Goal: Task Accomplishment & Management: Manage account settings

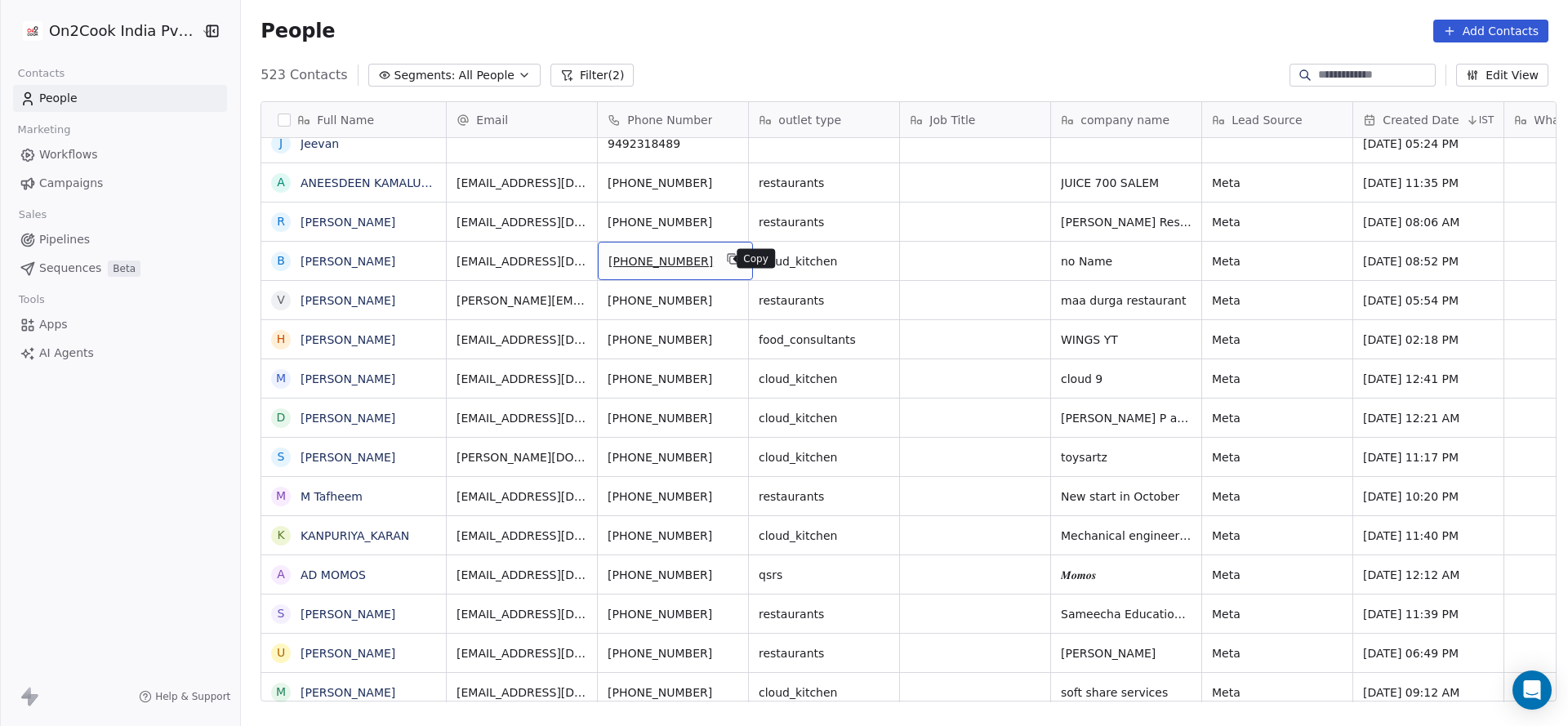
click at [724, 267] on button "grid" at bounding box center [734, 259] width 19 height 19
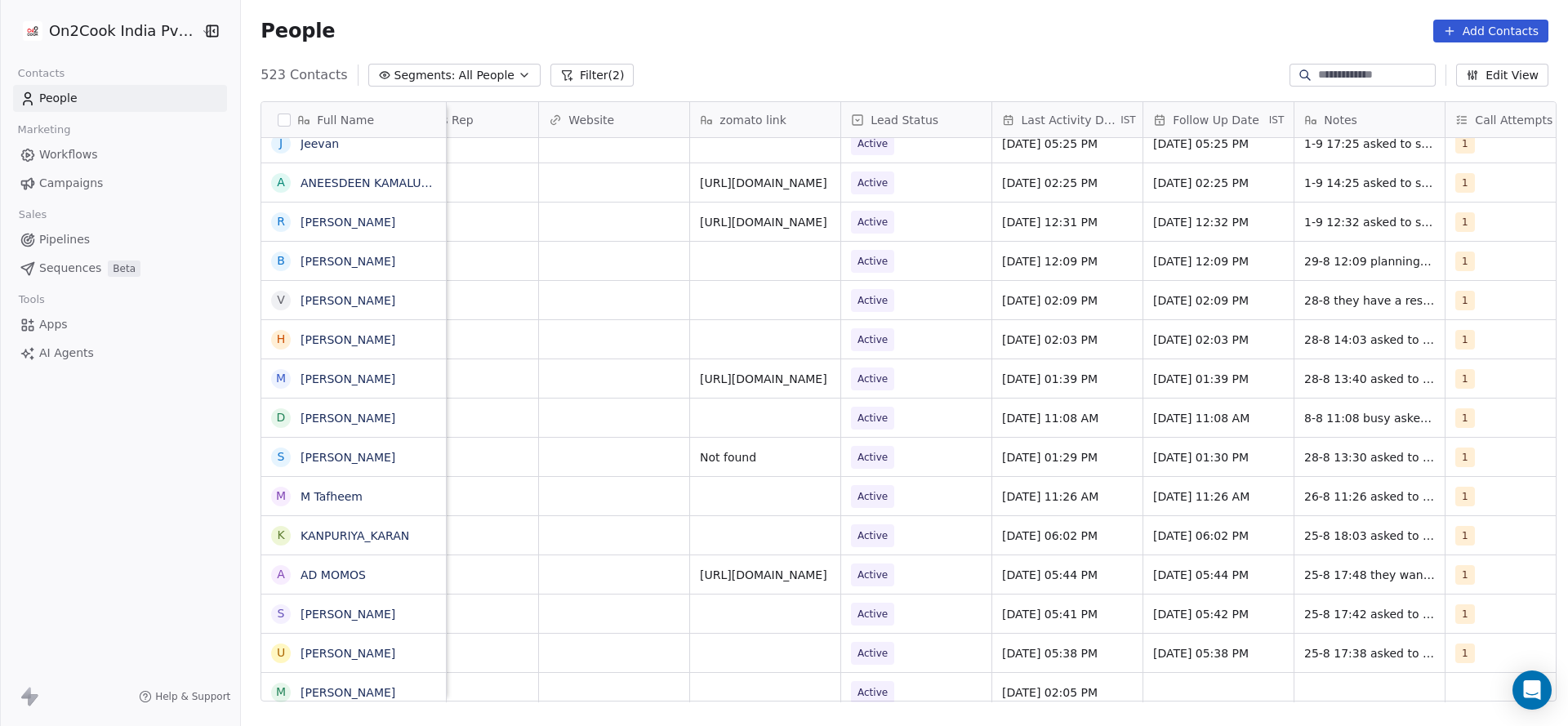
scroll to position [0, 1991]
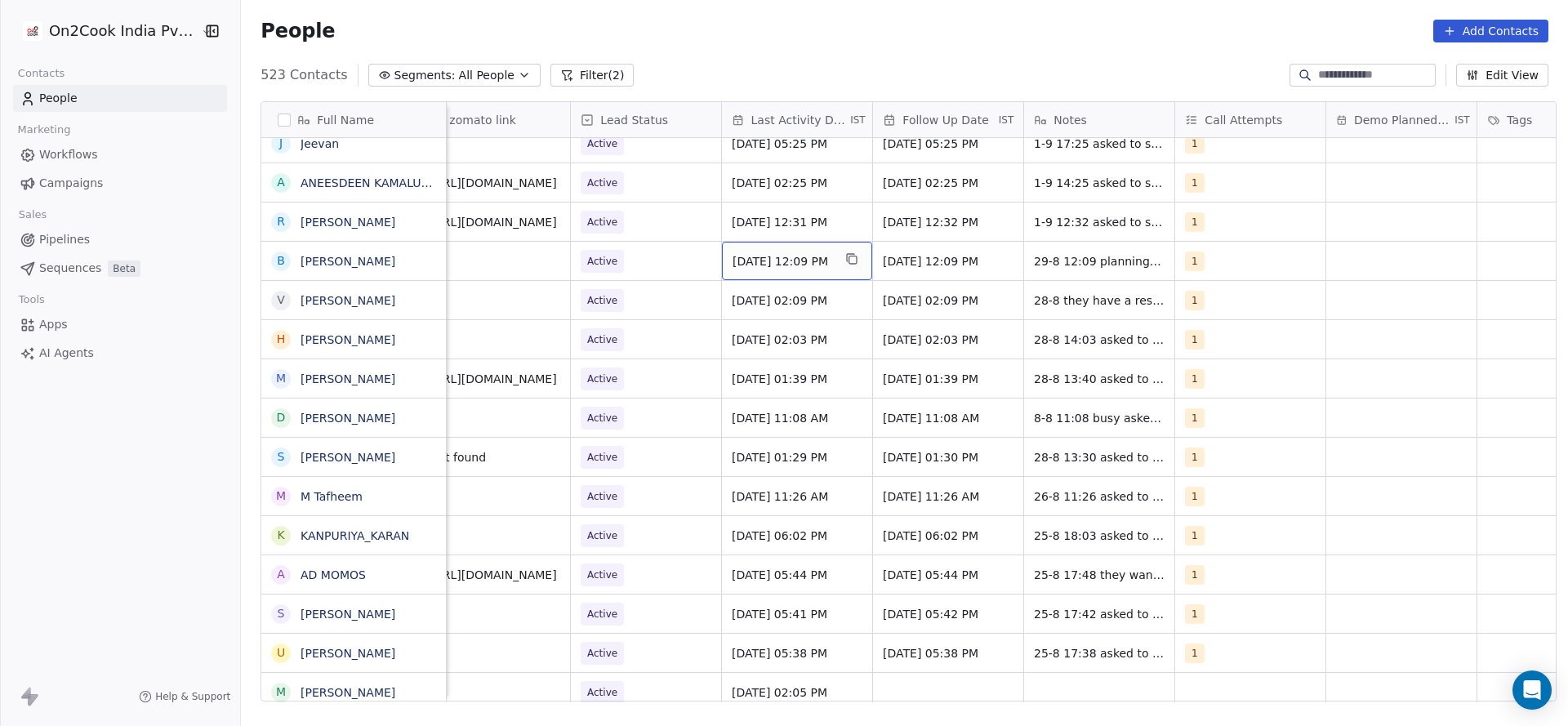
click at [763, 260] on span "Aug 29, 2025 12:09 PM" at bounding box center [783, 261] width 99 height 17
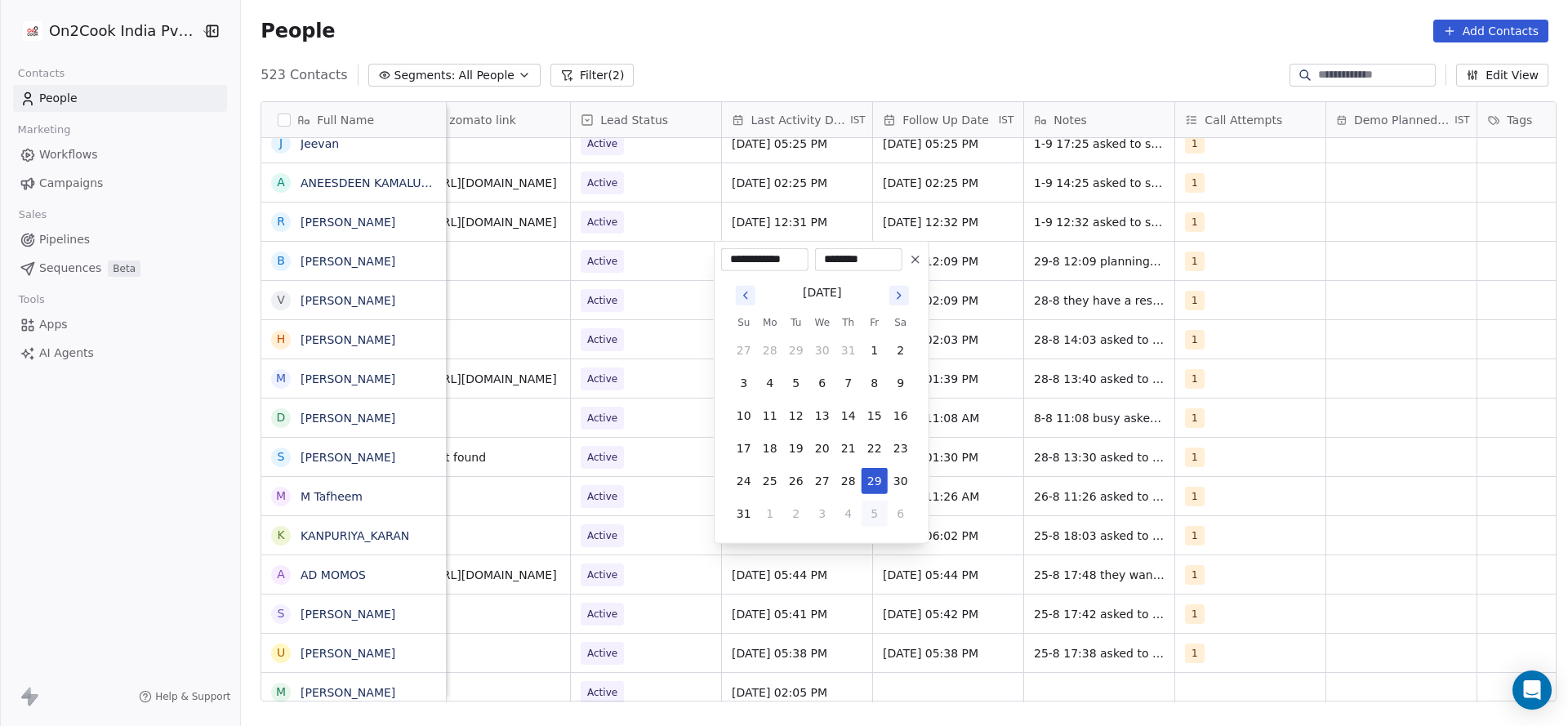
click at [863, 507] on button "5" at bounding box center [874, 513] width 26 height 26
type input "**********"
click at [664, 500] on html "On2Cook India Pvt. Ltd. Contacts People Marketing Workflows Campaigns Sales Pip…" at bounding box center [784, 363] width 1568 height 726
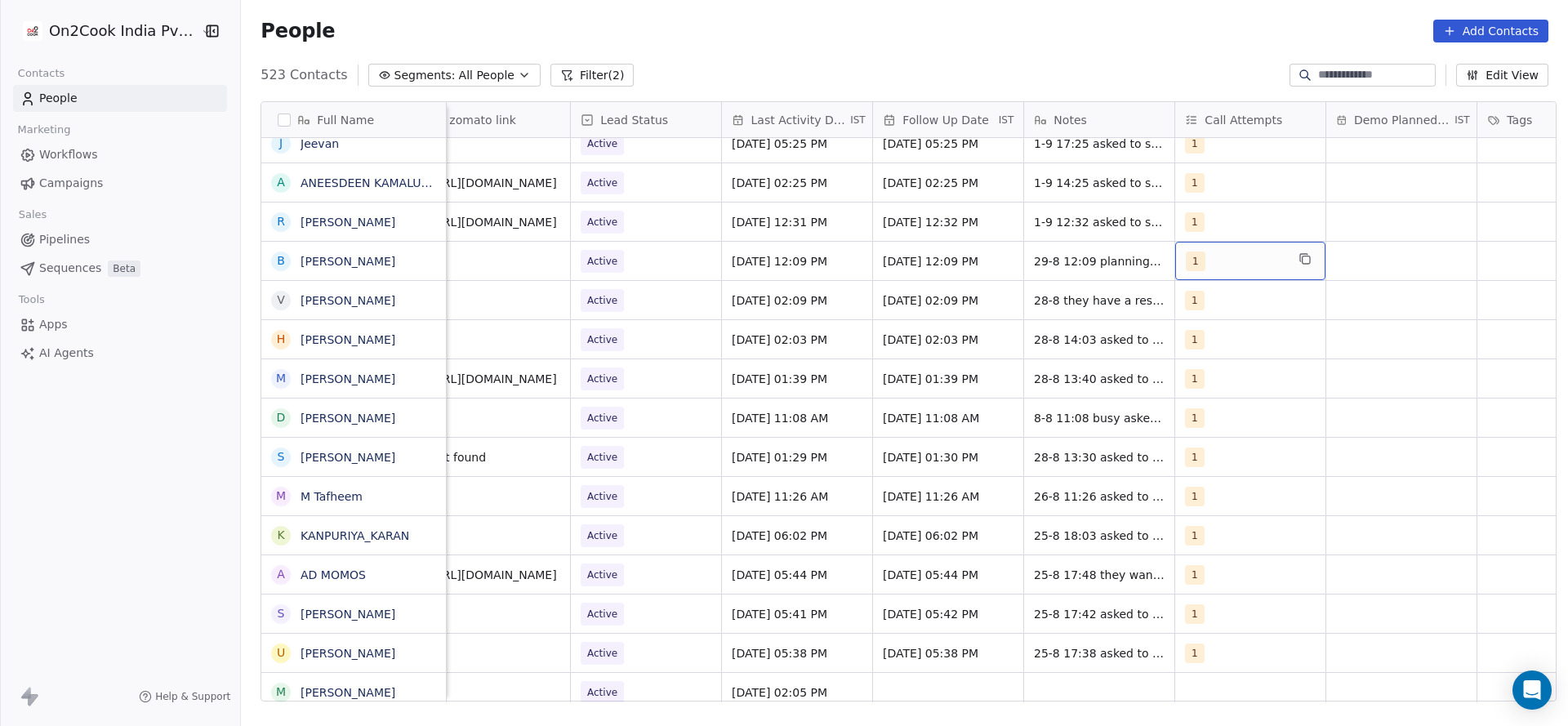
click at [1186, 257] on span "1" at bounding box center [1196, 261] width 19 height 19
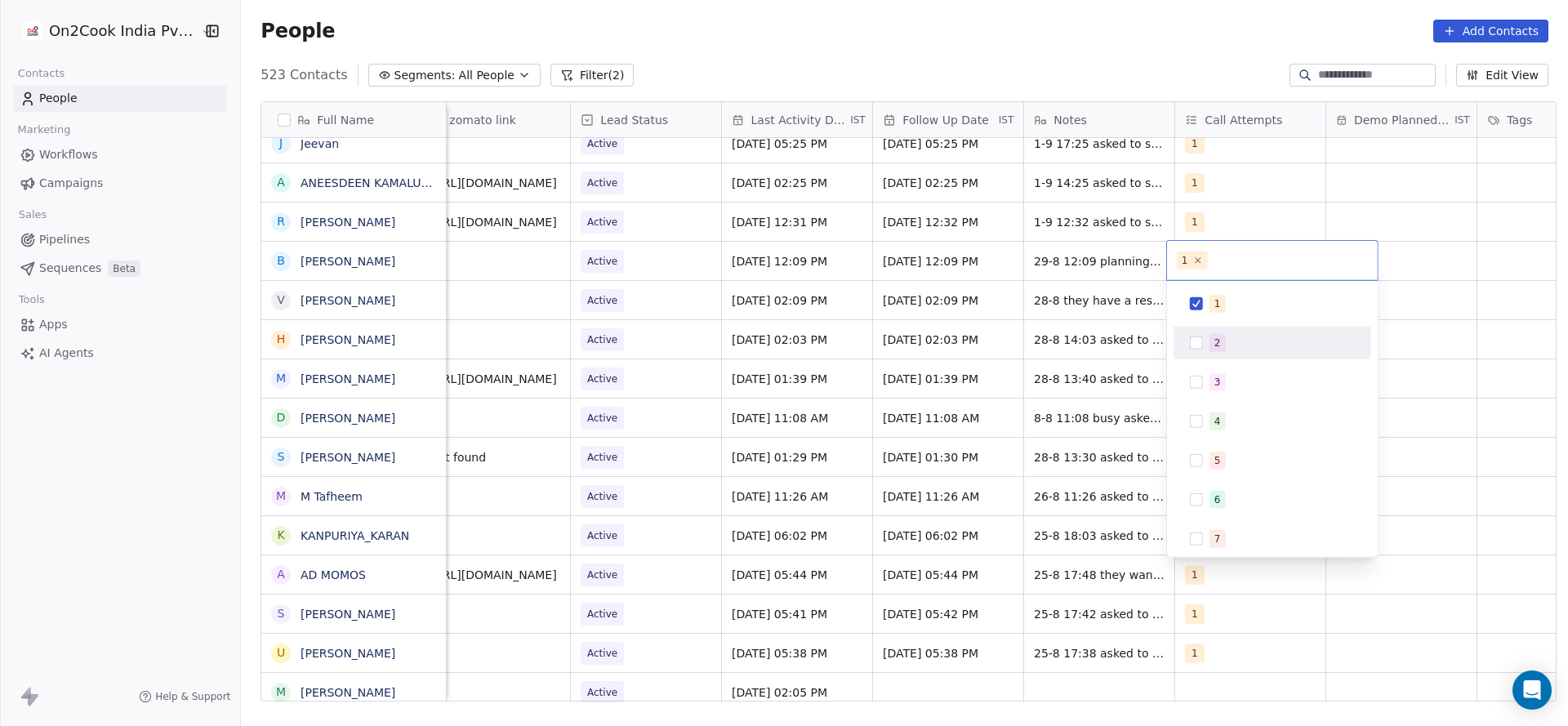
click at [1213, 333] on div "2" at bounding box center [1273, 343] width 185 height 26
click at [1212, 300] on span "1" at bounding box center [1218, 304] width 17 height 18
click at [932, 341] on html "On2Cook India Pvt. Ltd. Contacts People Marketing Workflows Campaigns Sales Pip…" at bounding box center [784, 363] width 1568 height 726
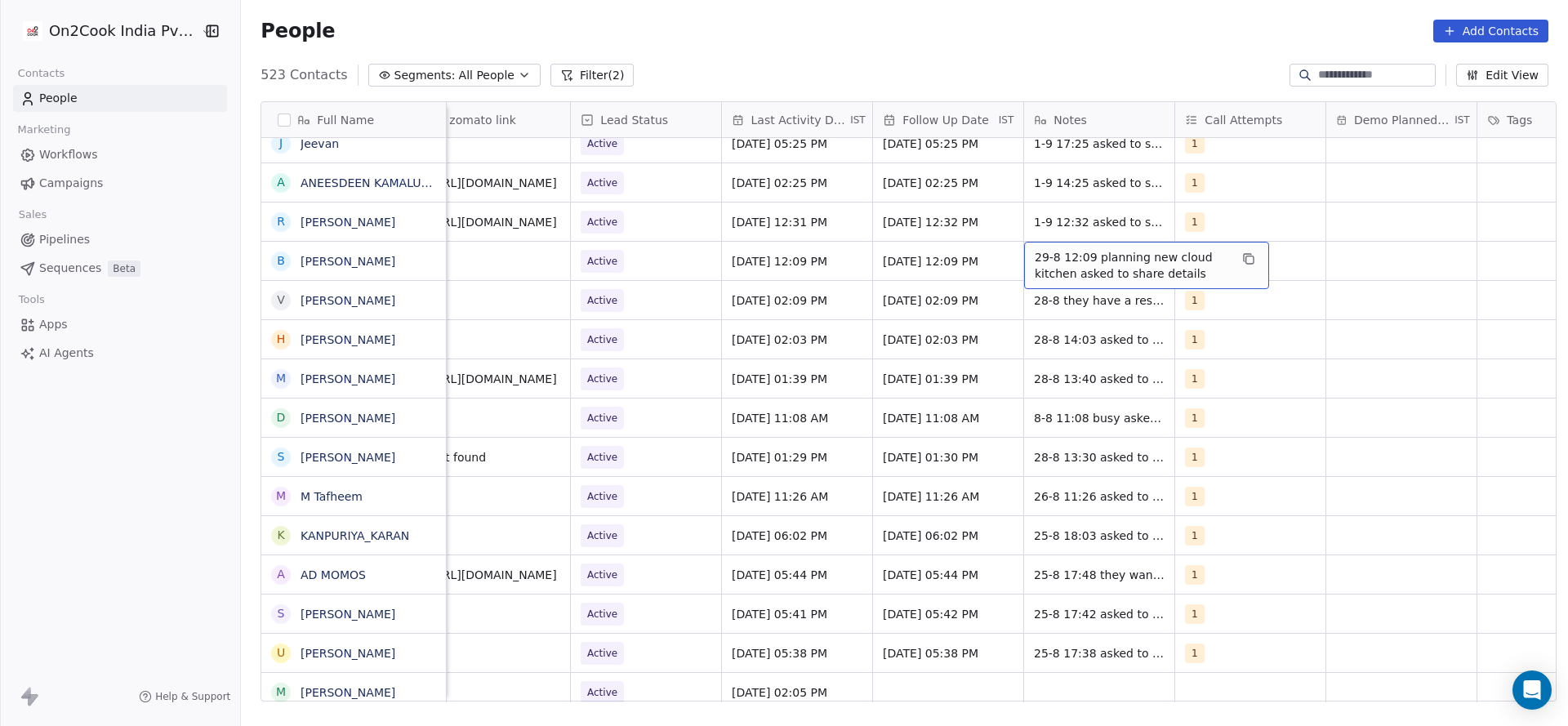
click at [1039, 260] on span "29-8 12:09 planning new cloud kitchen asked to share details" at bounding box center [1132, 266] width 195 height 33
click at [1029, 245] on textarea "**********" at bounding box center [1139, 267] width 243 height 51
type textarea "**********"
click at [683, 317] on html "On2Cook India Pvt. Ltd. Contacts People Marketing Workflows Campaigns Sales Pip…" at bounding box center [784, 363] width 1568 height 726
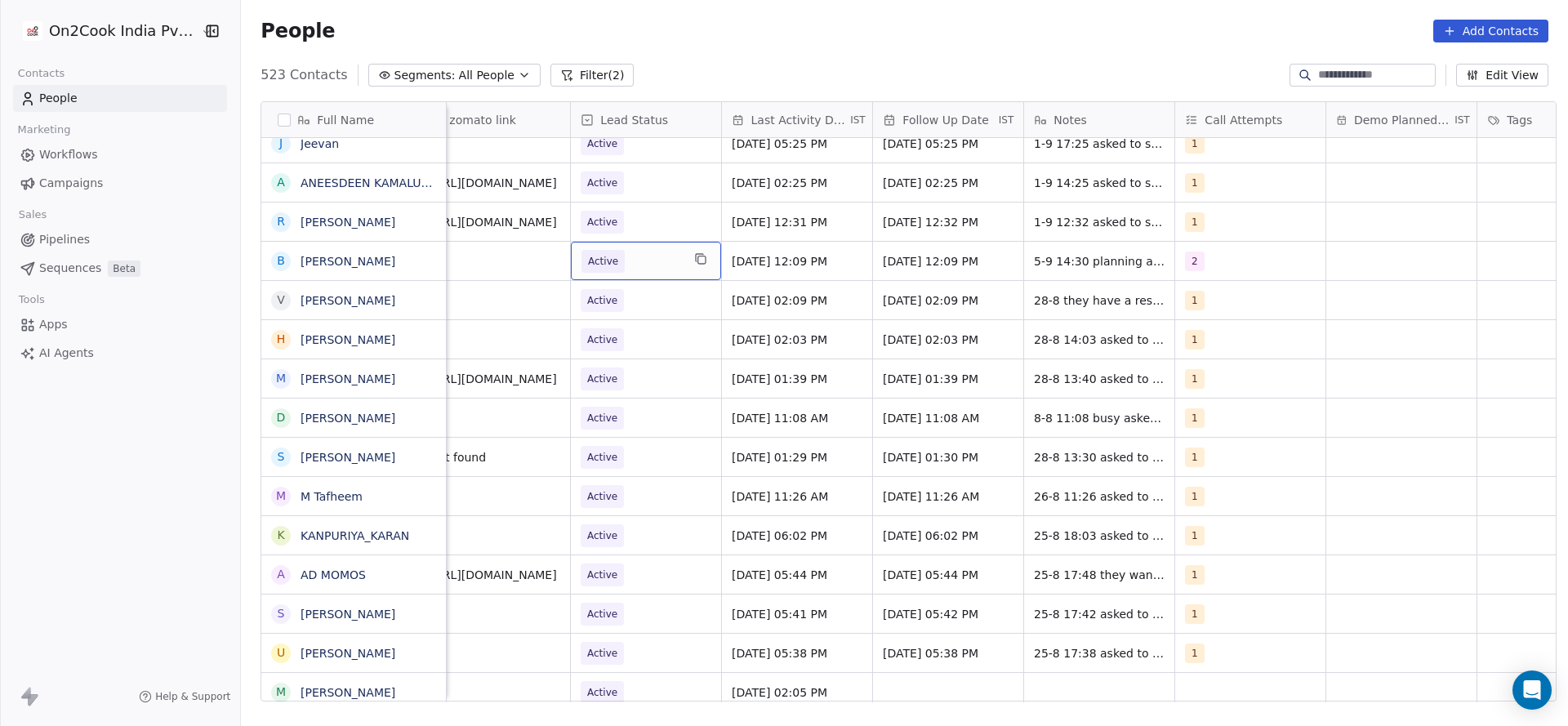
click at [620, 262] on span "Active" at bounding box center [632, 261] width 99 height 22
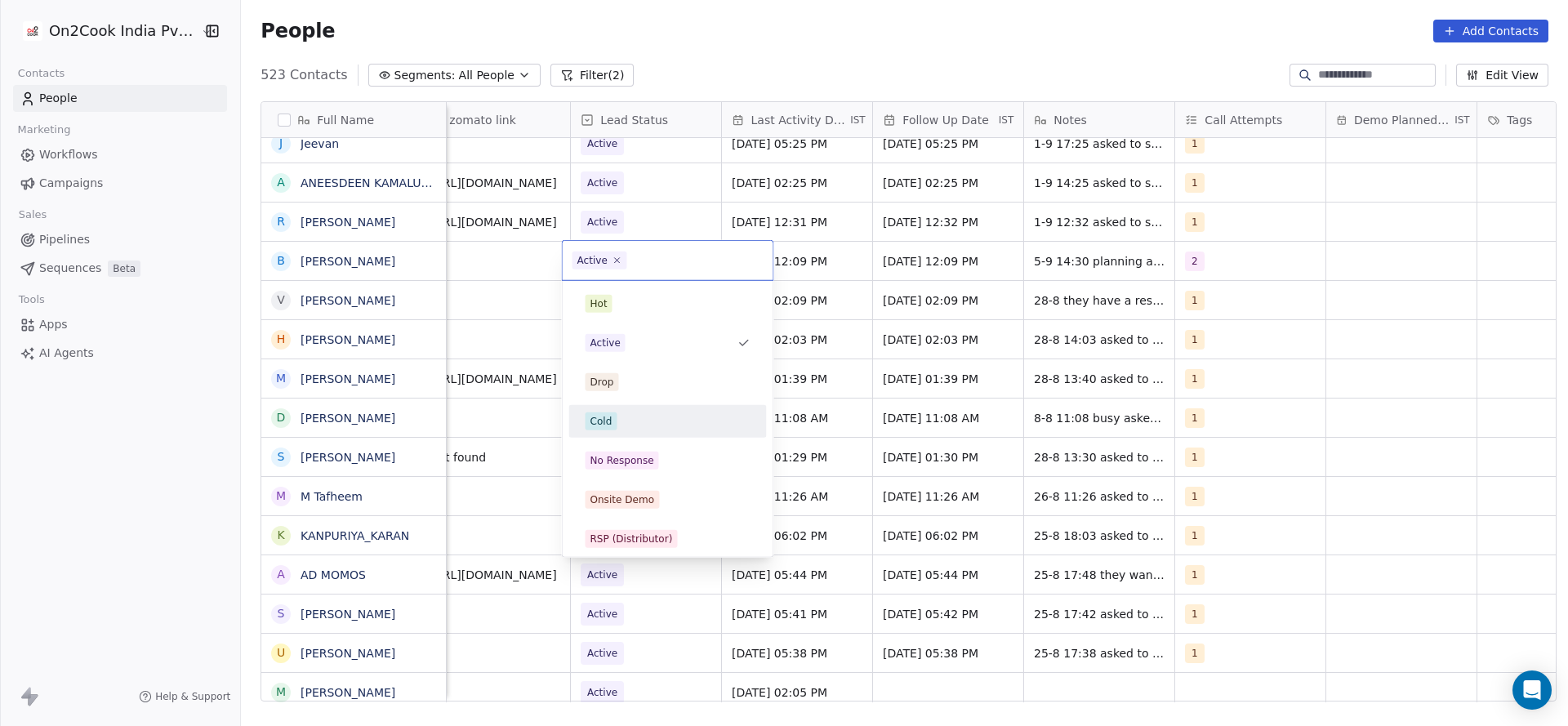
click at [590, 405] on div "Cold" at bounding box center [668, 421] width 198 height 33
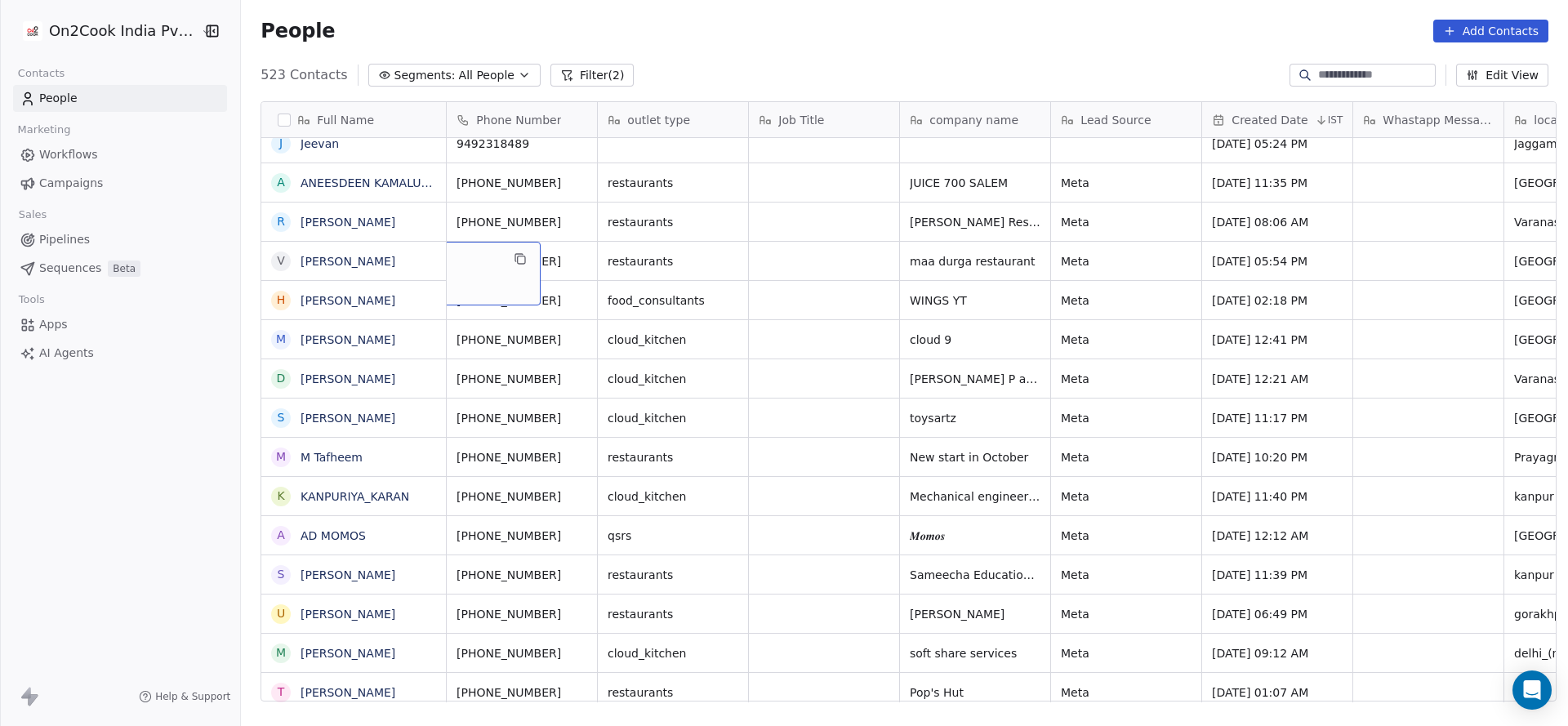
scroll to position [0, 0]
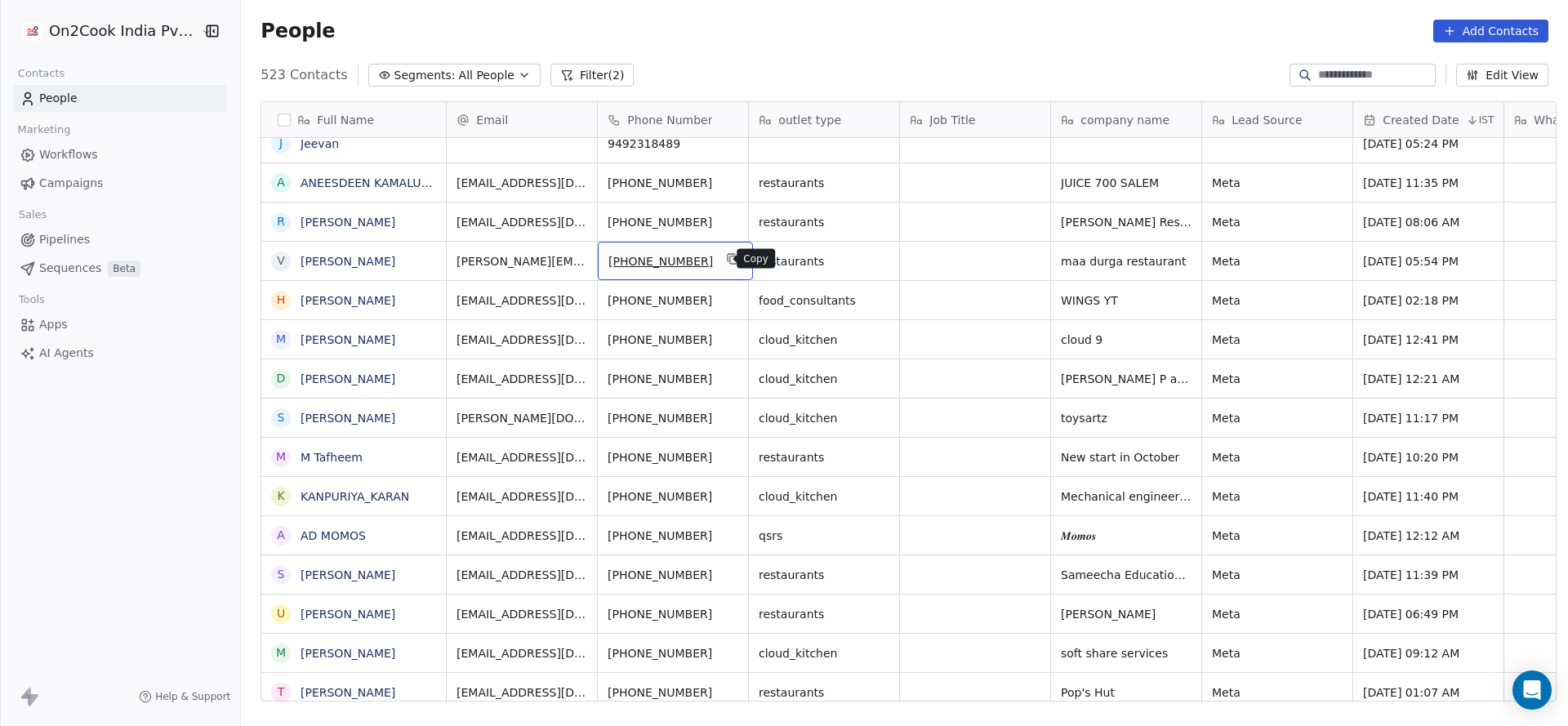
click at [727, 257] on icon "grid" at bounding box center [733, 258] width 13 height 13
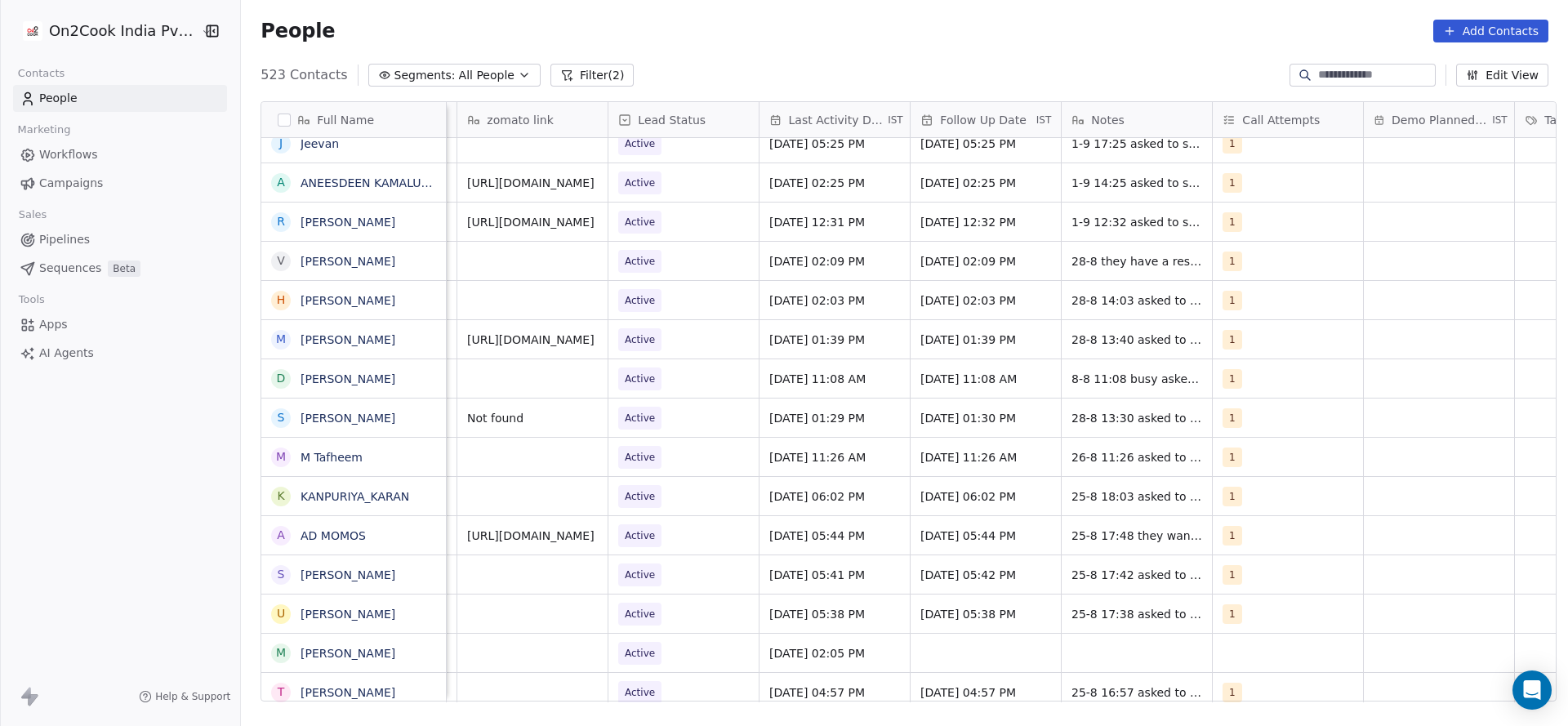
scroll to position [0, 2048]
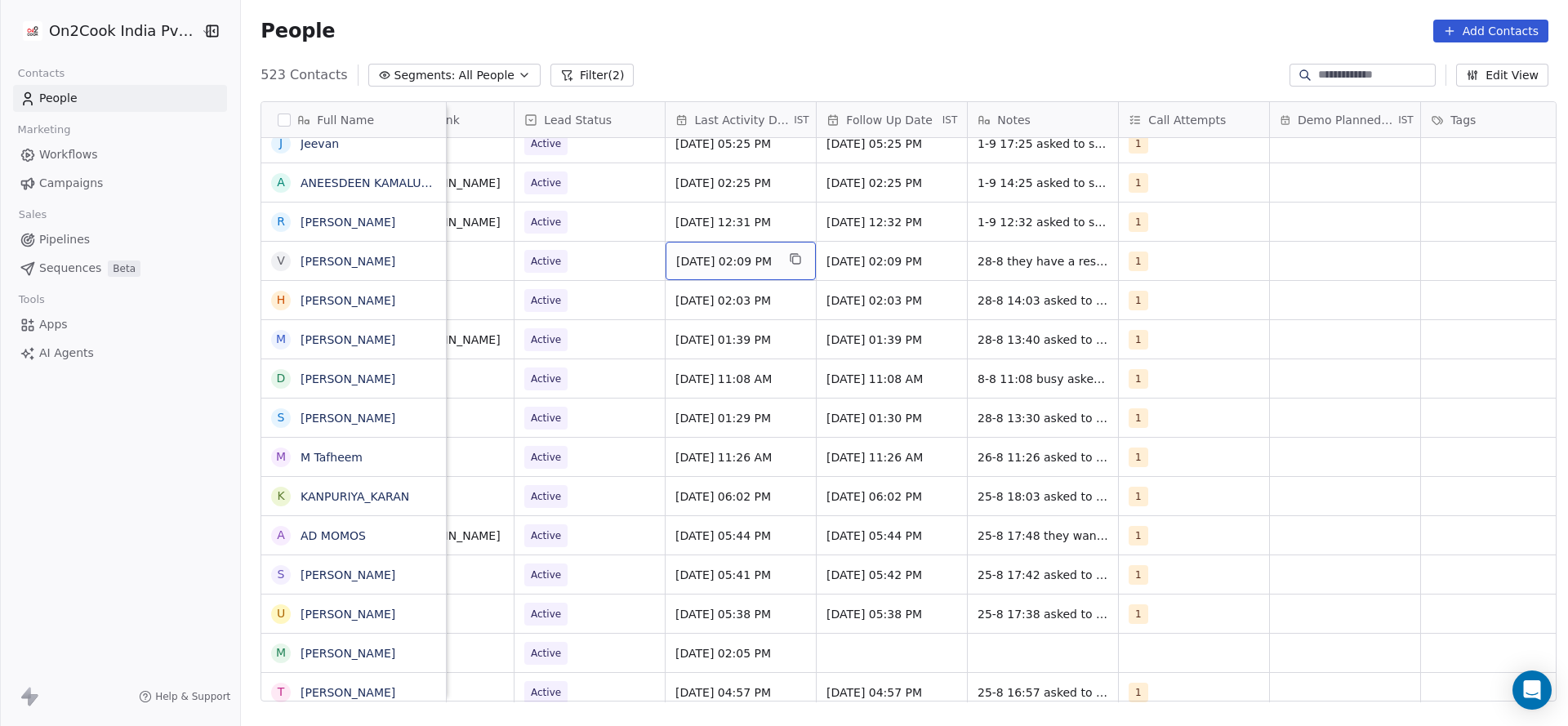
click at [765, 253] on span "Aug 28, 2025 02:09 PM" at bounding box center [726, 261] width 99 height 17
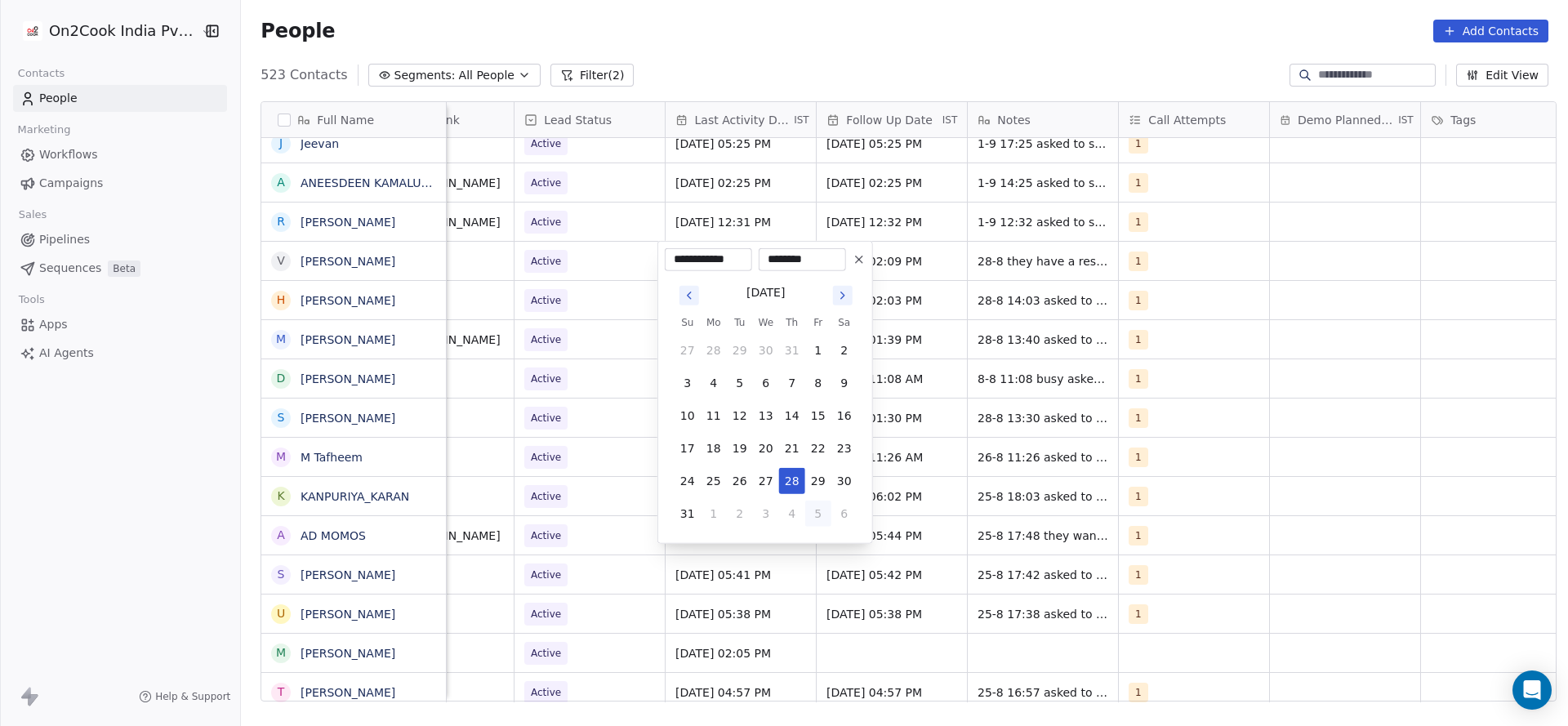
click at [813, 513] on button "5" at bounding box center [818, 513] width 26 height 26
type input "**********"
drag, startPoint x: 919, startPoint y: 409, endPoint x: 1074, endPoint y: 250, distance: 222.0
click at [922, 407] on html "On2Cook India Pvt. Ltd. Contacts People Marketing Workflows Campaigns Sales Pip…" at bounding box center [784, 363] width 1568 height 726
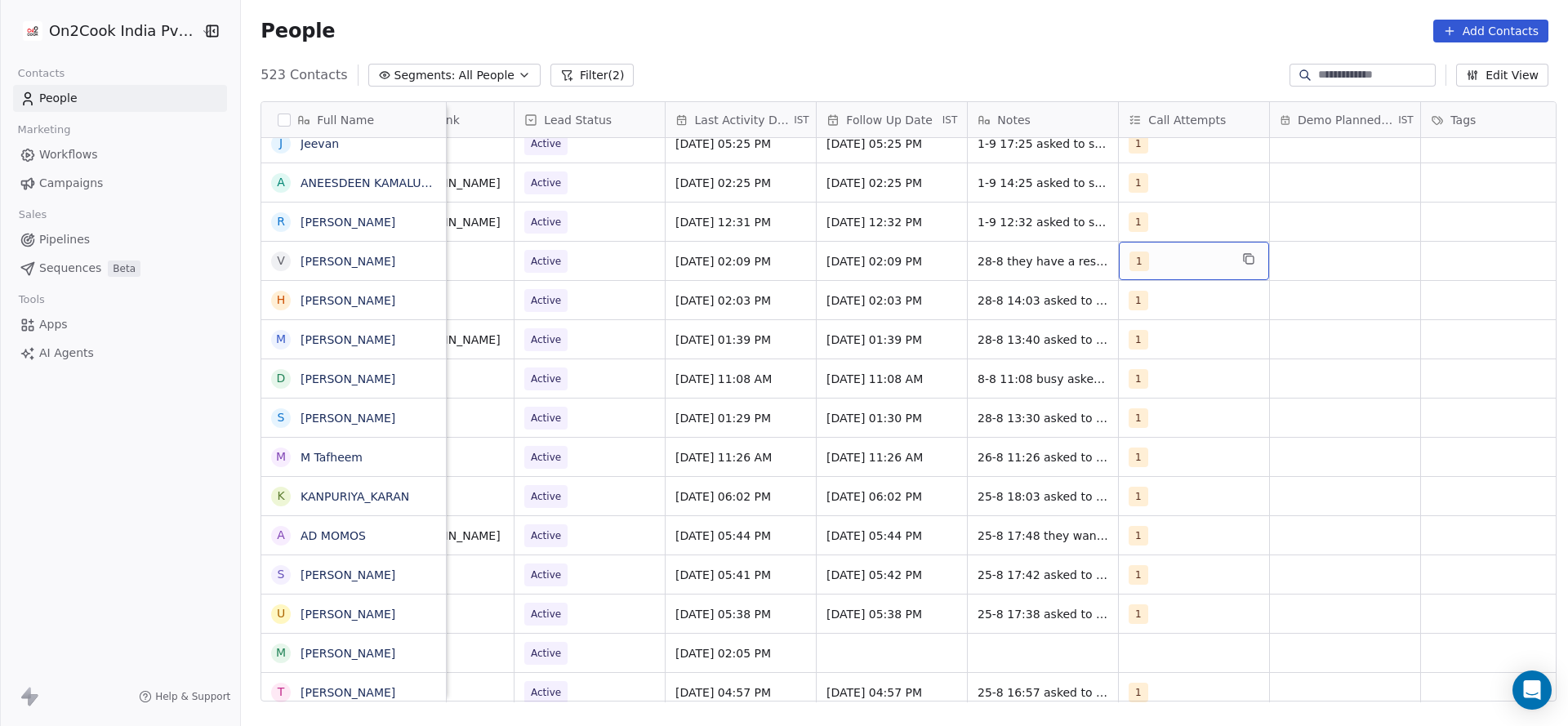
click at [1161, 258] on div "1" at bounding box center [1180, 261] width 99 height 19
click at [1150, 330] on div "2" at bounding box center [1217, 343] width 185 height 26
click at [1149, 308] on div "1" at bounding box center [1217, 304] width 185 height 26
click at [1069, 316] on html "On2Cook India Pvt. Ltd. Contacts People Marketing Workflows Campaigns Sales Pip…" at bounding box center [784, 363] width 1568 height 726
click at [1018, 265] on span "28-8 they have a restaurant asked to share details intrested for demo" at bounding box center [1076, 273] width 195 height 49
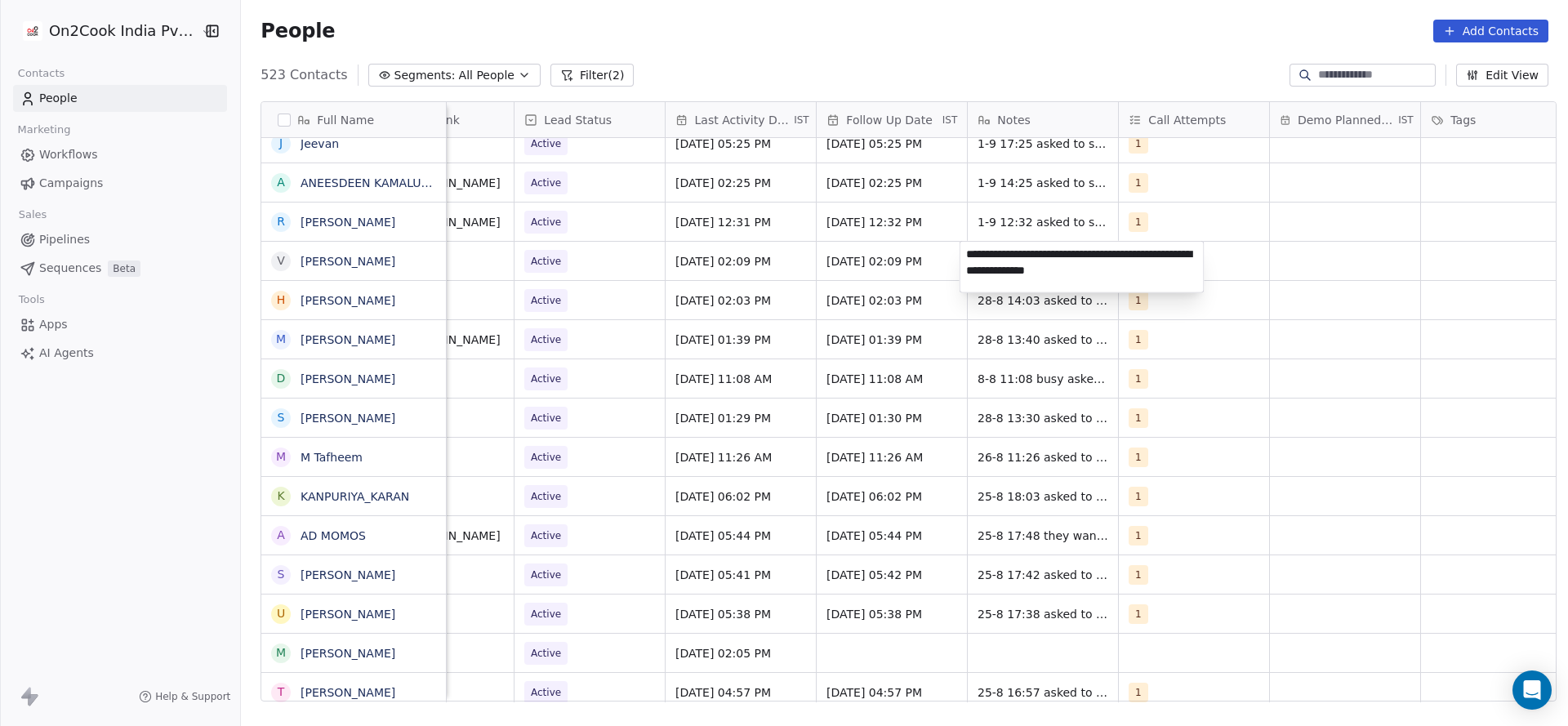
click at [966, 252] on textarea "**********" at bounding box center [1082, 267] width 243 height 51
click at [999, 256] on textarea "**********" at bounding box center [1082, 267] width 243 height 51
type textarea "**********"
click at [906, 292] on html "On2Cook India Pvt. Ltd. Contacts People Marketing Workflows Campaigns Sales Pip…" at bounding box center [784, 363] width 1568 height 726
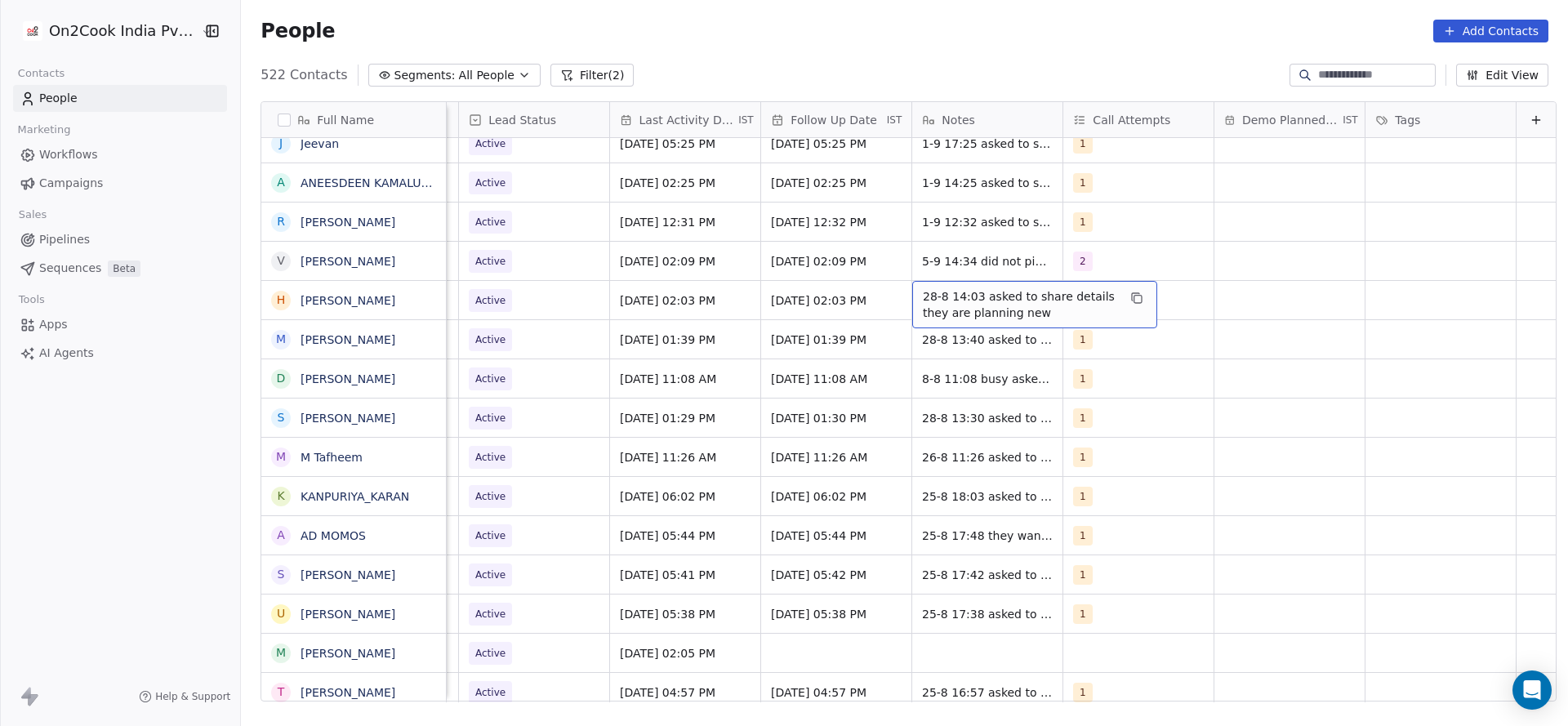
scroll to position [0, 2115]
click at [680, 286] on div "Aug 28, 2025 02:03 PM" at bounding box center [685, 300] width 150 height 38
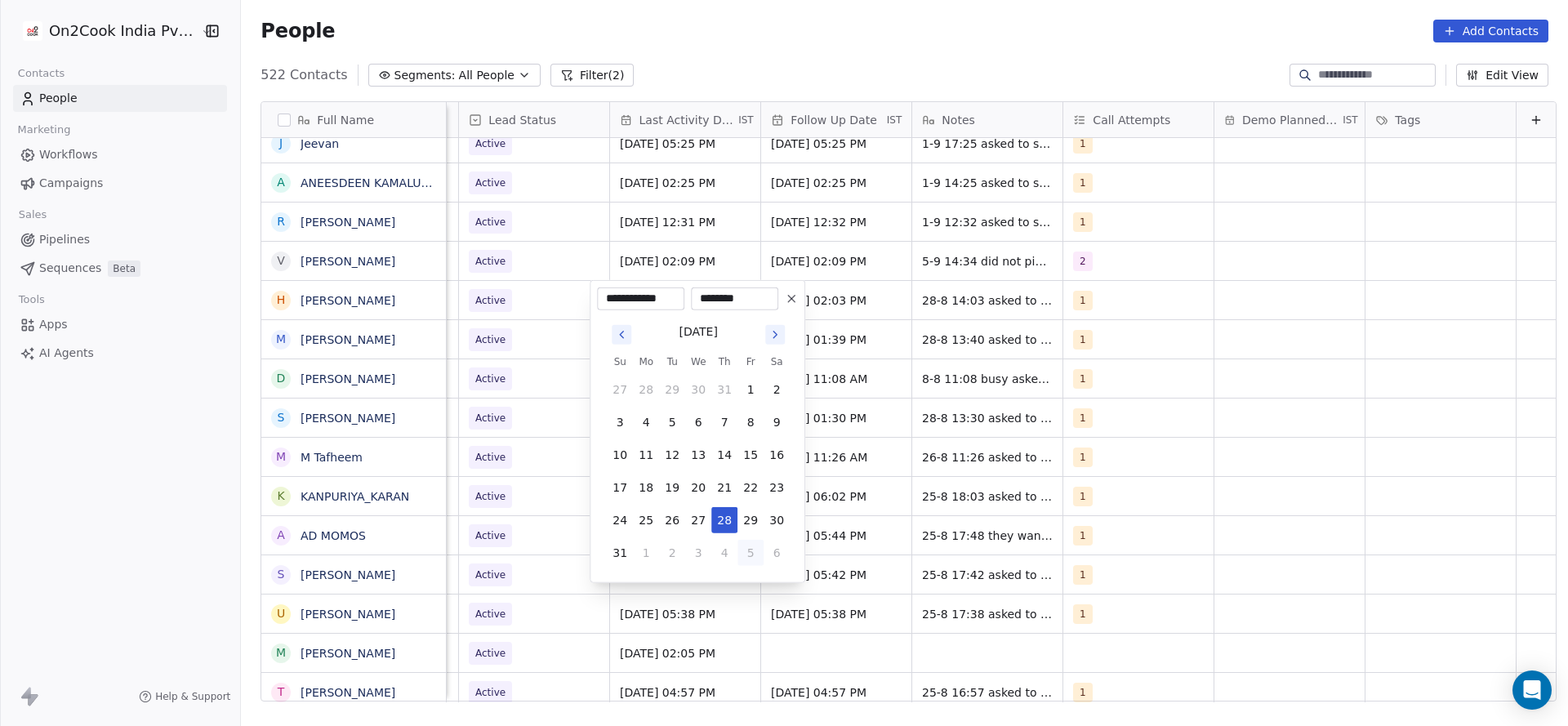
click at [743, 541] on button "5" at bounding box center [750, 553] width 26 height 26
type input "**********"
click at [987, 351] on html "On2Cook India Pvt. Ltd. Contacts People Marketing Workflows Campaigns Sales Pip…" at bounding box center [784, 363] width 1568 height 726
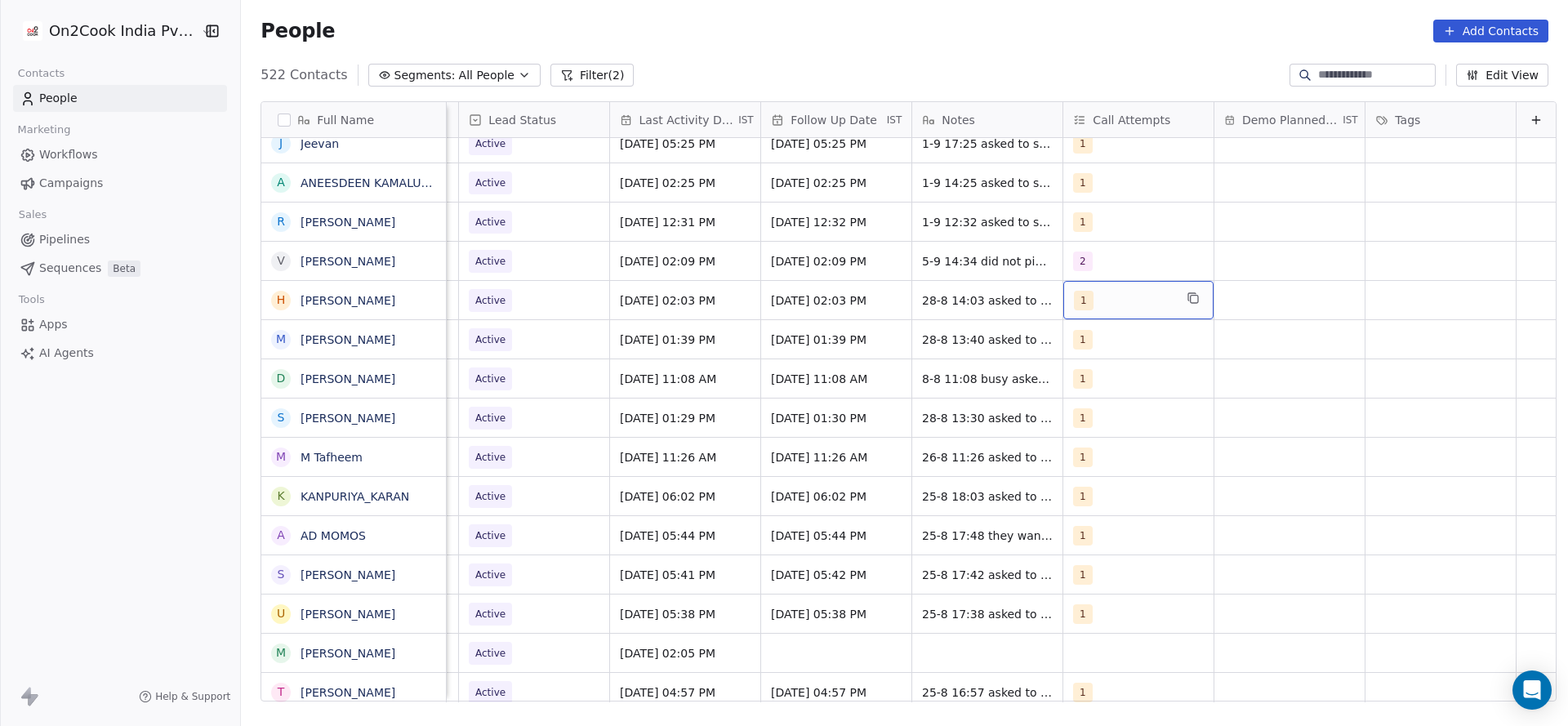
click at [1075, 299] on div "1" at bounding box center [1124, 301] width 99 height 19
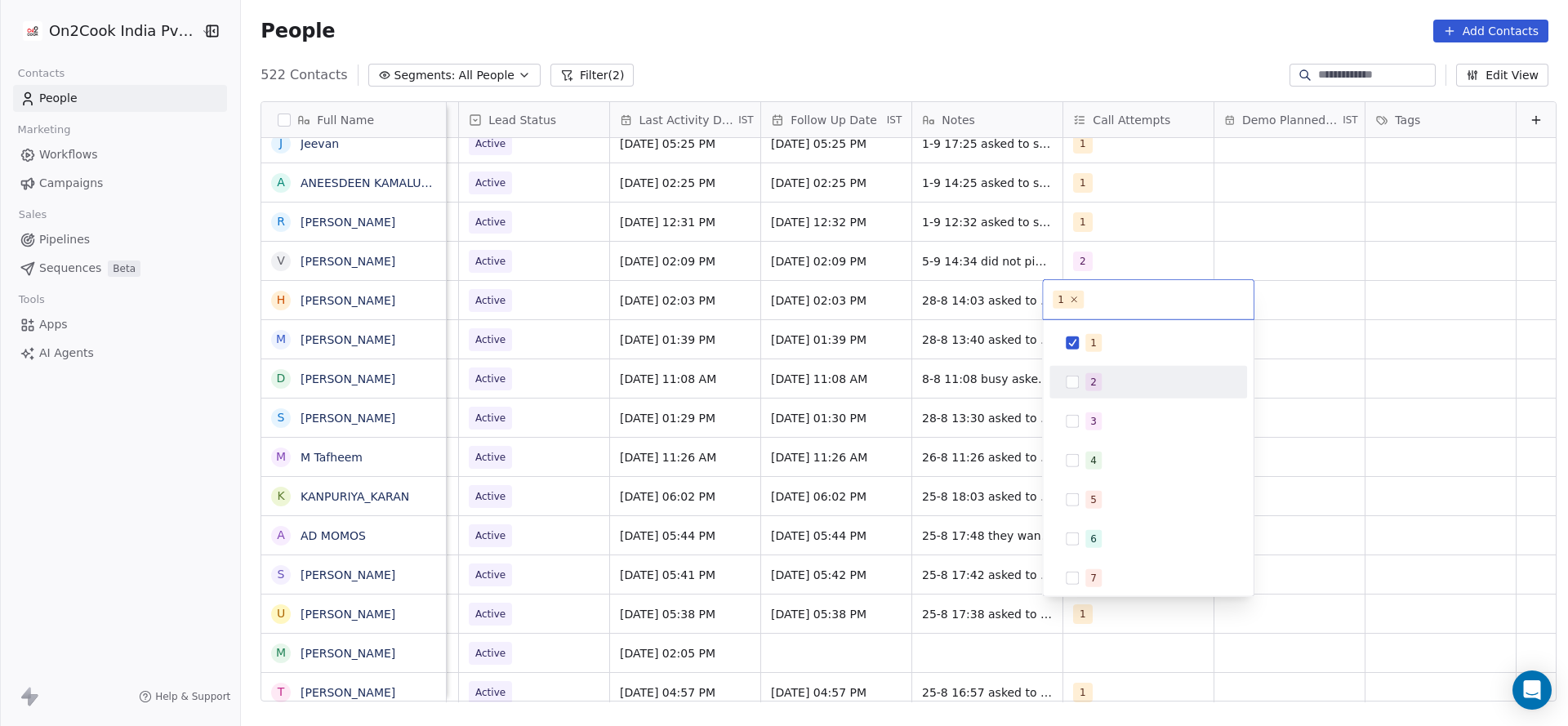
click at [1071, 384] on button "Suggestions" at bounding box center [1072, 381] width 13 height 13
drag, startPoint x: 1084, startPoint y: 341, endPoint x: 943, endPoint y: 321, distance: 142.4
click at [1071, 345] on div "1" at bounding box center [1149, 343] width 185 height 26
click at [908, 391] on html "On2Cook India Pvt. Ltd. Contacts People Marketing Workflows Campaigns Sales Pip…" at bounding box center [784, 363] width 1568 height 726
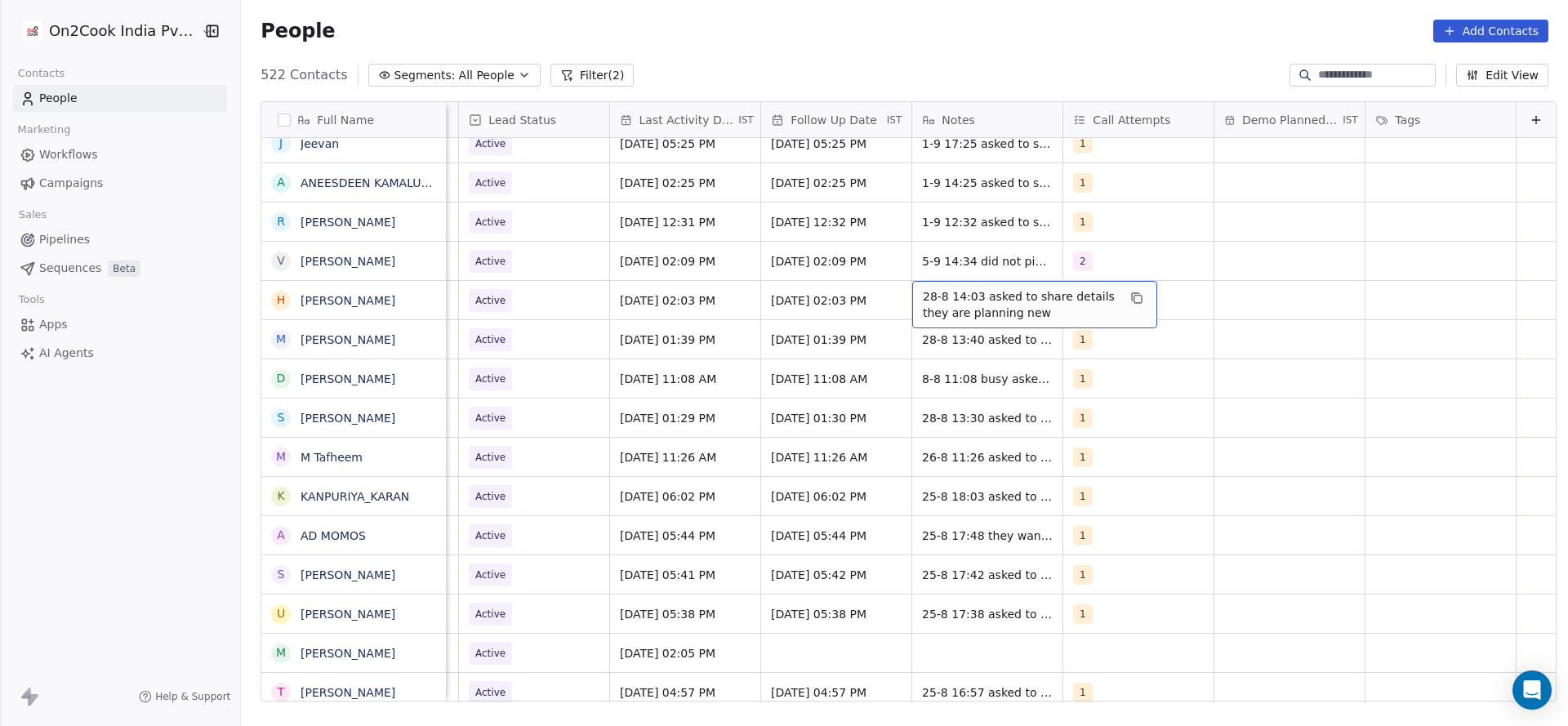
click at [923, 290] on span "28-8 14:03 asked to share details they are planning new" at bounding box center [1020, 305] width 195 height 33
click at [899, 294] on textarea "**********" at bounding box center [1014, 307] width 243 height 51
click at [978, 299] on textarea "**********" at bounding box center [1014, 307] width 243 height 51
click at [1032, 296] on textarea "**********" at bounding box center [1014, 307] width 243 height 51
type textarea "**********"
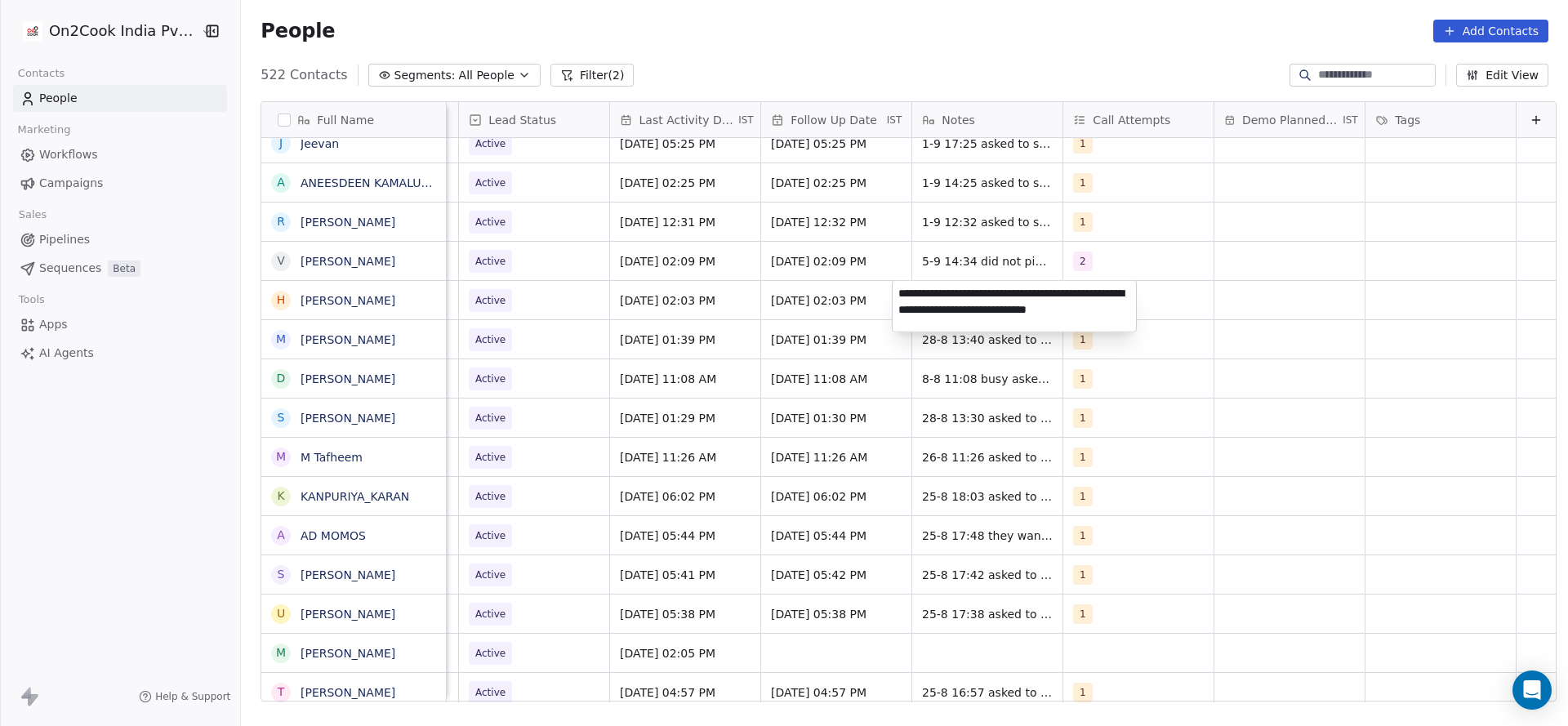
click at [802, 318] on html "On2Cook India Pvt. Ltd. Contacts People Marketing Workflows Campaigns Sales Pip…" at bounding box center [784, 363] width 1568 height 726
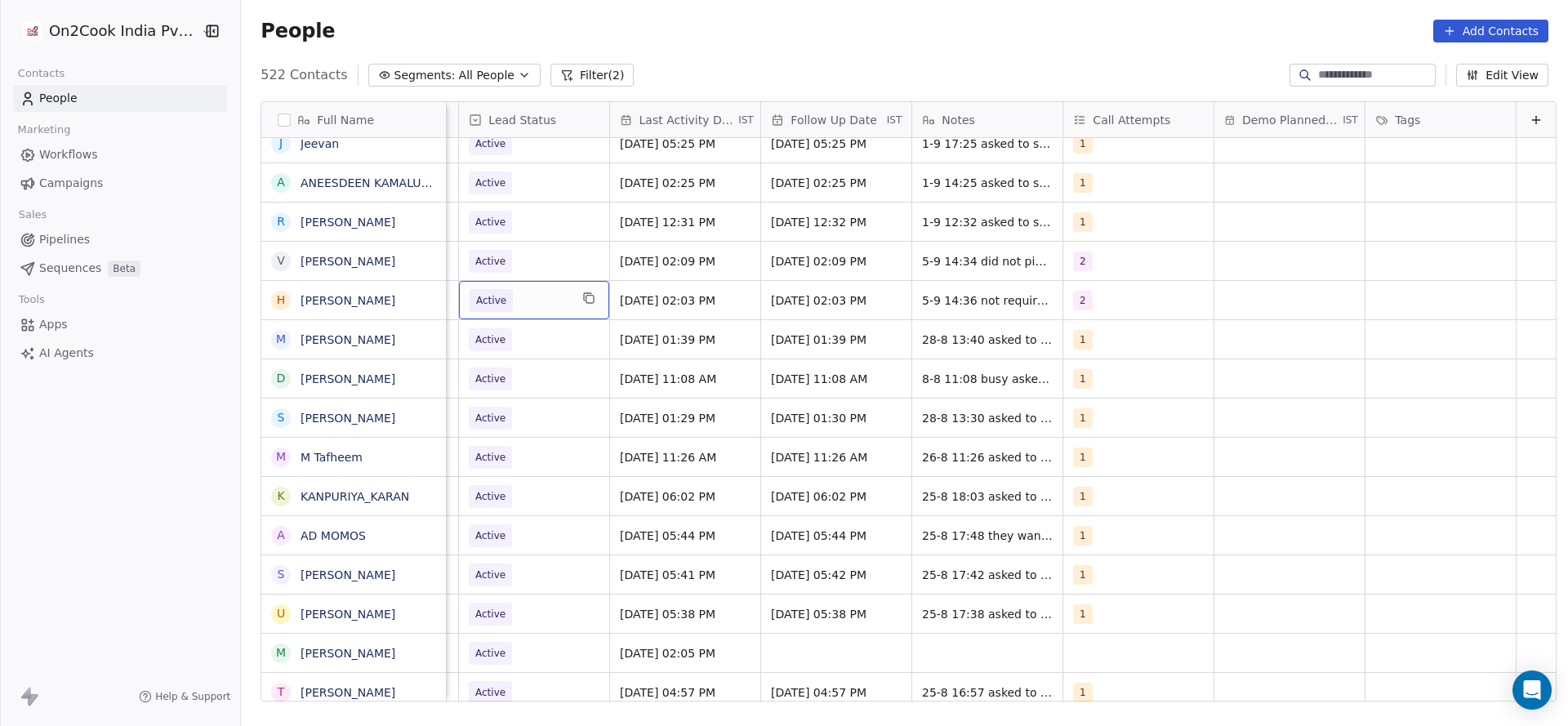
click at [533, 305] on span "Active" at bounding box center [520, 300] width 99 height 22
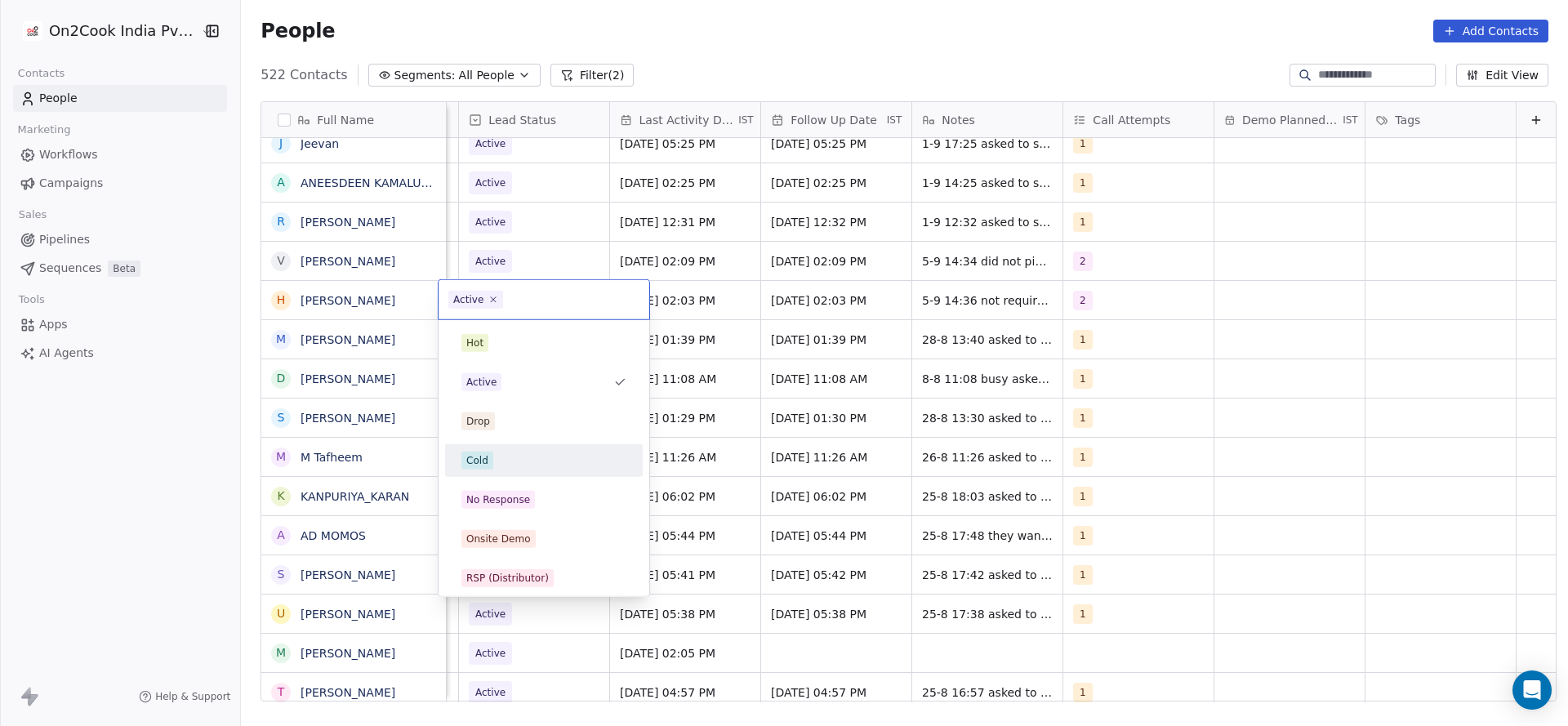
click at [505, 458] on div "Cold" at bounding box center [544, 460] width 165 height 18
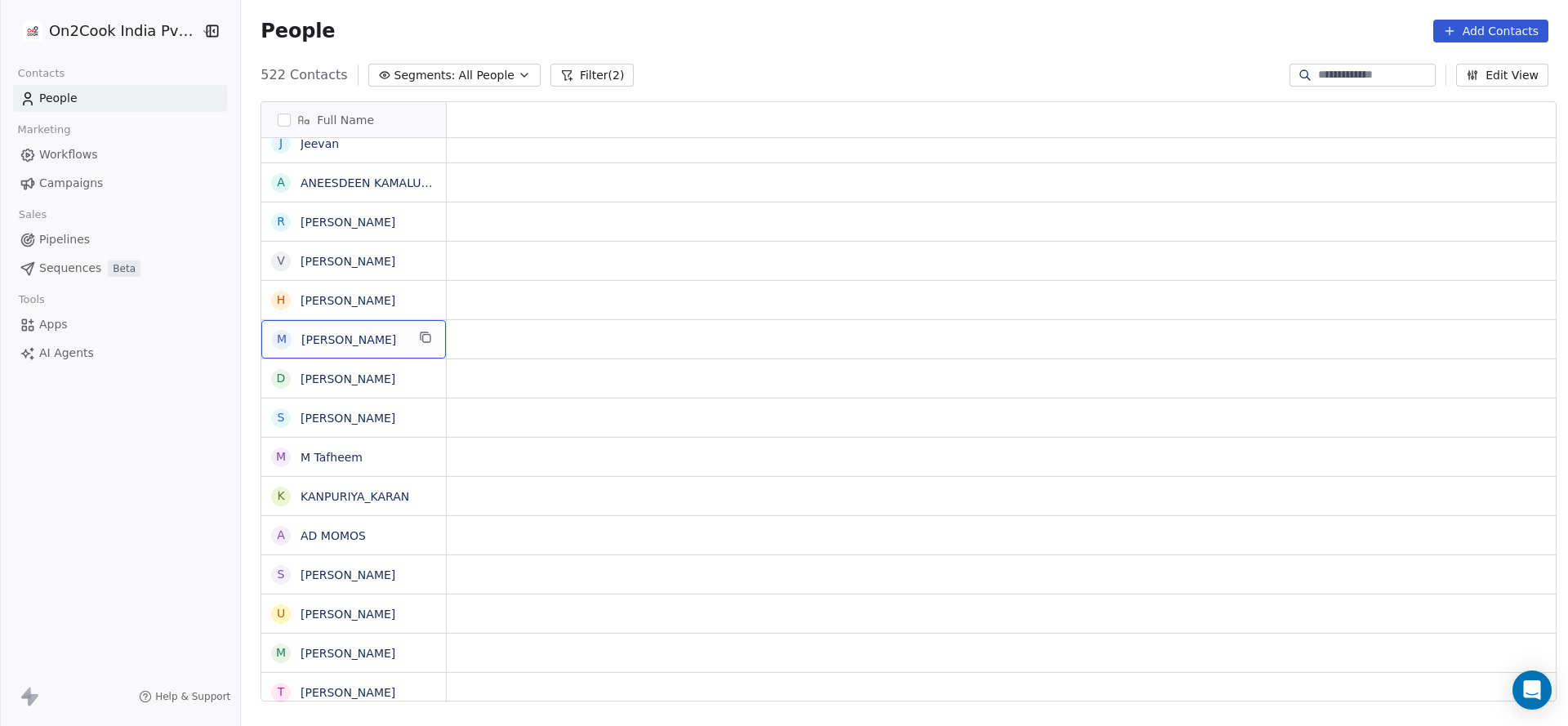
scroll to position [0, 0]
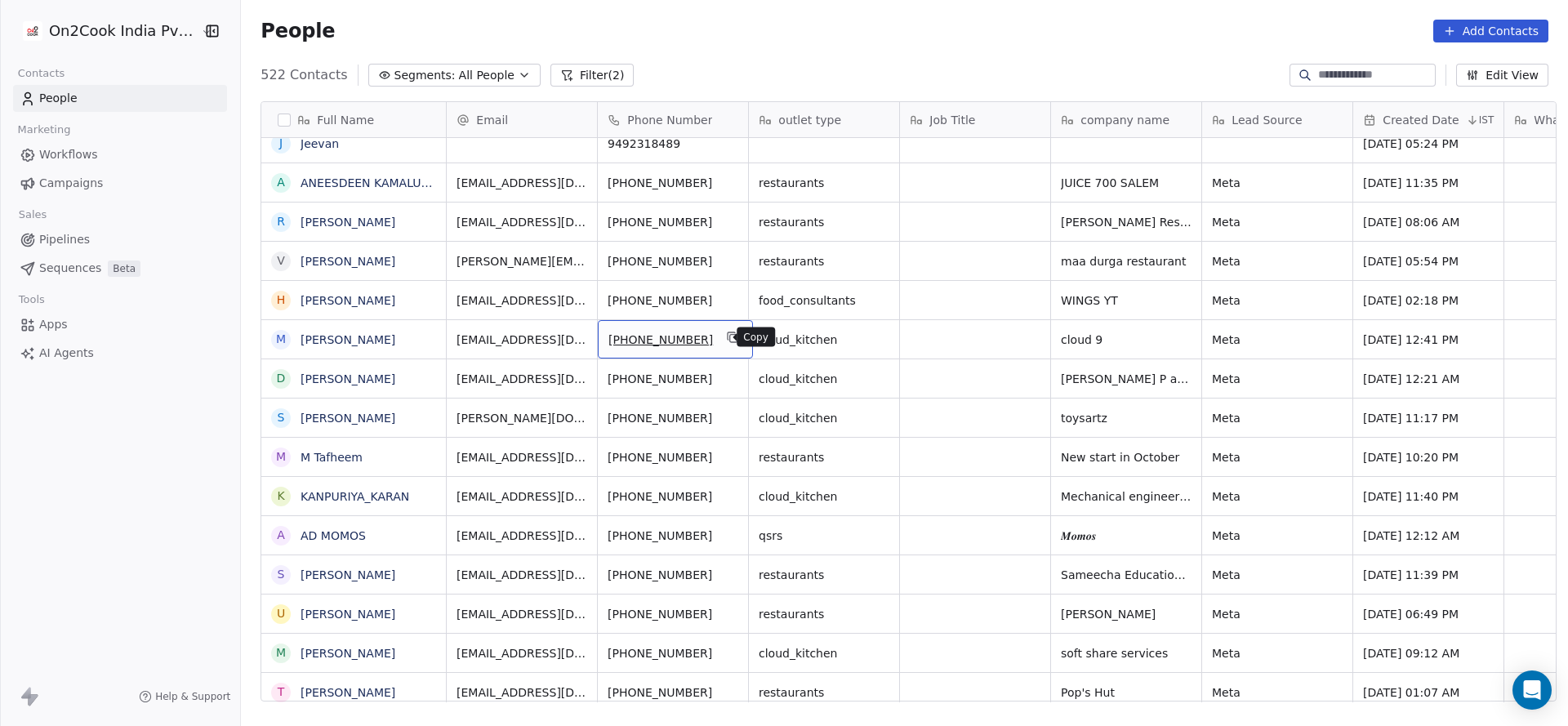
click at [730, 335] on icon "grid" at bounding box center [734, 339] width 8 height 8
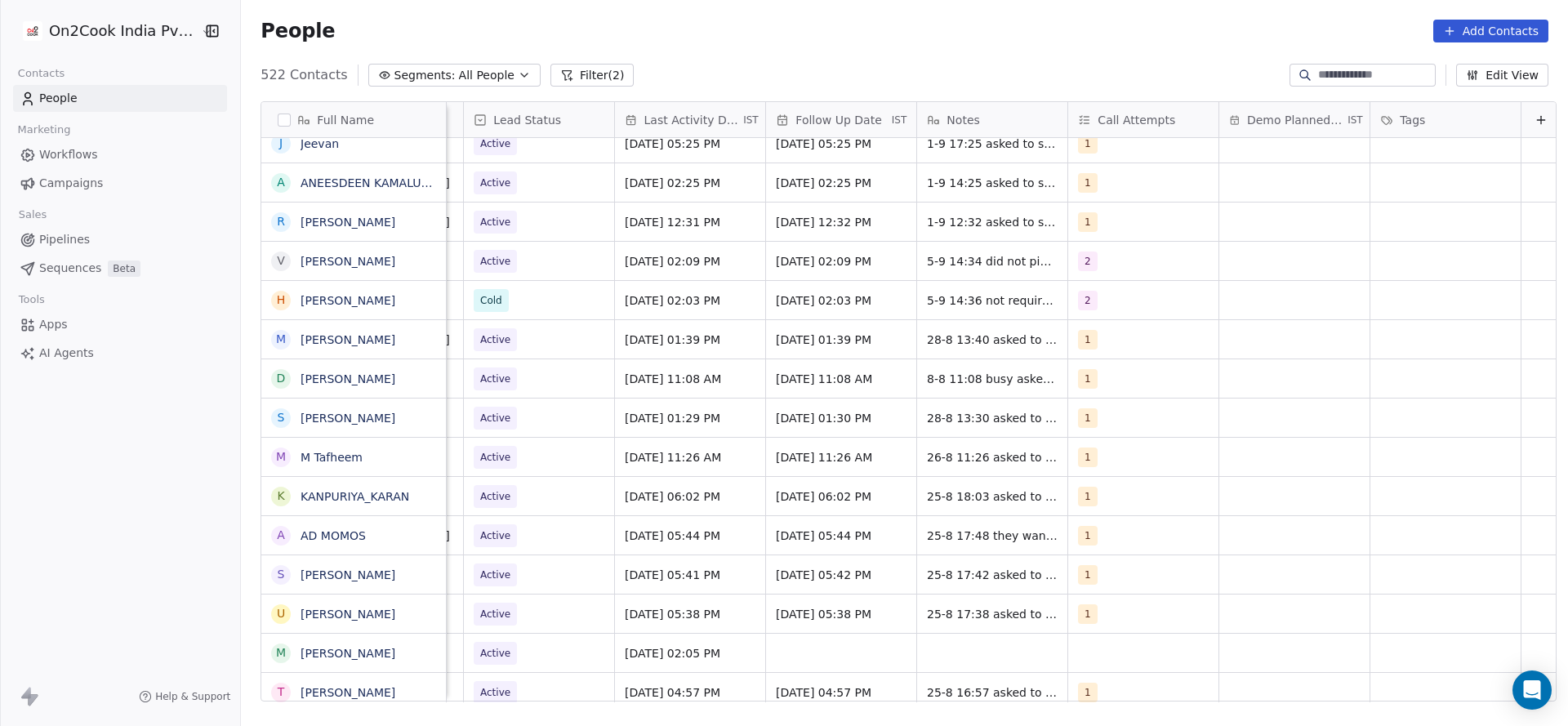
scroll to position [0, 2121]
click at [660, 343] on span "Aug 28, 2025 01:39 PM" at bounding box center [671, 340] width 99 height 17
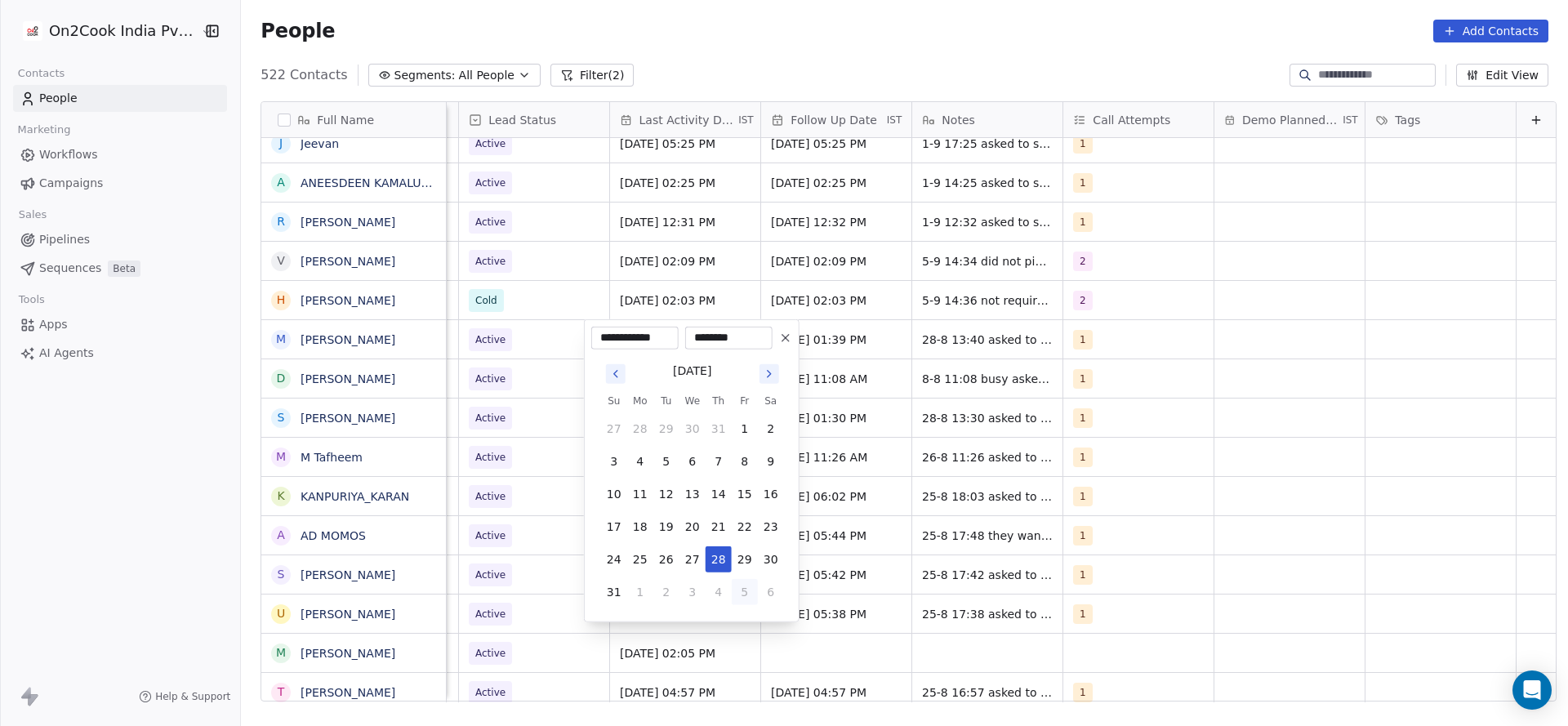
click at [749, 589] on button "5" at bounding box center [745, 592] width 26 height 26
type input "**********"
click at [889, 465] on html "On2Cook India Pvt. Ltd. Contacts People Marketing Workflows Campaigns Sales Pip…" at bounding box center [784, 363] width 1568 height 726
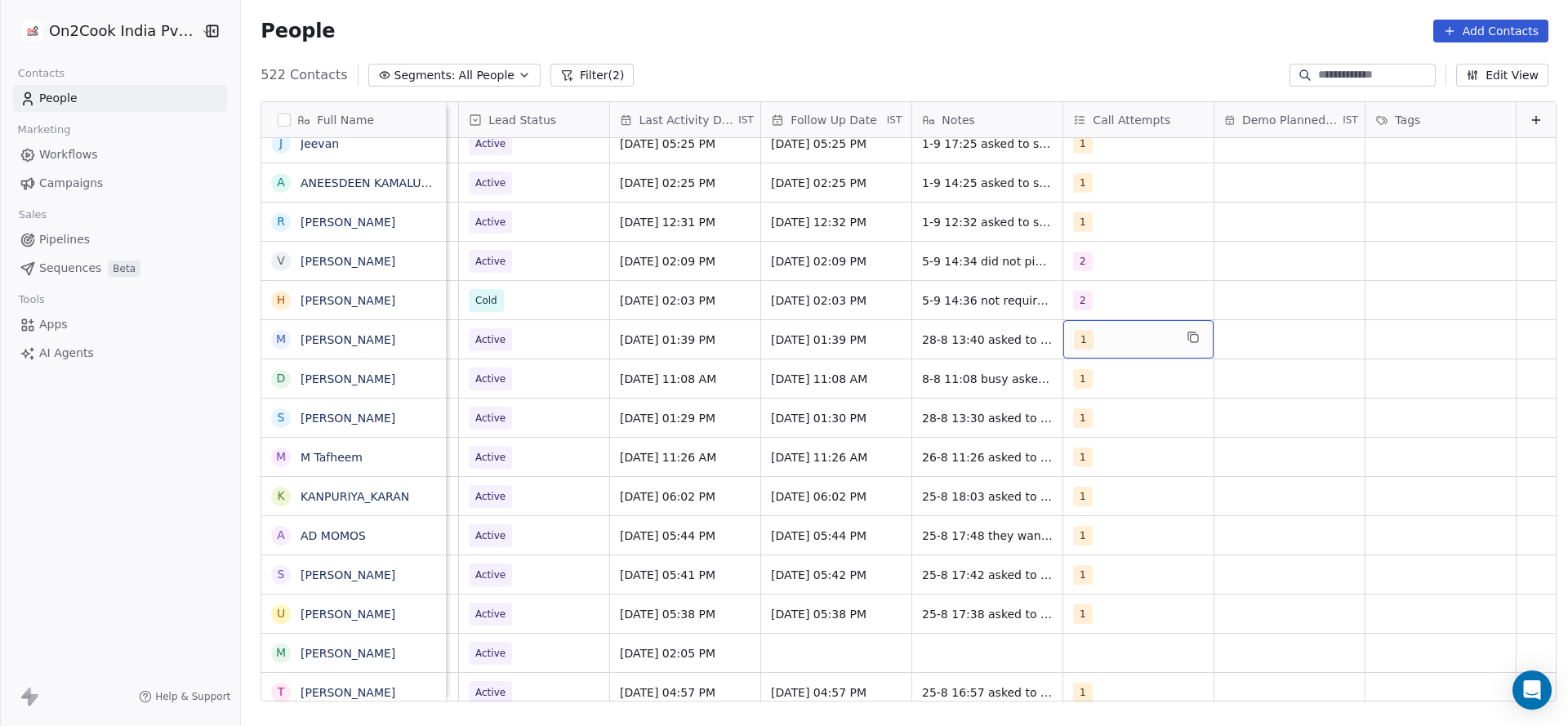
click at [1075, 341] on span "1" at bounding box center [1084, 340] width 19 height 19
click at [1071, 416] on button "Suggestions" at bounding box center [1066, 420] width 13 height 13
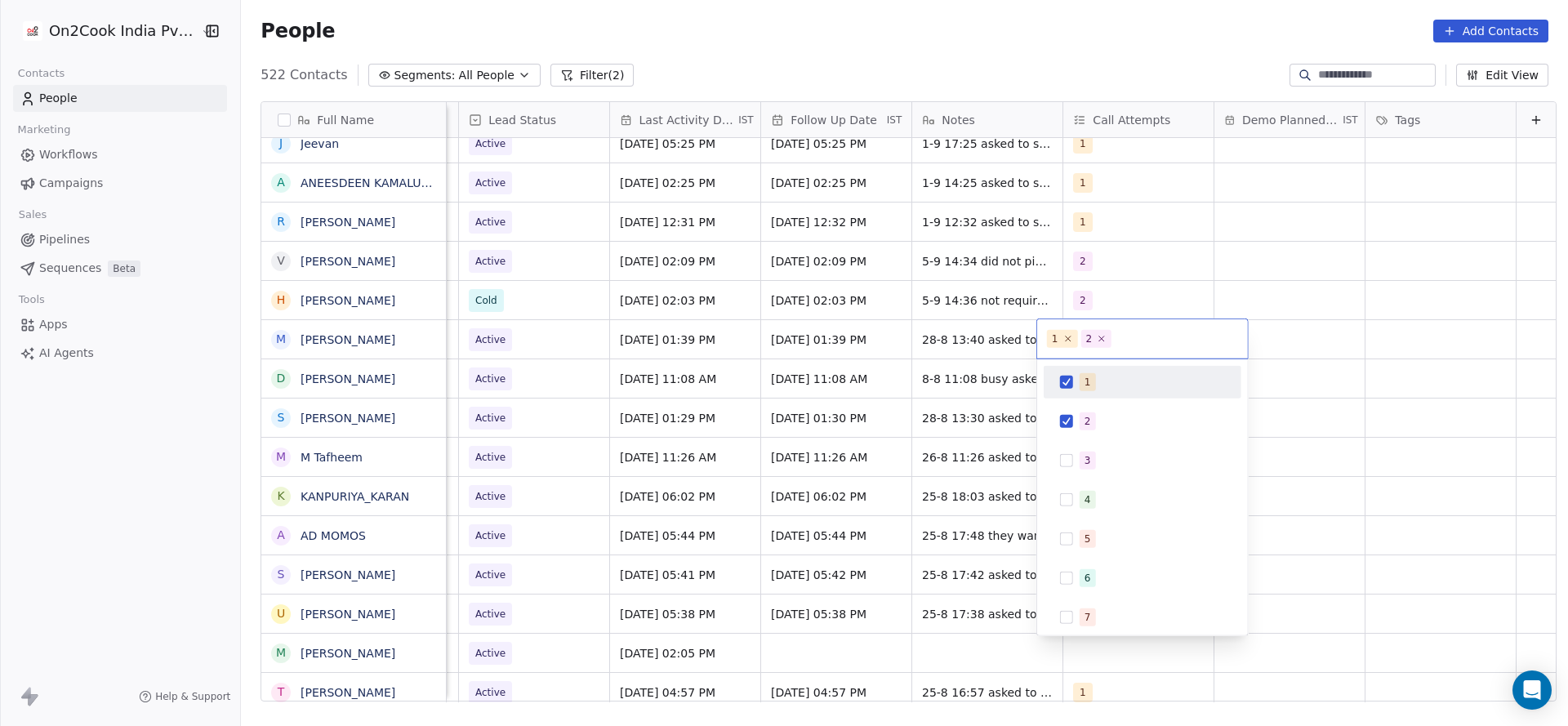
click at [1080, 386] on span "1" at bounding box center [1087, 382] width 17 height 18
click at [976, 394] on html "On2Cook India Pvt. Ltd. Contacts People Marketing Workflows Campaigns Sales Pip…" at bounding box center [784, 363] width 1568 height 726
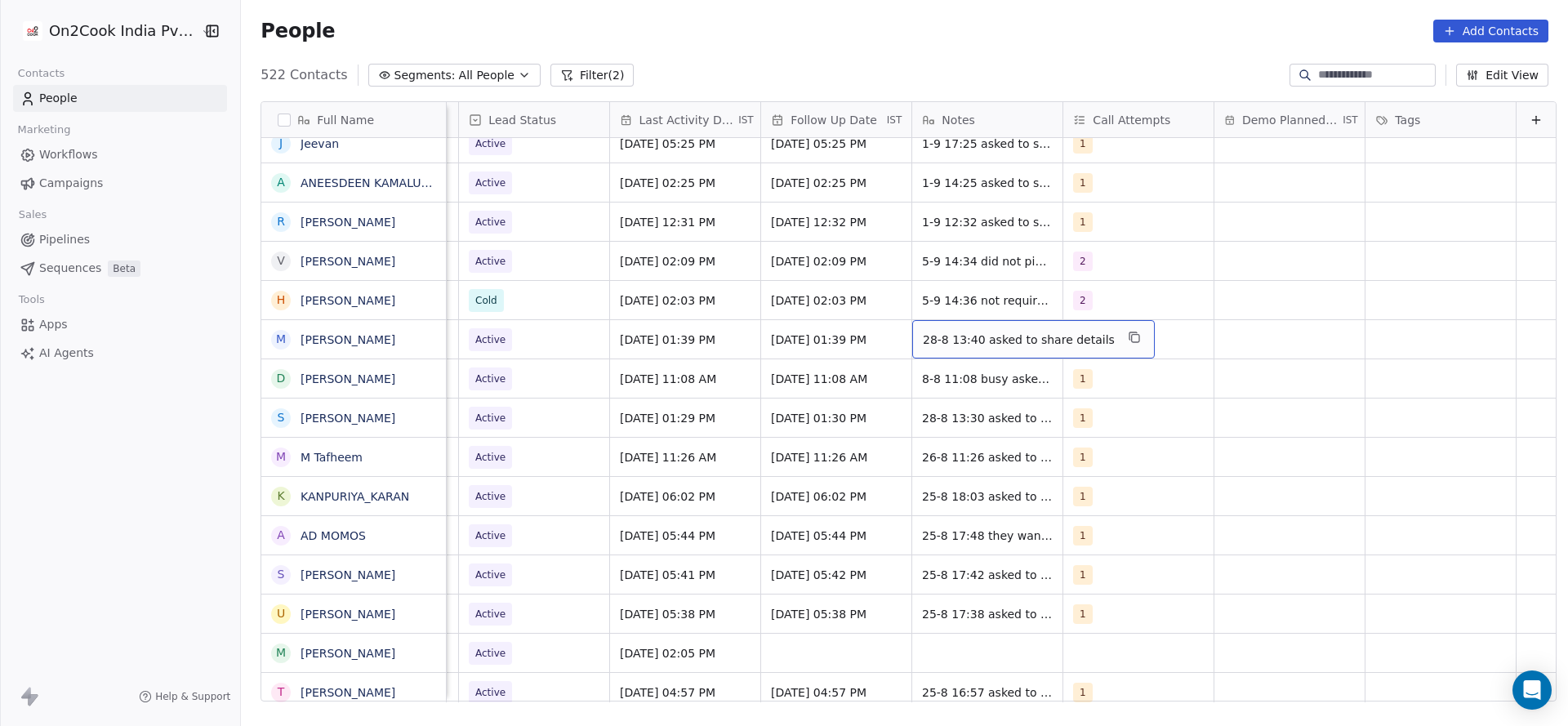
click at [948, 343] on span "28-8 13:40 asked to share details" at bounding box center [1018, 340] width 192 height 17
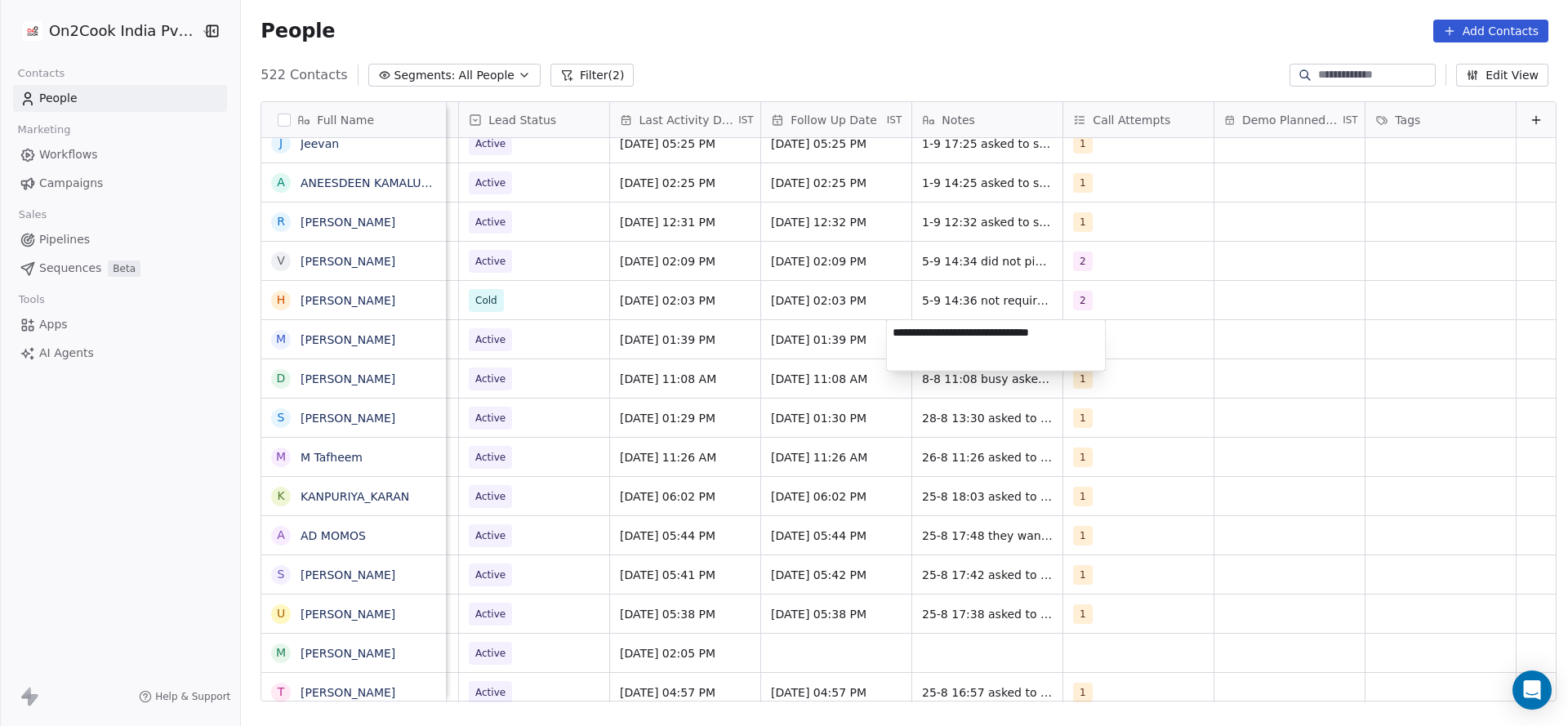
click at [893, 323] on textarea "**********" at bounding box center [996, 345] width 219 height 51
type textarea "**********"
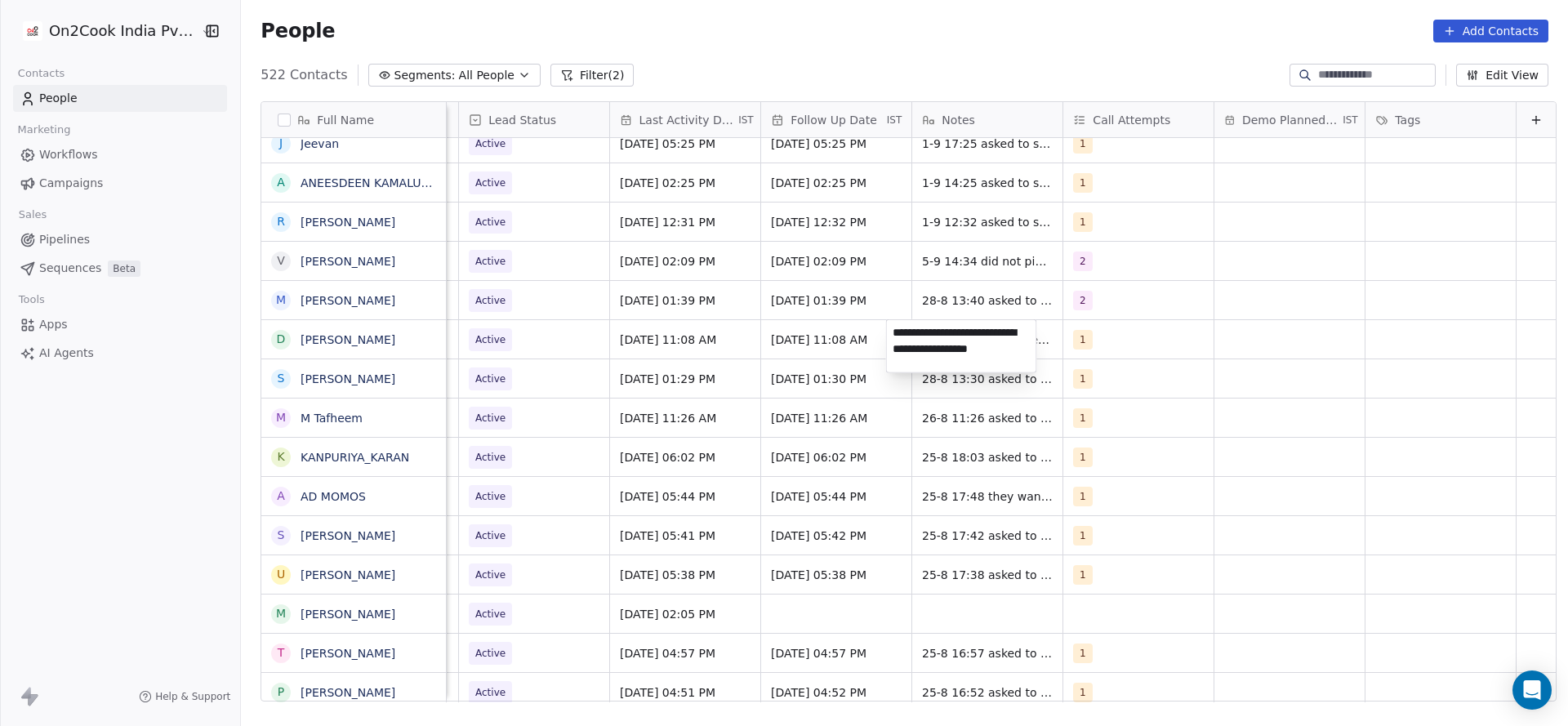
click at [909, 332] on textarea "**********" at bounding box center [962, 346] width 150 height 53
type textarea "**********"
click at [750, 339] on html "On2Cook India Pvt. Ltd. Contacts People Marketing Workflows Campaigns Sales Pip…" at bounding box center [784, 363] width 1568 height 726
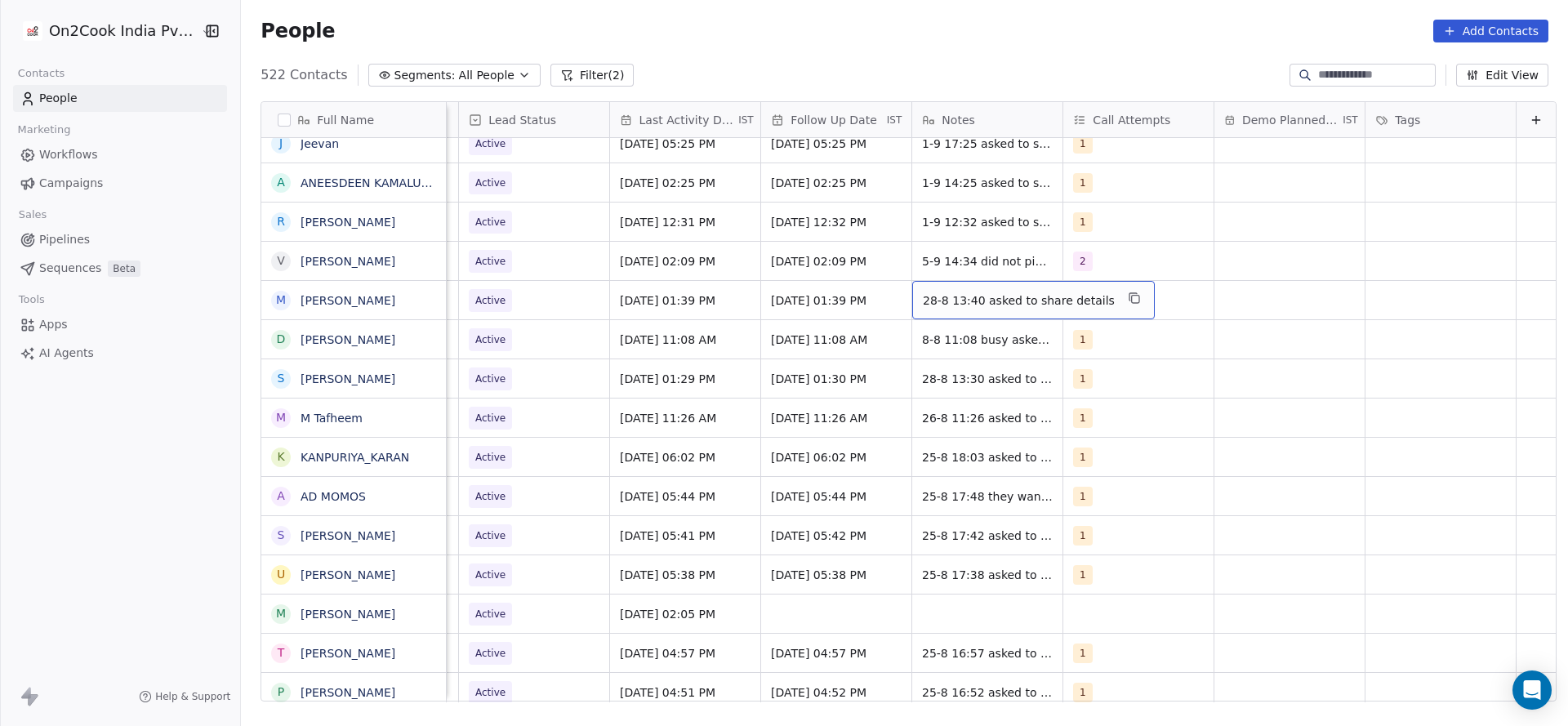
click at [953, 287] on div "28-8 13:40 asked to share details" at bounding box center [1033, 300] width 242 height 38
click at [888, 292] on textarea "**********" at bounding box center [996, 307] width 219 height 51
click at [1049, 301] on textarea "**********" at bounding box center [996, 307] width 219 height 51
type textarea "**********"
click at [817, 361] on html "On2Cook India Pvt. Ltd. Contacts People Marketing Workflows Campaigns Sales Pip…" at bounding box center [784, 363] width 1568 height 726
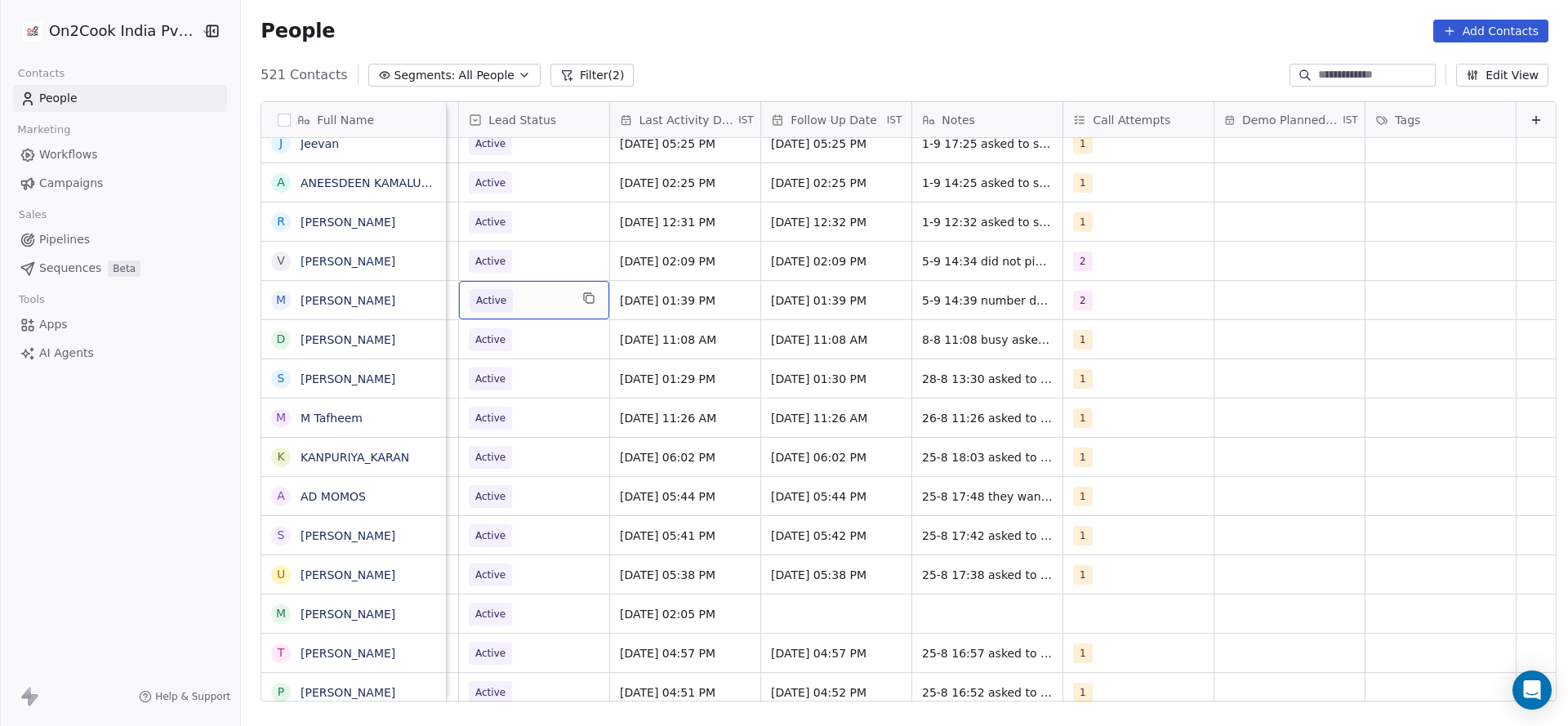
scroll to position [0, 2115]
click at [529, 302] on span "Active" at bounding box center [520, 300] width 99 height 22
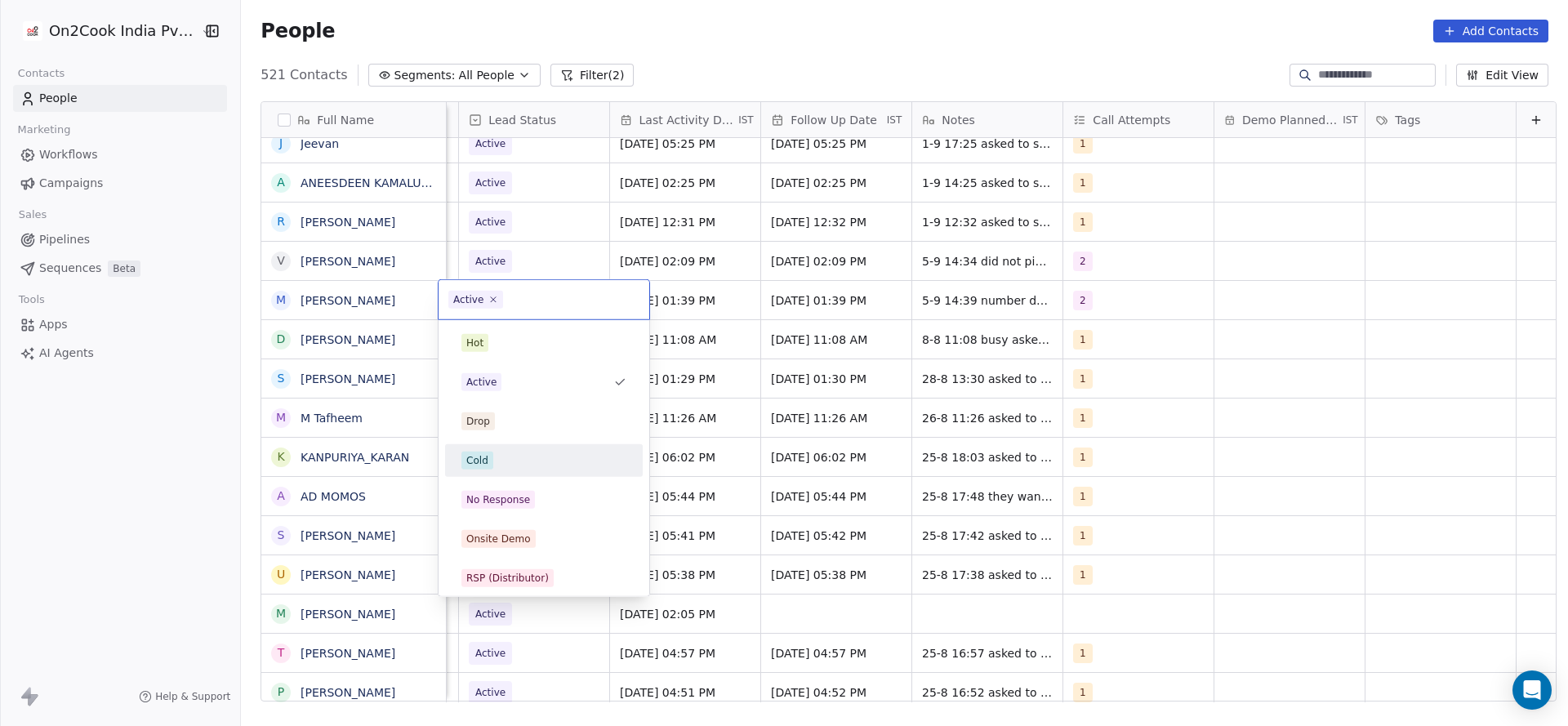
click at [514, 448] on div "Cold" at bounding box center [544, 460] width 185 height 26
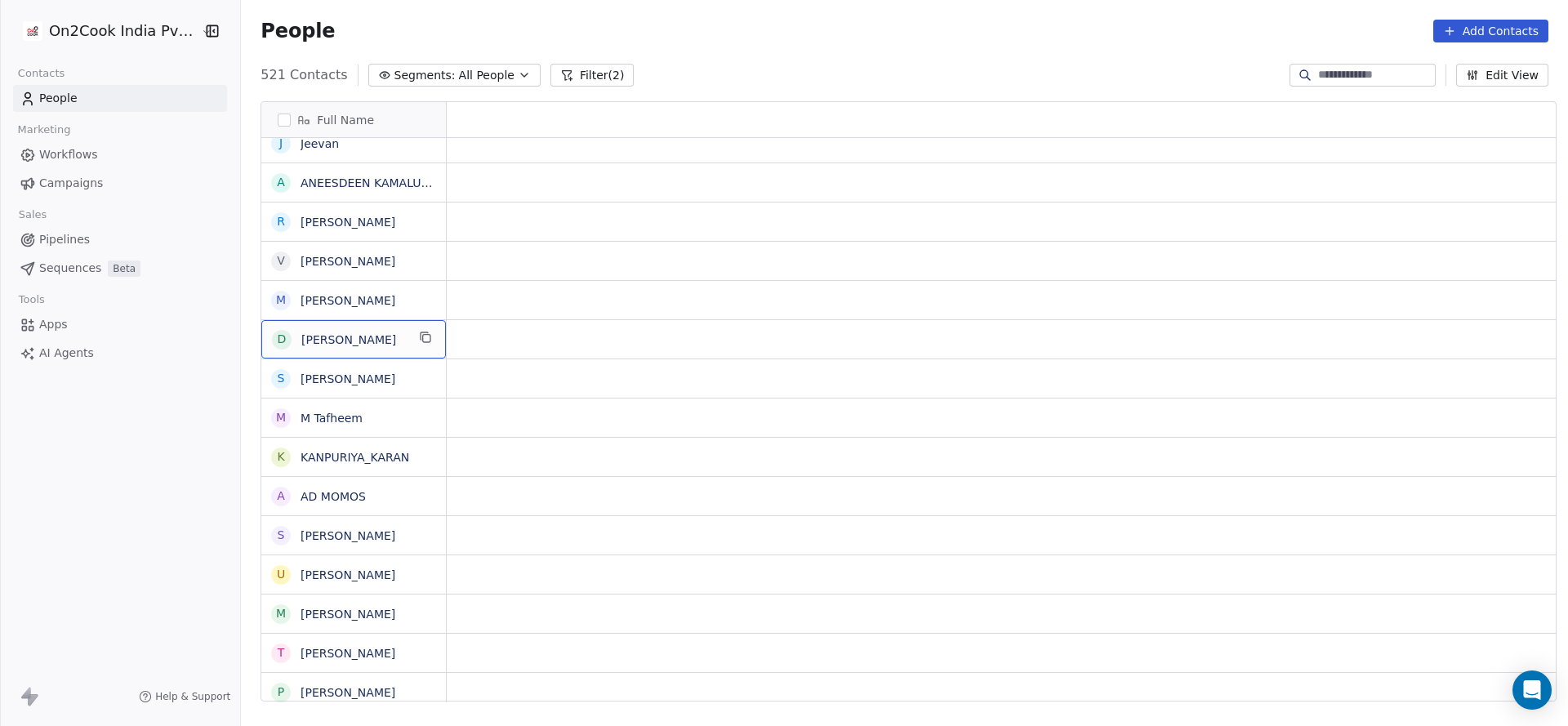
scroll to position [0, 0]
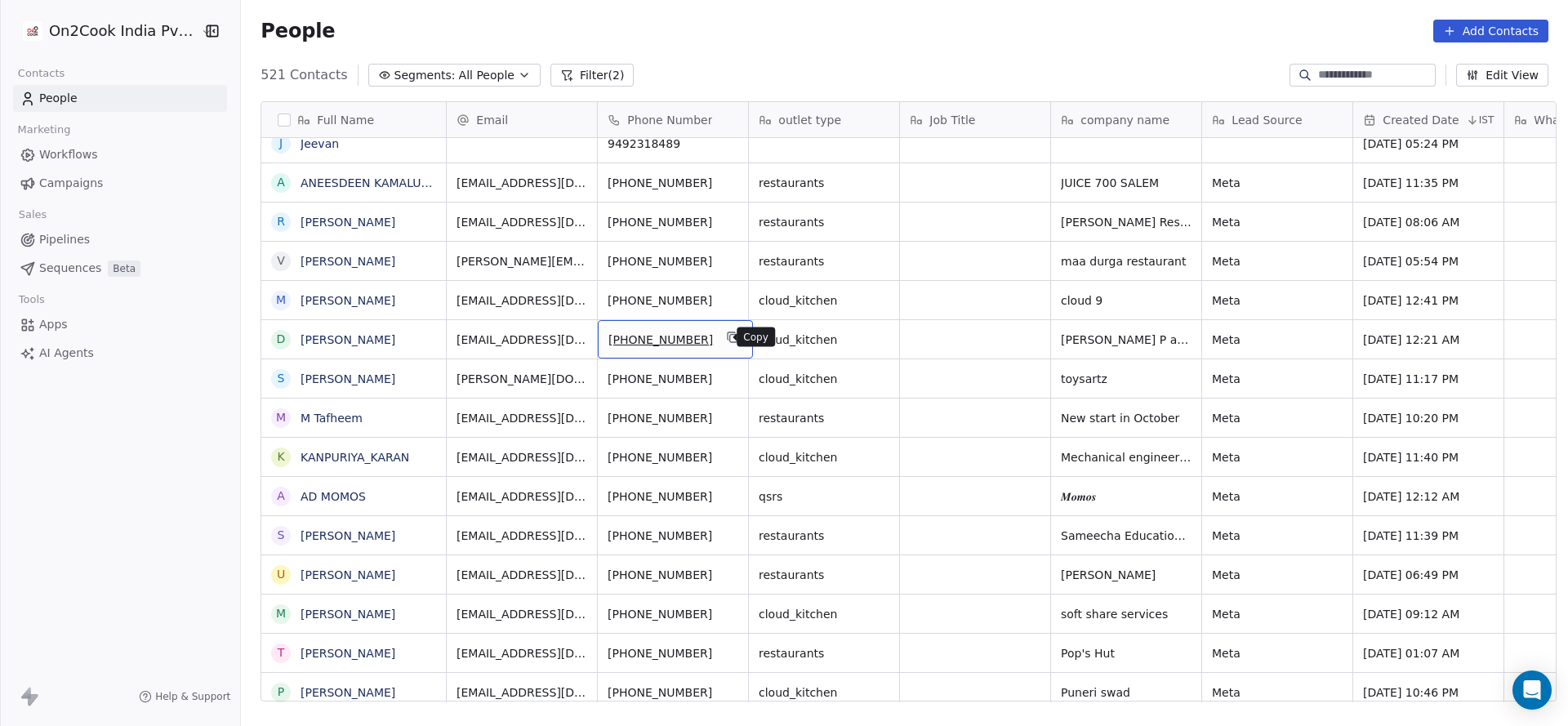
click at [727, 337] on icon "grid" at bounding box center [733, 337] width 13 height 13
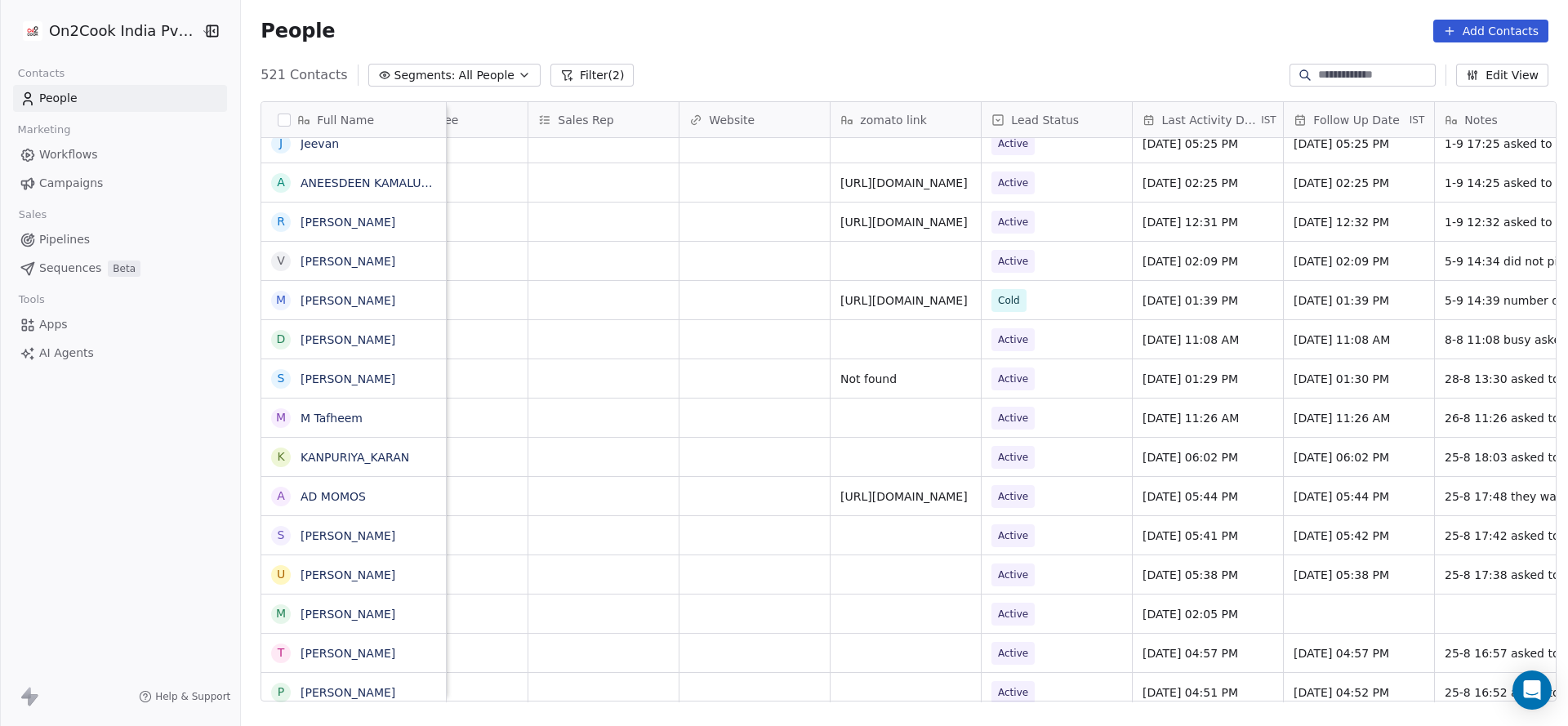
scroll to position [0, 1887]
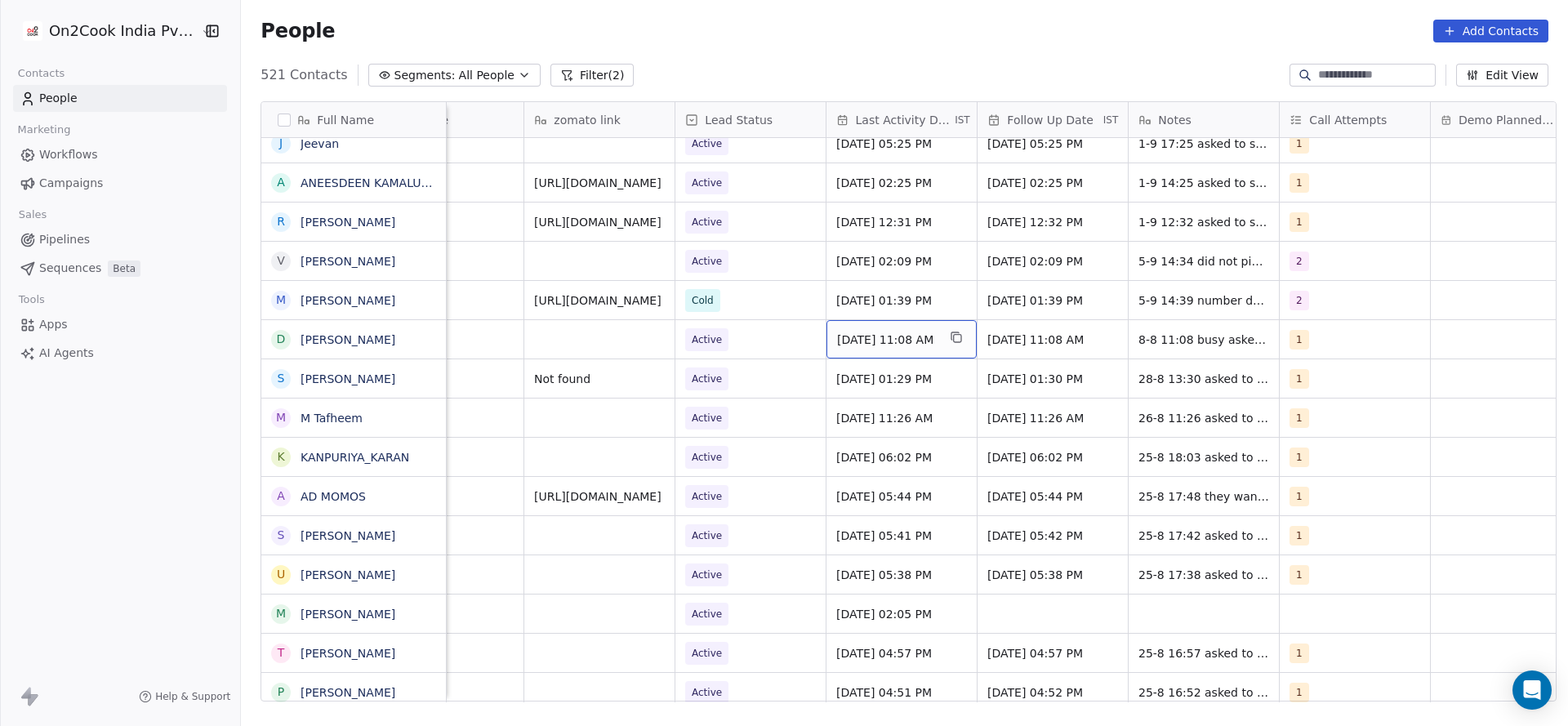
click at [862, 323] on div "Aug 08, 2025 11:08 AM" at bounding box center [901, 339] width 150 height 38
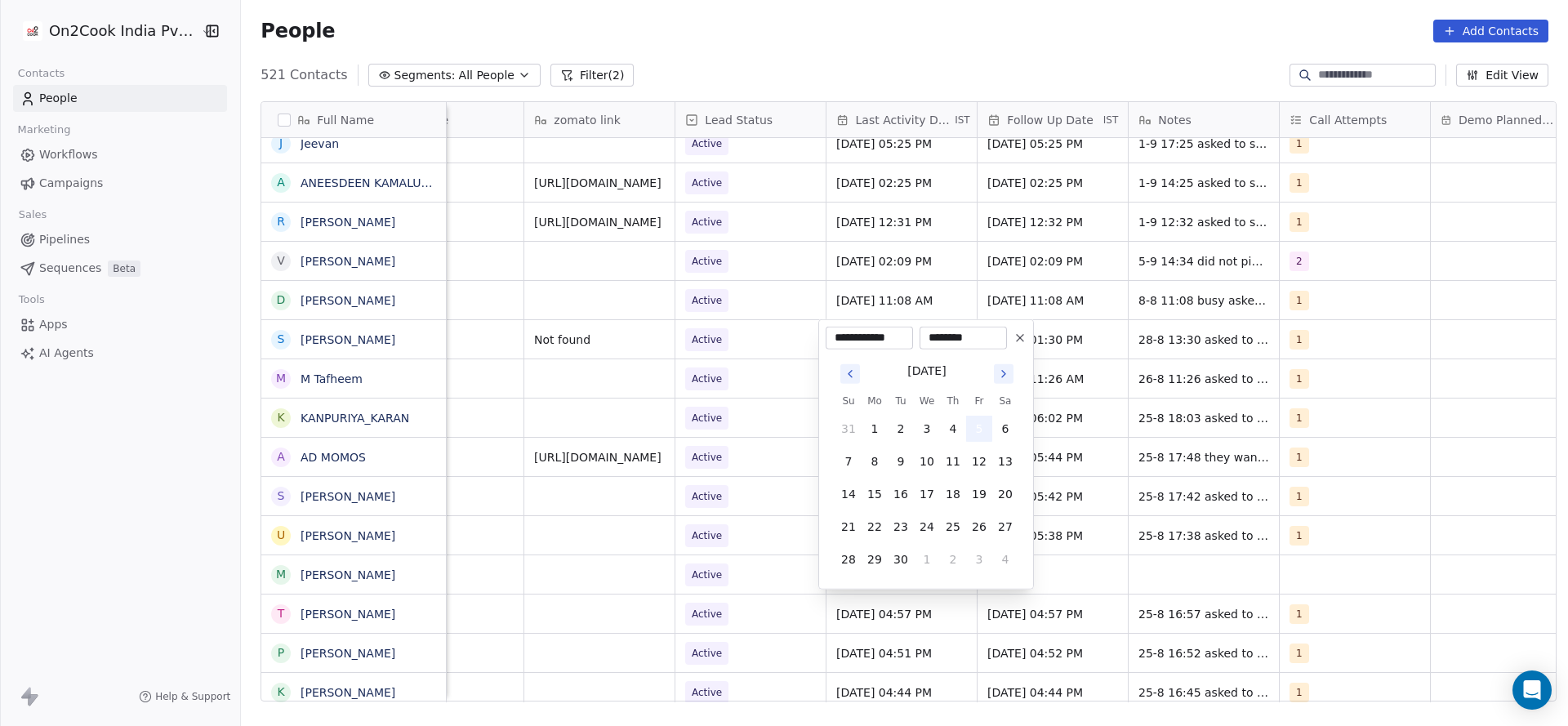
click at [978, 431] on button "5" at bounding box center [979, 428] width 26 height 26
click at [654, 481] on html "On2Cook India Pvt. Ltd. Contacts People Marketing Workflows Campaigns Sales Pip…" at bounding box center [784, 363] width 1568 height 726
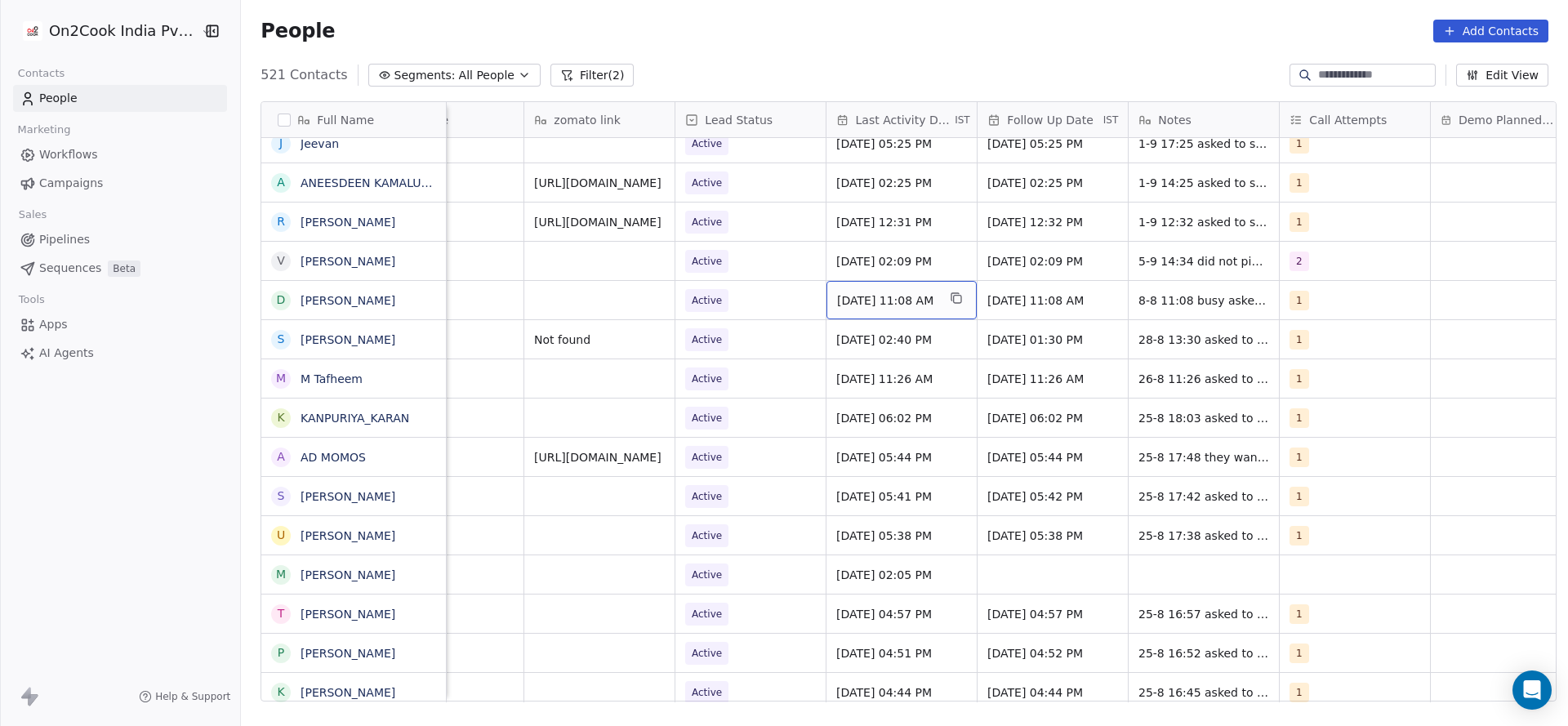
click at [863, 292] on span "Aug 08, 2025 11:08 AM" at bounding box center [887, 300] width 99 height 17
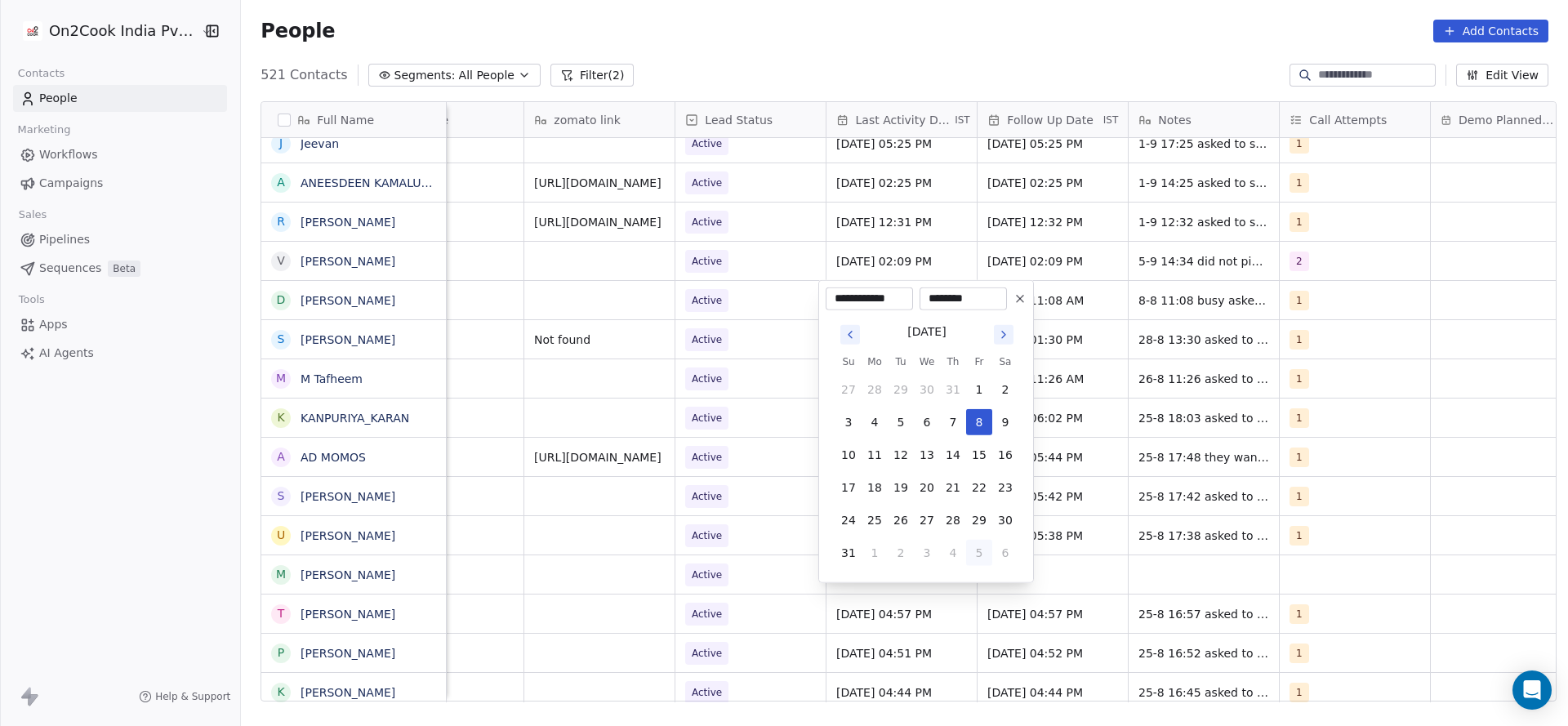
click at [990, 546] on button "5" at bounding box center [979, 553] width 26 height 26
type input "**********"
drag, startPoint x: 742, startPoint y: 513, endPoint x: 1117, endPoint y: 272, distance: 445.8
click at [755, 497] on html "On2Cook India Pvt. Ltd. Contacts People Marketing Workflows Campaigns Sales Pip…" at bounding box center [784, 363] width 1568 height 726
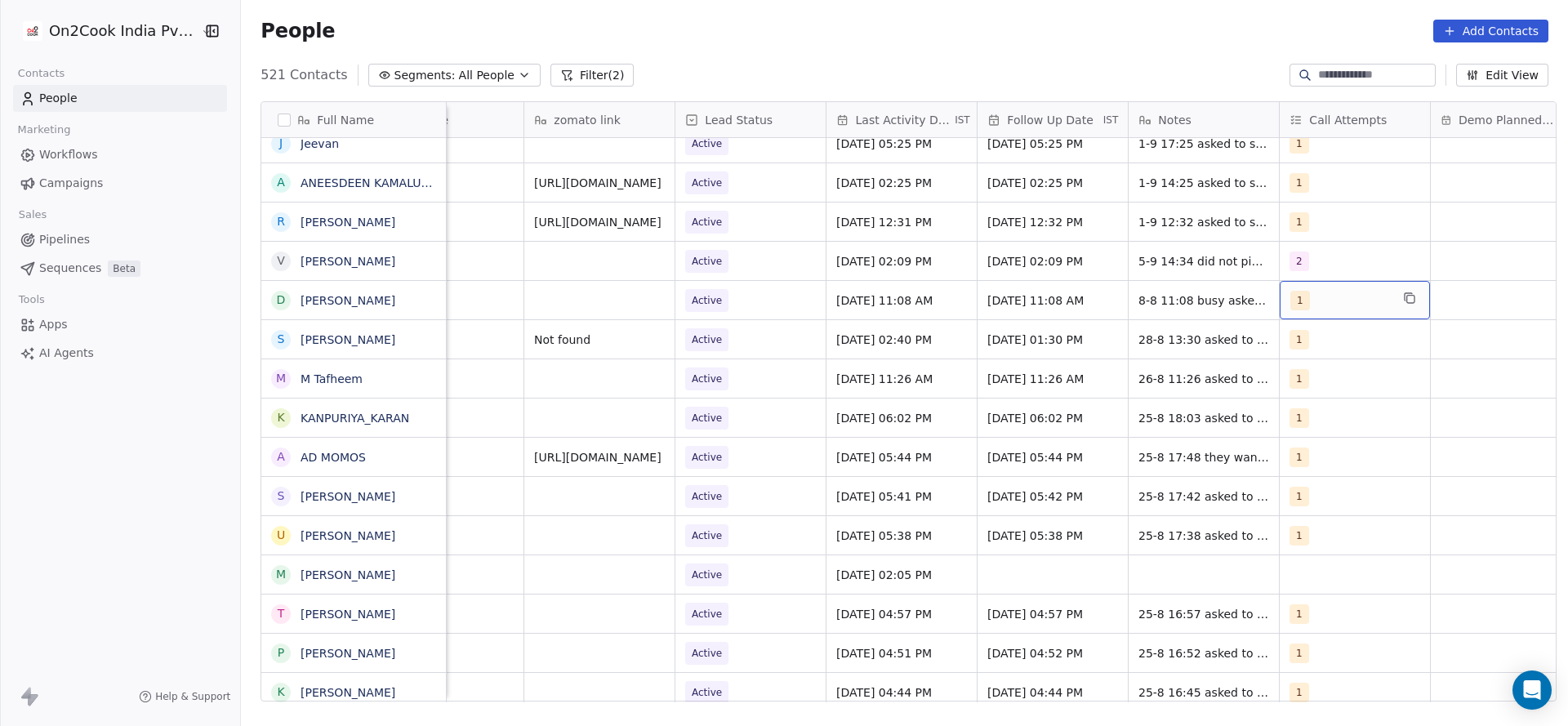
click at [1345, 287] on div "1" at bounding box center [1355, 300] width 150 height 38
click at [1306, 386] on button "Suggestions" at bounding box center [1300, 381] width 13 height 13
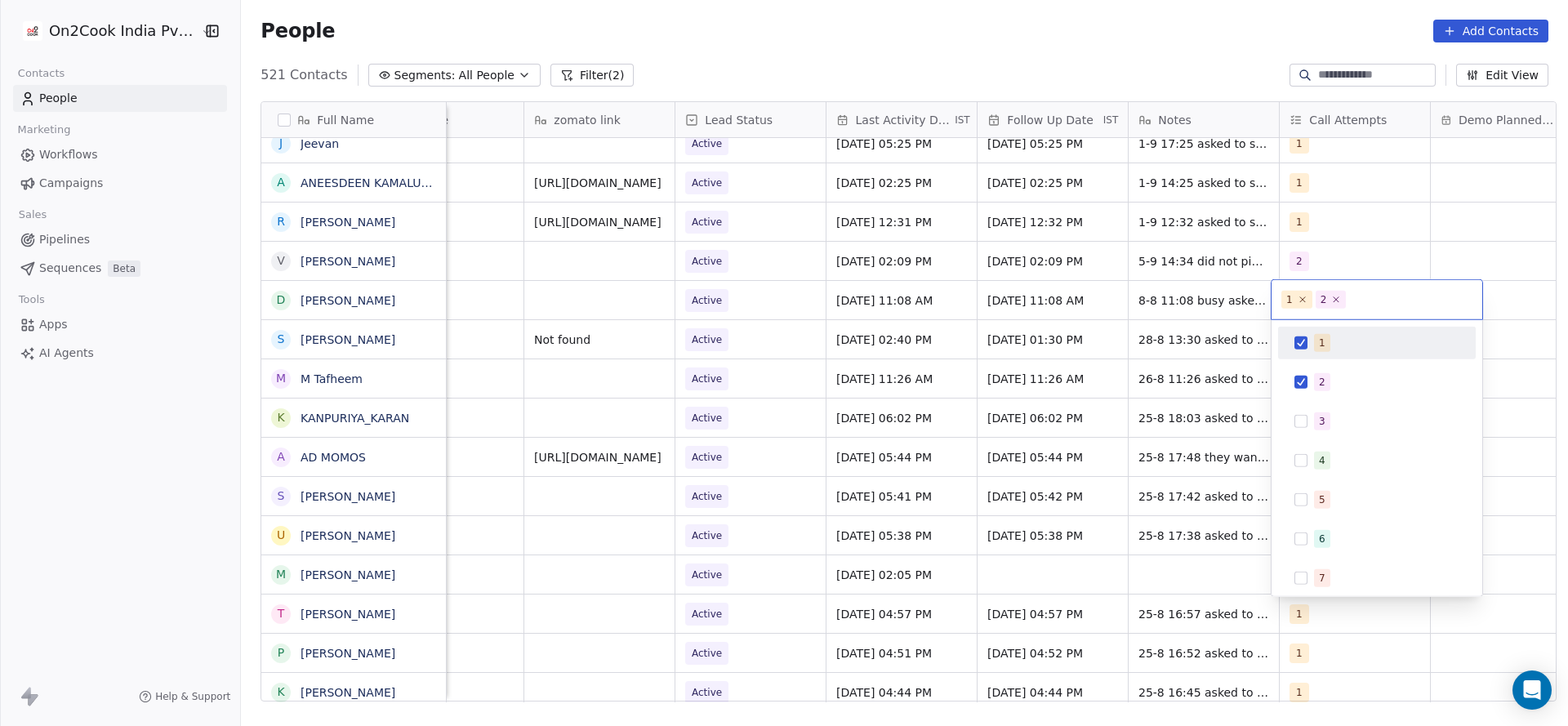
click at [1311, 341] on div "1" at bounding box center [1377, 343] width 185 height 26
click at [1003, 359] on html "On2Cook India Pvt. Ltd. Contacts People Marketing Workflows Campaigns Sales Pip…" at bounding box center [784, 363] width 1568 height 726
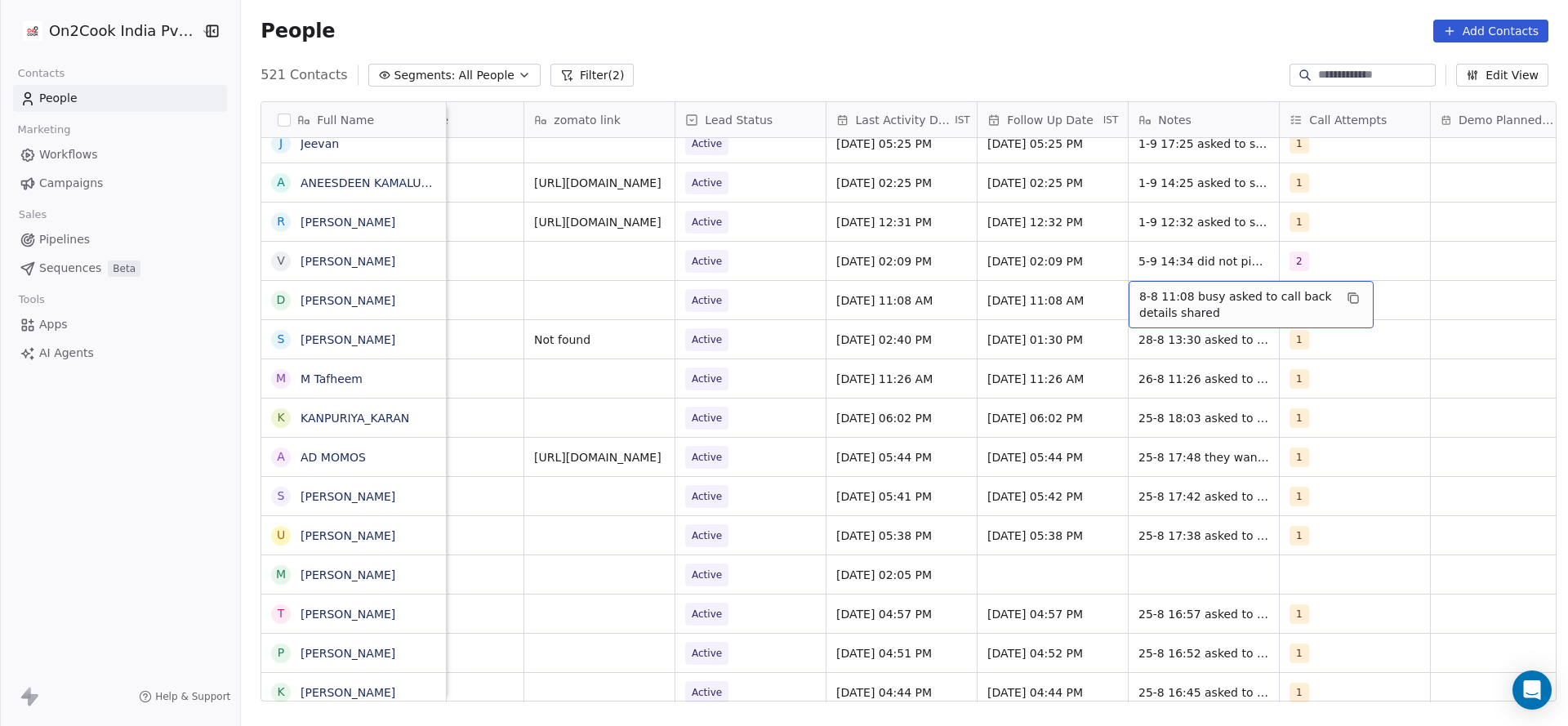
click at [1140, 303] on span "8-8 11:08 busy asked to call back details shared" at bounding box center [1237, 305] width 195 height 33
click at [1125, 292] on textarea "**********" at bounding box center [1243, 307] width 243 height 51
type textarea "**********"
click at [754, 297] on html "On2Cook India Pvt. Ltd. Contacts People Marketing Workflows Campaigns Sales Pip…" at bounding box center [784, 363] width 1568 height 726
click at [720, 303] on span "Active" at bounding box center [736, 300] width 99 height 22
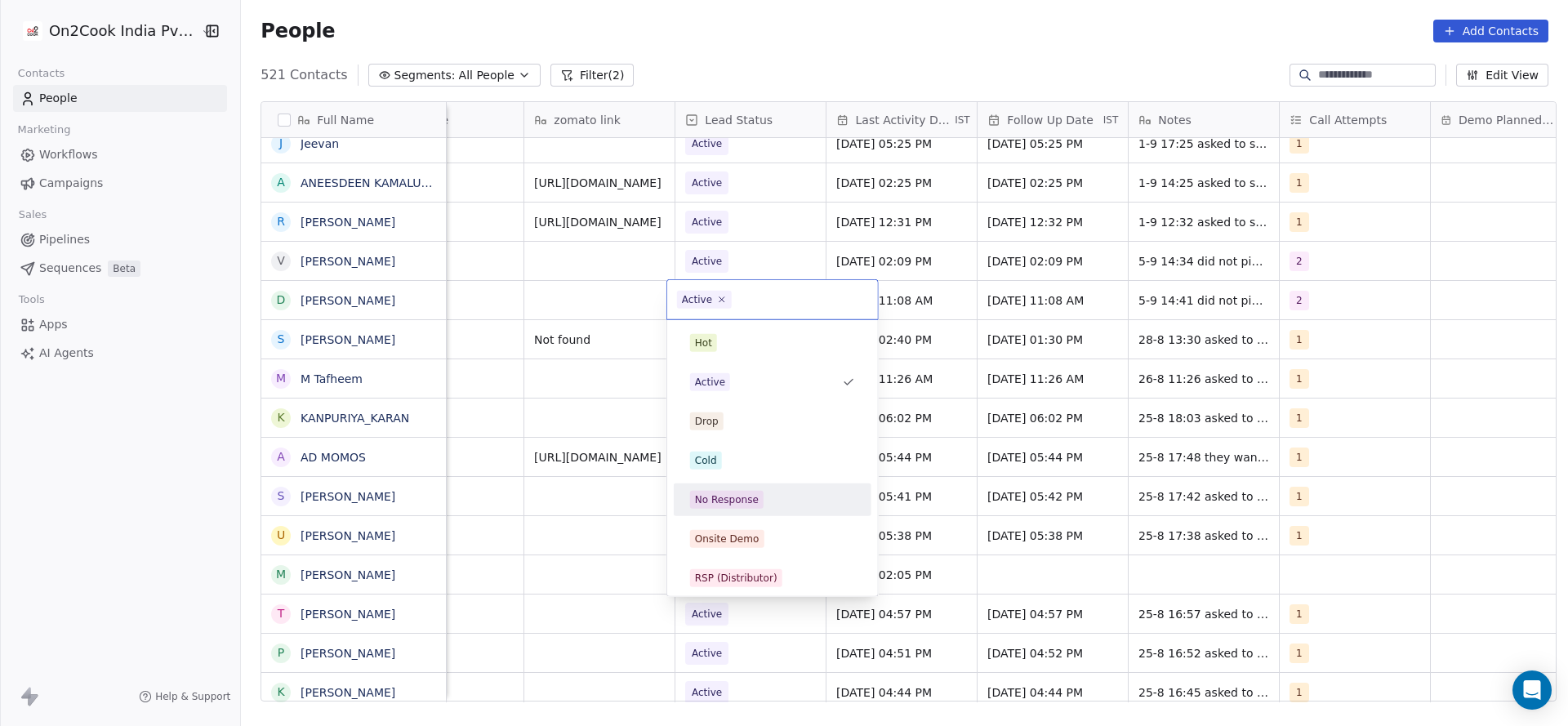
click at [720, 501] on div "No Response" at bounding box center [726, 499] width 63 height 15
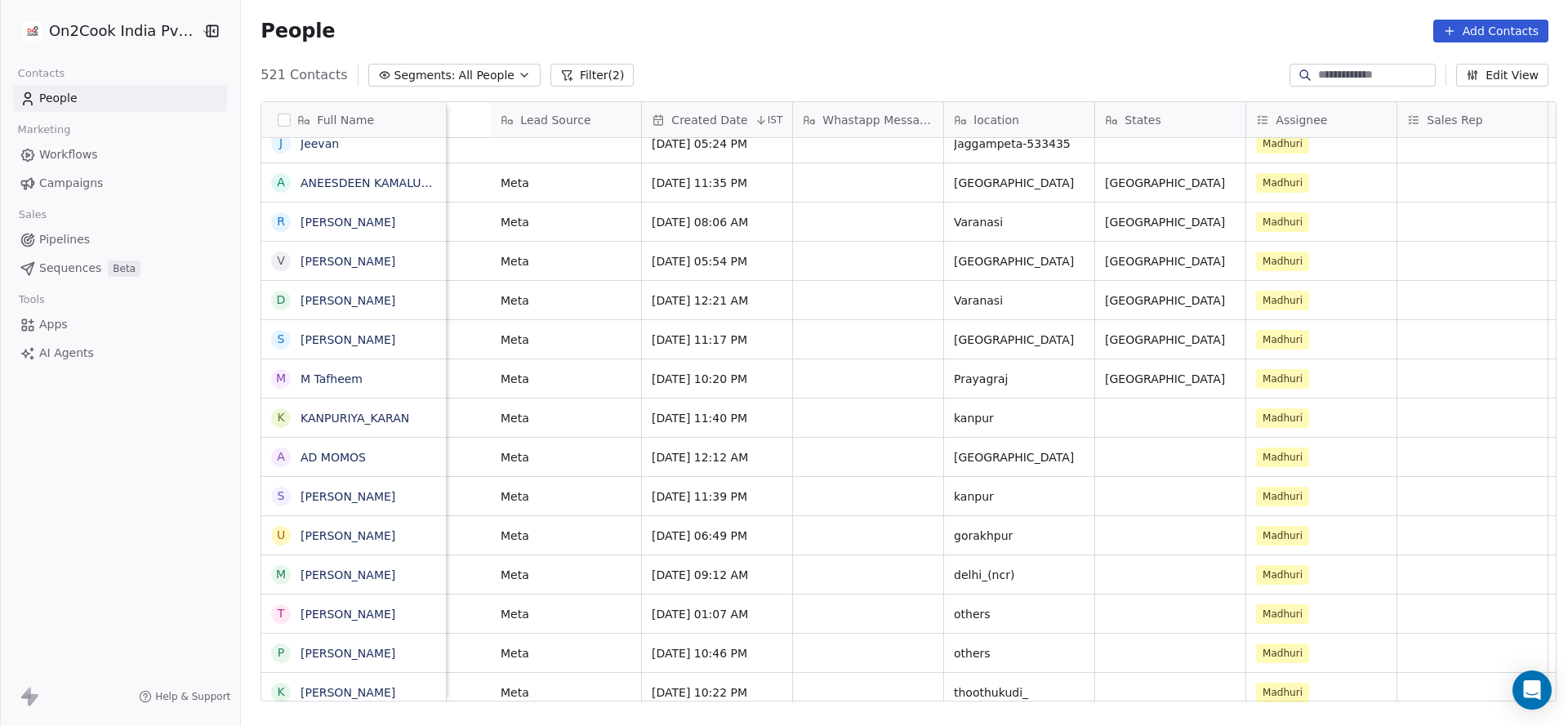
scroll to position [0, 2121]
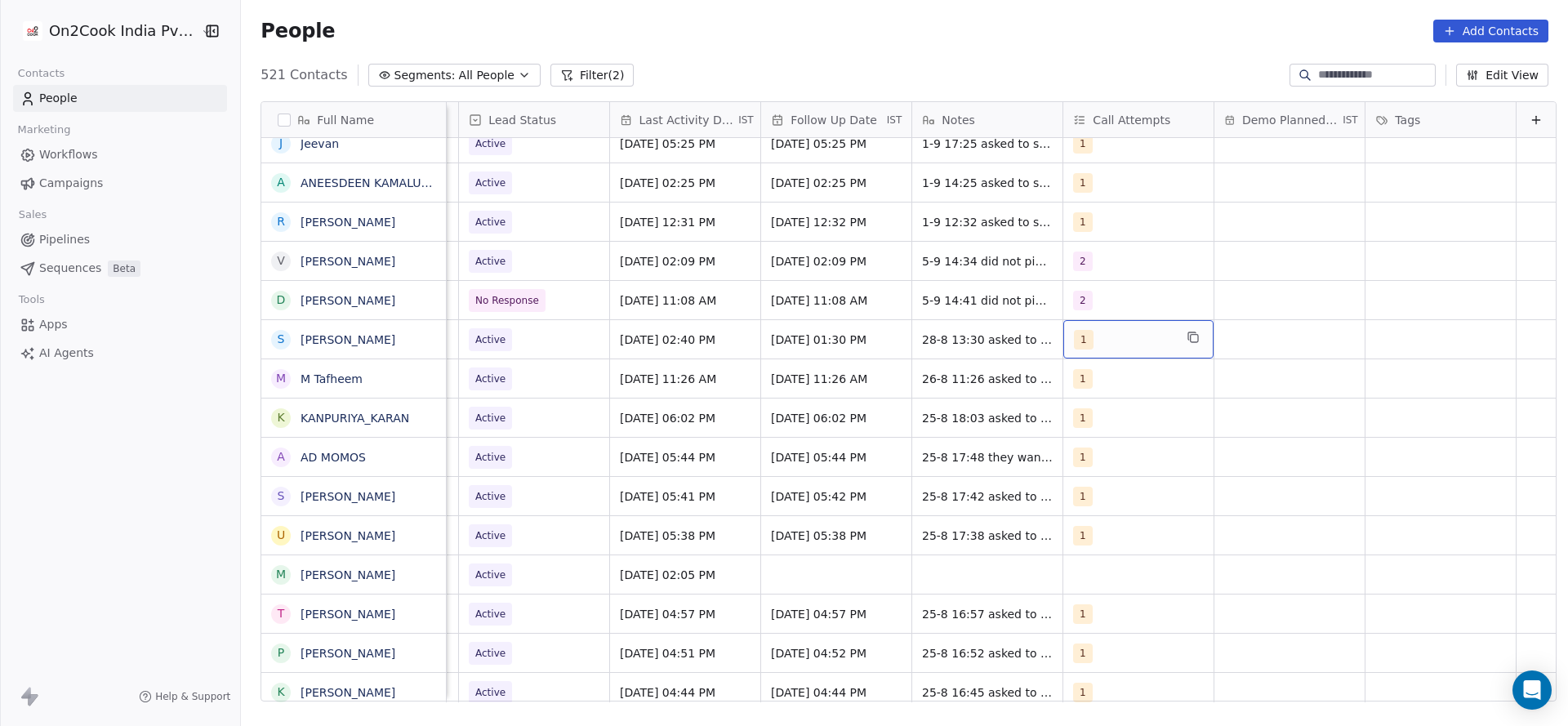
click at [1098, 334] on div "1" at bounding box center [1124, 340] width 99 height 19
click at [1090, 419] on span "2" at bounding box center [1087, 421] width 17 height 18
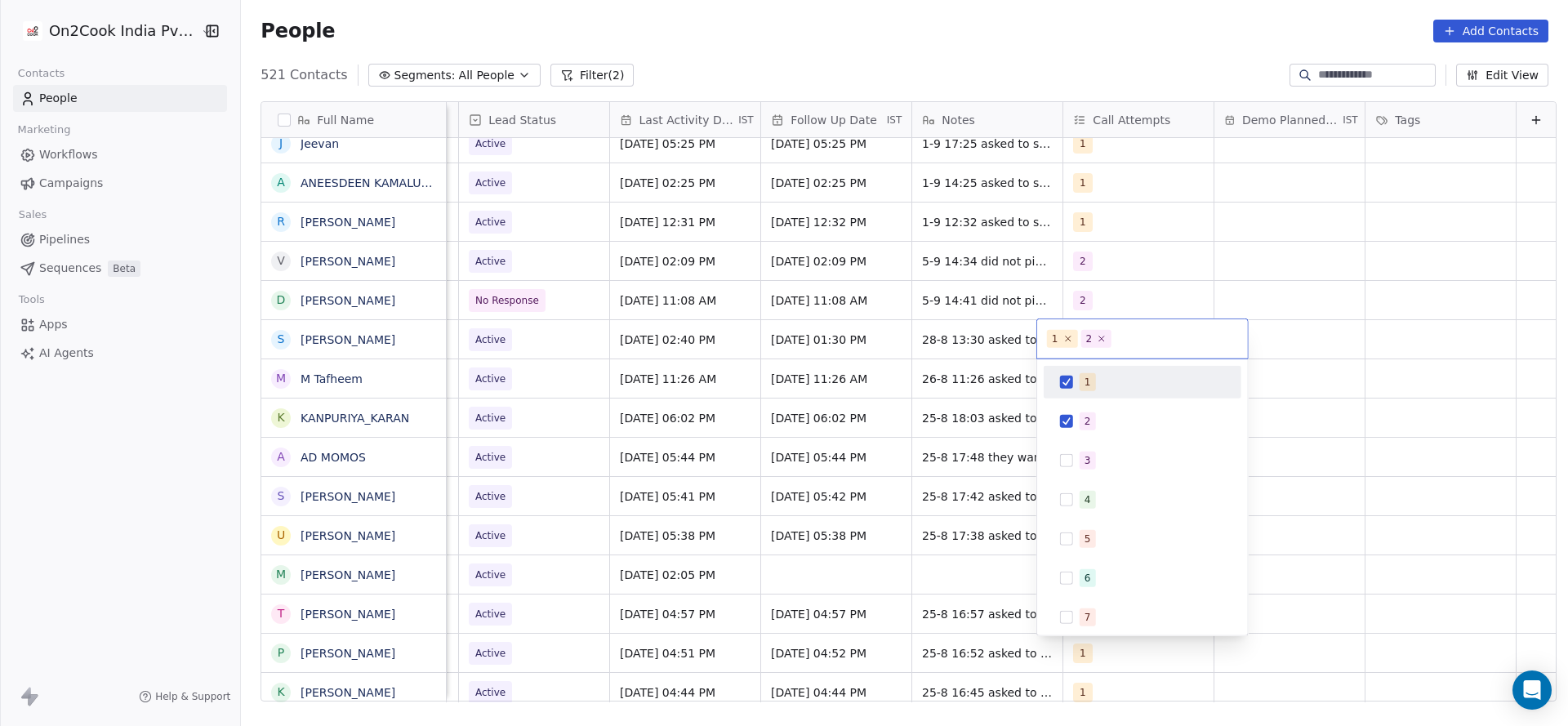
click at [1084, 378] on div "1" at bounding box center [1087, 381] width 7 height 15
click at [904, 409] on html "On2Cook India Pvt. Ltd. Contacts People Marketing Workflows Campaigns Sales Pip…" at bounding box center [784, 363] width 1568 height 726
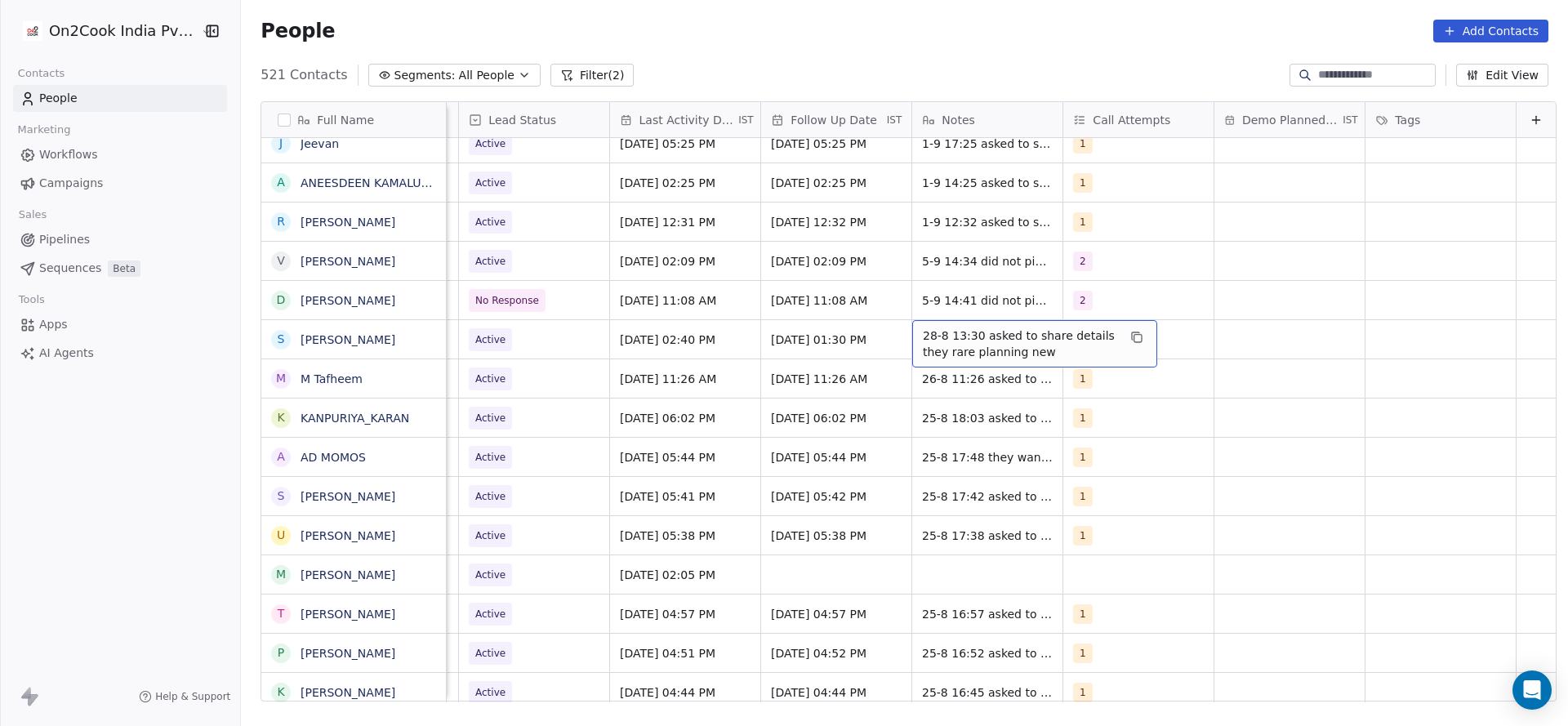
click at [927, 336] on span "28-8 13:30 asked to share details they rare planning new" at bounding box center [1020, 345] width 195 height 33
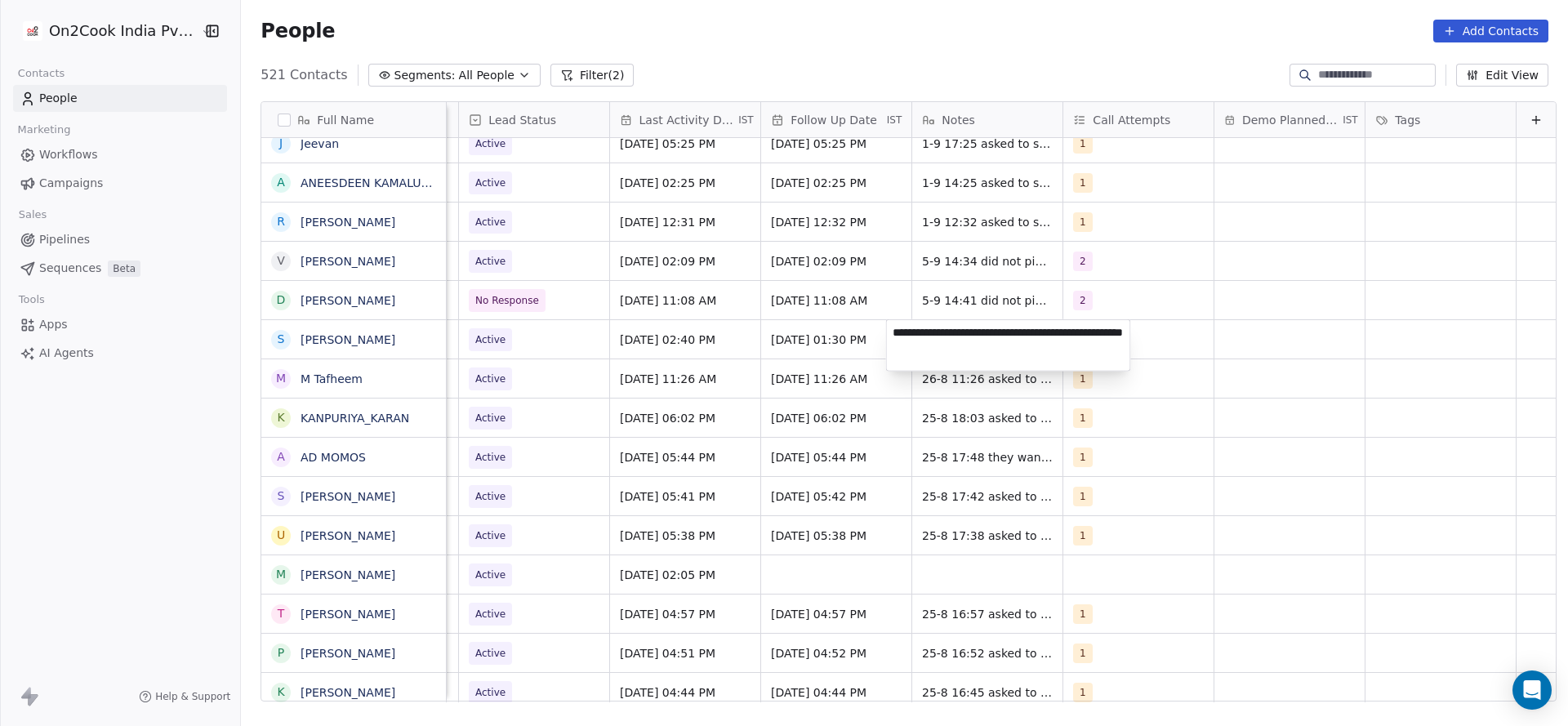
click at [896, 335] on textarea "**********" at bounding box center [1008, 345] width 243 height 51
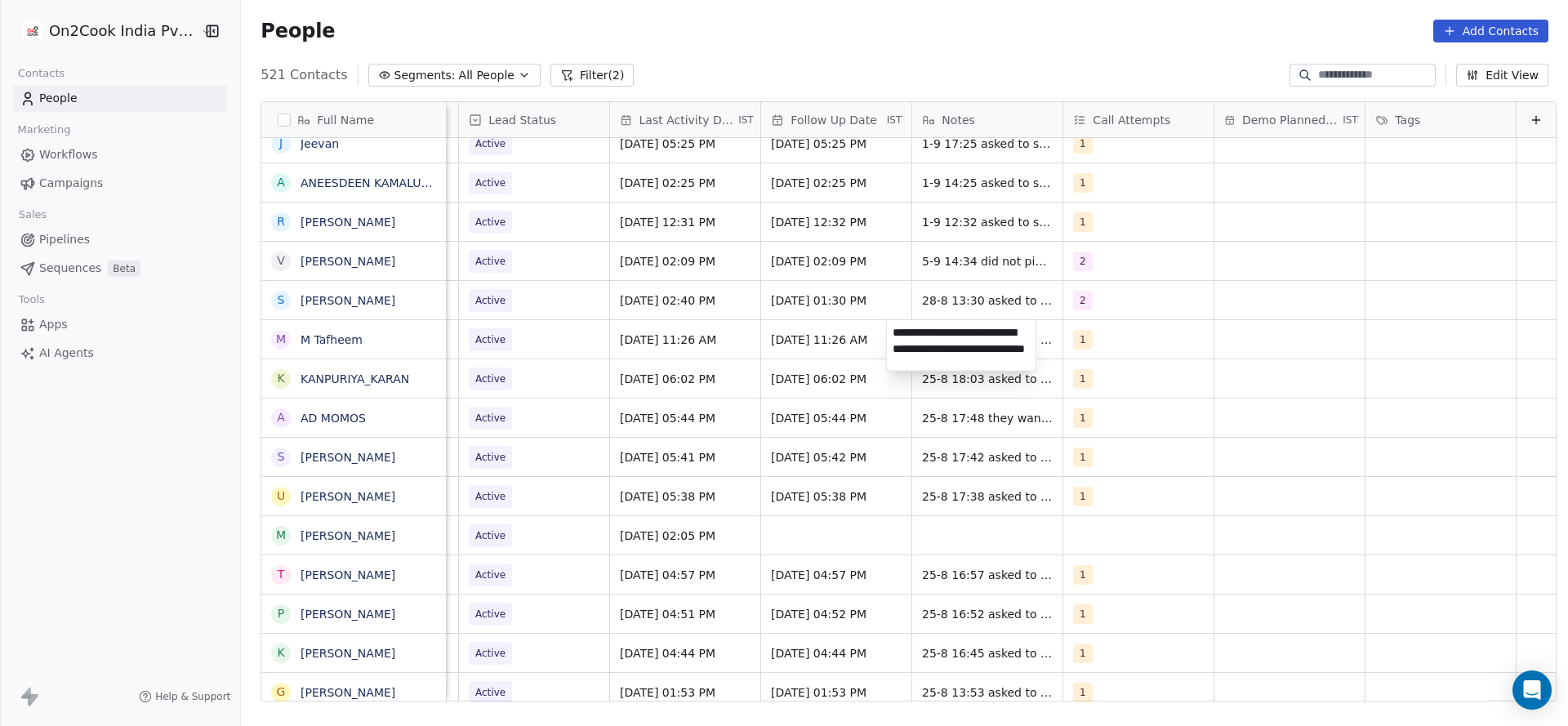
scroll to position [6, 0]
click at [746, 439] on html "On2Cook India Pvt. Ltd. Contacts People Marketing Workflows Campaigns Sales Pip…" at bounding box center [784, 363] width 1568 height 726
click at [929, 287] on html "On2Cook India Pvt. Ltd. Contacts People Marketing Workflows Campaigns Sales Pip…" at bounding box center [784, 363] width 1568 height 726
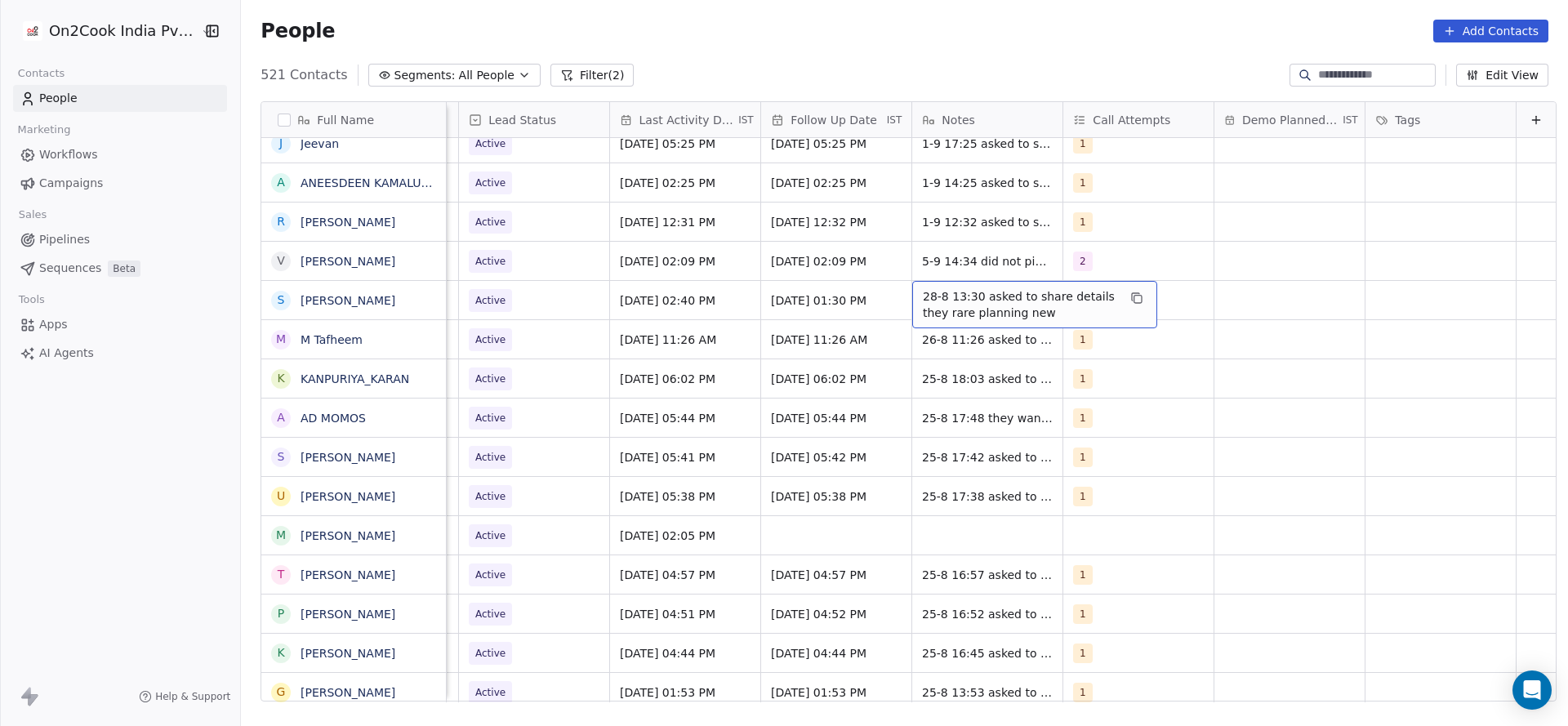
click at [923, 292] on span "28-8 13:30 asked to share details they rare planning new" at bounding box center [1020, 305] width 195 height 33
click at [887, 295] on textarea "**********" at bounding box center [1008, 307] width 243 height 51
type textarea "**********"
drag, startPoint x: 751, startPoint y: 311, endPoint x: 667, endPoint y: 317, distance: 84.2
click at [749, 312] on html "On2Cook India Pvt. Ltd. Contacts People Marketing Workflows Campaigns Sales Pip…" at bounding box center [784, 363] width 1568 height 726
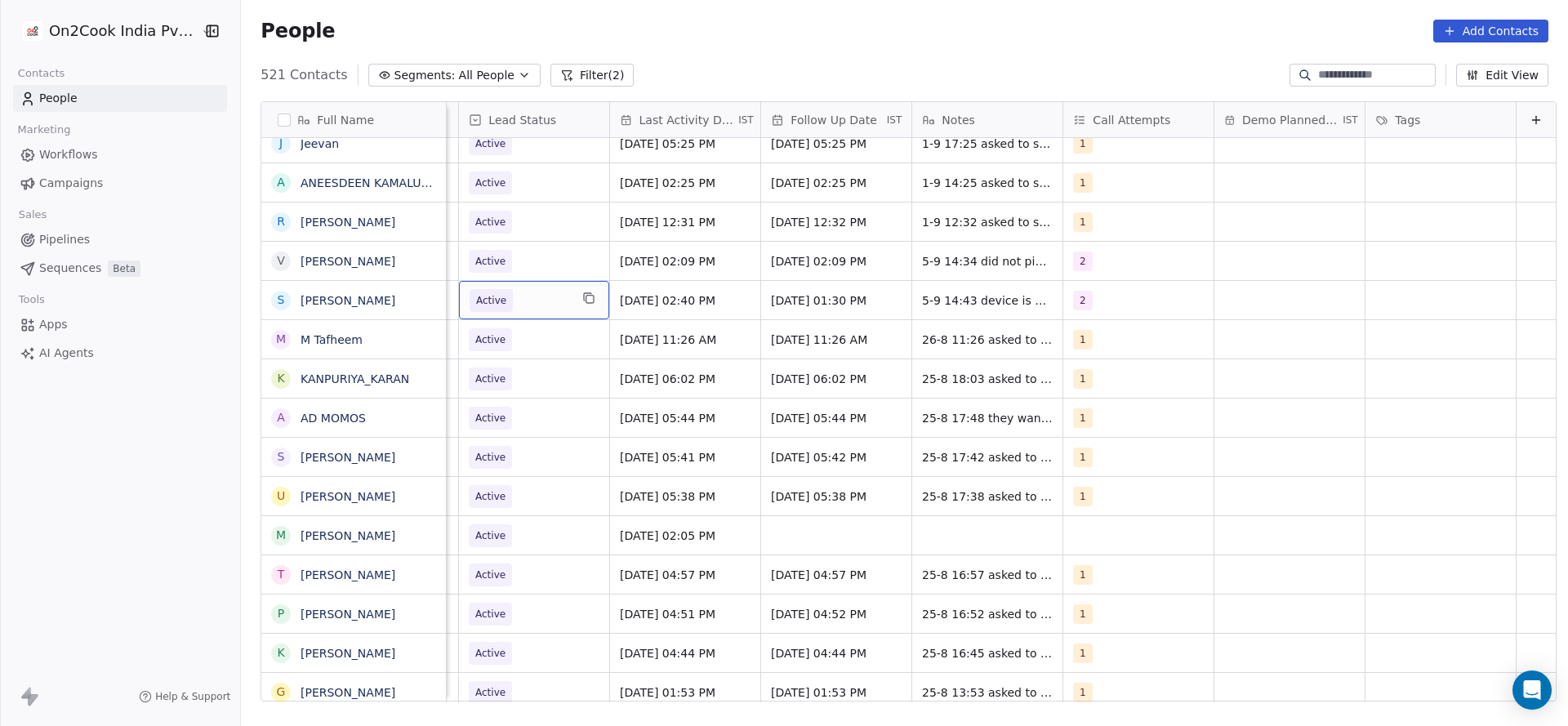
scroll to position [0, 2115]
click at [514, 309] on span "Active" at bounding box center [520, 300] width 99 height 22
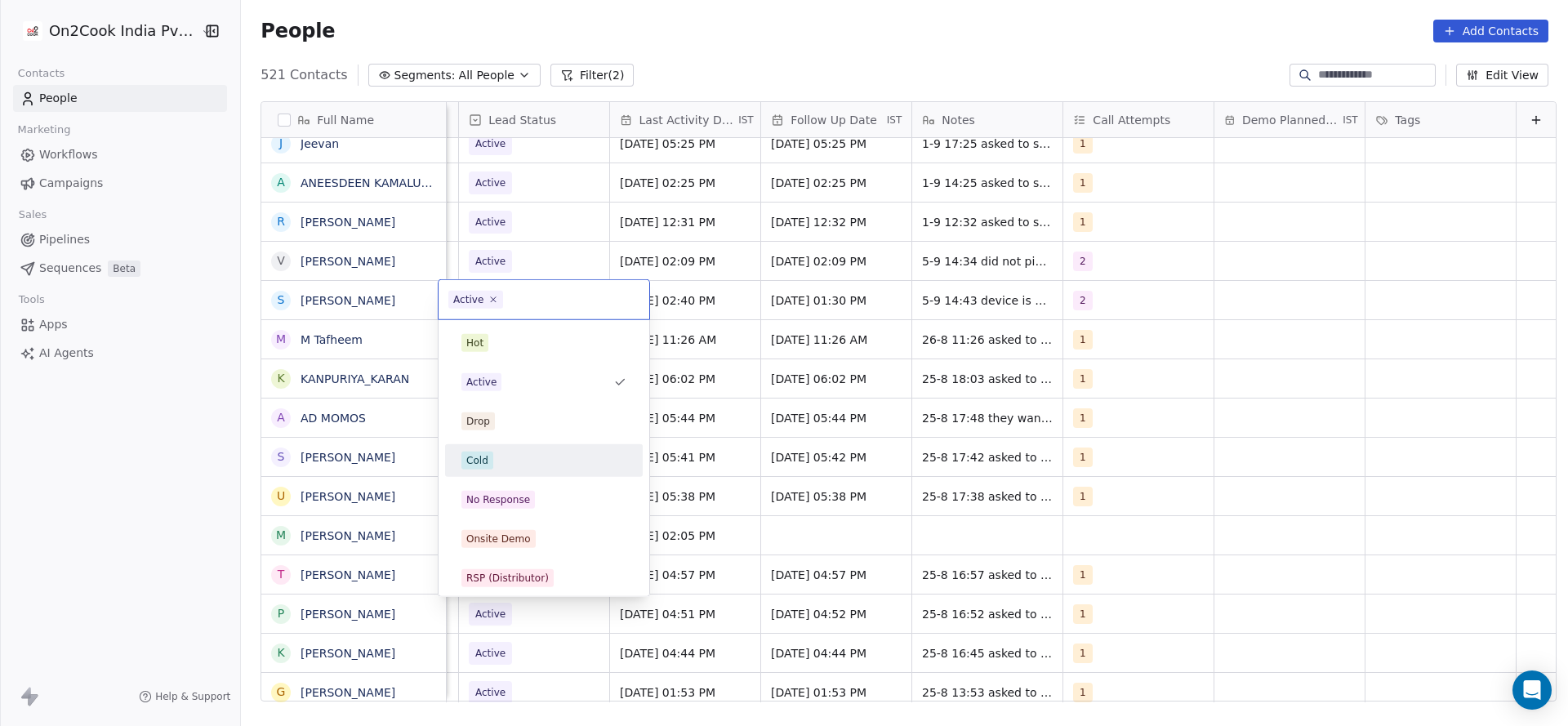
click at [487, 449] on div "Cold" at bounding box center [544, 460] width 185 height 26
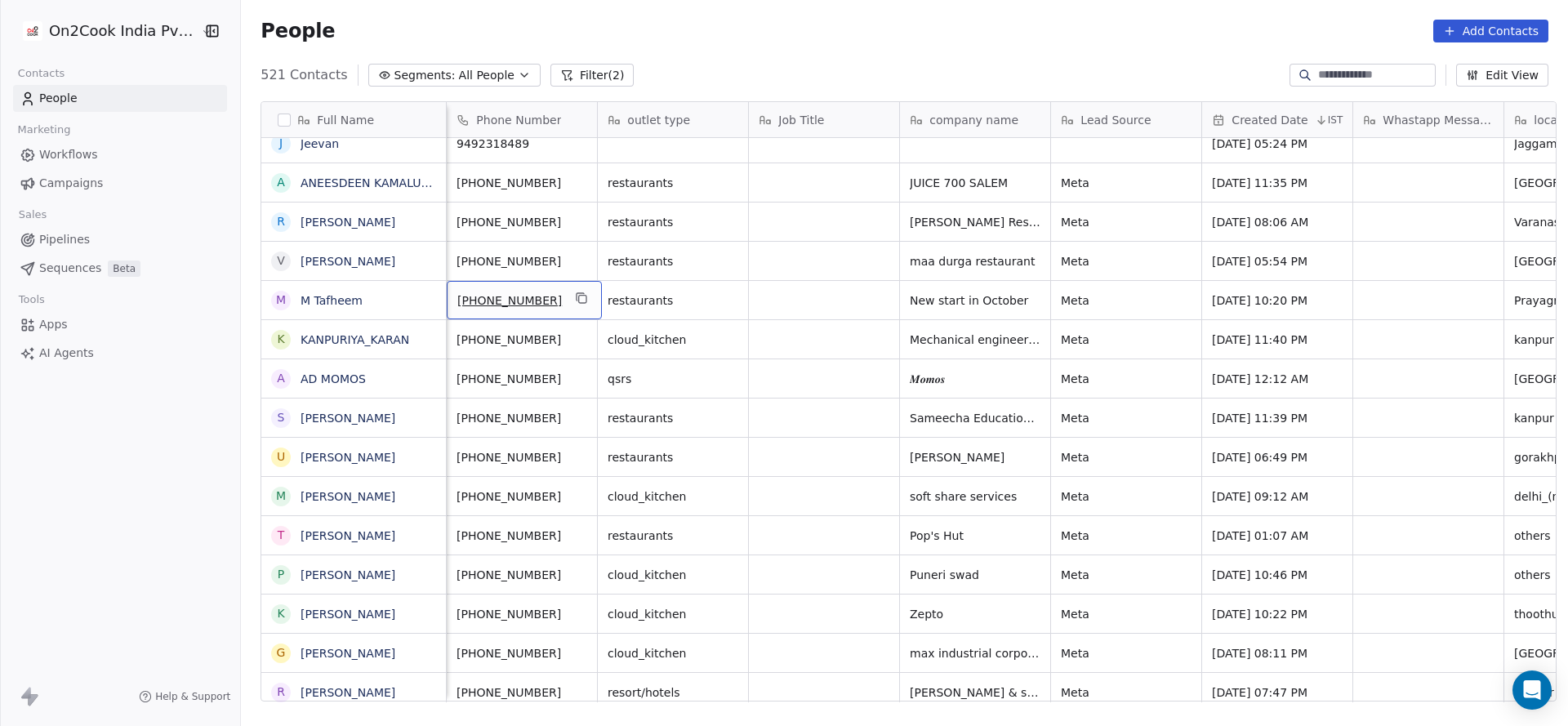
scroll to position [0, 2121]
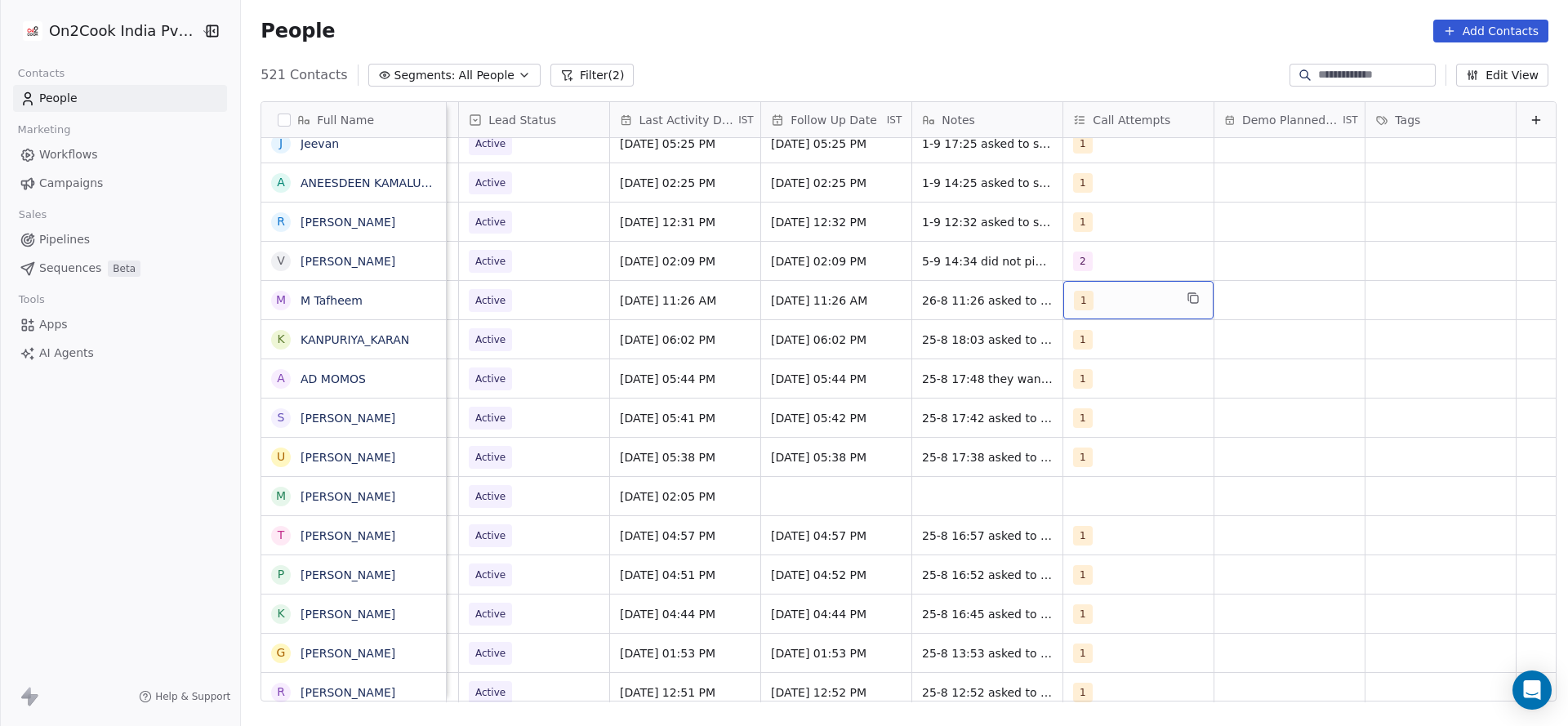
click at [1075, 302] on div "1" at bounding box center [1124, 301] width 99 height 19
click at [1070, 380] on button "Suggestions" at bounding box center [1066, 381] width 13 height 13
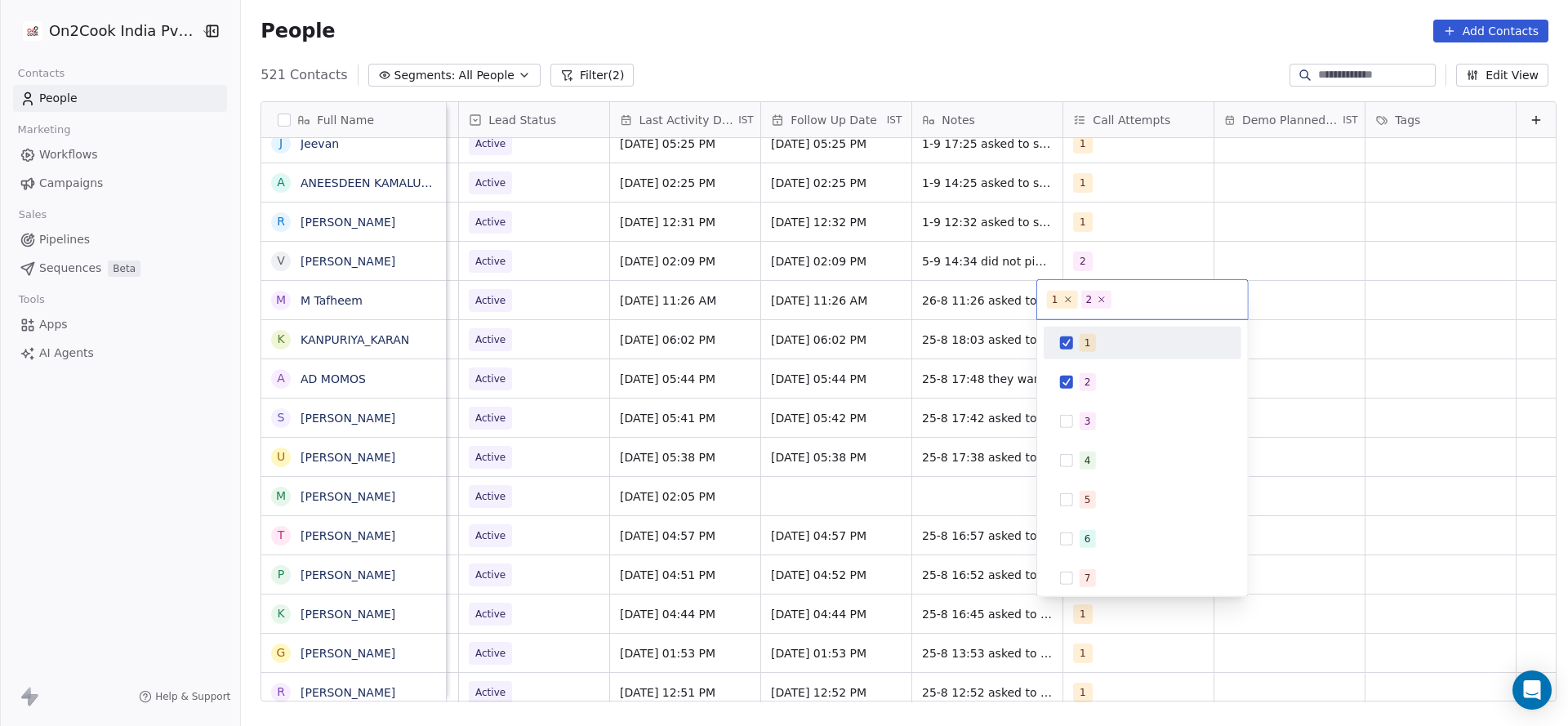
click at [1085, 348] on div "1" at bounding box center [1087, 343] width 7 height 15
click at [917, 373] on html "On2Cook India Pvt. Ltd. Contacts People Marketing Workflows Campaigns Sales Pip…" at bounding box center [784, 363] width 1568 height 726
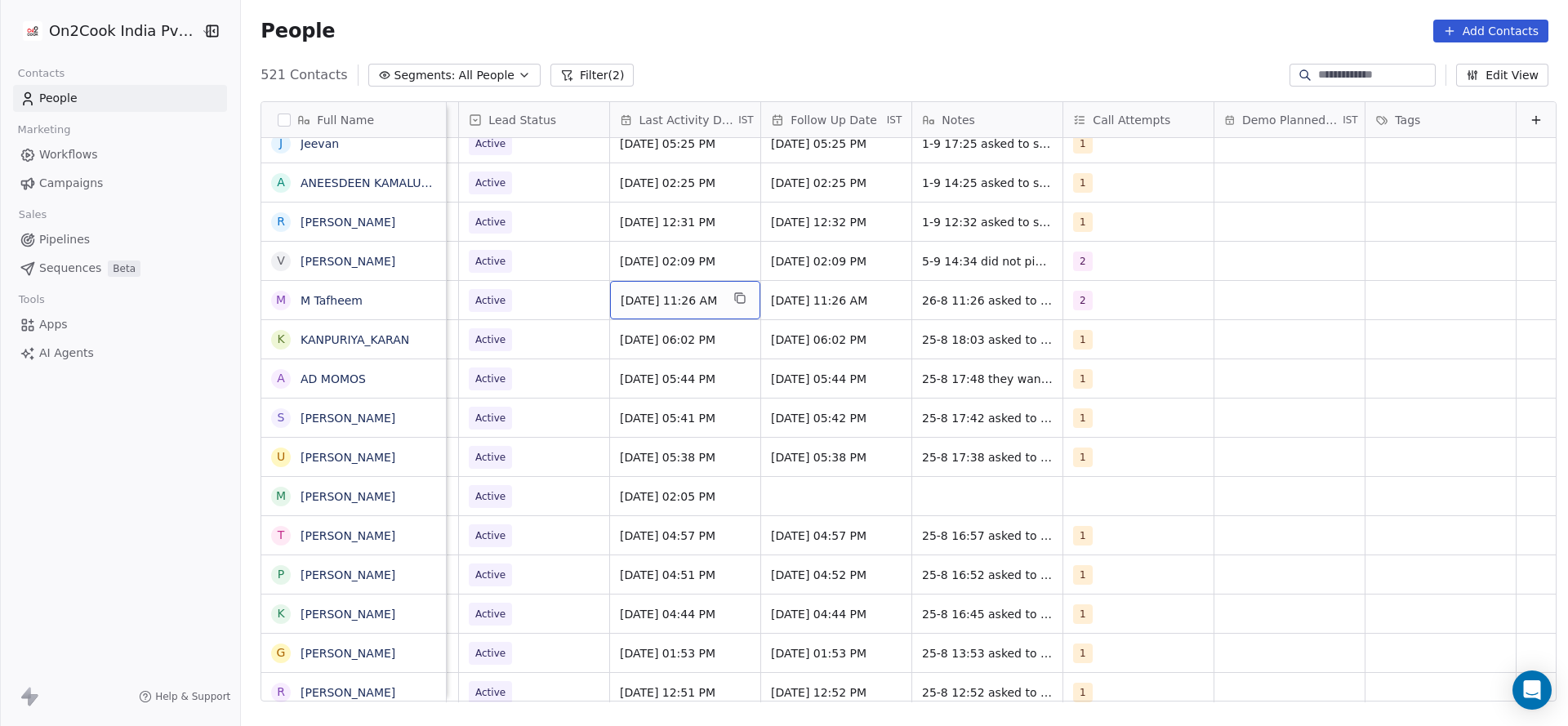
click at [633, 304] on span "Aug 26, 2025 11:26 AM" at bounding box center [671, 300] width 99 height 17
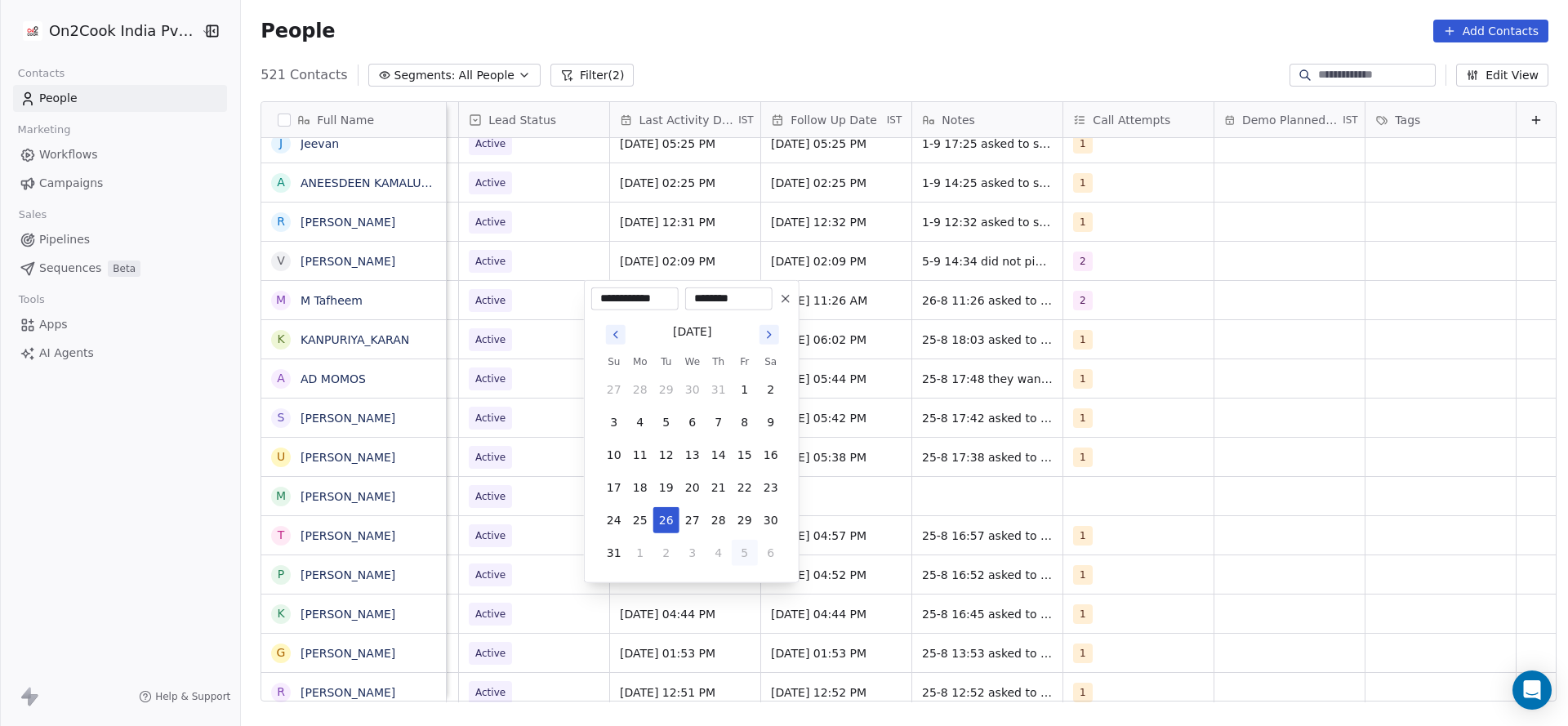
click at [739, 558] on button "5" at bounding box center [745, 553] width 26 height 26
type input "**********"
click at [875, 515] on html "On2Cook India Pvt. Ltd. Contacts People Marketing Workflows Campaigns Sales Pip…" at bounding box center [784, 363] width 1568 height 726
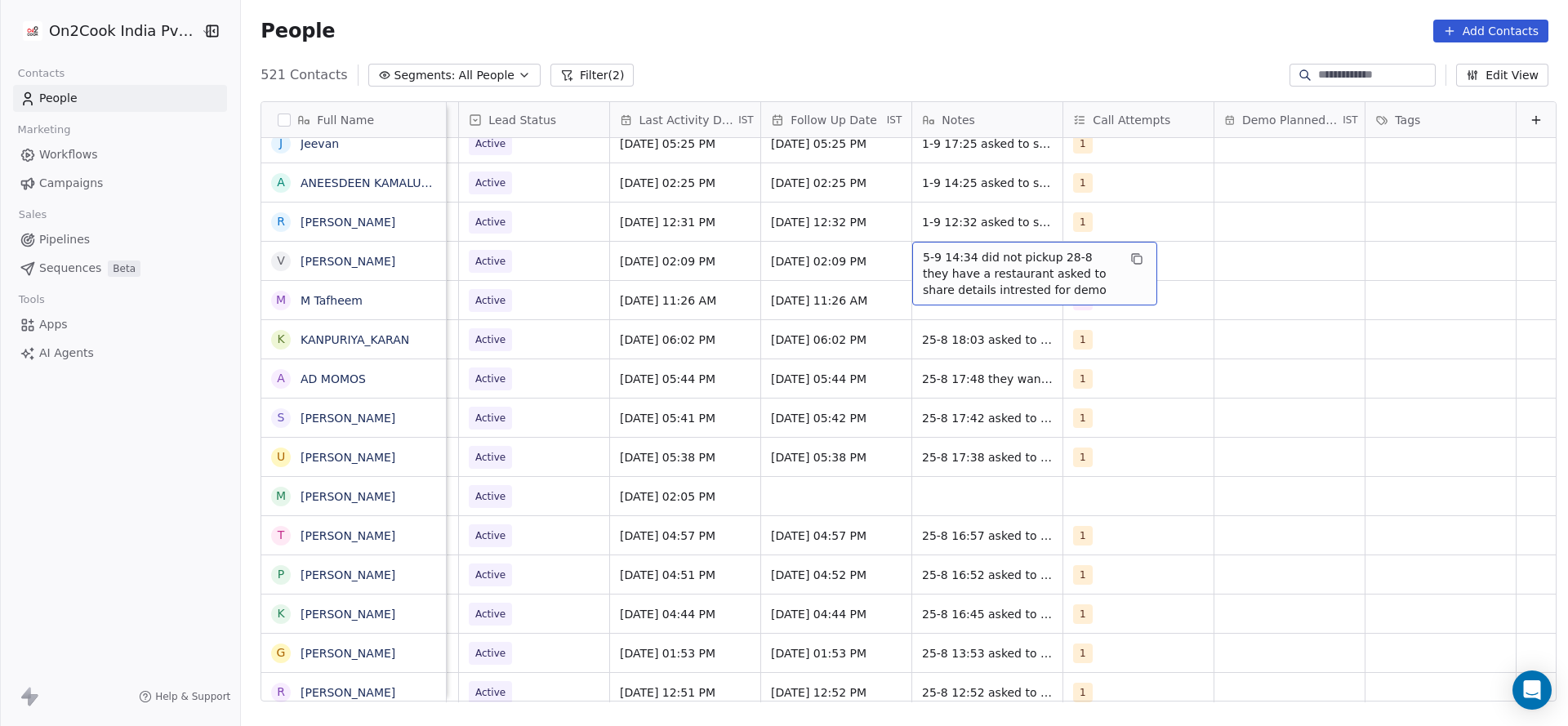
click at [926, 266] on span "5-9 14:34 did not pickup 28-8 they have a restaurant asked to share details int…" at bounding box center [1020, 273] width 195 height 49
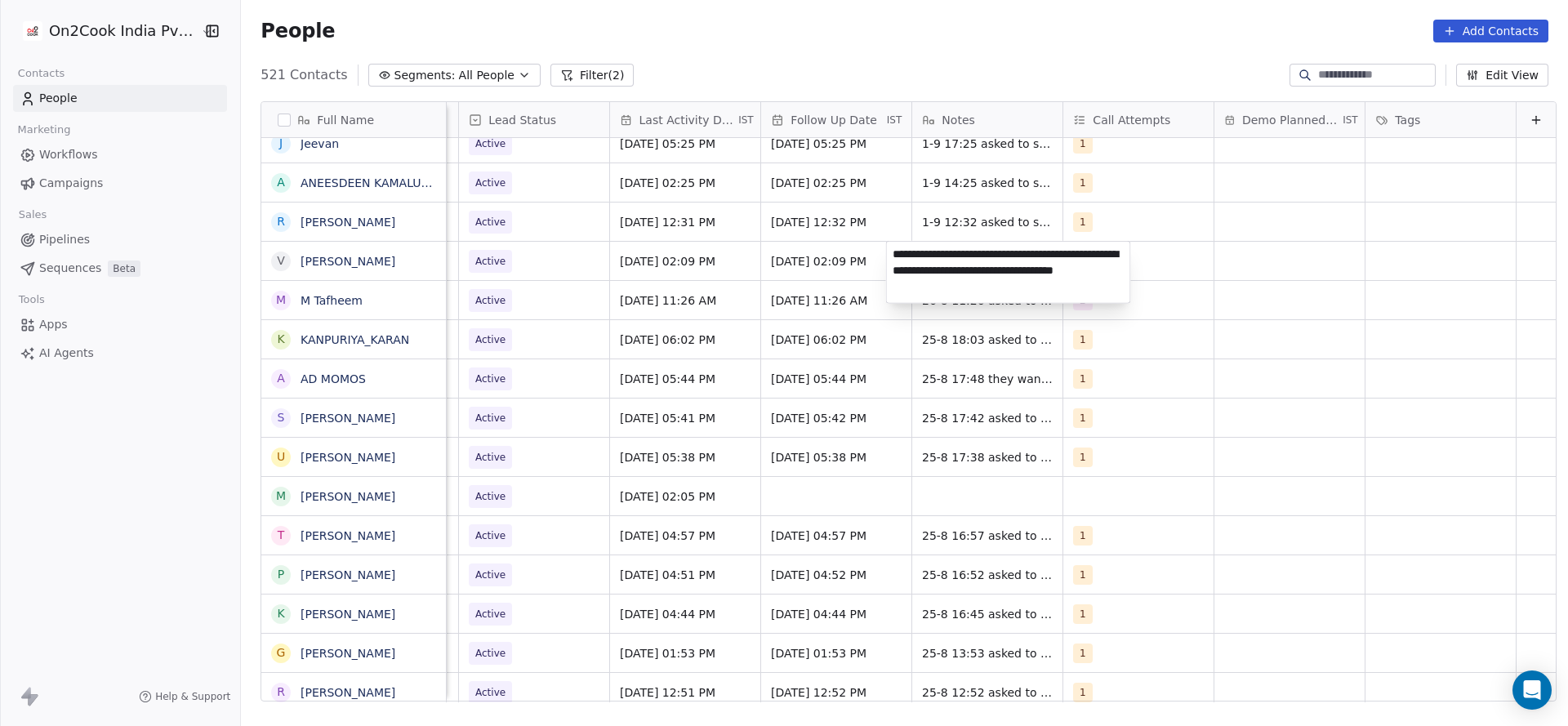
click at [890, 252] on textarea "**********" at bounding box center [1008, 272] width 243 height 61
type textarea "**********"
click at [804, 269] on html "On2Cook India Pvt. Ltd. Contacts People Marketing Workflows Campaigns Sales Pip…" at bounding box center [784, 363] width 1568 height 726
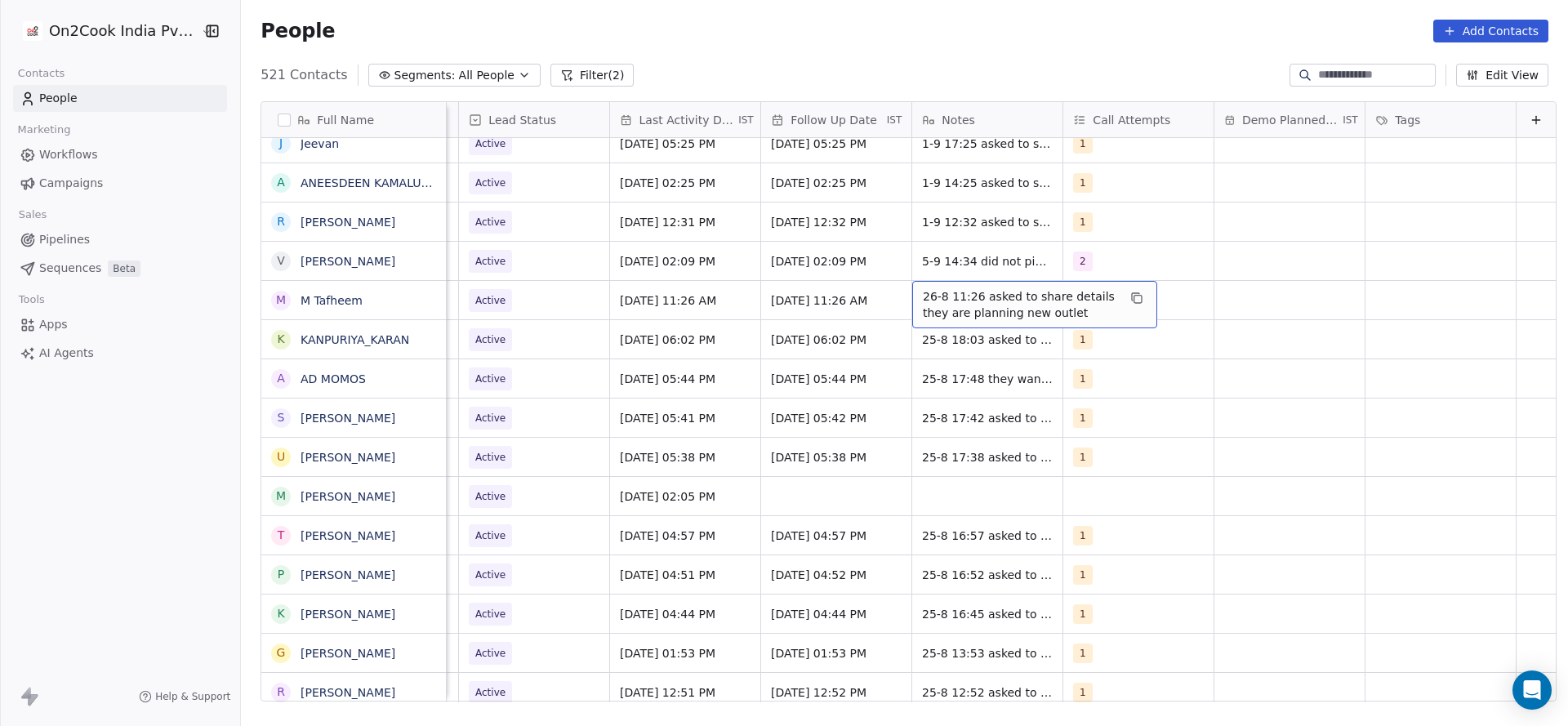
click at [912, 288] on div "26-8 11:26 asked to share details they are planning new outlet" at bounding box center [1035, 305] width 245 height 48
click at [890, 289] on textarea "**********" at bounding box center [1008, 307] width 243 height 51
type textarea "**********"
click at [707, 347] on html "On2Cook India Pvt. Ltd. Contacts People Marketing Workflows Campaigns Sales Pip…" at bounding box center [784, 363] width 1568 height 726
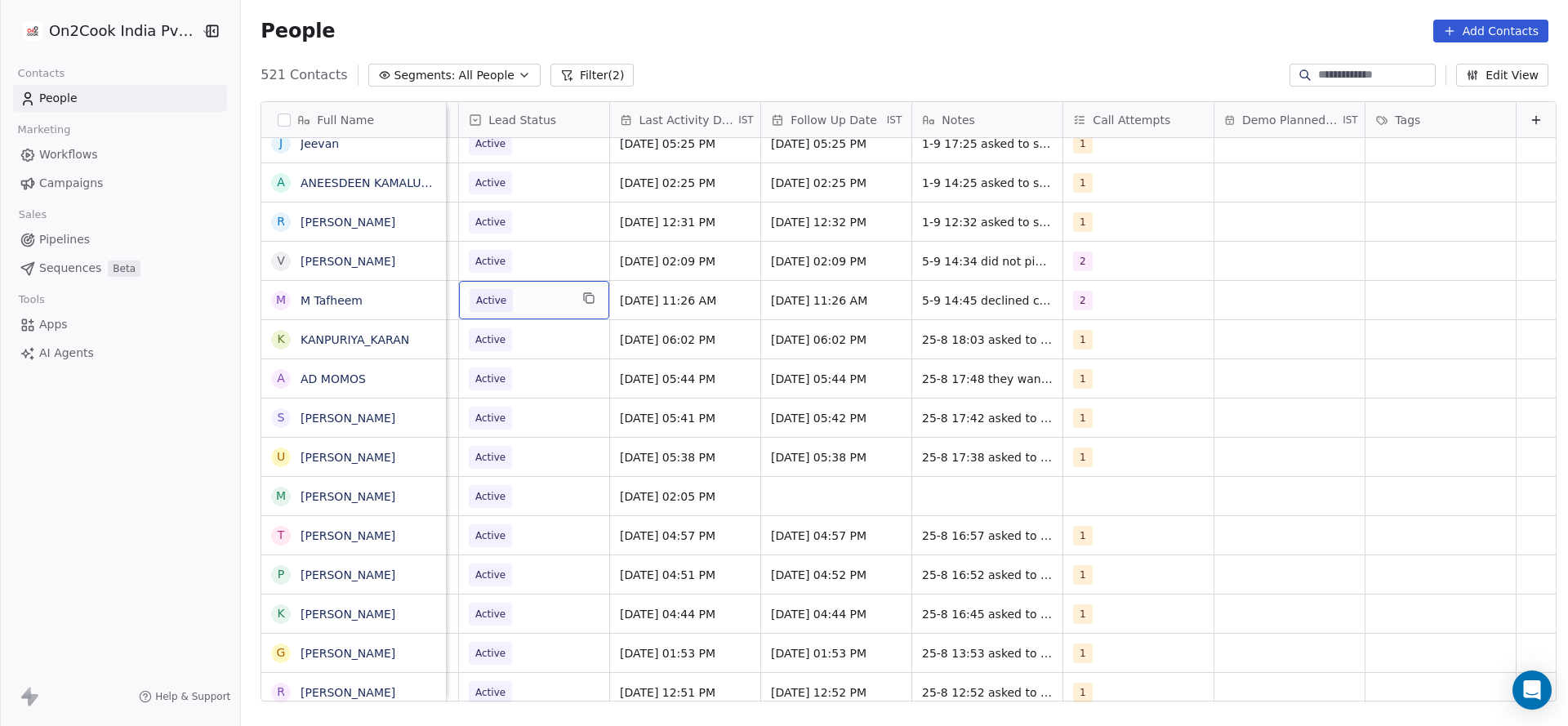
scroll to position [0, 2115]
click at [485, 307] on span "Active" at bounding box center [492, 300] width 43 height 22
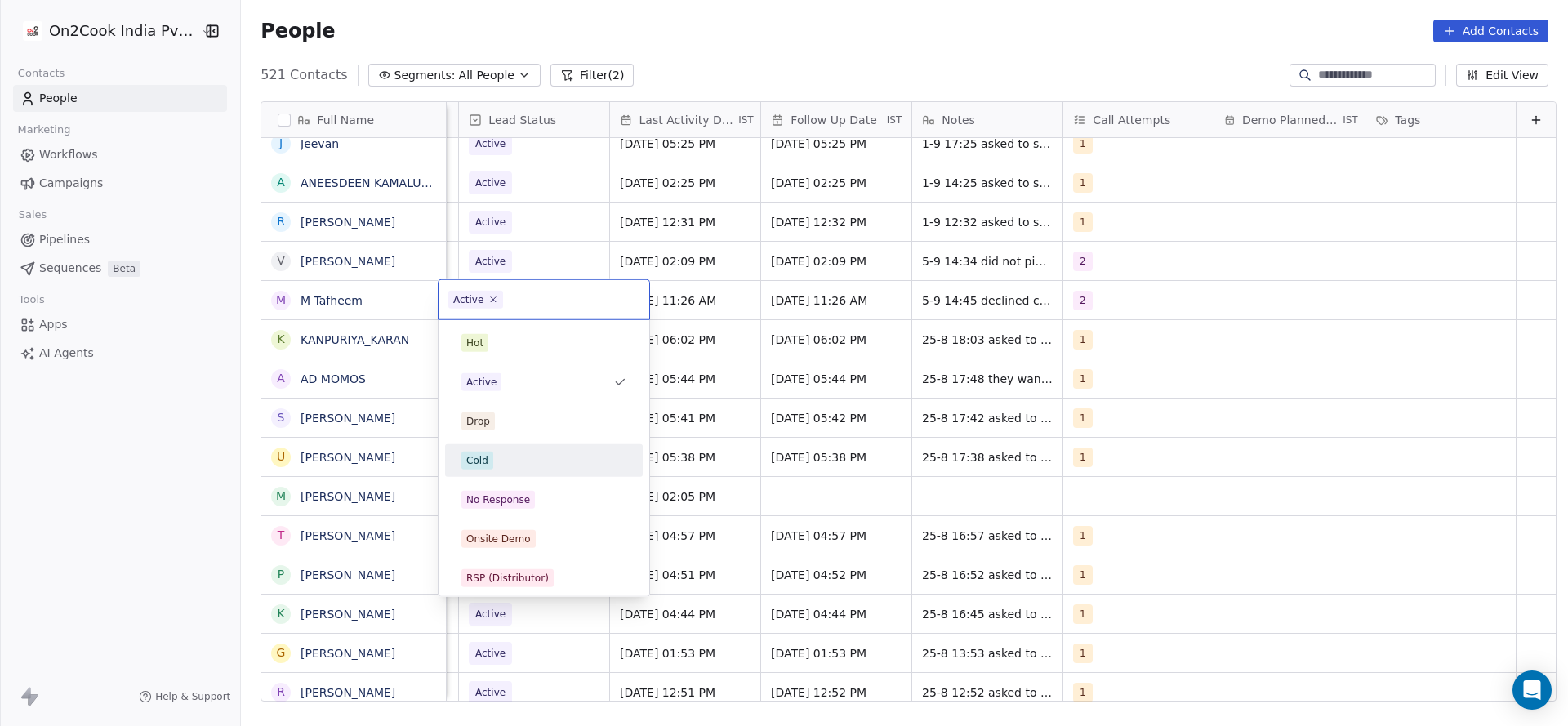
click at [526, 510] on div "No Response" at bounding box center [544, 499] width 185 height 26
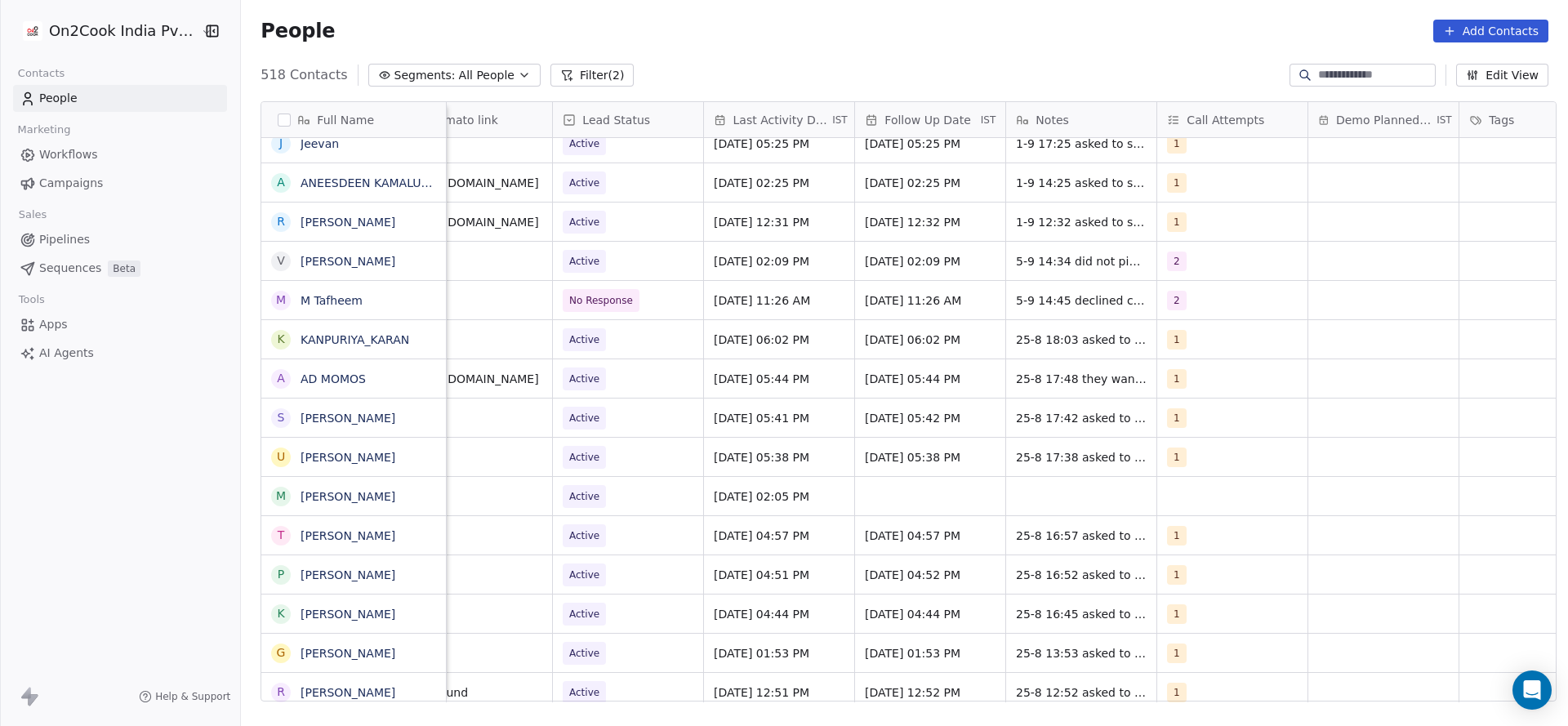
scroll to position [0, 2017]
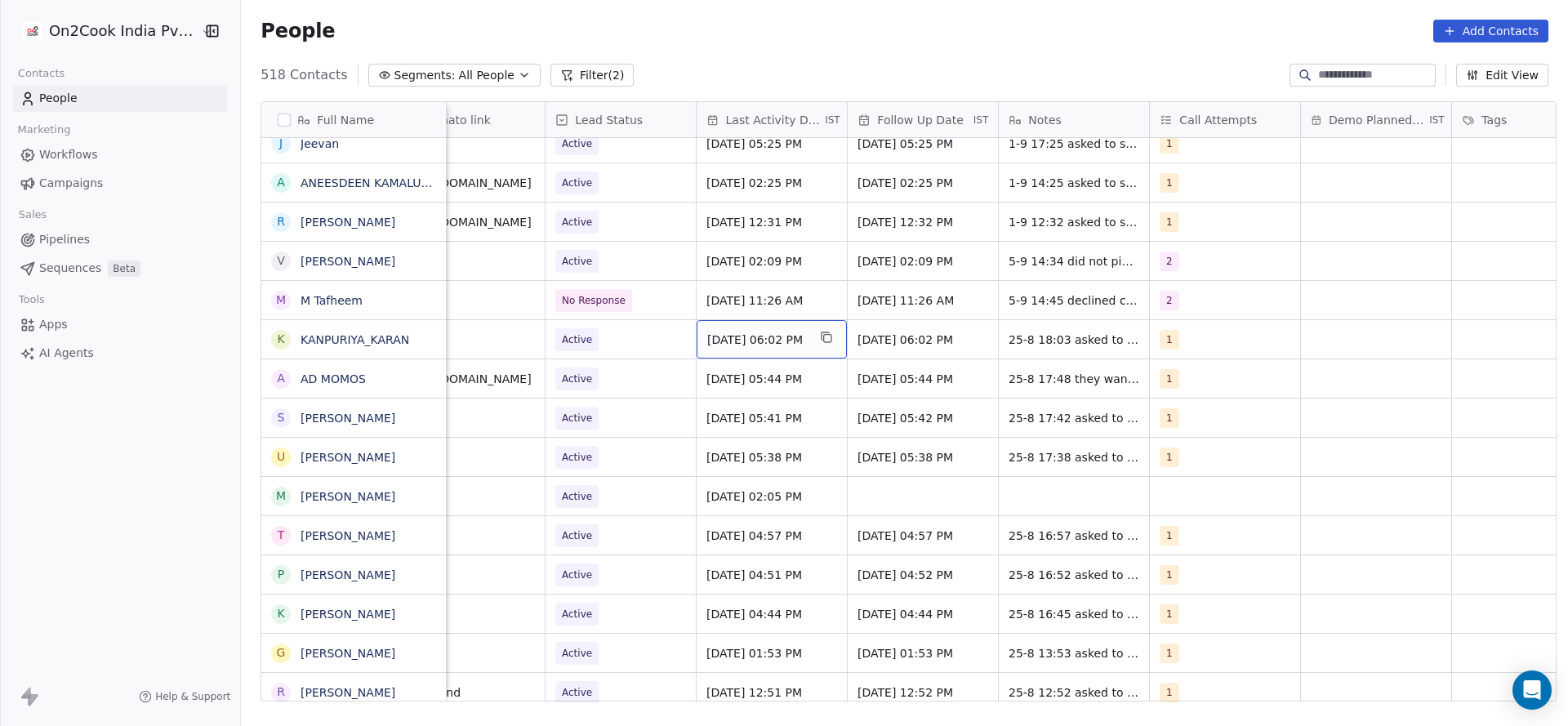
click at [717, 341] on span "Aug 25, 2025 06:02 PM" at bounding box center [757, 340] width 99 height 17
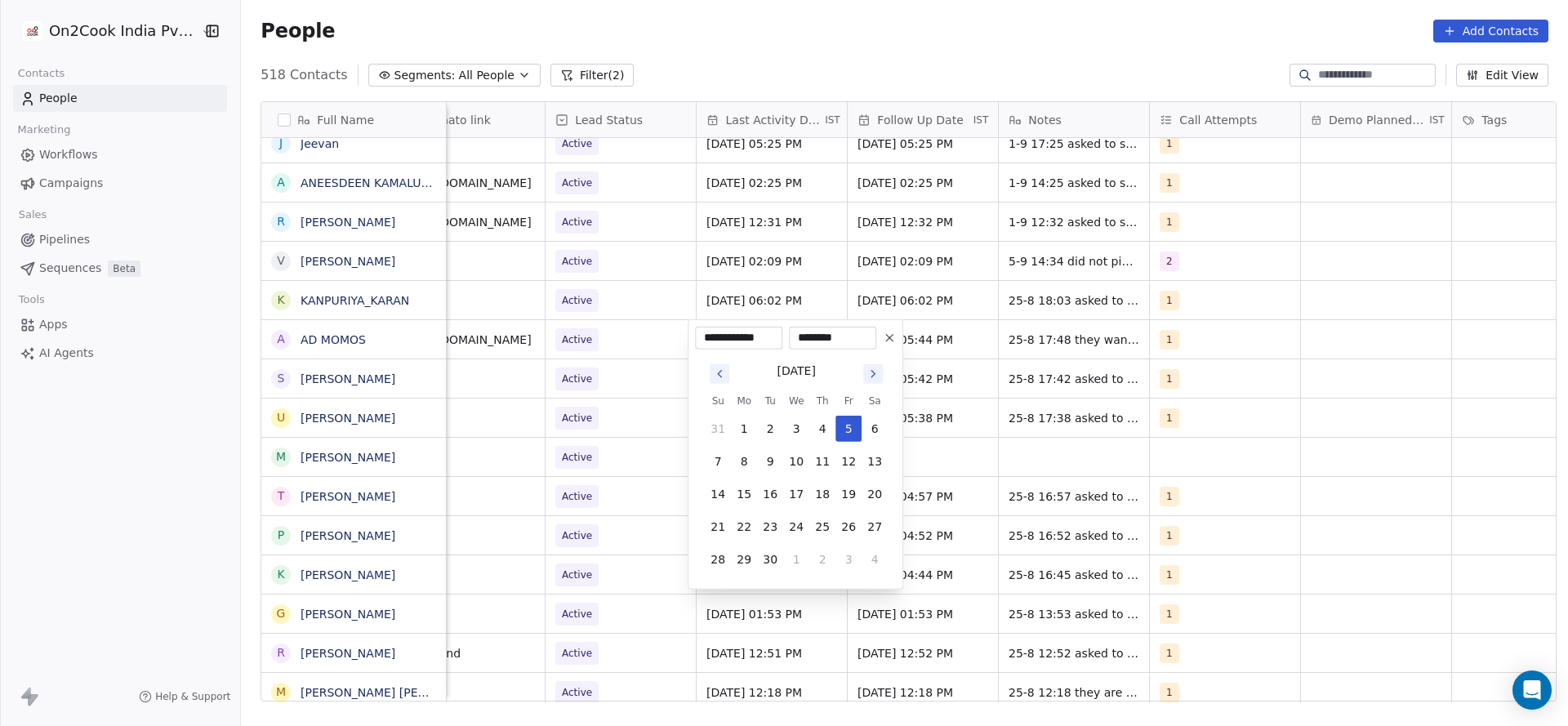
click at [583, 421] on html "On2Cook India Pvt. Ltd. Contacts People Marketing Workflows Campaigns Sales Pip…" at bounding box center [784, 363] width 1568 height 726
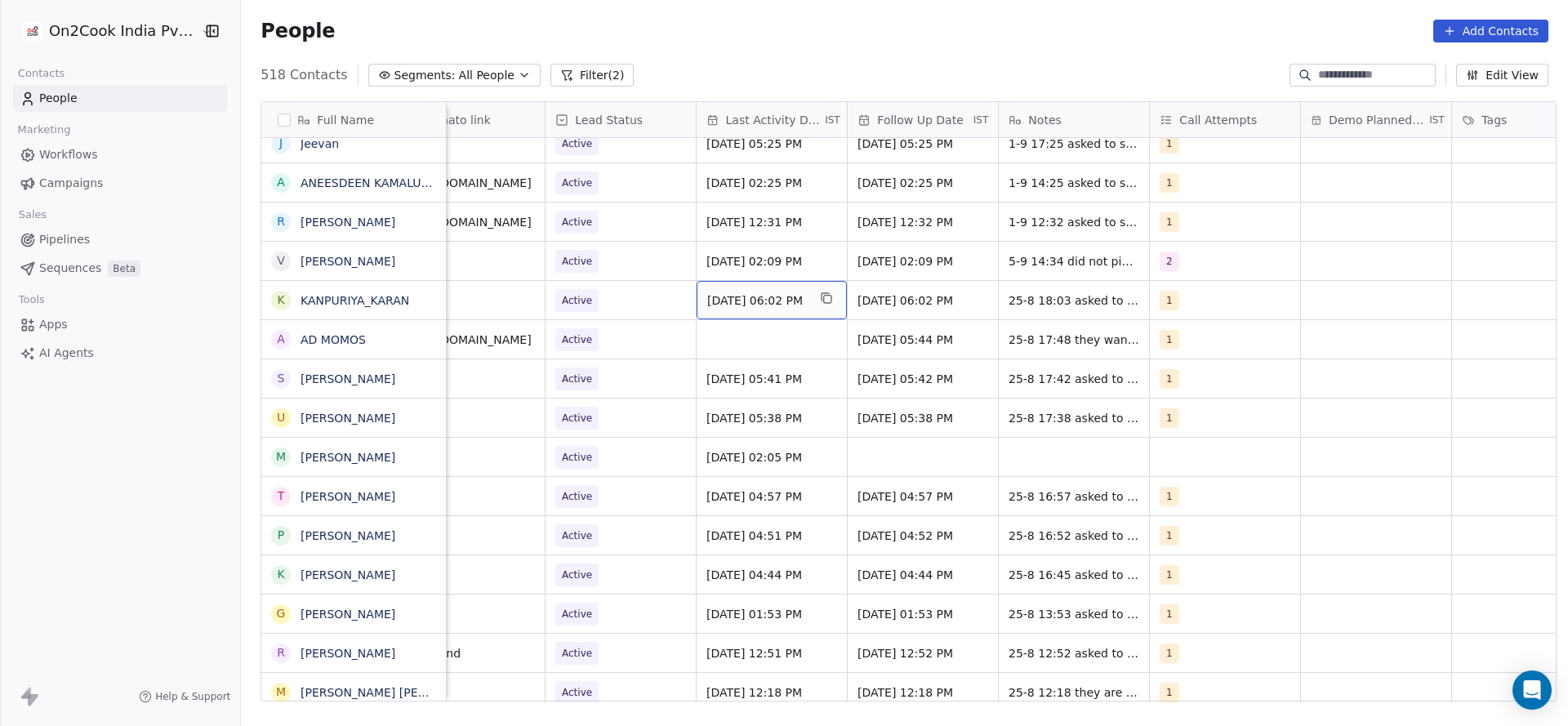
click at [791, 304] on span "Aug 25, 2025 06:02 PM" at bounding box center [757, 300] width 99 height 17
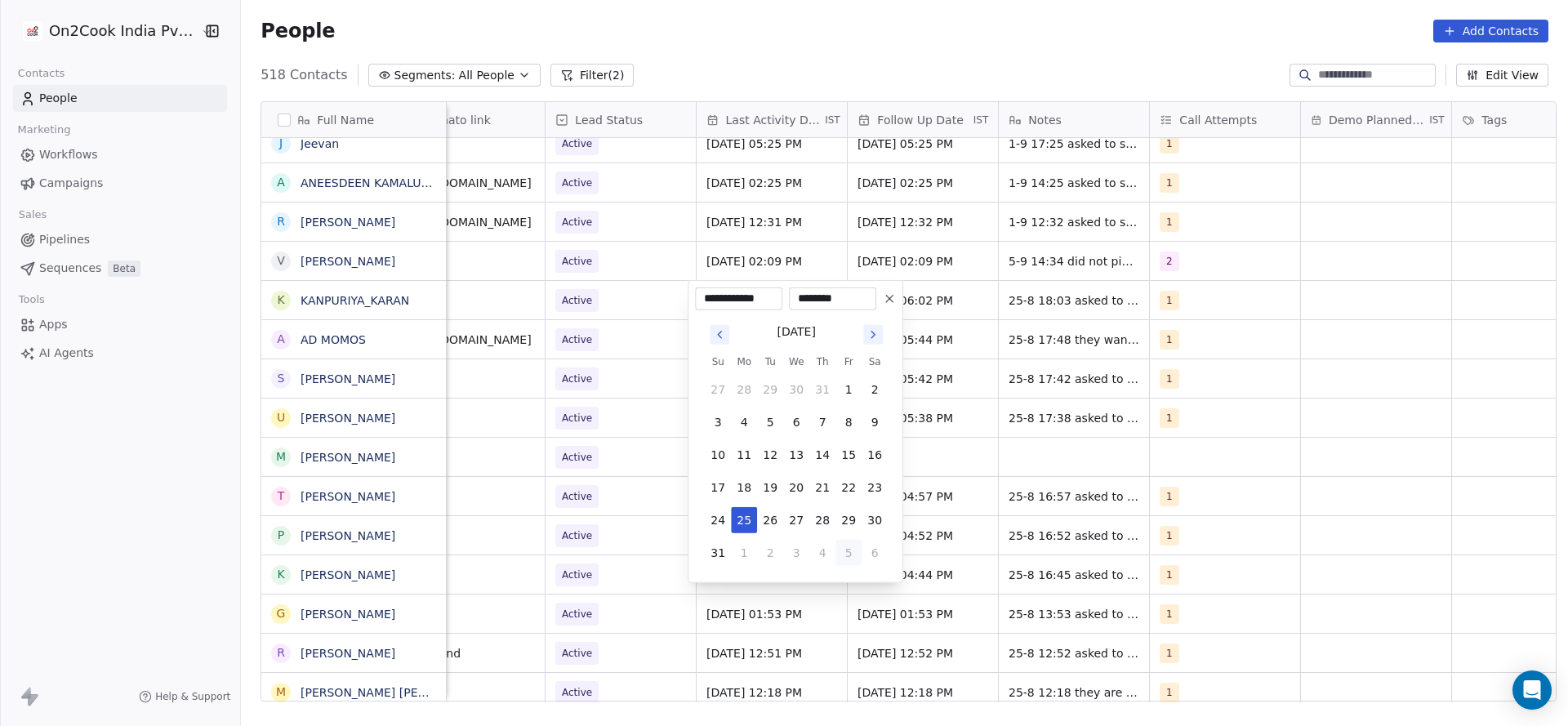
click at [857, 553] on button "5" at bounding box center [849, 553] width 26 height 26
type input "**********"
click at [465, 476] on html "On2Cook India Pvt. Ltd. Contacts People Marketing Workflows Campaigns Sales Pip…" at bounding box center [784, 363] width 1568 height 726
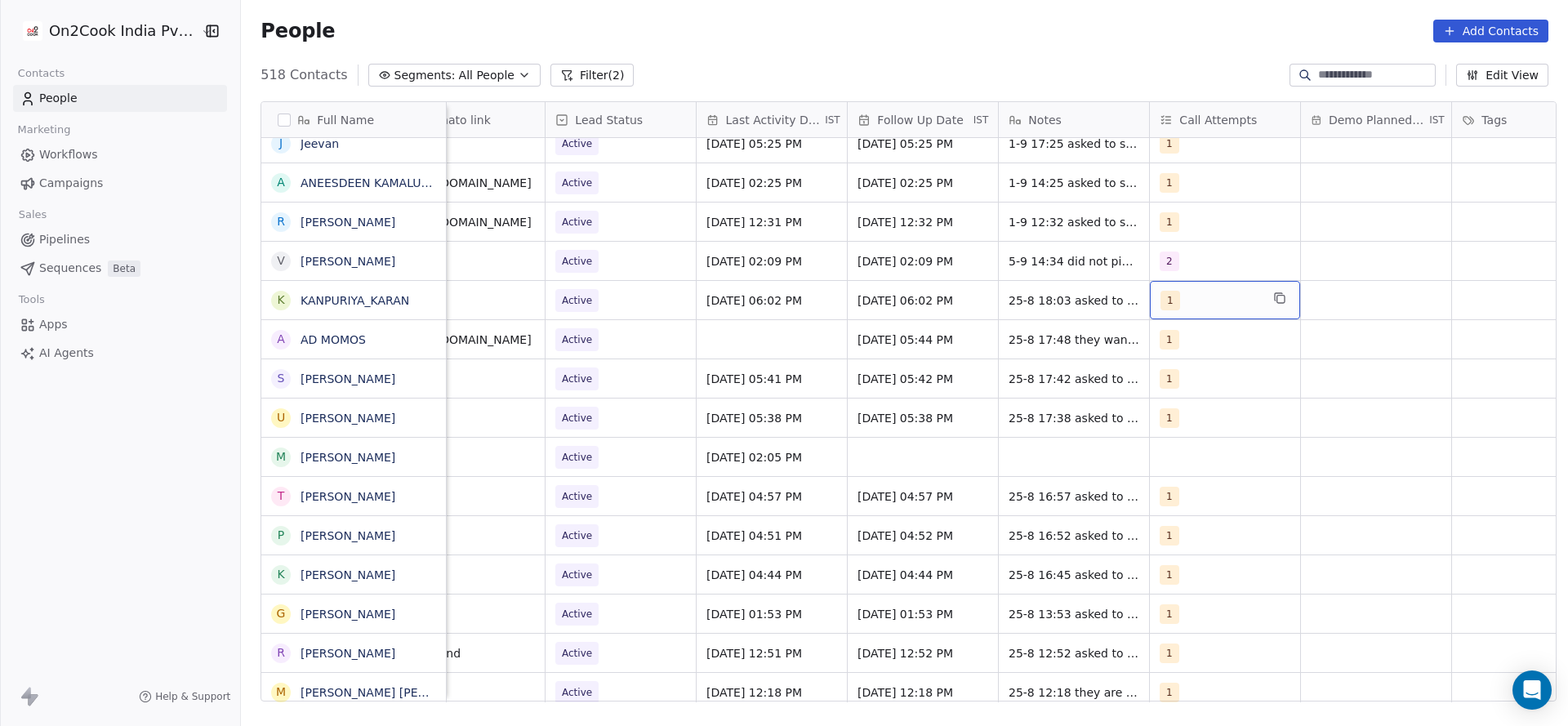
click at [1174, 308] on div "1" at bounding box center [1211, 301] width 99 height 19
click at [1166, 376] on button "Suggestions" at bounding box center [1170, 381] width 13 height 13
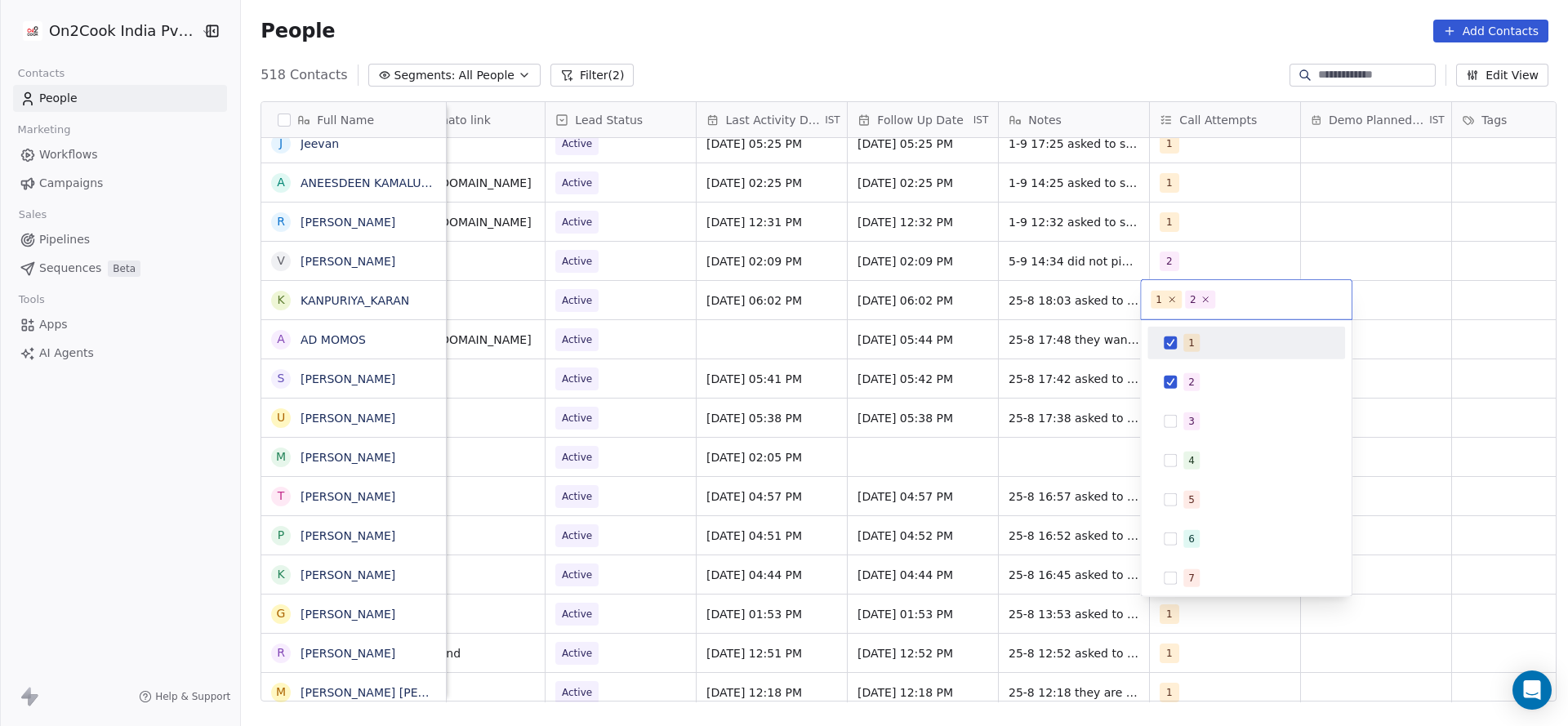
click at [1174, 347] on button "Suggestions" at bounding box center [1170, 343] width 13 height 13
click at [1015, 382] on html "On2Cook India Pvt. Ltd. Contacts People Marketing Workflows Campaigns Sales Pip…" at bounding box center [784, 363] width 1568 height 726
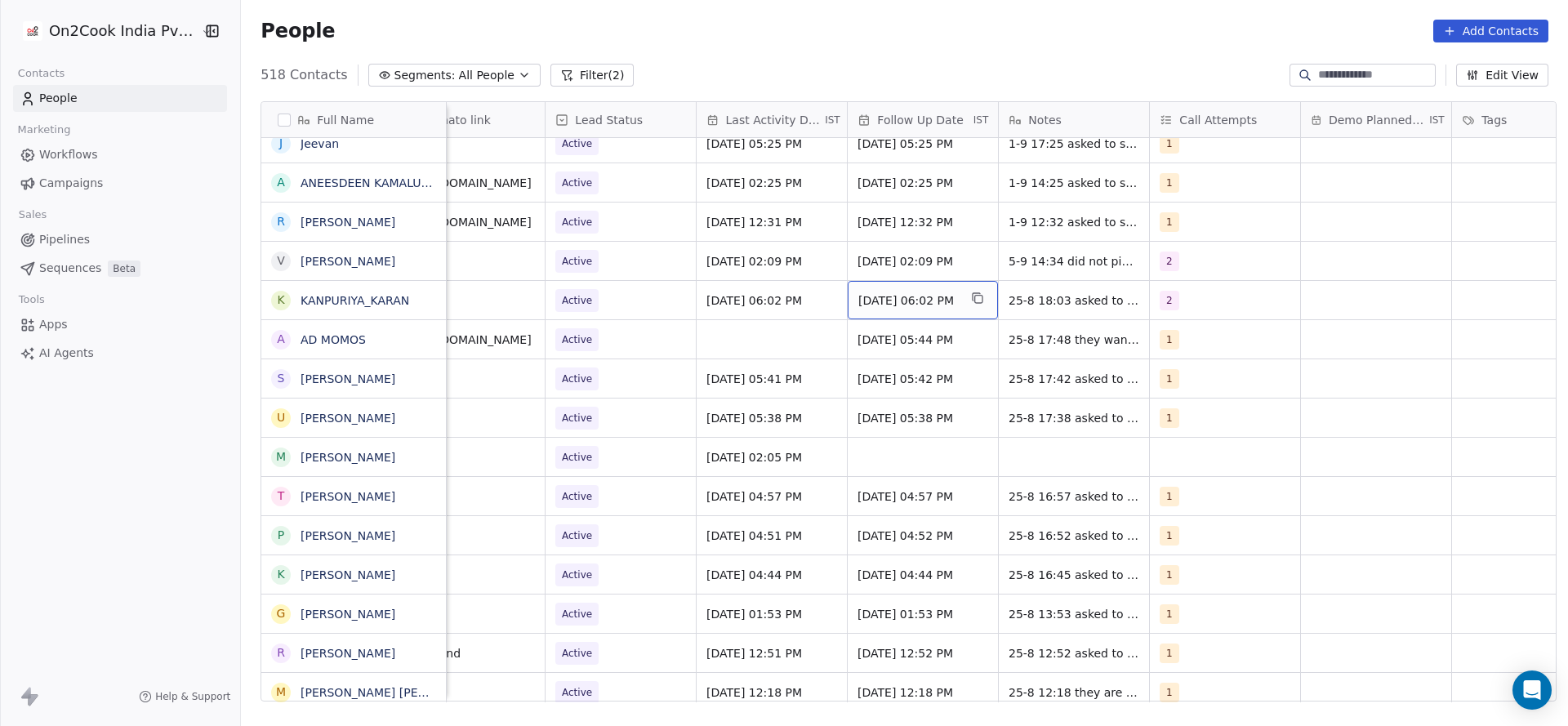
click at [858, 298] on span "04/09/2025 06:02 PM" at bounding box center [908, 300] width 99 height 17
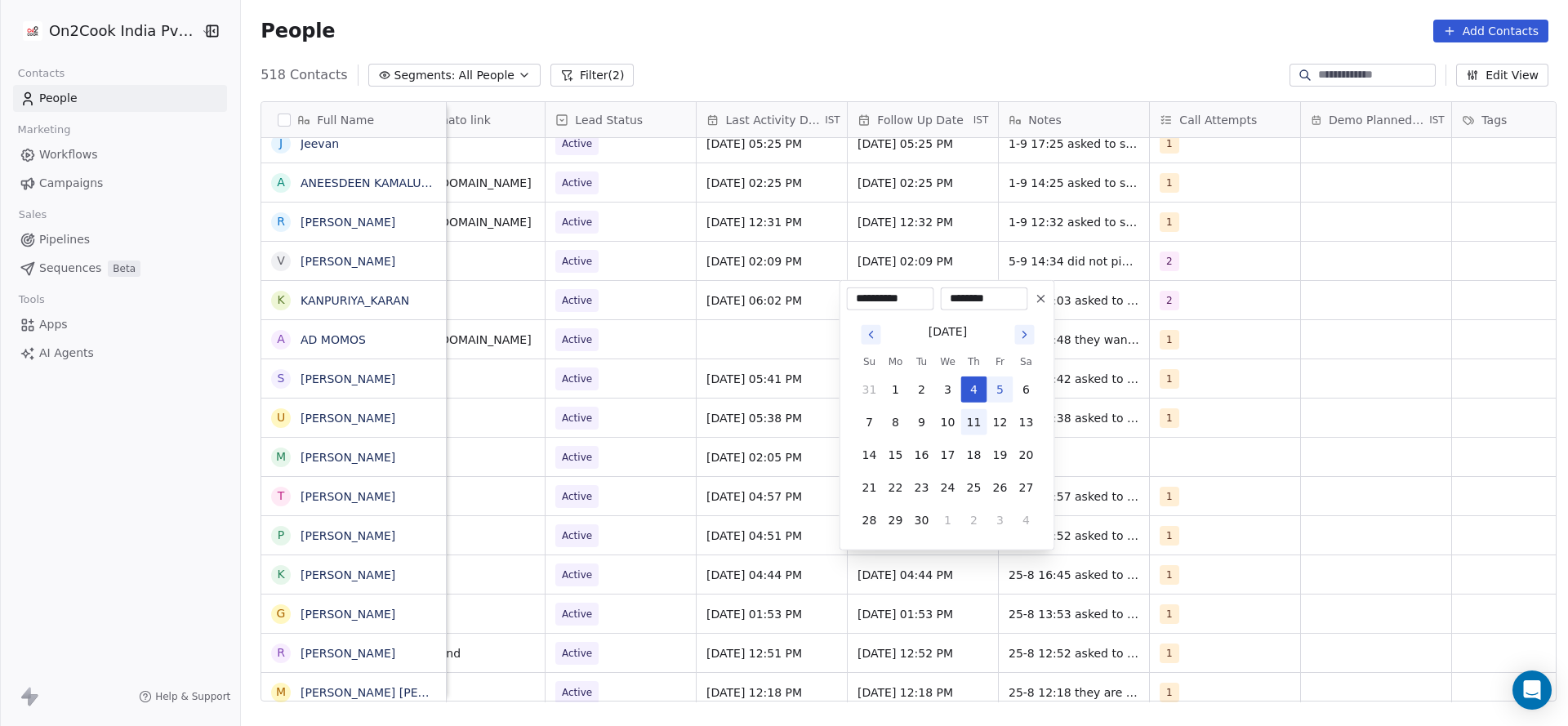
click at [984, 424] on button "11" at bounding box center [974, 421] width 26 height 26
type input "**********"
click at [1088, 309] on html "On2Cook India Pvt. Ltd. Contacts People Marketing Workflows Campaigns Sales Pip…" at bounding box center [784, 363] width 1568 height 726
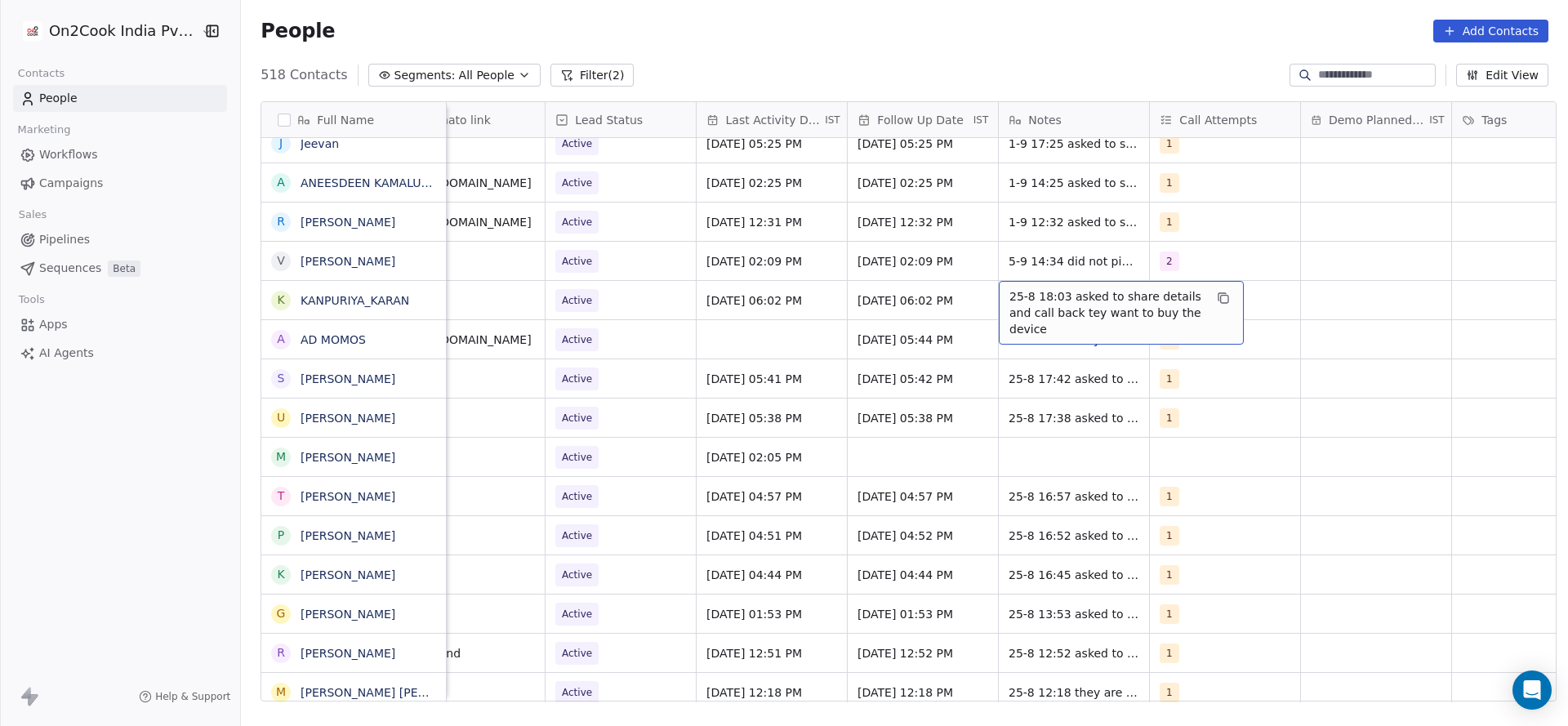
click at [1088, 309] on span "25-8 18:03 asked to share details and call back tey want to buy the device" at bounding box center [1107, 312] width 195 height 49
click at [998, 295] on textarea "**********" at bounding box center [1112, 307] width 243 height 51
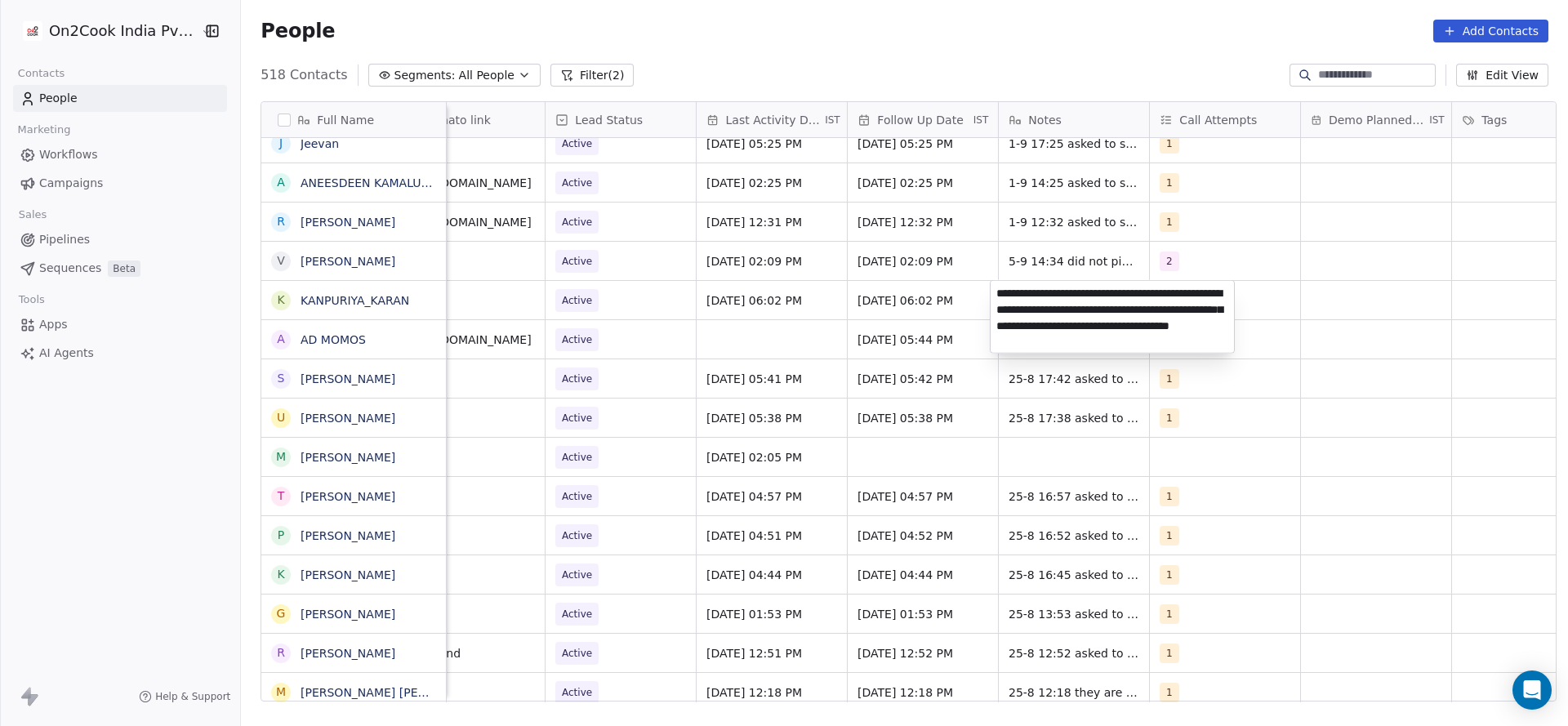
type textarea "**********"
click at [678, 335] on html "On2Cook India Pvt. Ltd. Contacts People Marketing Workflows Campaigns Sales Pip…" at bounding box center [784, 363] width 1568 height 726
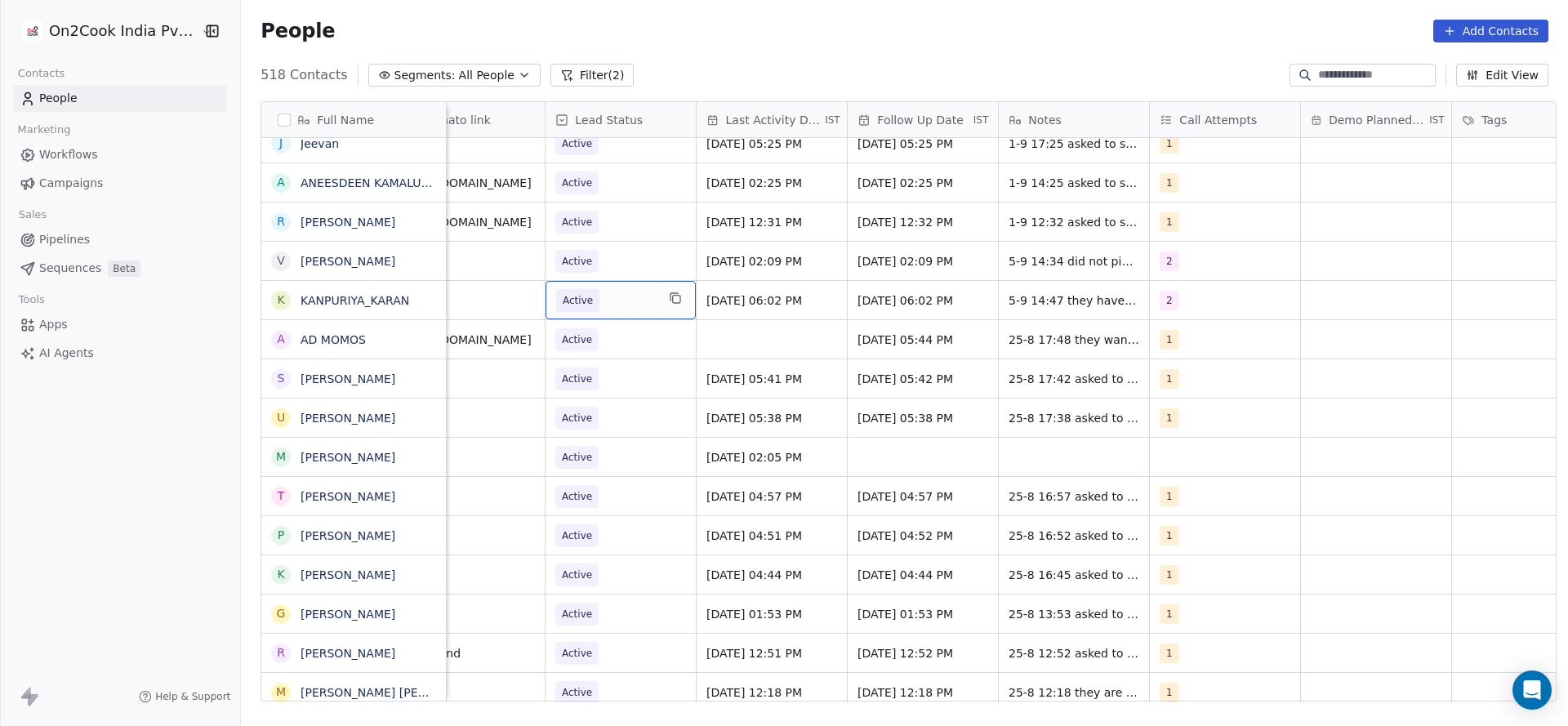
click at [594, 304] on span "Active" at bounding box center [605, 300] width 99 height 22
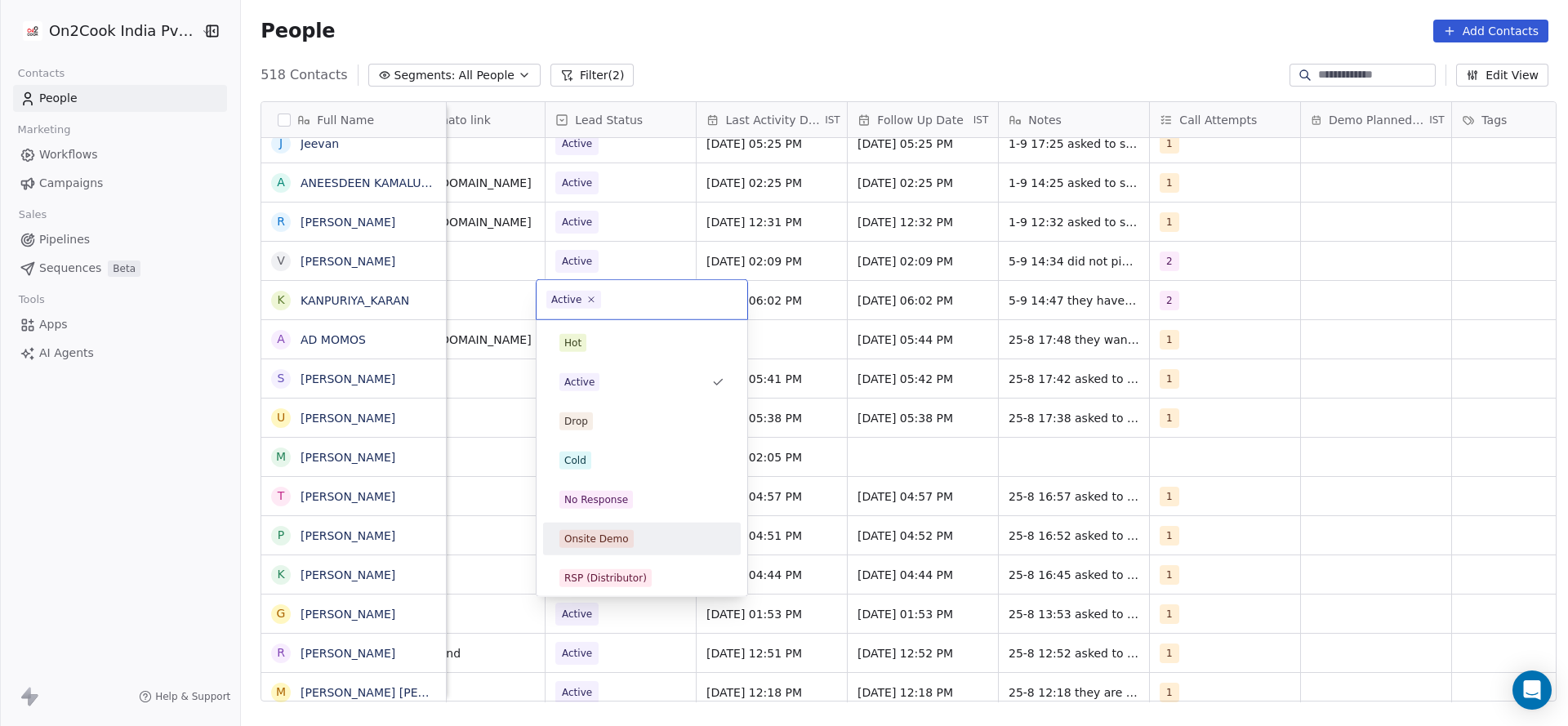
scroll to position [123, 0]
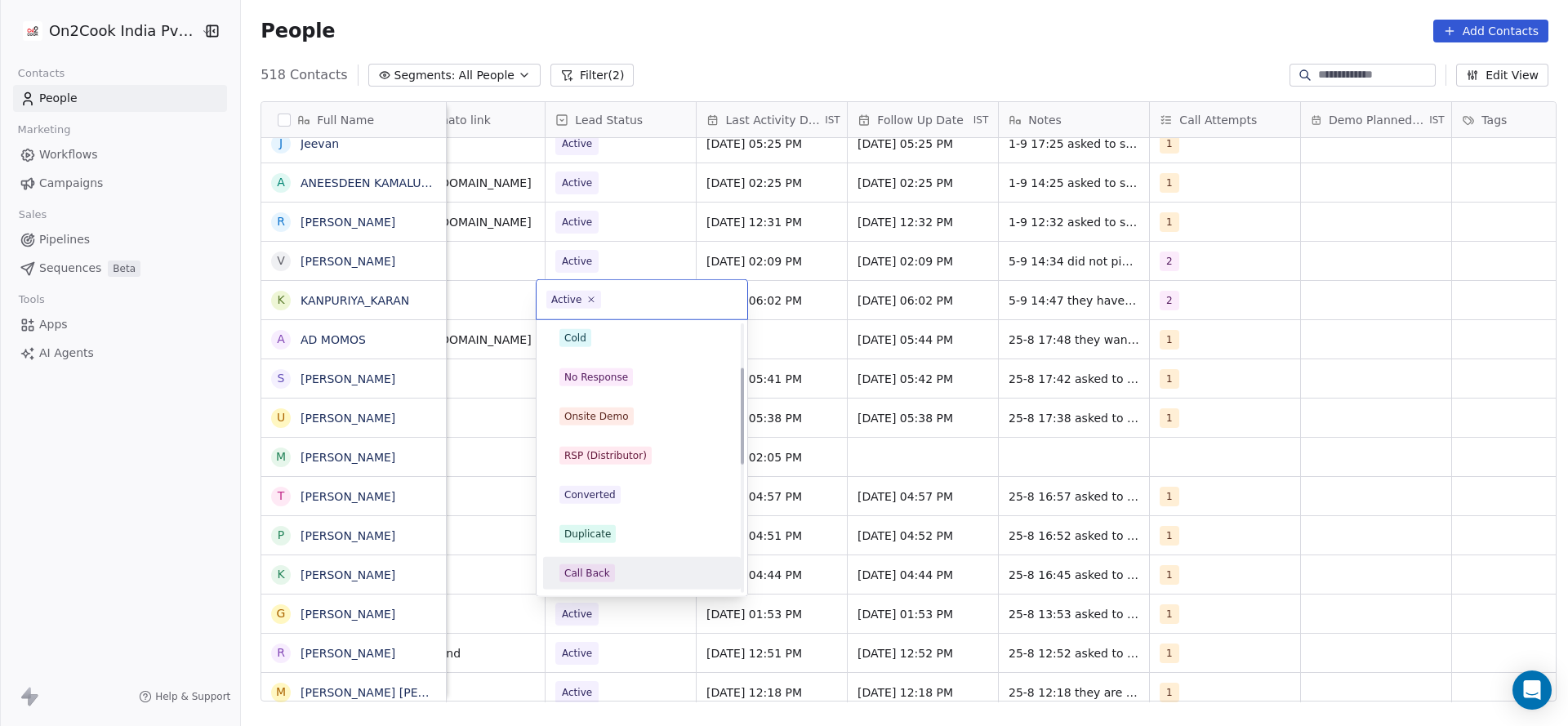
click at [600, 566] on div "Call Back" at bounding box center [587, 573] width 46 height 15
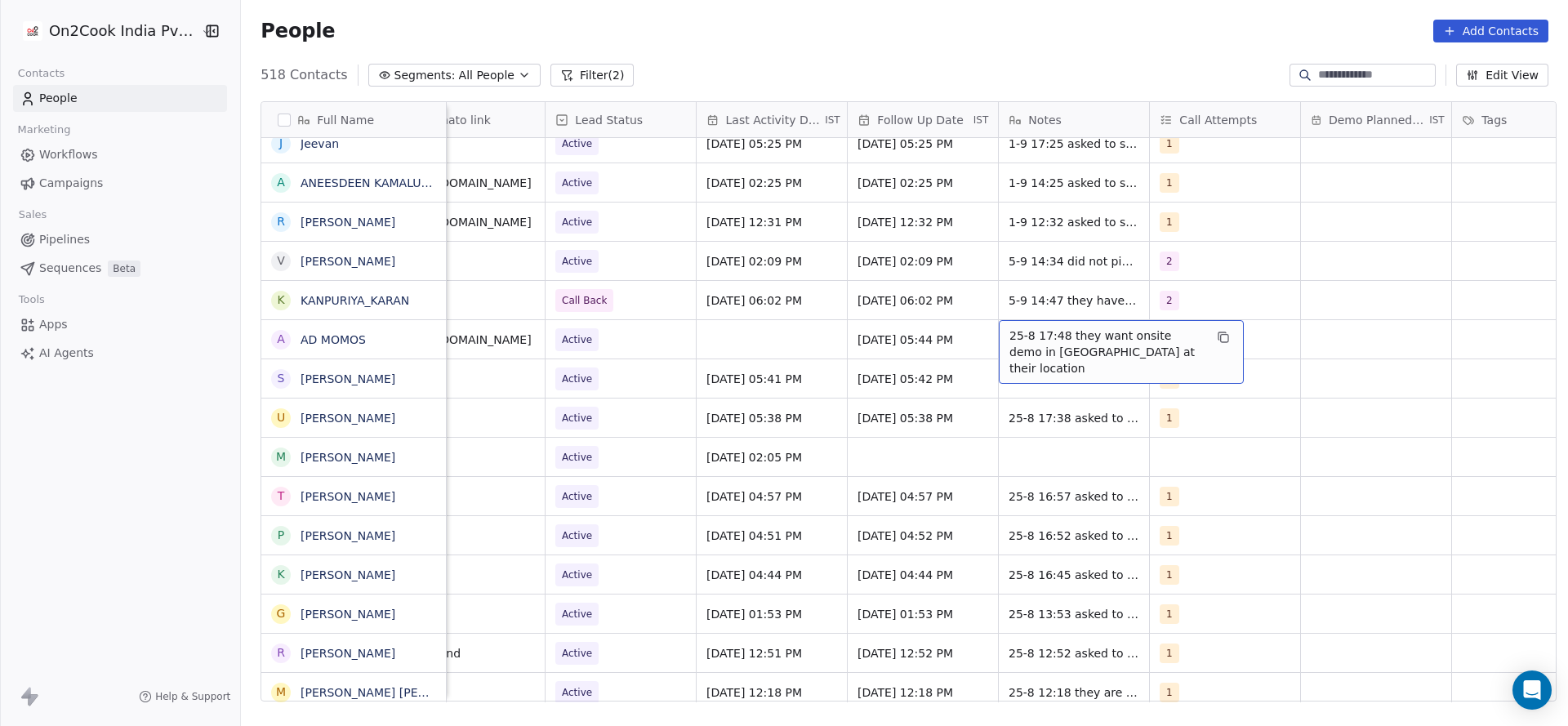
click at [1032, 361] on div "25-8 17:48 they want onsite demo in gota ahmedabad at their location" at bounding box center [1121, 351] width 245 height 63
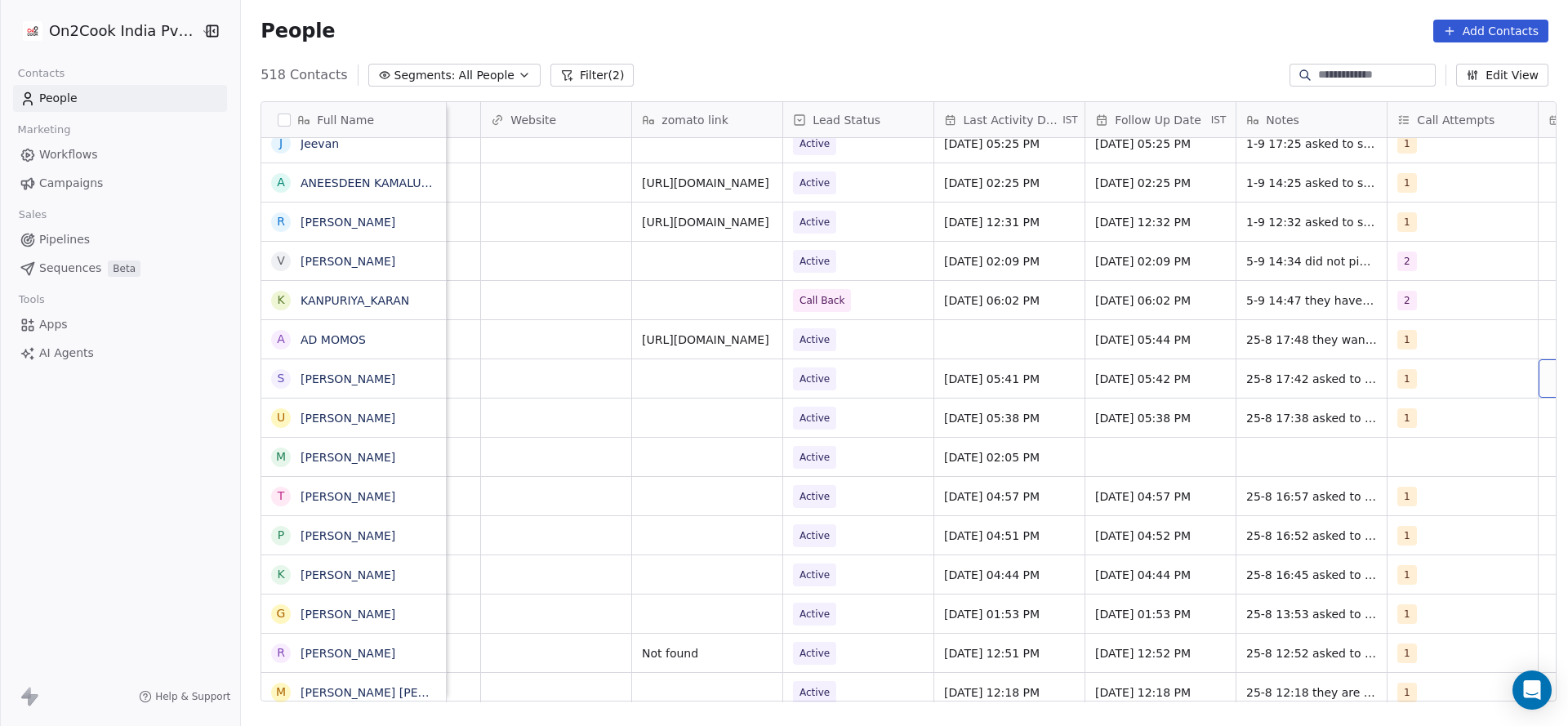
scroll to position [0, 1931]
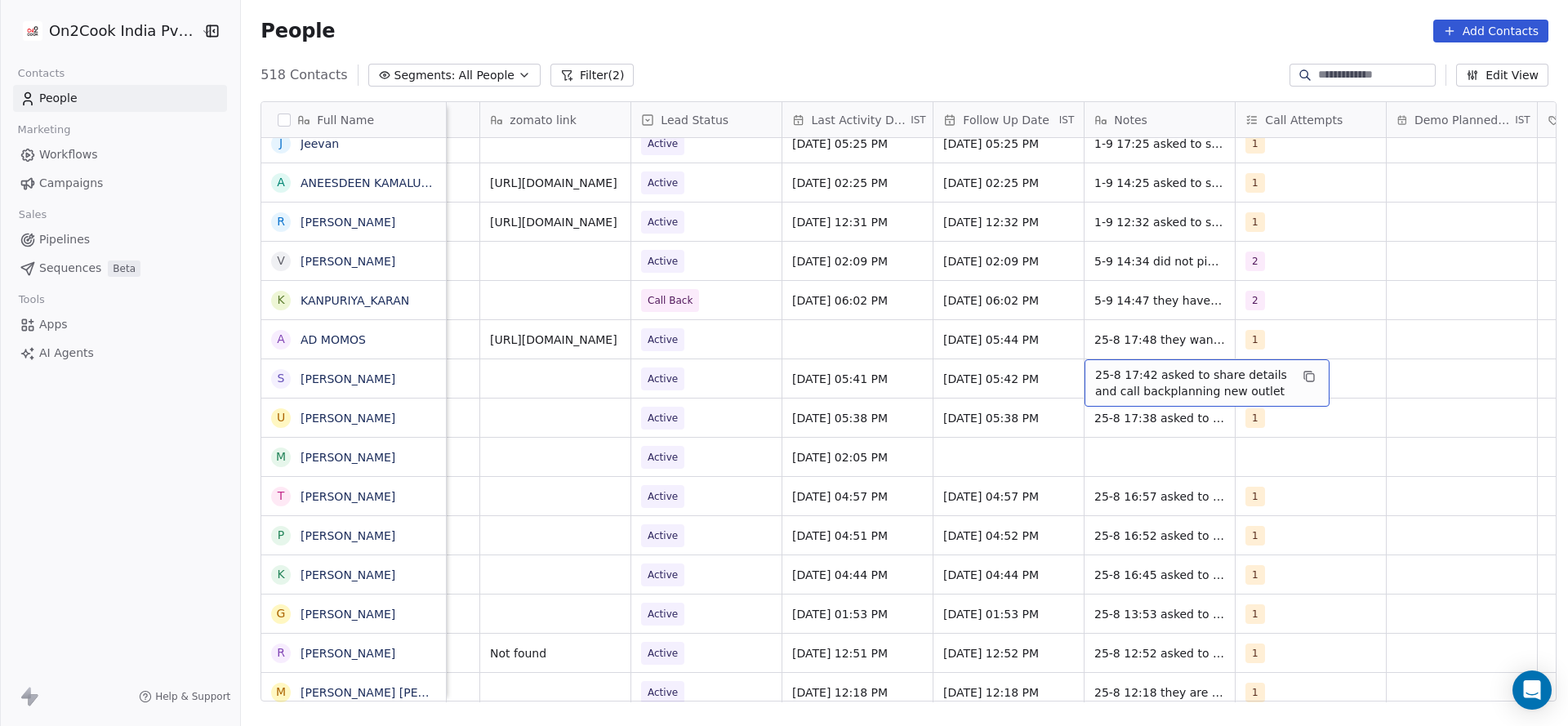
click at [1118, 378] on span "25-8 17:42 asked to share details and call backplanning new outlet" at bounding box center [1192, 383] width 195 height 33
click at [1093, 377] on textarea "**********" at bounding box center [1199, 384] width 243 height 51
click at [1084, 375] on textarea "**********" at bounding box center [1199, 384] width 243 height 51
type textarea "**********"
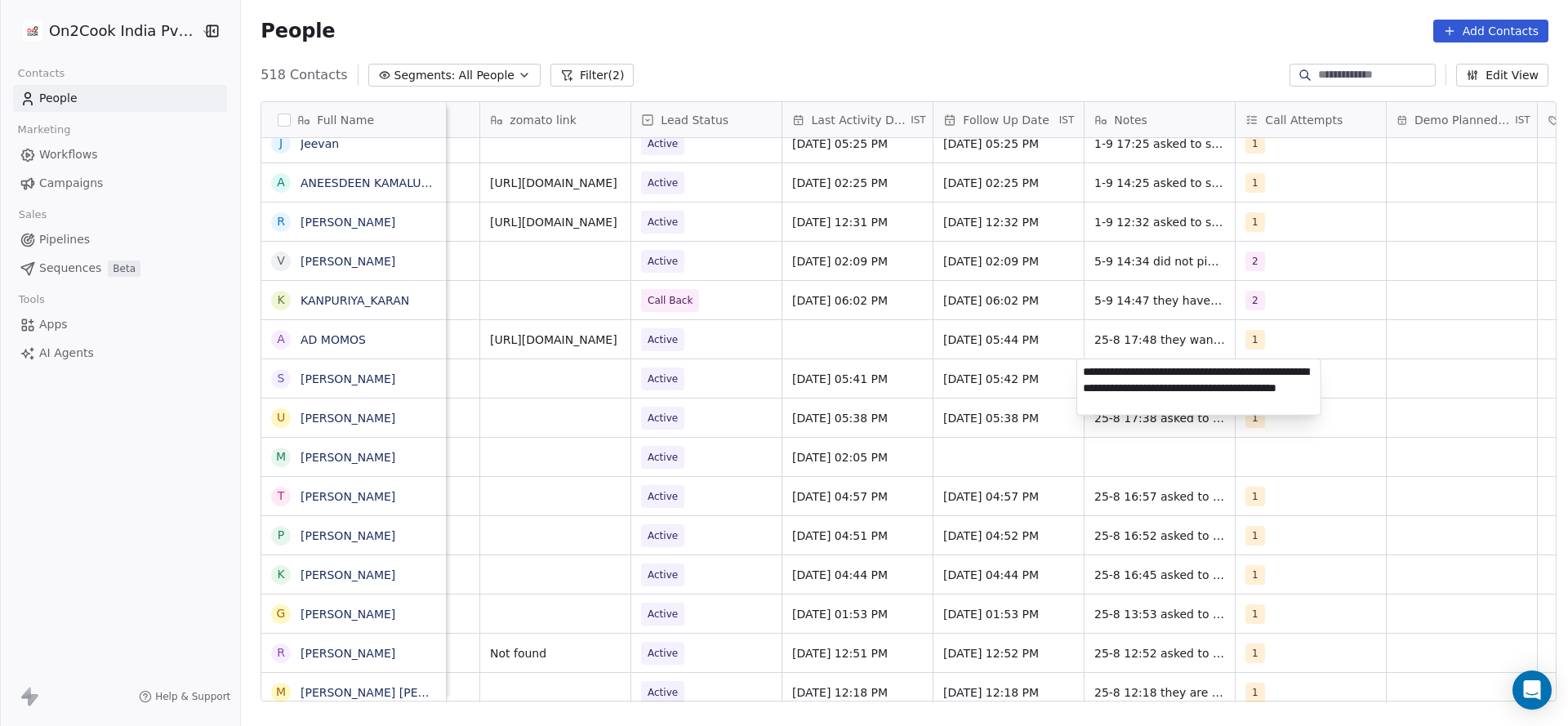
click at [909, 404] on html "On2Cook India Pvt. Ltd. Contacts People Marketing Workflows Campaigns Sales Pip…" at bounding box center [784, 363] width 1568 height 726
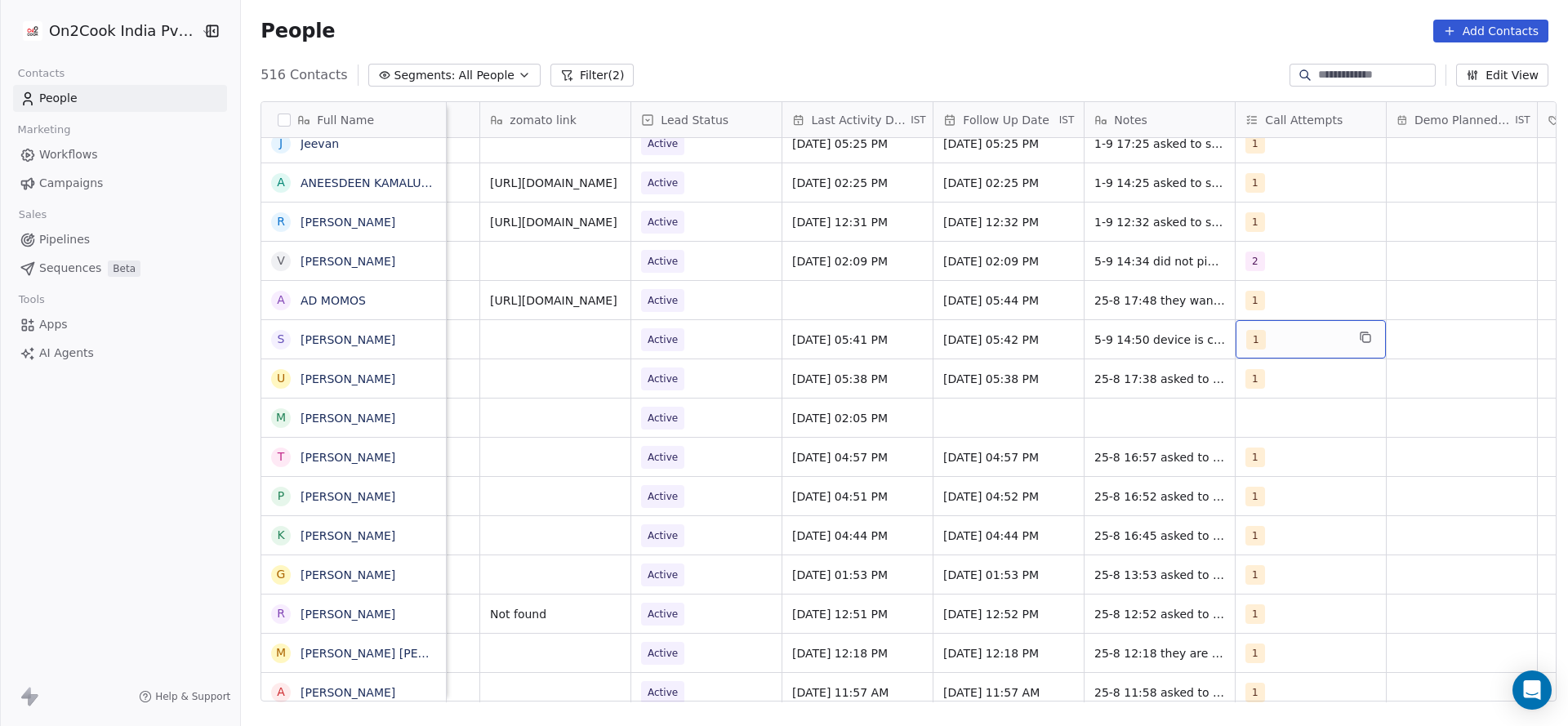
click at [1278, 331] on div "1" at bounding box center [1296, 340] width 99 height 19
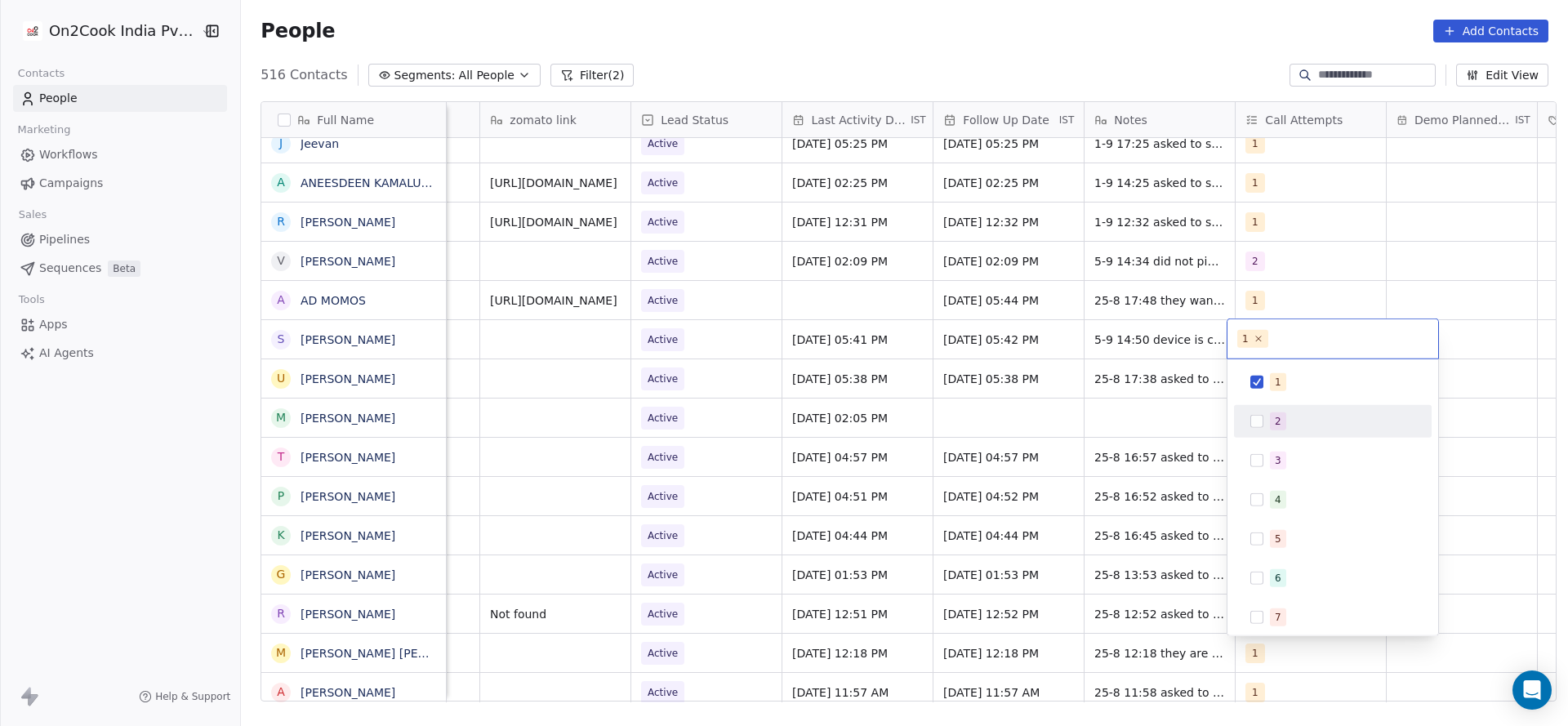
click at [1260, 441] on div "1 2 3 4 5 6 7 8 9 10" at bounding box center [1332, 559] width 198 height 385
click at [1262, 421] on button "Suggestions" at bounding box center [1257, 420] width 13 height 13
drag, startPoint x: 1269, startPoint y: 369, endPoint x: 865, endPoint y: 439, distance: 410.0
click at [1222, 399] on html "On2Cook India Pvt. Ltd. Contacts People Marketing Workflows Campaigns Sales Pip…" at bounding box center [784, 363] width 1568 height 726
click at [1011, 439] on html "On2Cook India Pvt. Ltd. Contacts People Marketing Workflows Campaigns Sales Pip…" at bounding box center [784, 363] width 1568 height 726
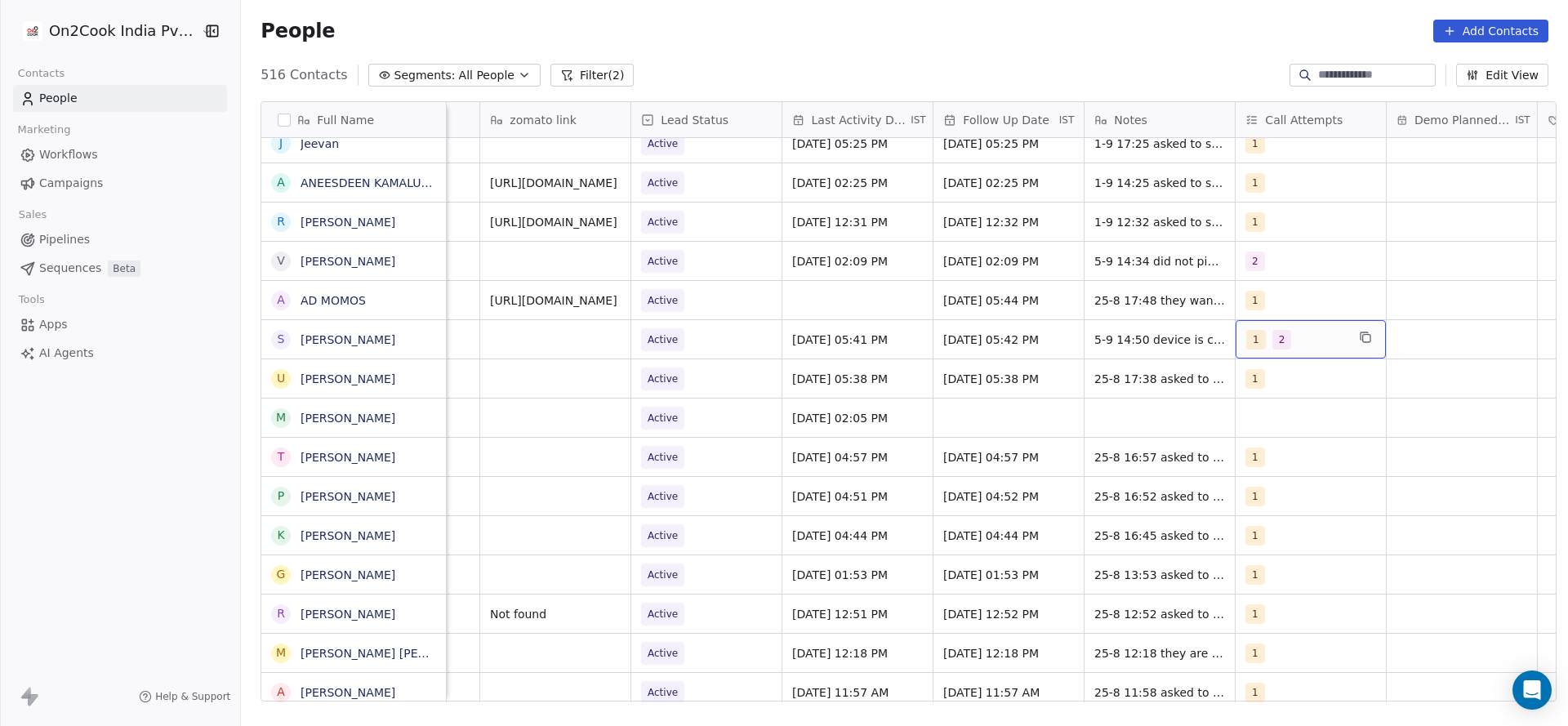
click at [1245, 353] on div "1 2" at bounding box center [1311, 339] width 150 height 38
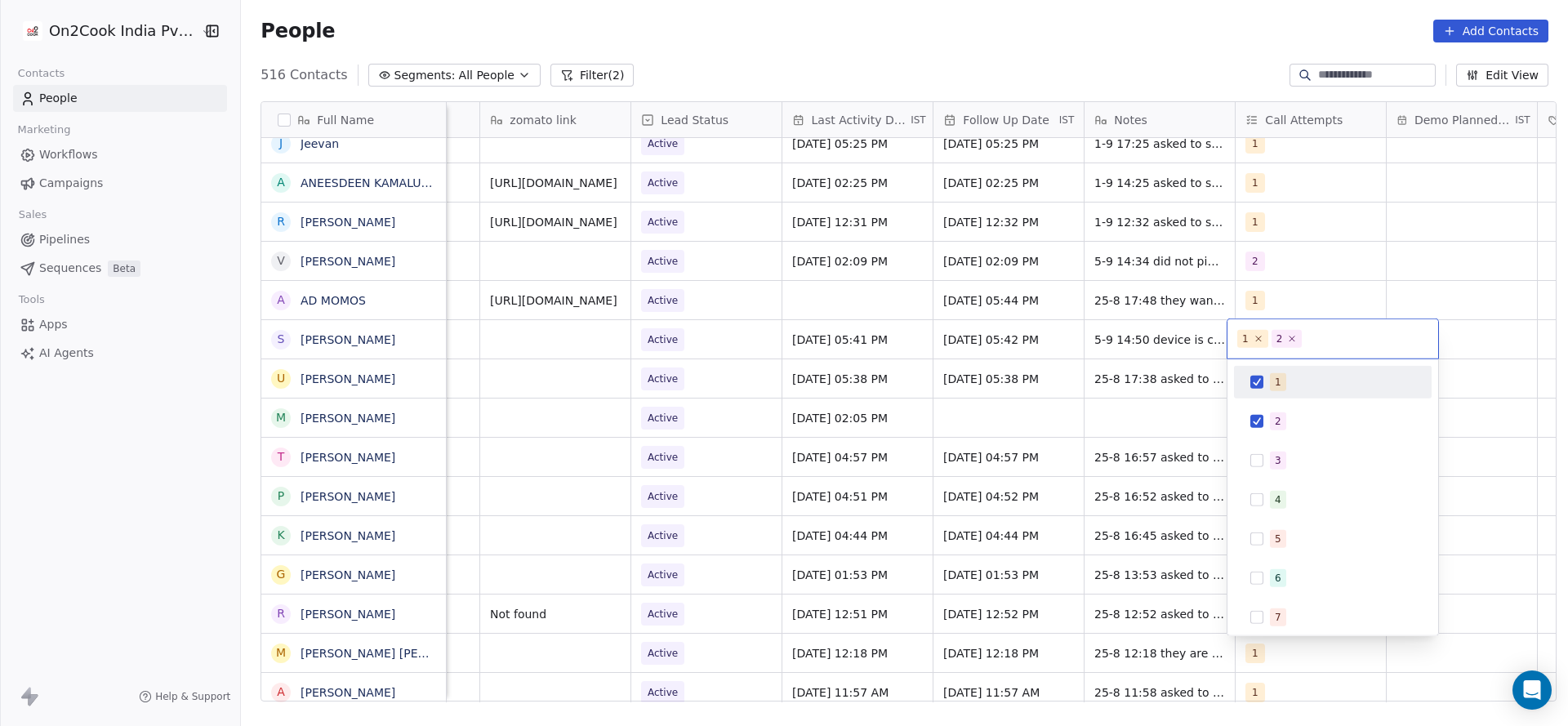
click at [1261, 382] on button "Suggestions" at bounding box center [1257, 381] width 13 height 13
click at [1067, 413] on html "On2Cook India Pvt. Ltd. Contacts People Marketing Workflows Campaigns Sales Pip…" at bounding box center [784, 363] width 1568 height 726
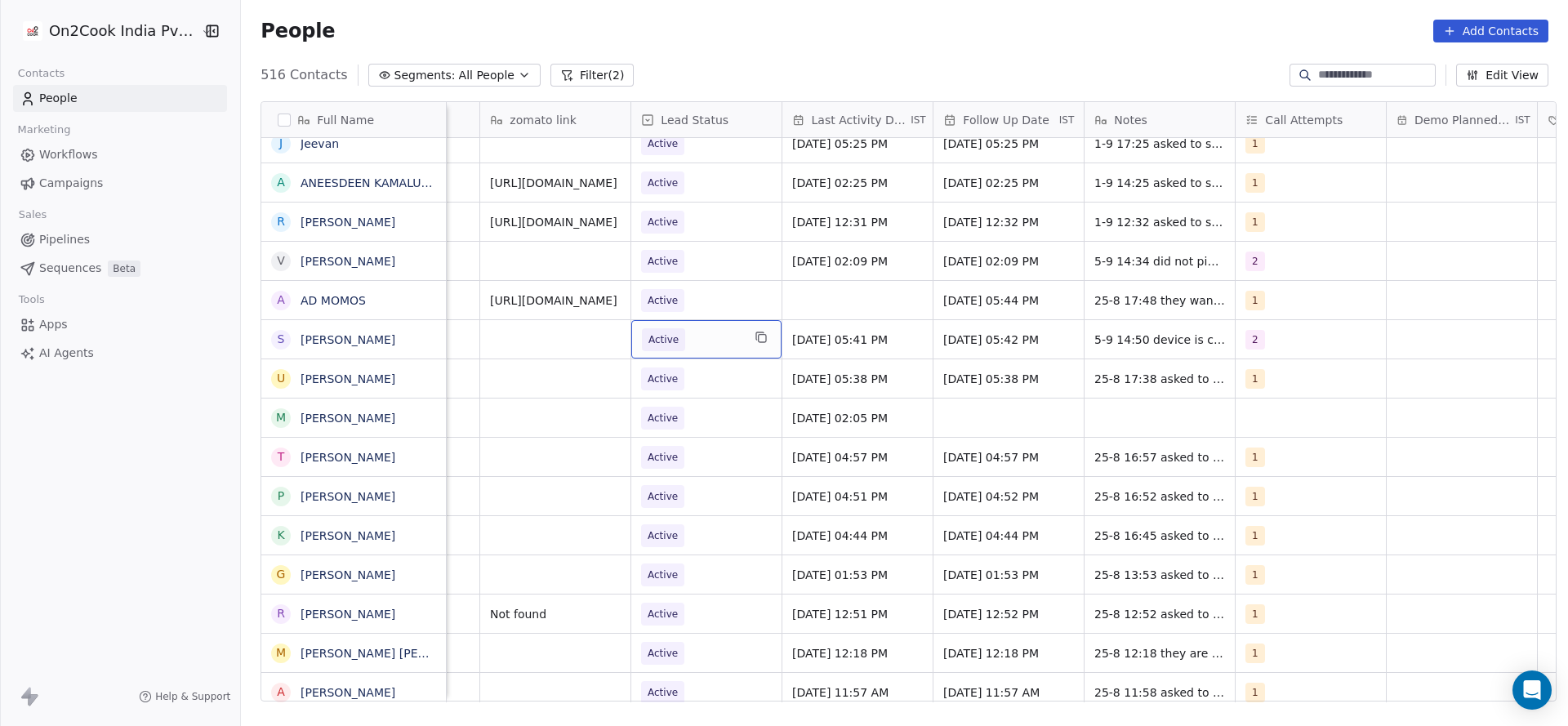
click at [734, 344] on div "Active" at bounding box center [707, 339] width 150 height 38
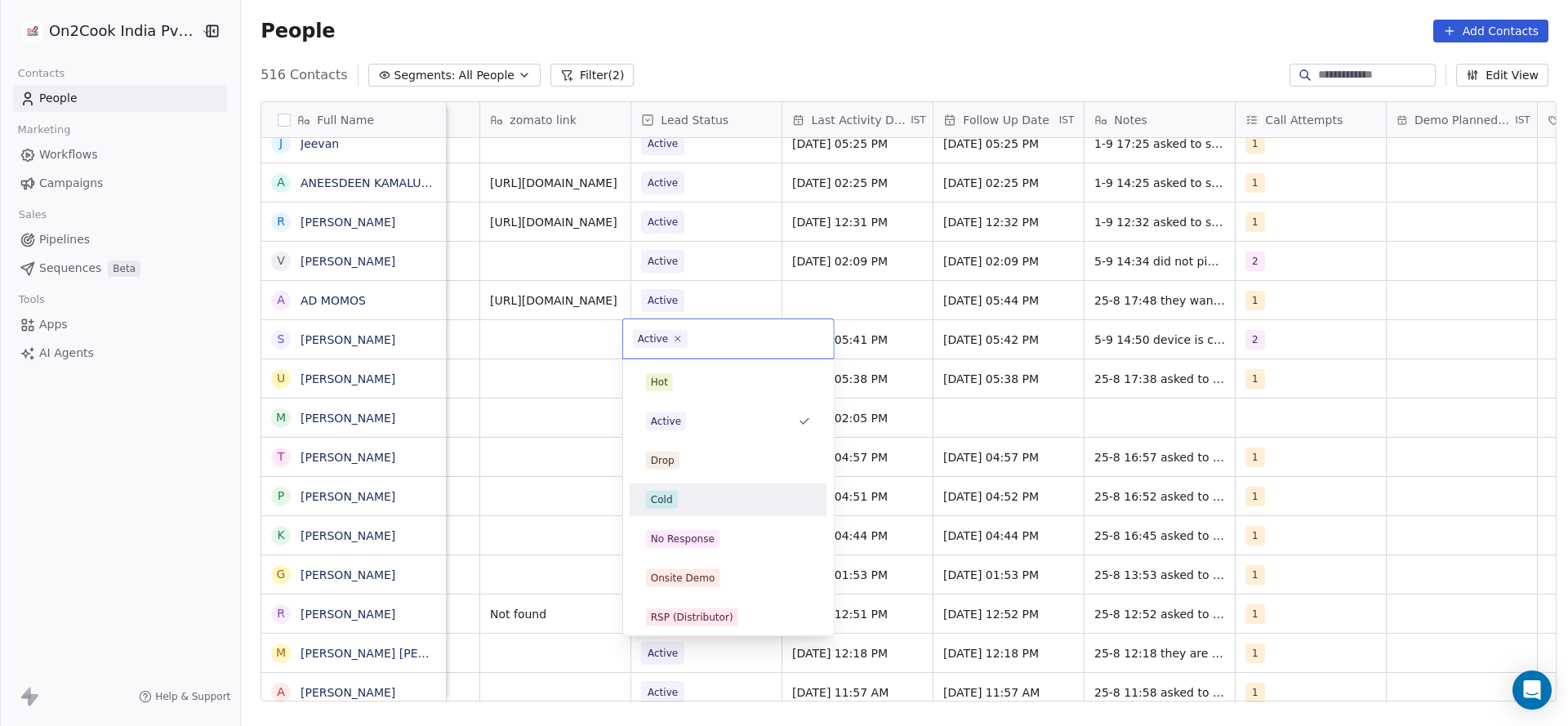
click at [674, 485] on div "Cold" at bounding box center [728, 500] width 198 height 33
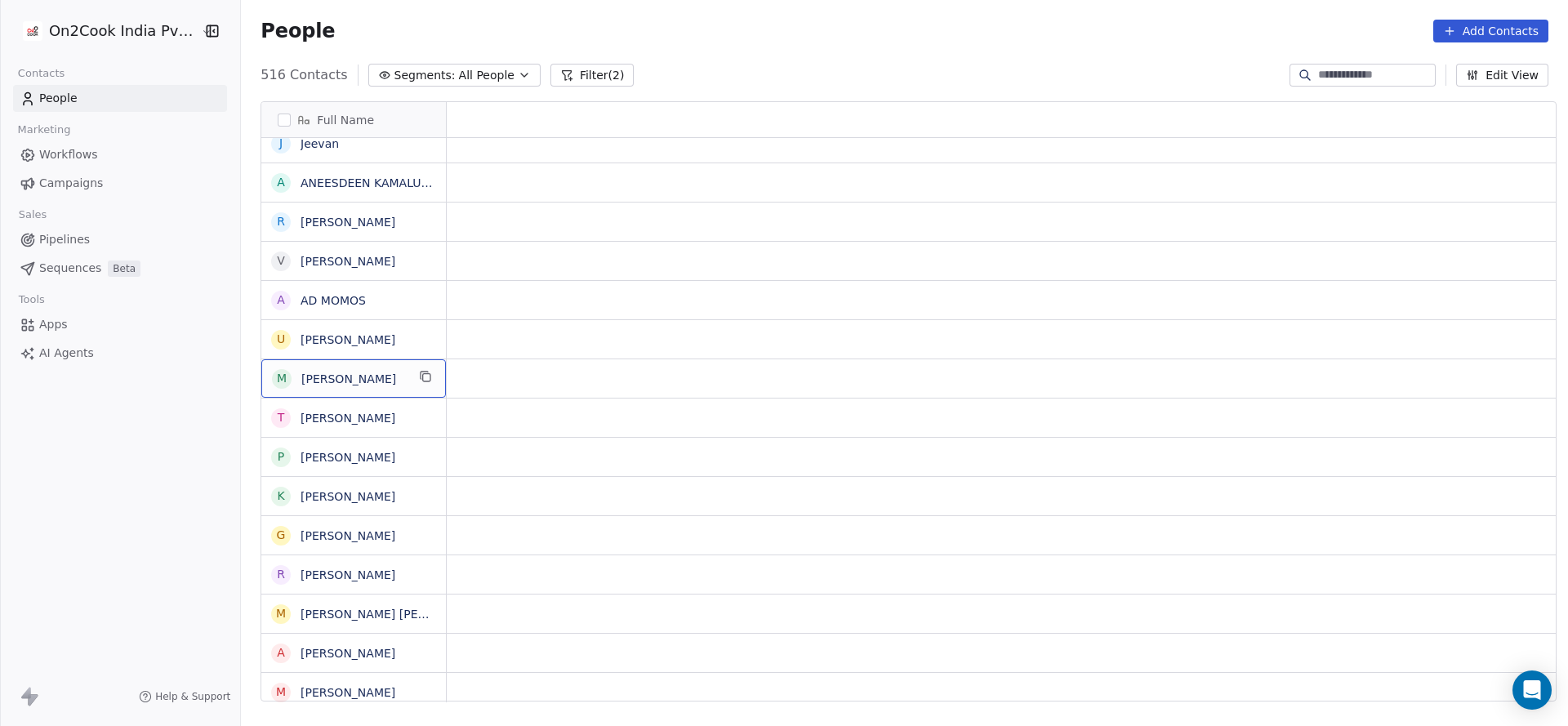
scroll to position [0, 0]
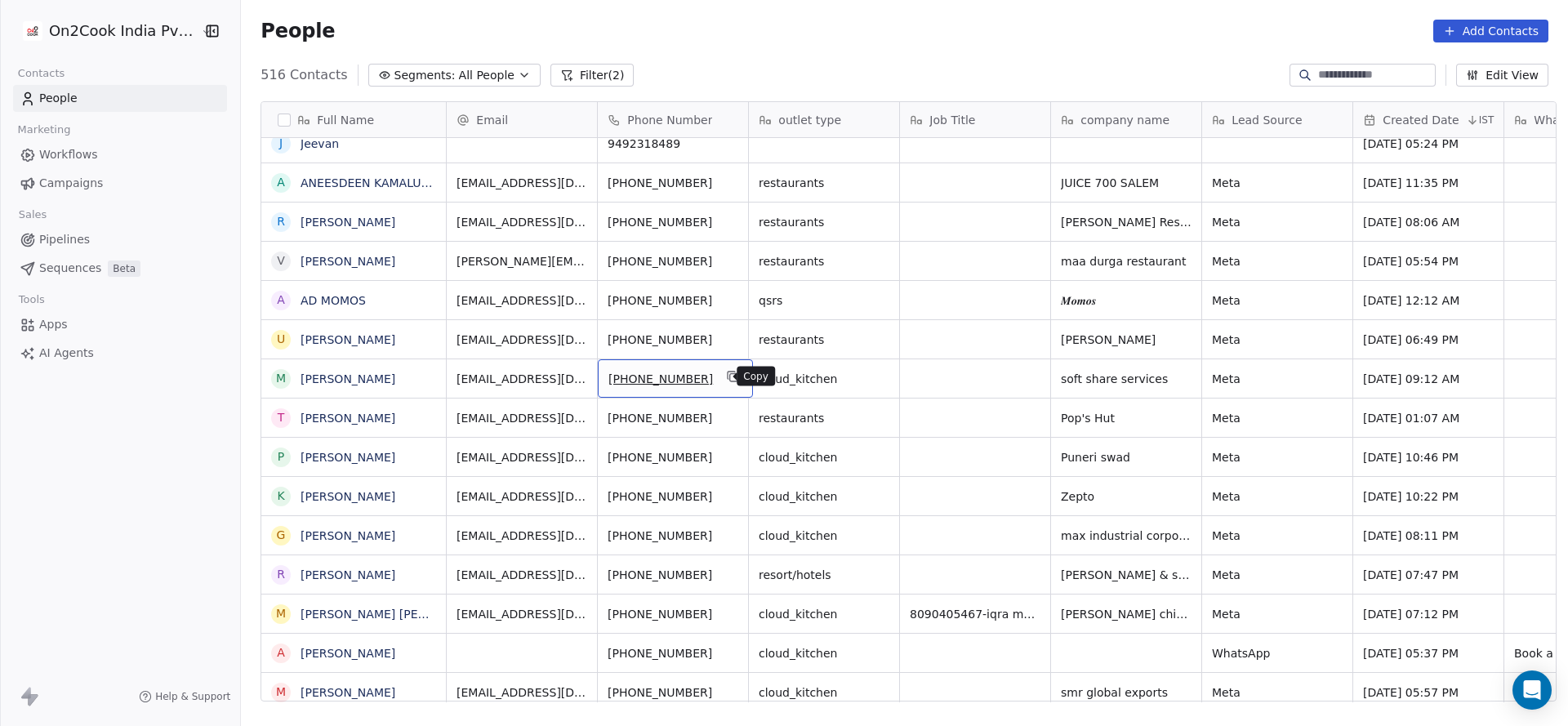
click at [727, 379] on icon "grid" at bounding box center [733, 376] width 13 height 13
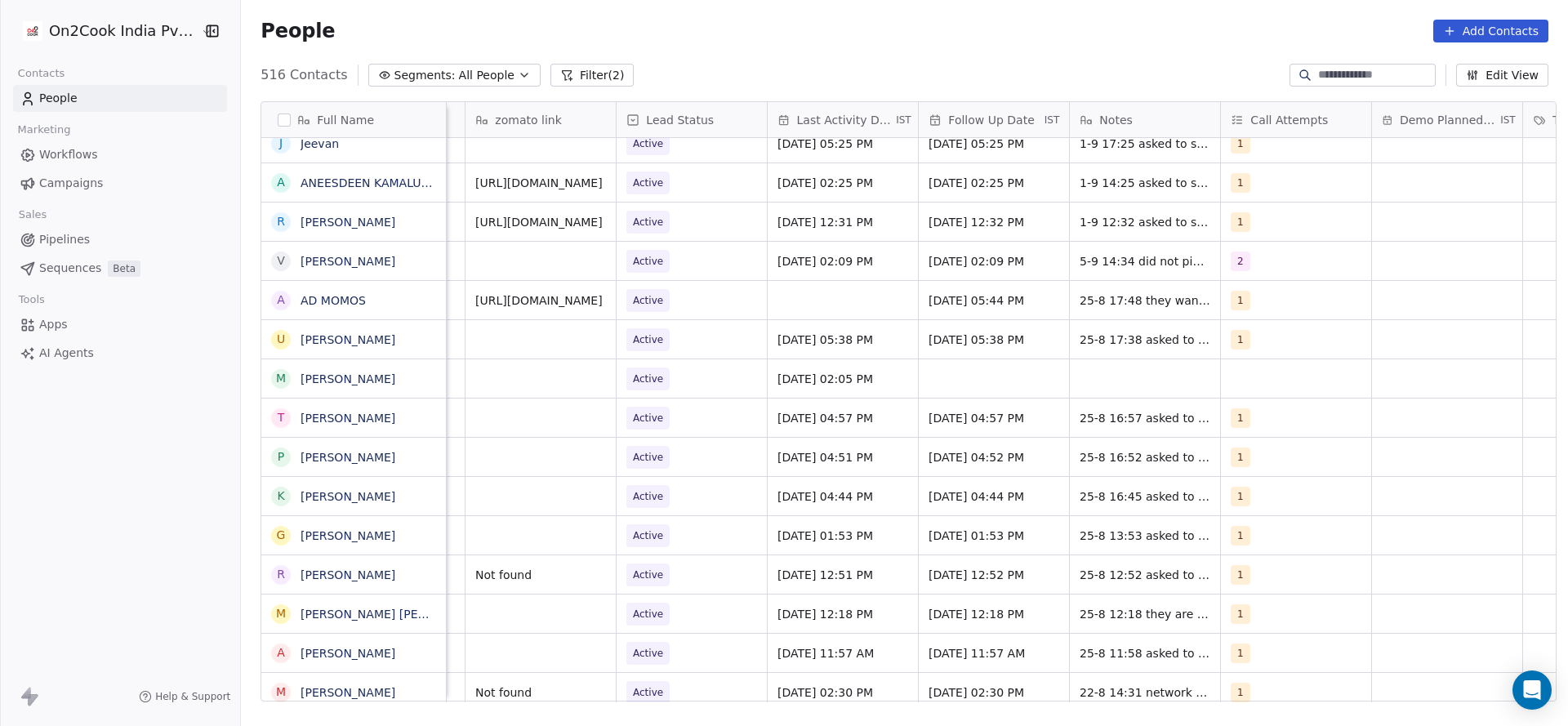
scroll to position [0, 2121]
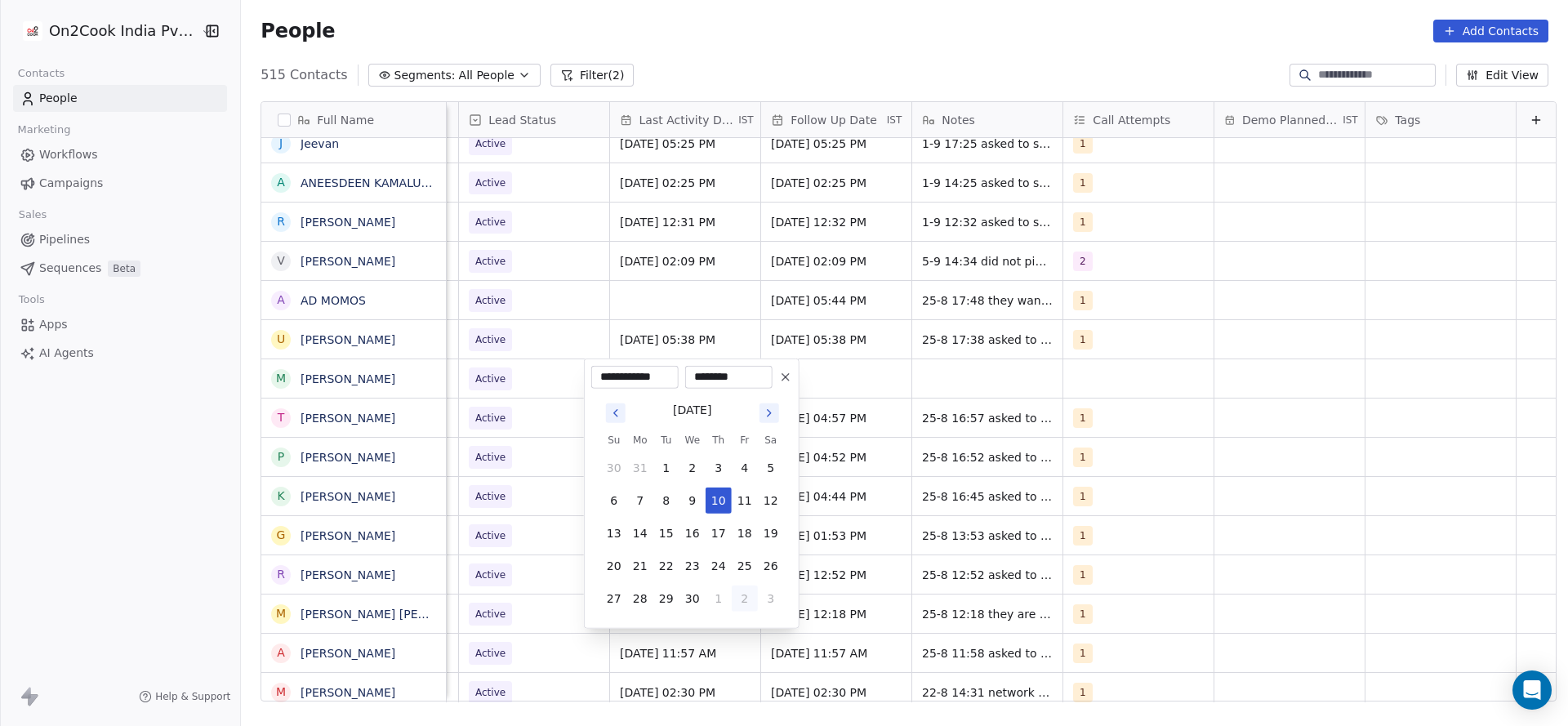
click at [749, 597] on button "2" at bounding box center [745, 599] width 26 height 26
click at [772, 415] on icon "Go to next month" at bounding box center [769, 413] width 13 height 13
click at [733, 600] on button "4" at bounding box center [745, 599] width 26 height 26
click at [742, 600] on button "1" at bounding box center [745, 599] width 26 height 26
click at [738, 622] on button "5" at bounding box center [745, 631] width 26 height 26
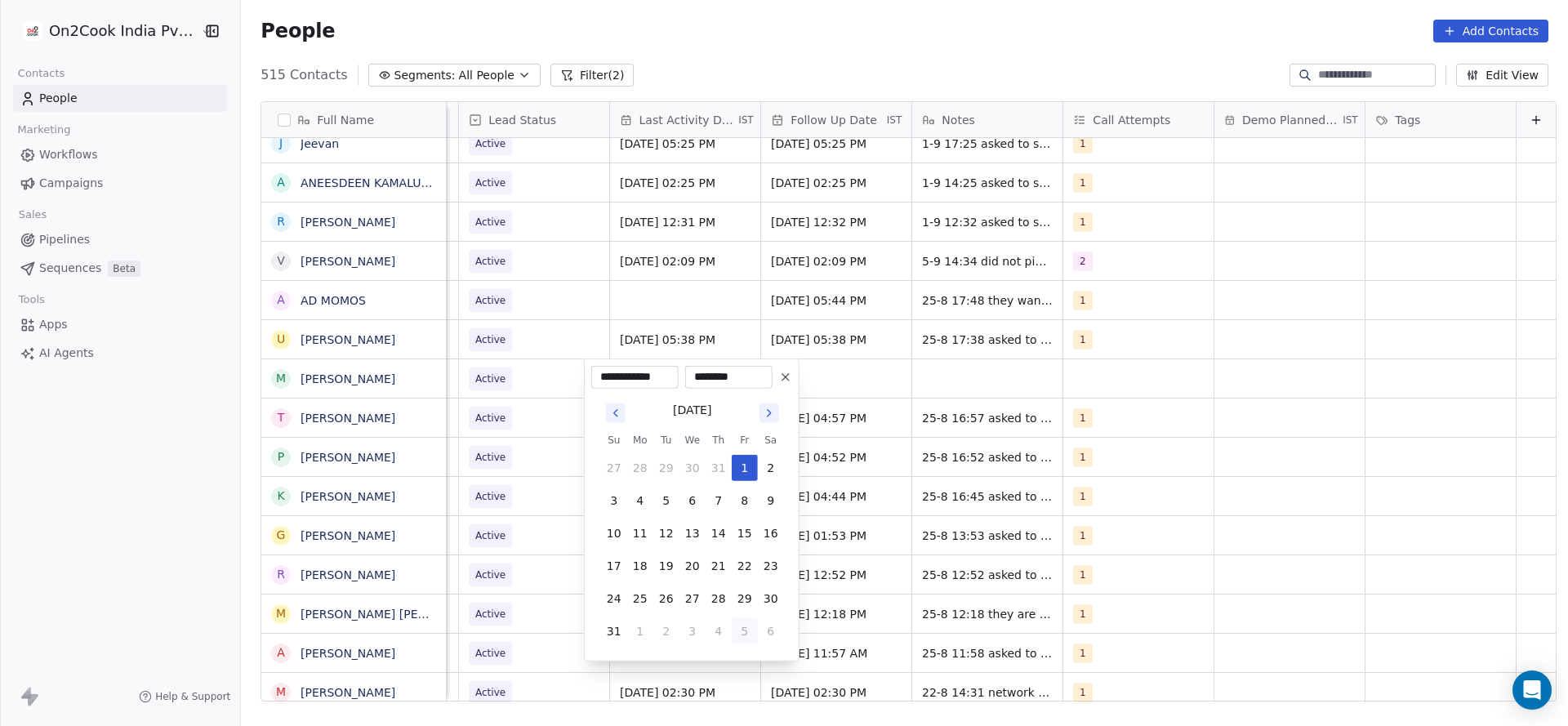
type input "**********"
drag, startPoint x: 922, startPoint y: 499, endPoint x: 800, endPoint y: 407, distance: 152.8
click at [925, 496] on html "On2Cook India Pvt. Ltd. Contacts People Marketing Workflows Campaigns Sales Pip…" at bounding box center [784, 363] width 1568 height 726
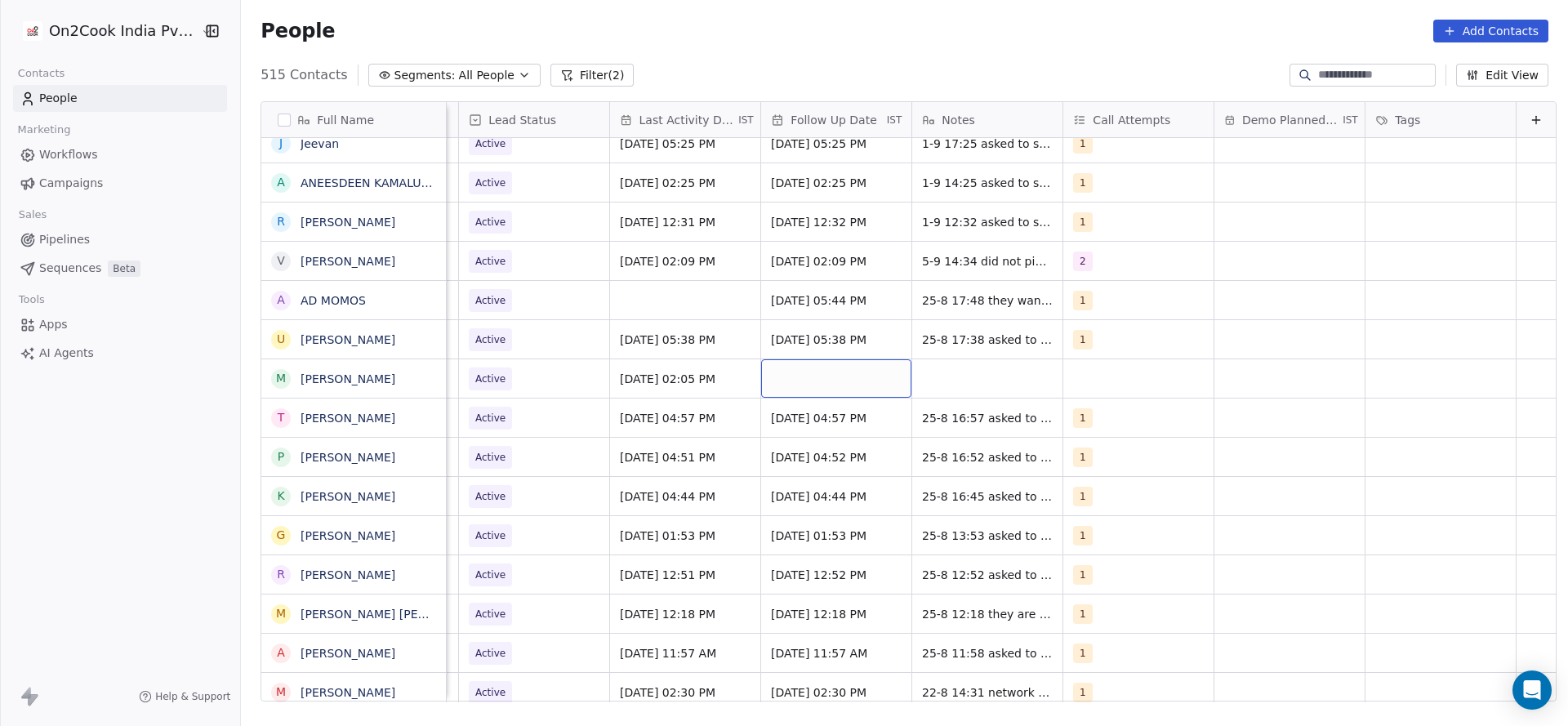
click at [801, 380] on div "grid" at bounding box center [836, 378] width 150 height 38
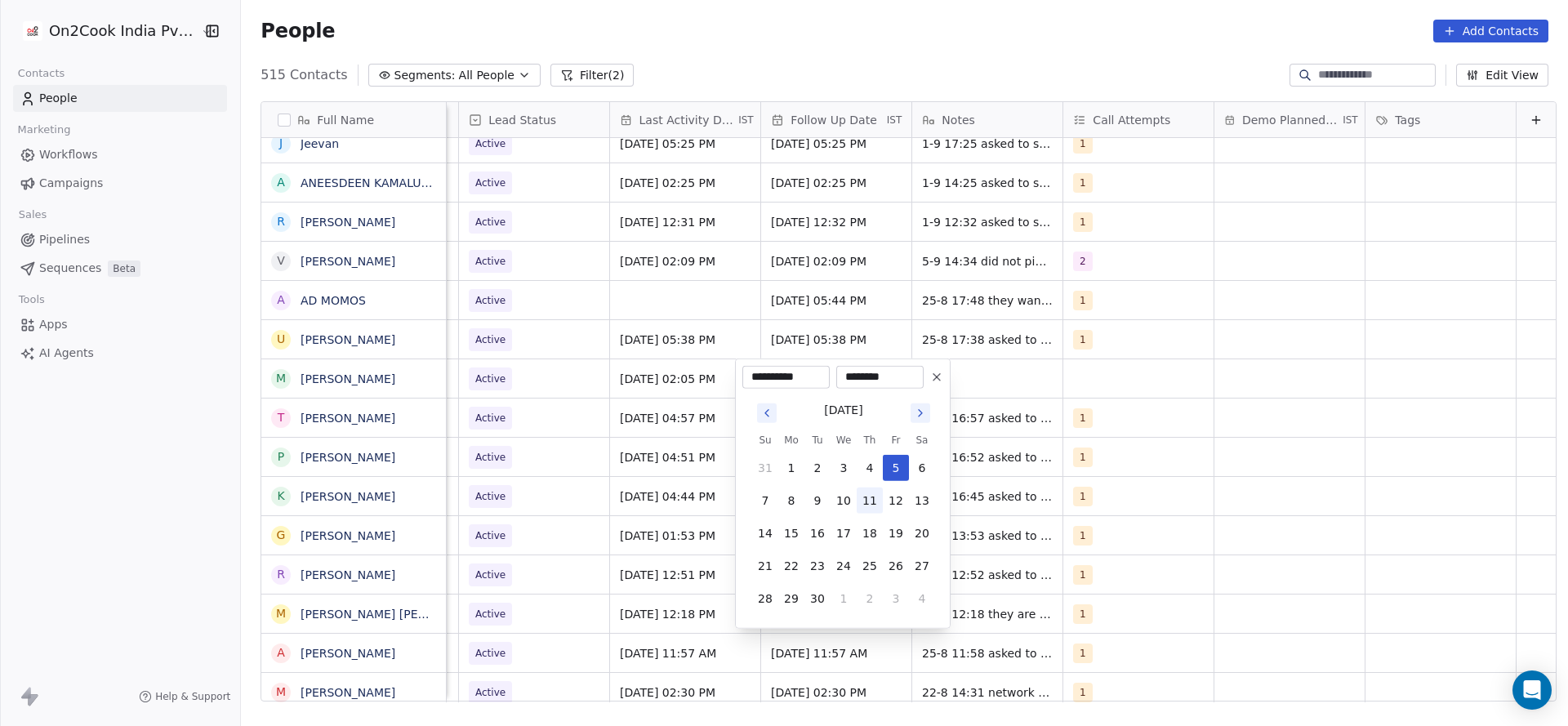
click at [861, 495] on button "11" at bounding box center [869, 500] width 26 height 26
type input "**********"
click at [1084, 363] on html "On2Cook India Pvt. Ltd. Contacts People Marketing Workflows Campaigns Sales Pip…" at bounding box center [784, 363] width 1568 height 726
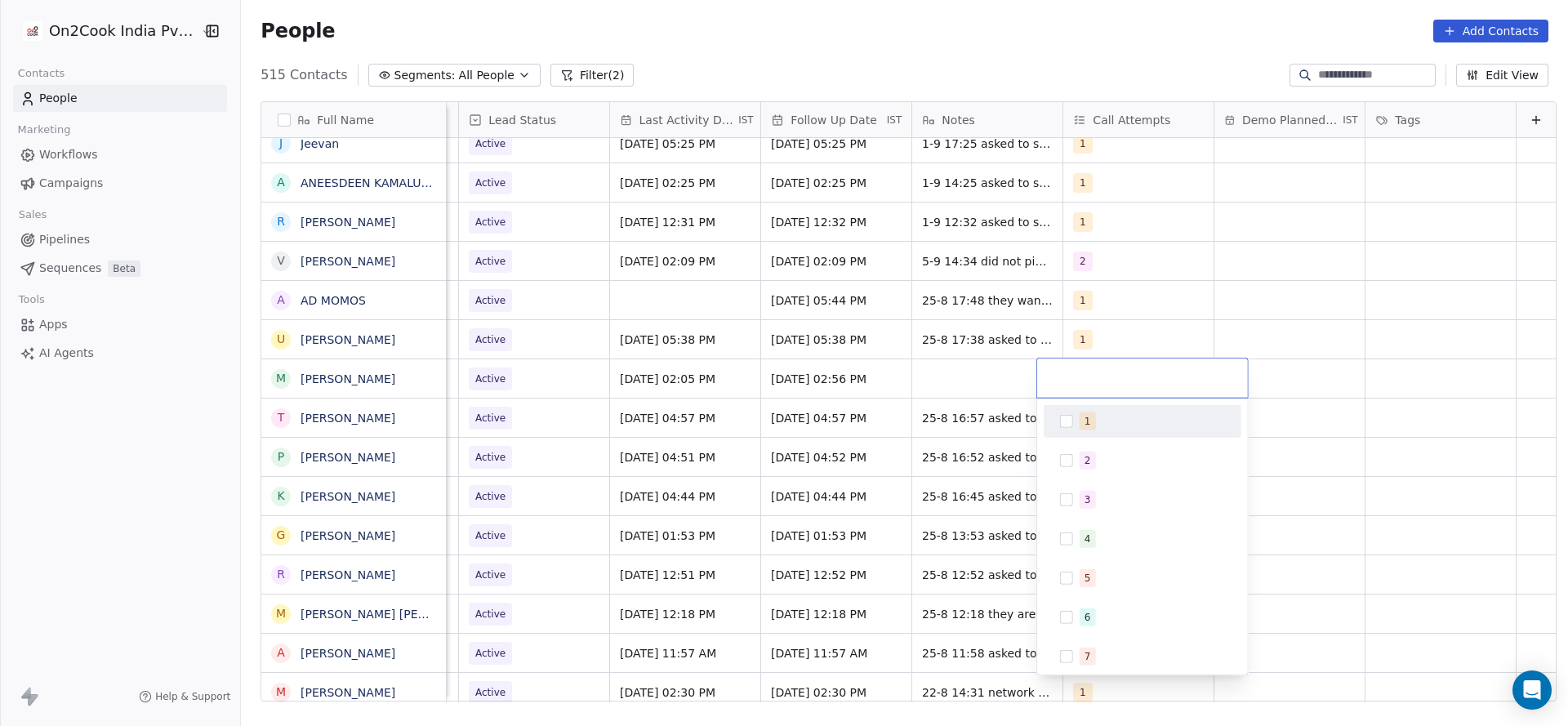
drag, startPoint x: 1075, startPoint y: 419, endPoint x: 933, endPoint y: 392, distance: 144.5
click at [1075, 420] on div "1" at bounding box center [1143, 421] width 185 height 26
click at [894, 434] on html "On2Cook India Pvt. Ltd. Contacts People Marketing Workflows Campaigns Sales Pip…" at bounding box center [784, 363] width 1568 height 726
click at [938, 373] on div "grid" at bounding box center [987, 378] width 150 height 38
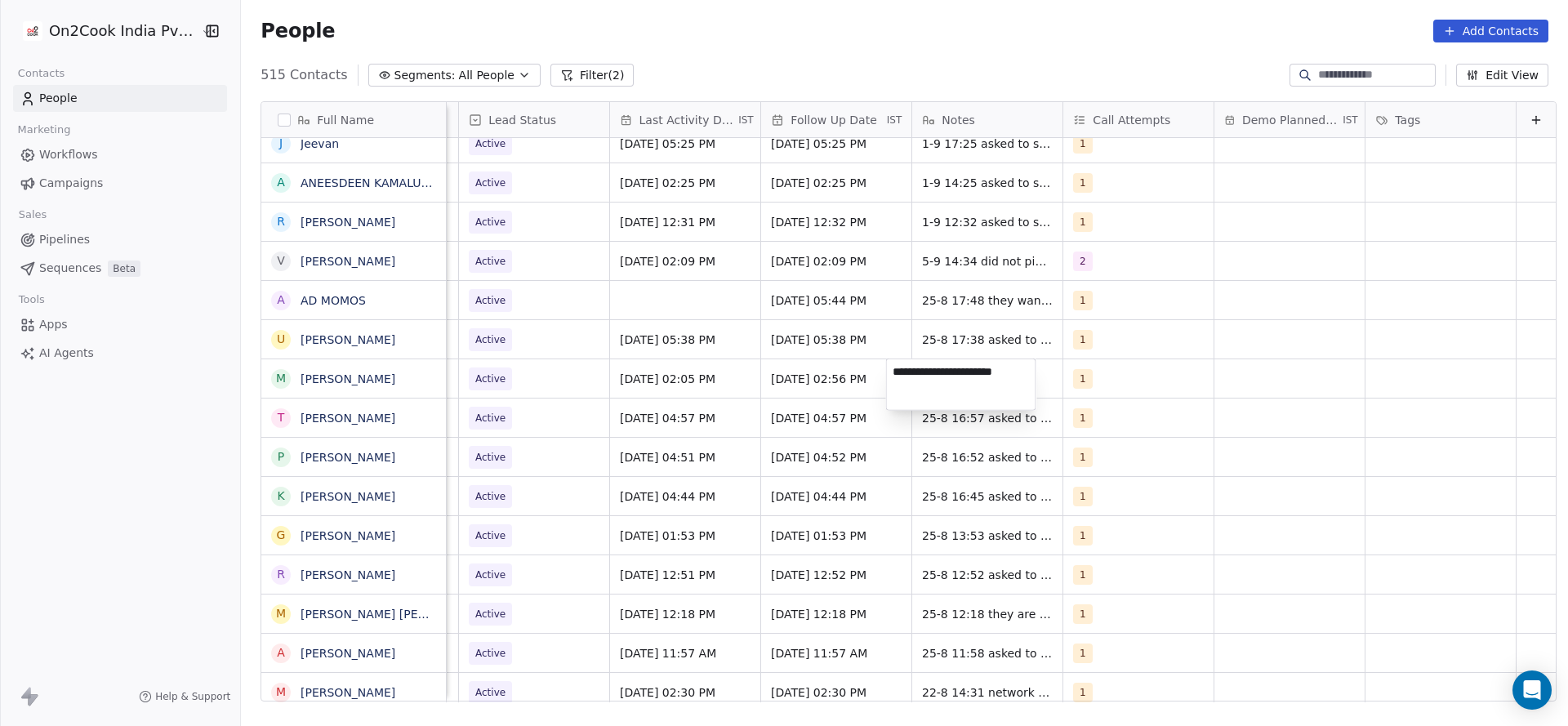
type textarea "**********"
click at [531, 410] on html "On2Cook India Pvt. Ltd. Contacts People Marketing Workflows Campaigns Sales Pip…" at bounding box center [784, 363] width 1568 height 726
click at [527, 372] on span "Active" at bounding box center [520, 379] width 99 height 22
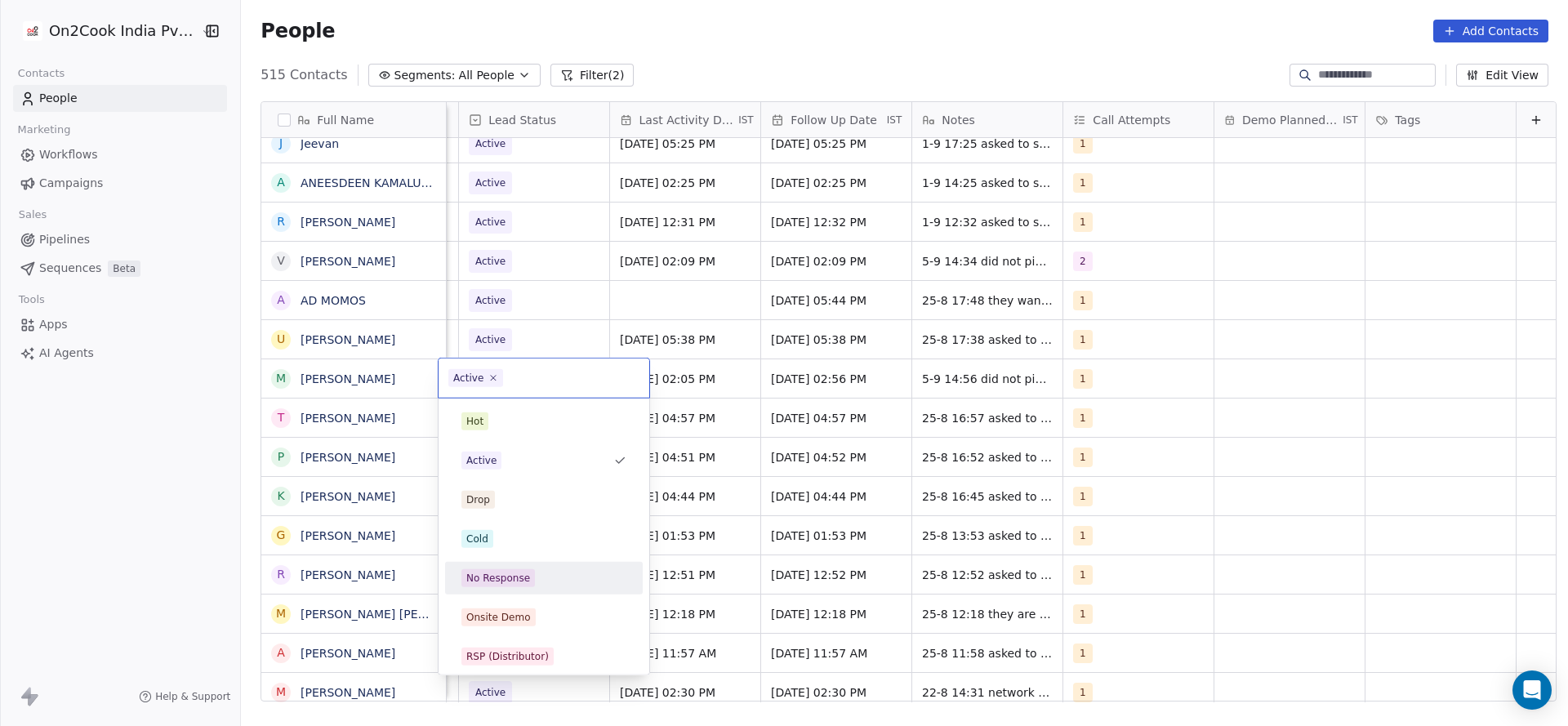
click at [546, 590] on div "No Response" at bounding box center [544, 578] width 185 height 26
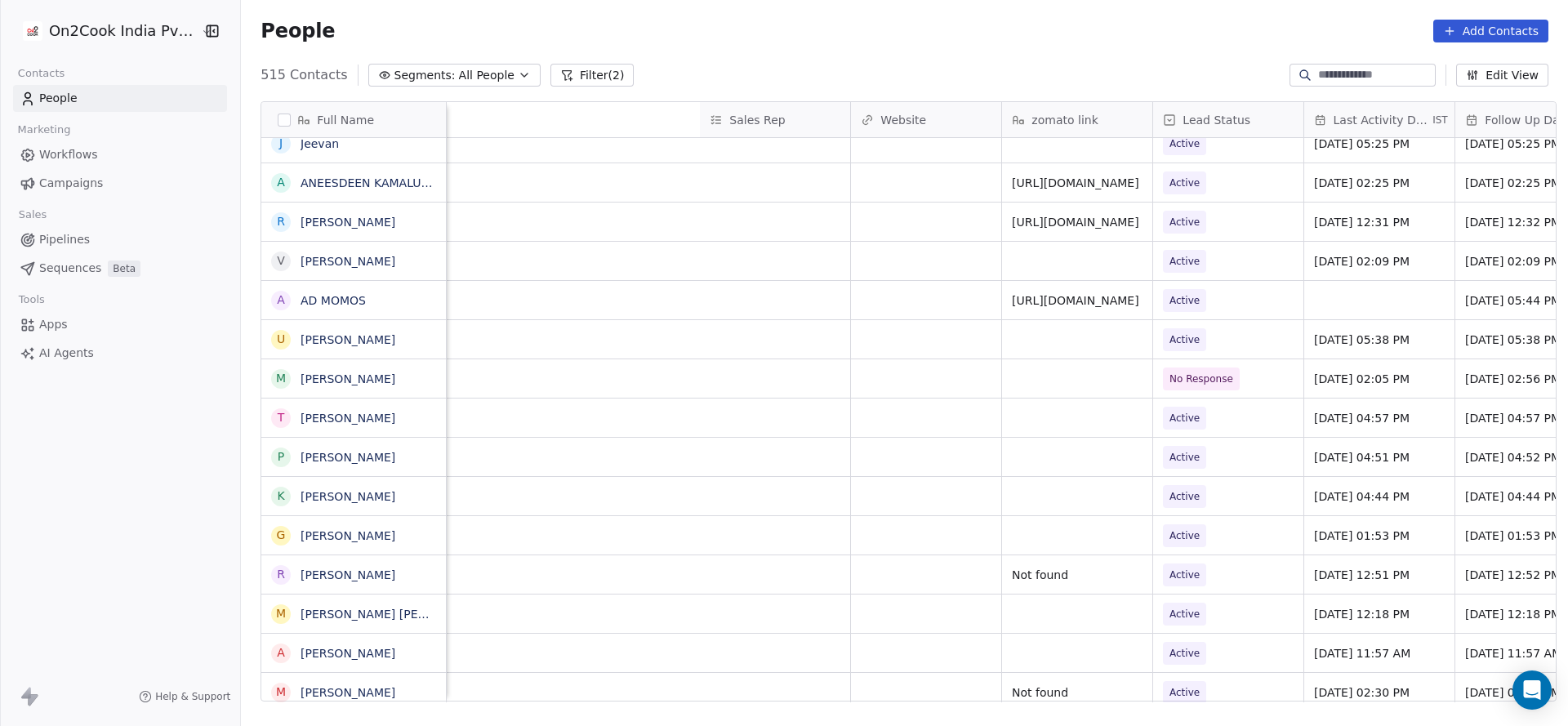
scroll to position [0, 2121]
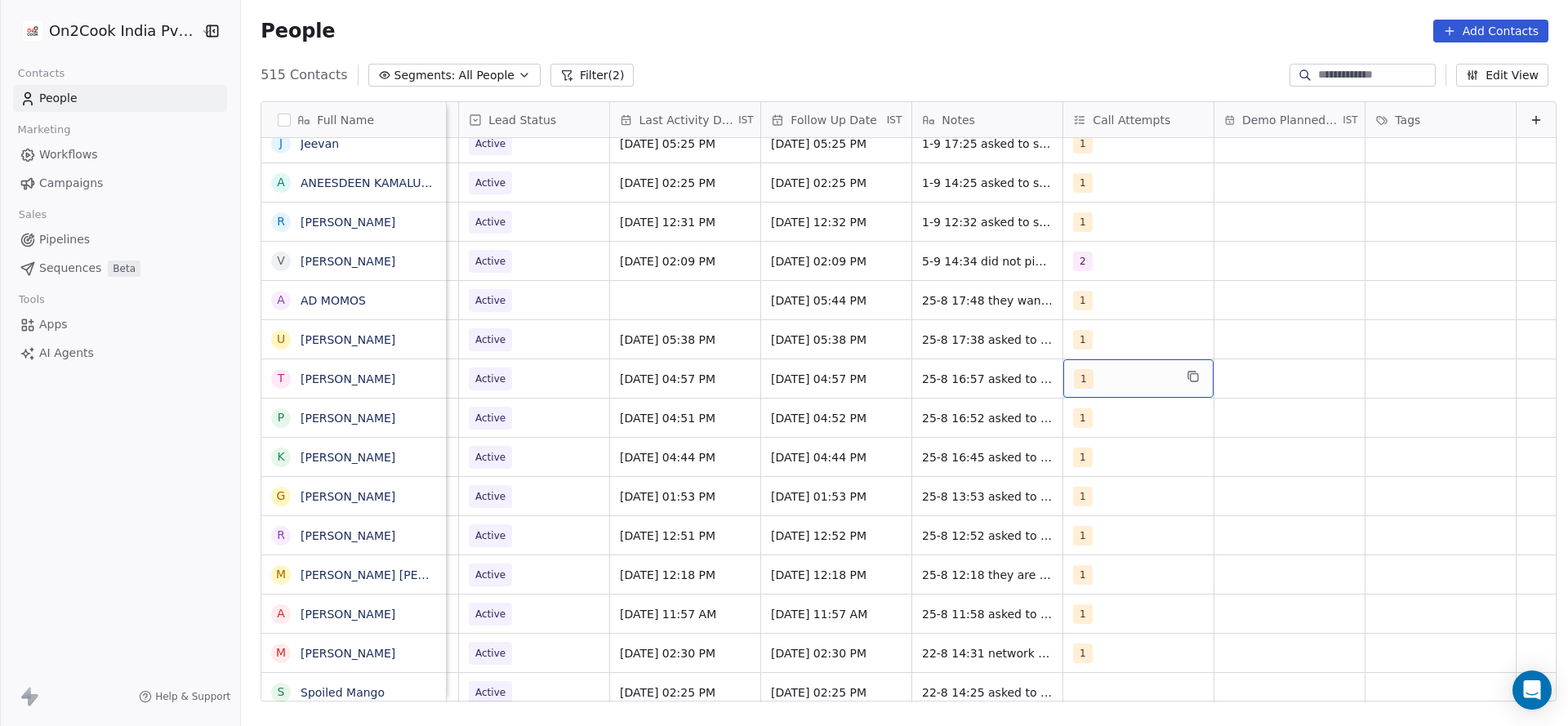
click at [1105, 368] on div "1" at bounding box center [1139, 378] width 150 height 38
click at [1095, 456] on span "2" at bounding box center [1087, 460] width 17 height 18
click at [1111, 421] on div "1" at bounding box center [1151, 421] width 145 height 18
click at [967, 424] on html "On2Cook India Pvt. Ltd. Contacts People Marketing Workflows Campaigns Sales Pip…" at bounding box center [784, 363] width 1568 height 726
click at [659, 380] on span "Aug 25, 2025 04:57 PM" at bounding box center [671, 379] width 99 height 17
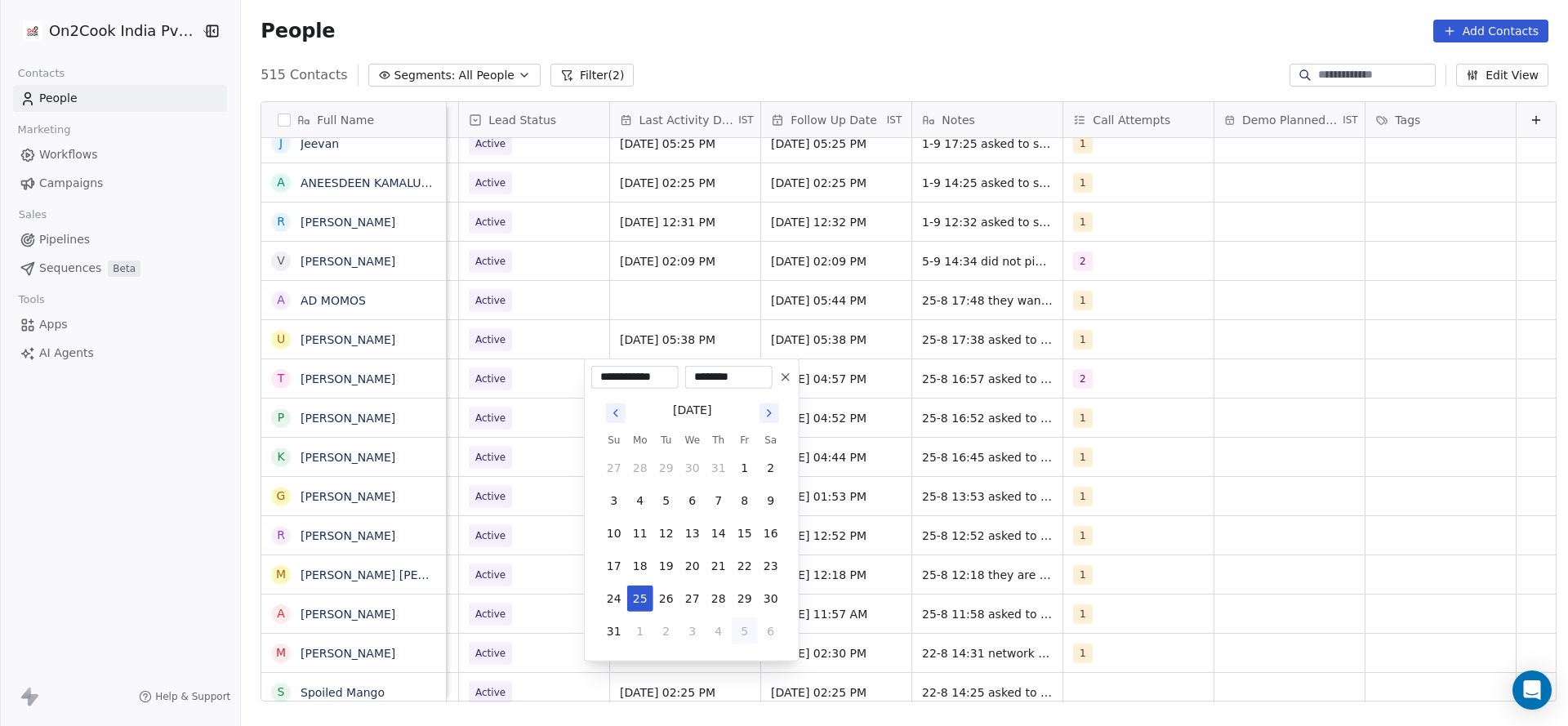
click at [742, 628] on button "5" at bounding box center [745, 631] width 26 height 26
type input "**********"
drag, startPoint x: 912, startPoint y: 592, endPoint x: 872, endPoint y: 365, distance: 230.5
click at [913, 591] on html "On2Cook India Pvt. Ltd. Contacts People Marketing Workflows Campaigns Sales Pip…" at bounding box center [784, 363] width 1568 height 726
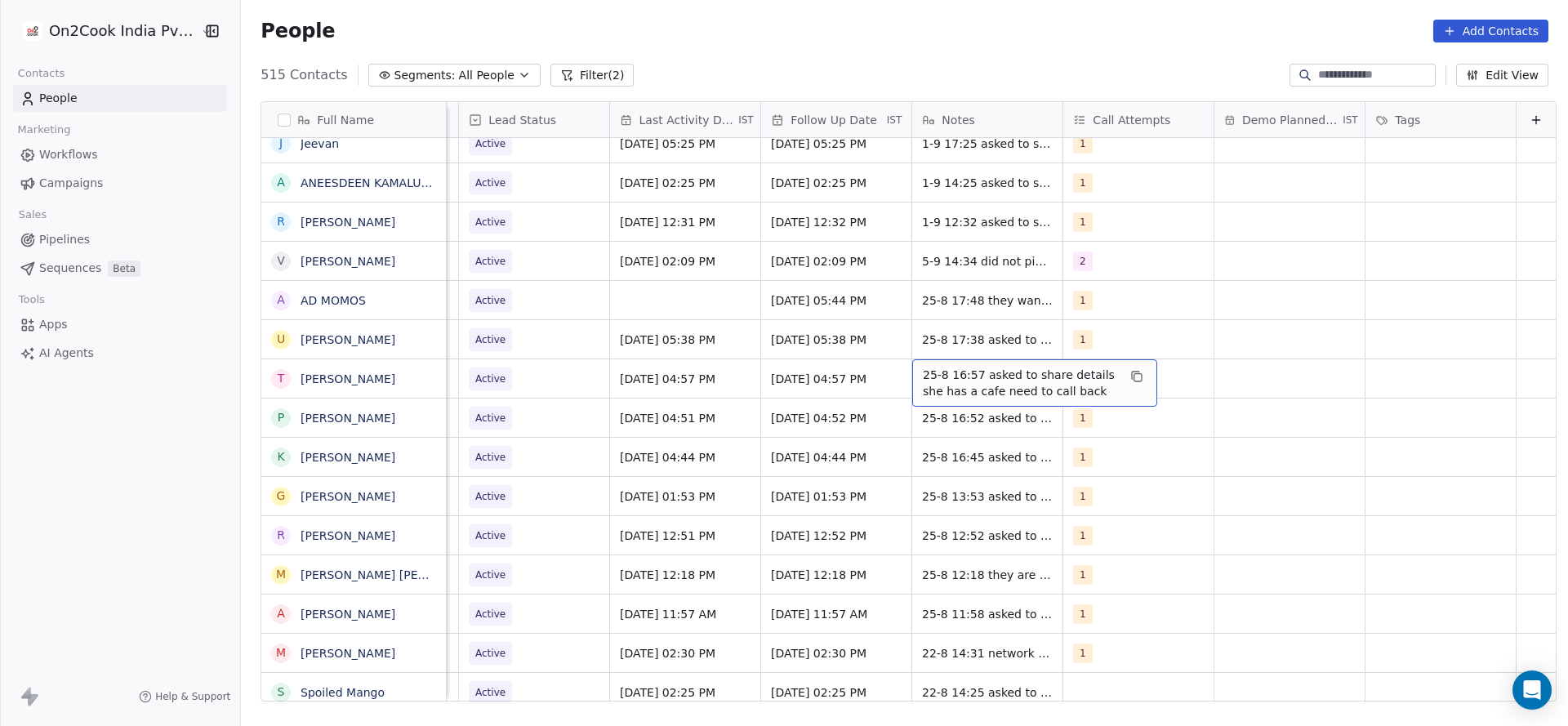
drag, startPoint x: 917, startPoint y: 363, endPoint x: 917, endPoint y: 379, distance: 16.0
click at [923, 379] on span "25-8 16:57 asked to share details she has a cafe need to call back" at bounding box center [1020, 383] width 195 height 33
click at [912, 370] on div "25-8 16:57 asked to share details she has a cafe need to call back" at bounding box center [1035, 382] width 245 height 48
click at [887, 373] on textarea "**********" at bounding box center [1008, 384] width 243 height 51
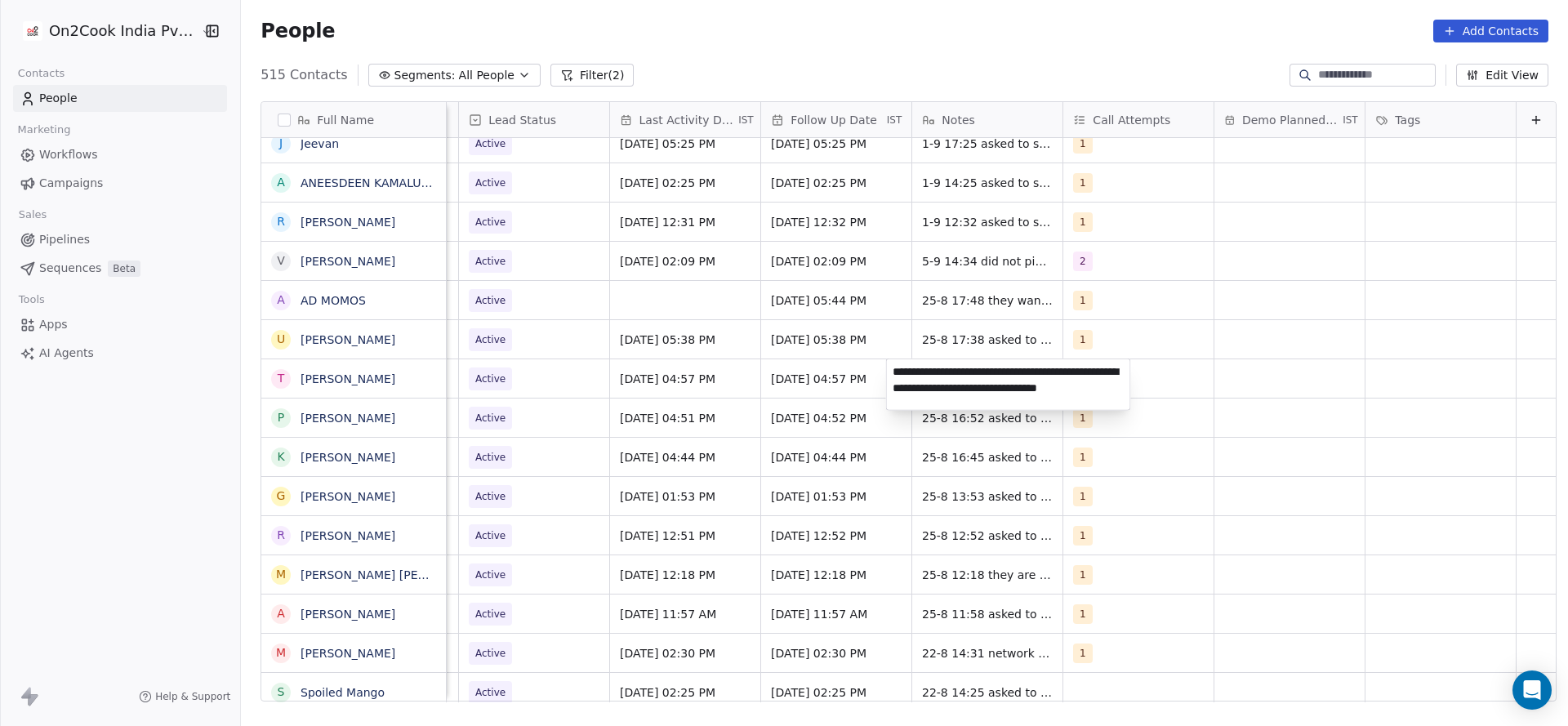
type textarea "**********"
click at [703, 480] on html "On2Cook India Pvt. Ltd. Contacts People Marketing Workflows Campaigns Sales Pip…" at bounding box center [784, 363] width 1568 height 726
click at [485, 381] on span "Active" at bounding box center [492, 379] width 43 height 22
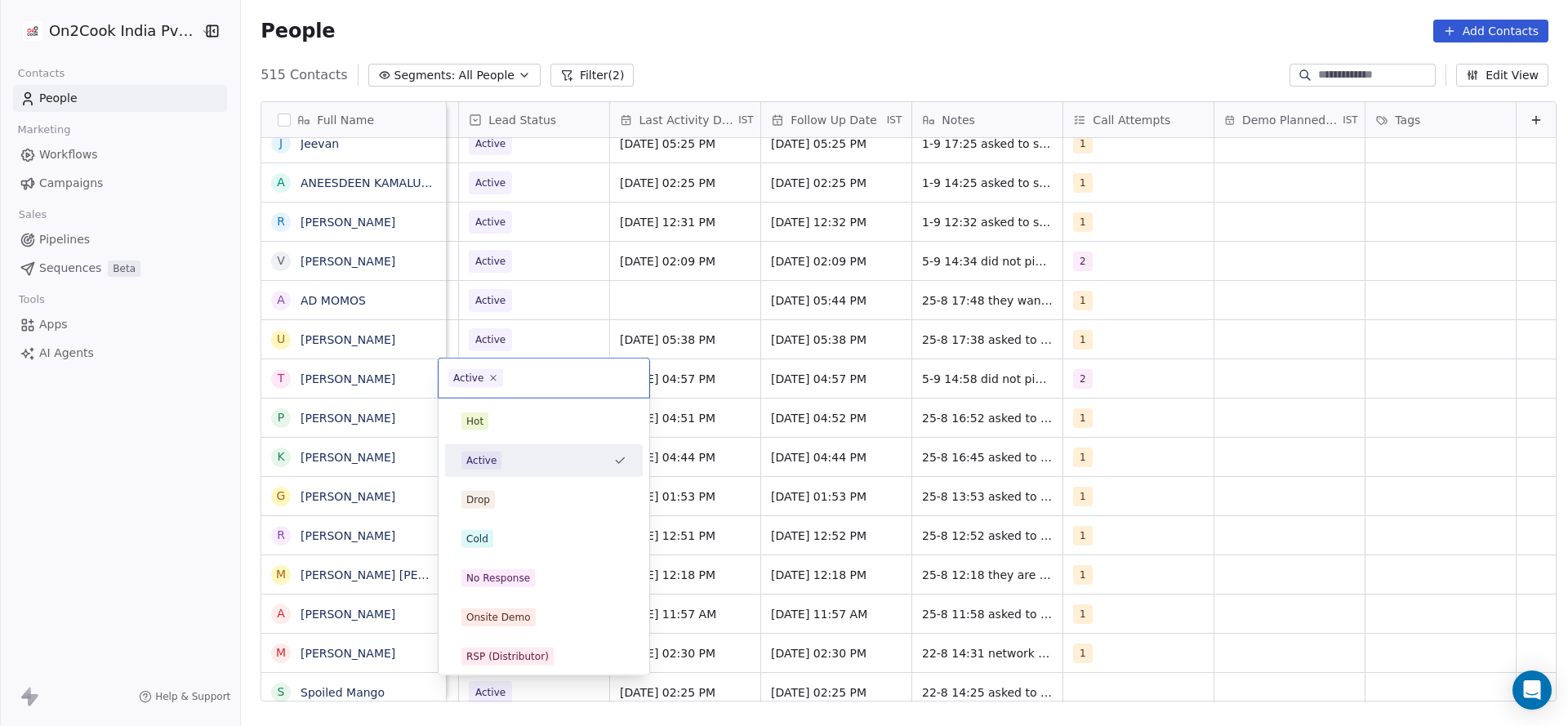
scroll to position [0, 2115]
click at [542, 579] on div "No Response" at bounding box center [544, 578] width 165 height 18
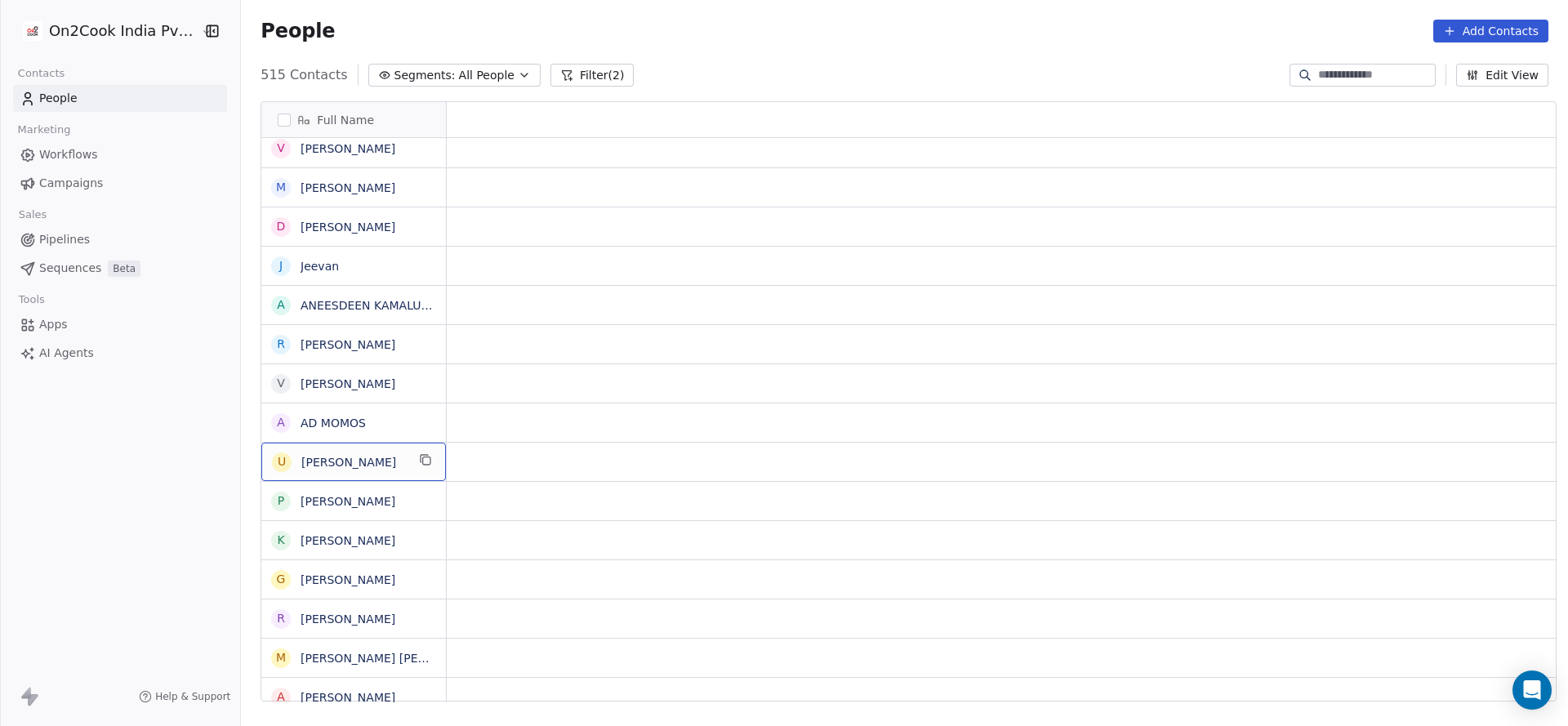
scroll to position [0, 0]
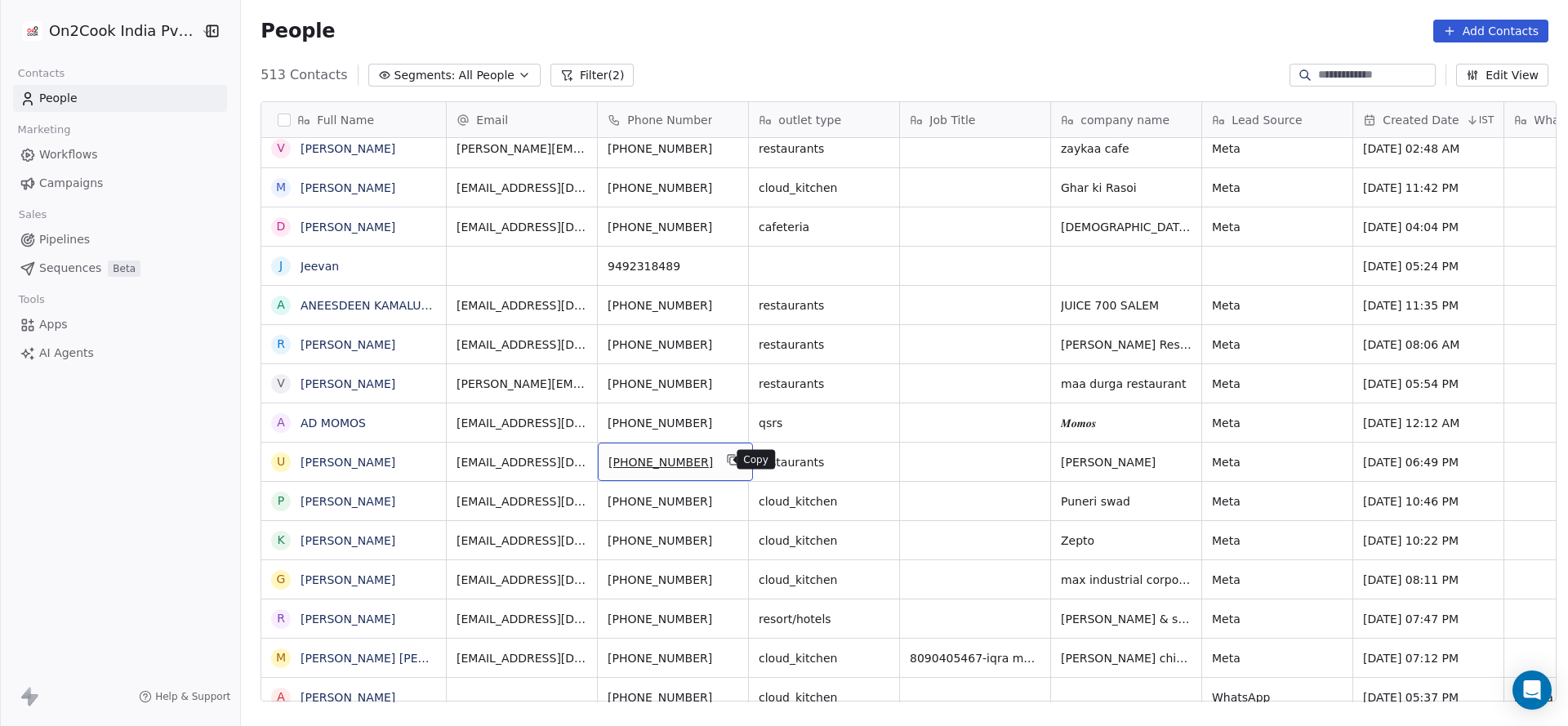
click at [727, 463] on icon "grid" at bounding box center [733, 459] width 13 height 13
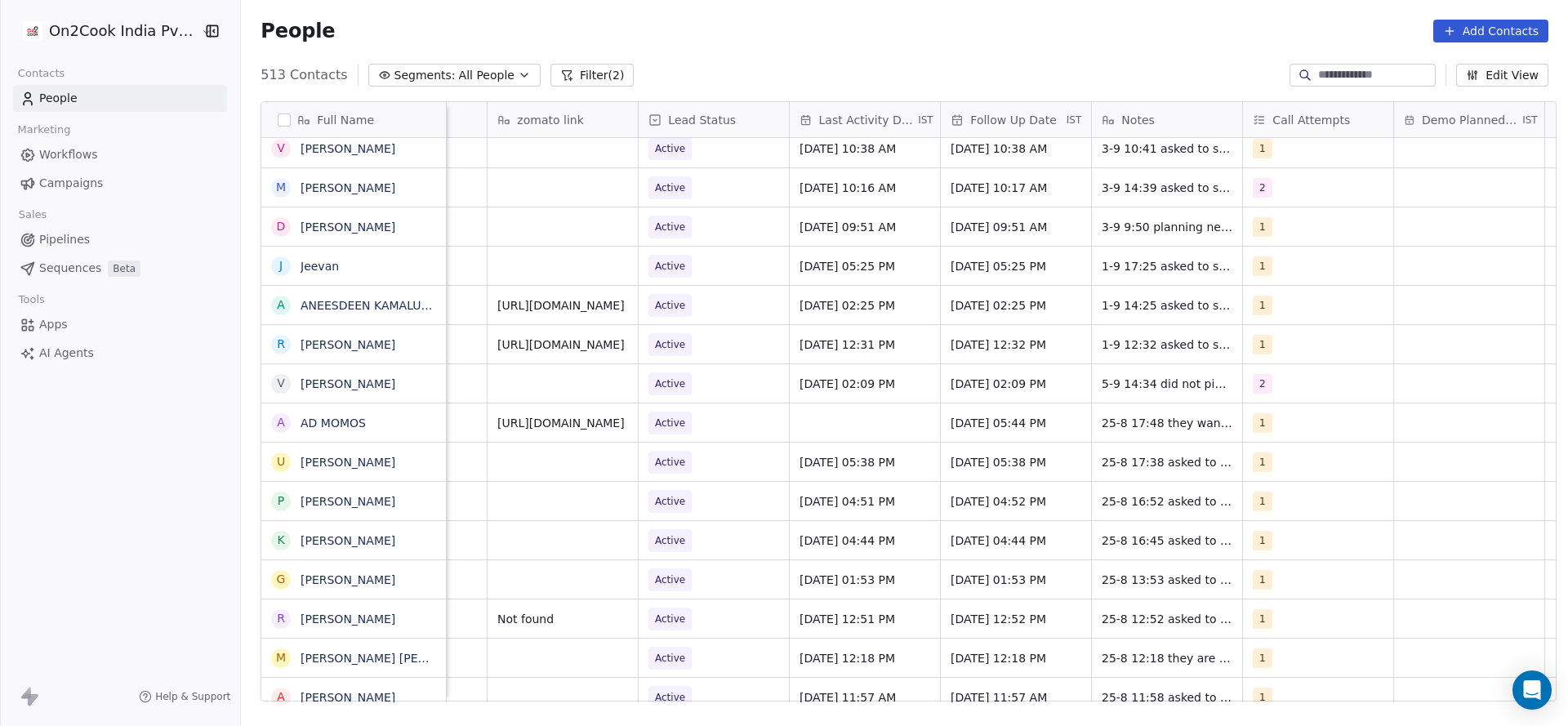
scroll to position [0, 1938]
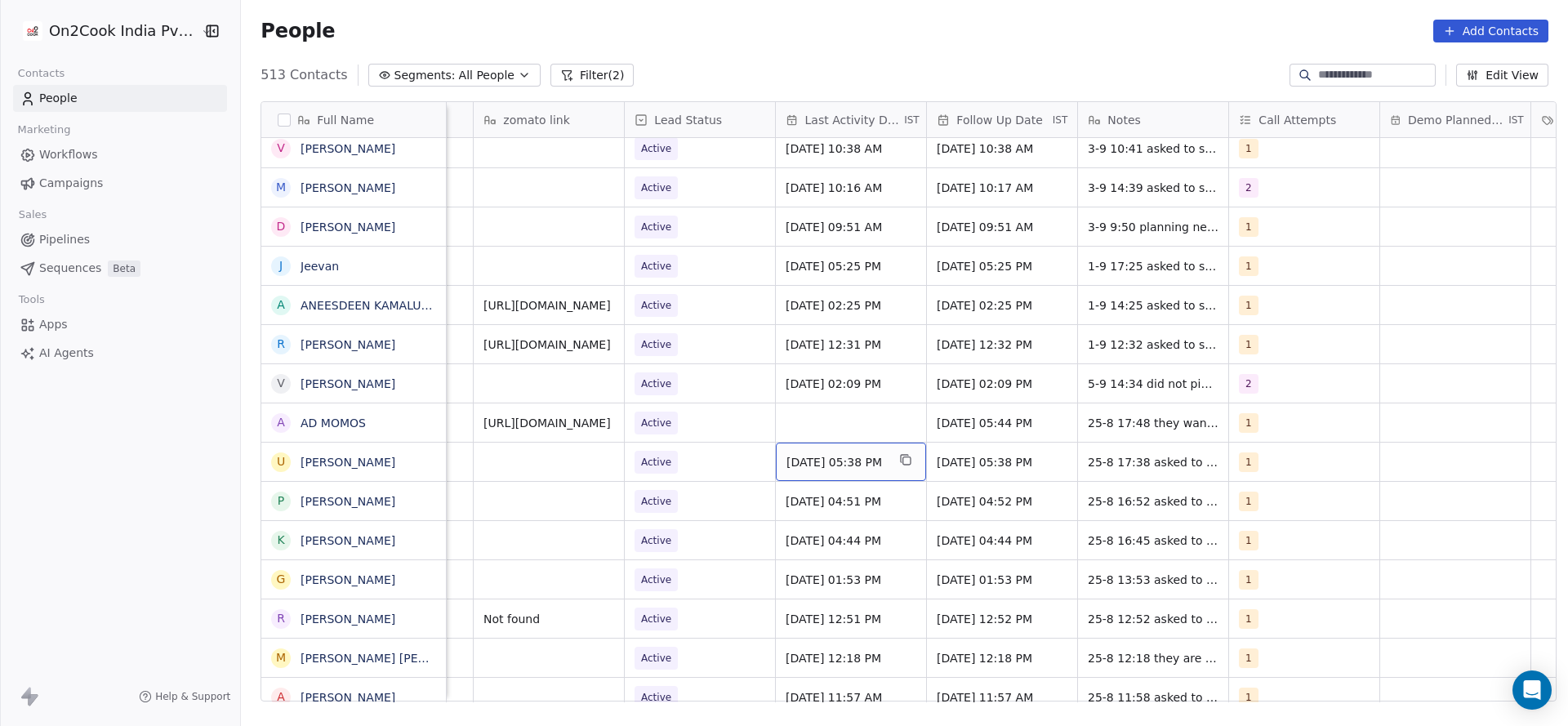
click at [867, 470] on div "Aug 25, 2025 05:38 PM" at bounding box center [851, 461] width 150 height 38
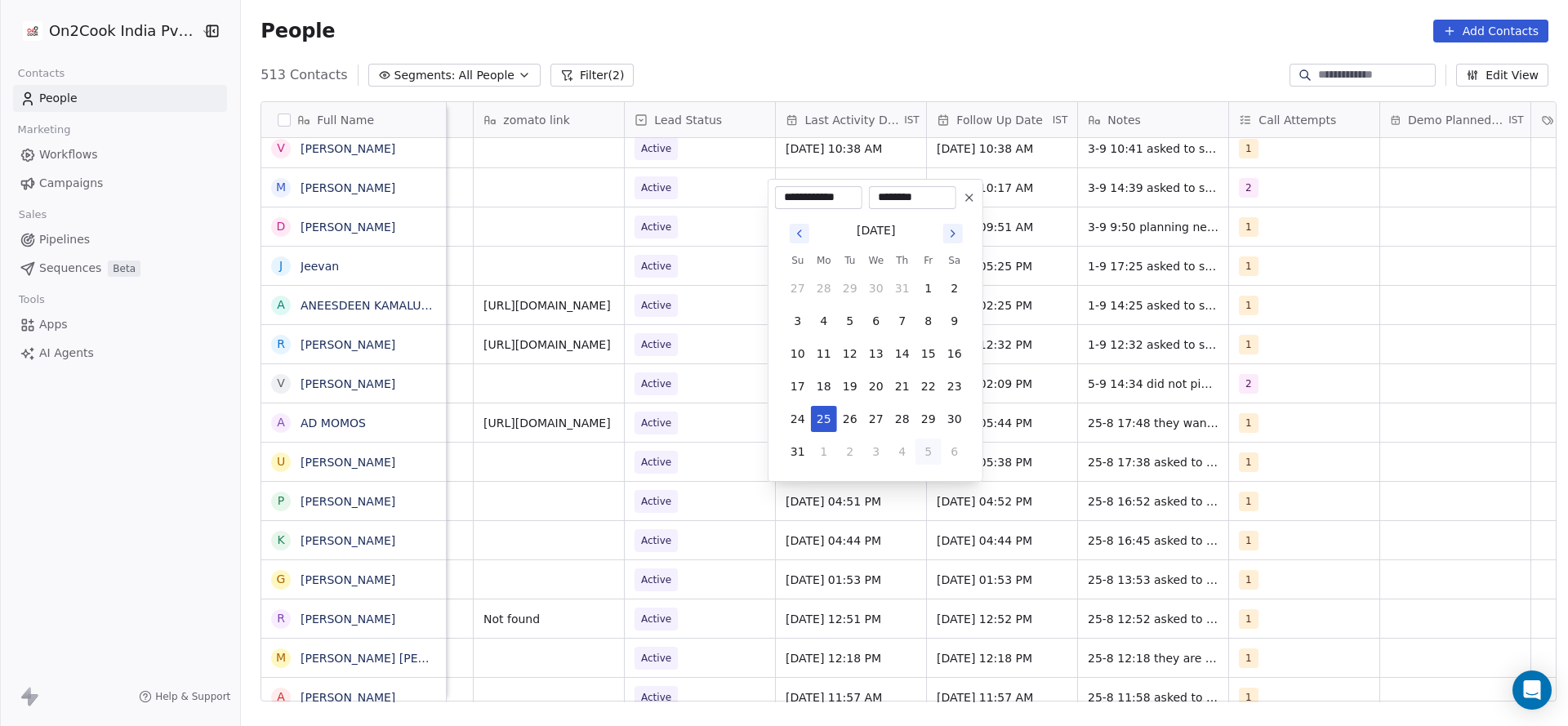
click at [936, 445] on button "5" at bounding box center [929, 452] width 26 height 26
type input "**********"
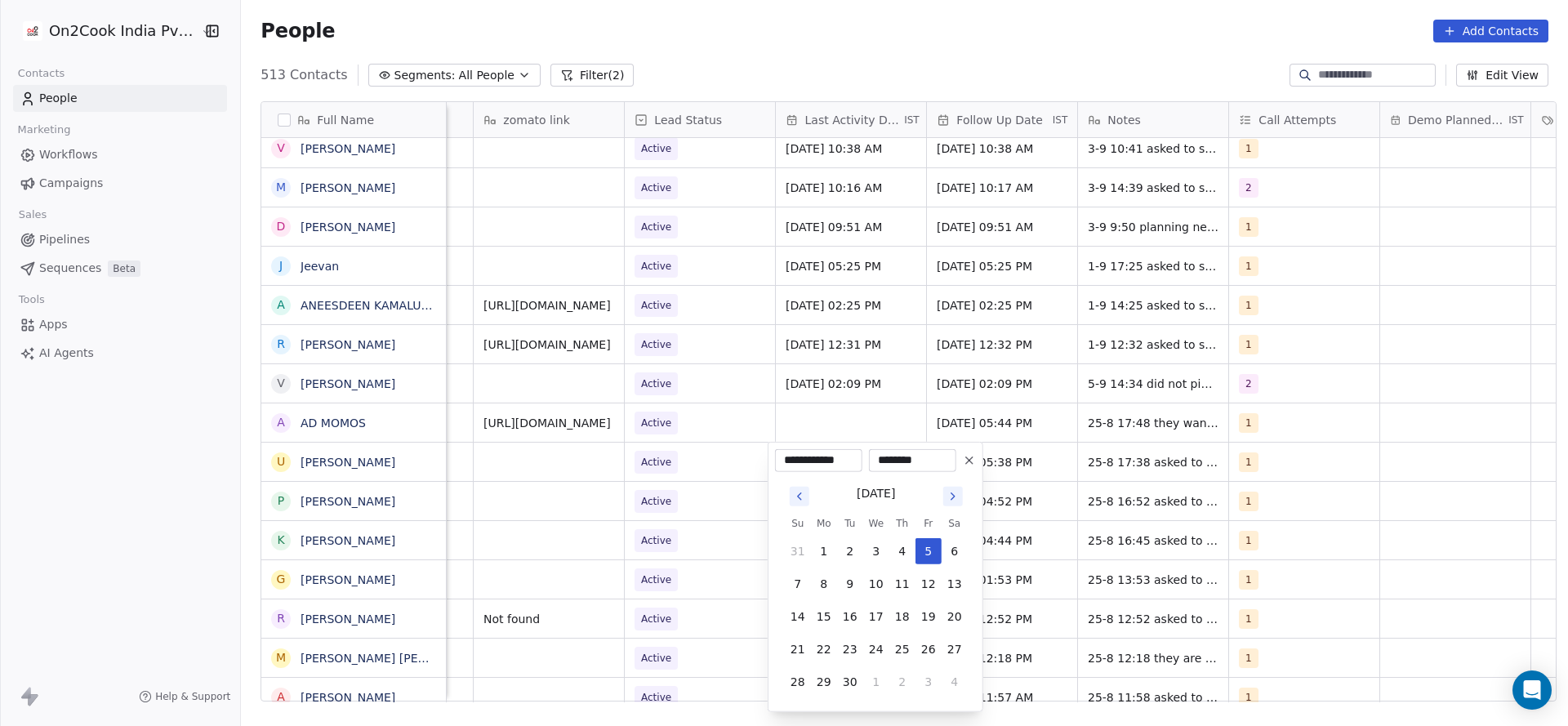
drag, startPoint x: 1217, startPoint y: 490, endPoint x: 1271, endPoint y: 403, distance: 102.4
click at [1232, 464] on html "On2Cook India Pvt. Ltd. Contacts People Marketing Workflows Campaigns Sales Pip…" at bounding box center [784, 363] width 1568 height 726
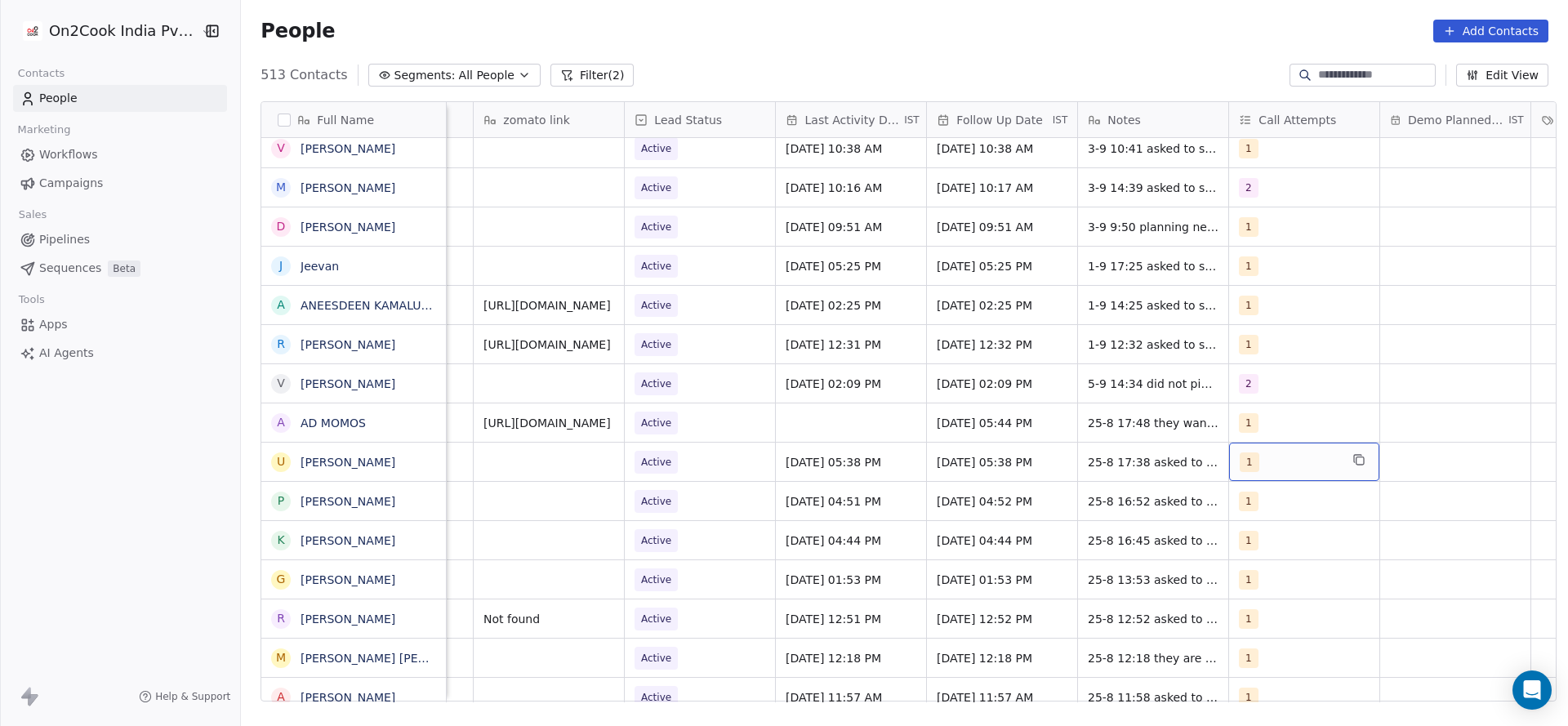
click at [1247, 449] on div "1" at bounding box center [1304, 461] width 150 height 38
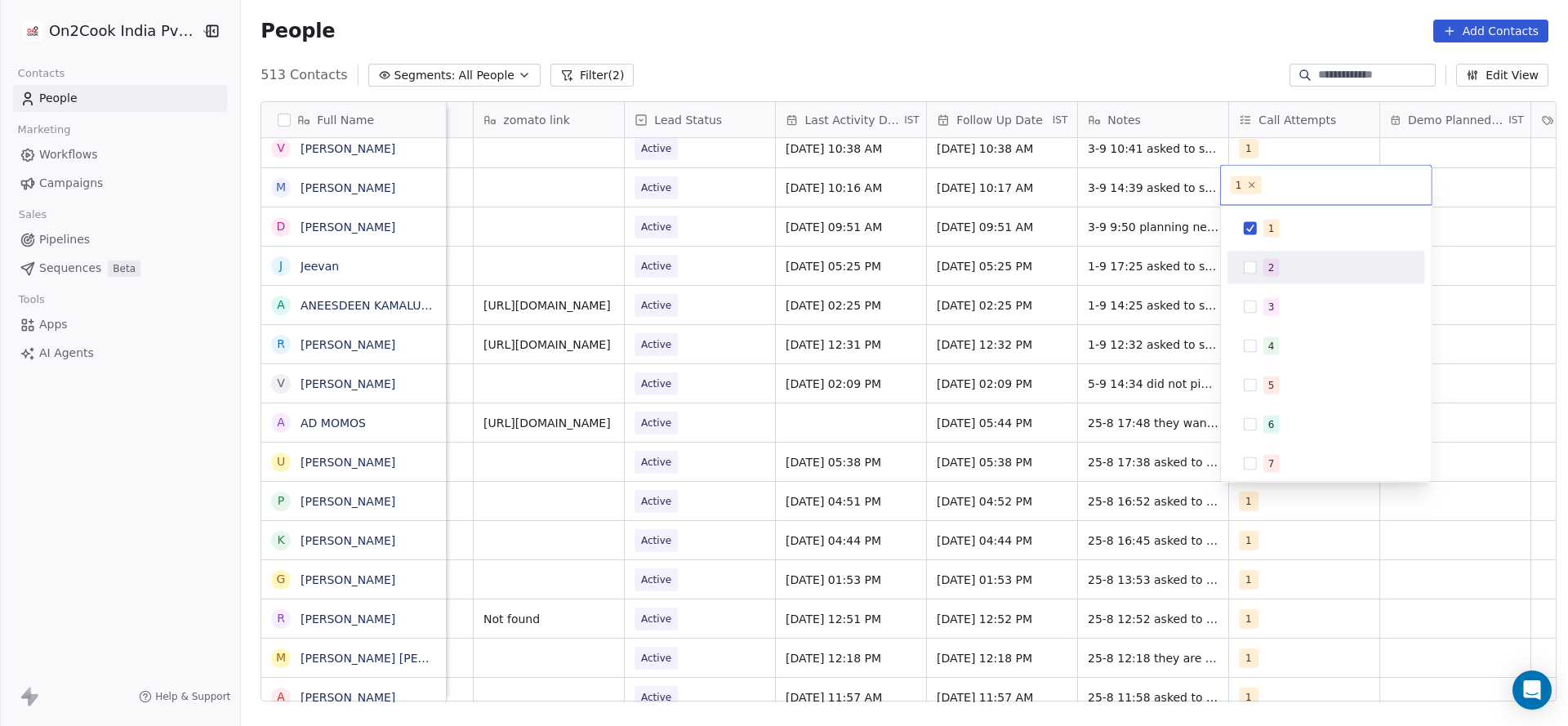
click at [1288, 268] on div "2" at bounding box center [1335, 268] width 145 height 18
click at [1285, 221] on div "1" at bounding box center [1335, 229] width 145 height 18
click at [1051, 304] on html "On2Cook India Pvt. Ltd. Contacts People Marketing Workflows Campaigns Sales Pip…" at bounding box center [784, 363] width 1568 height 726
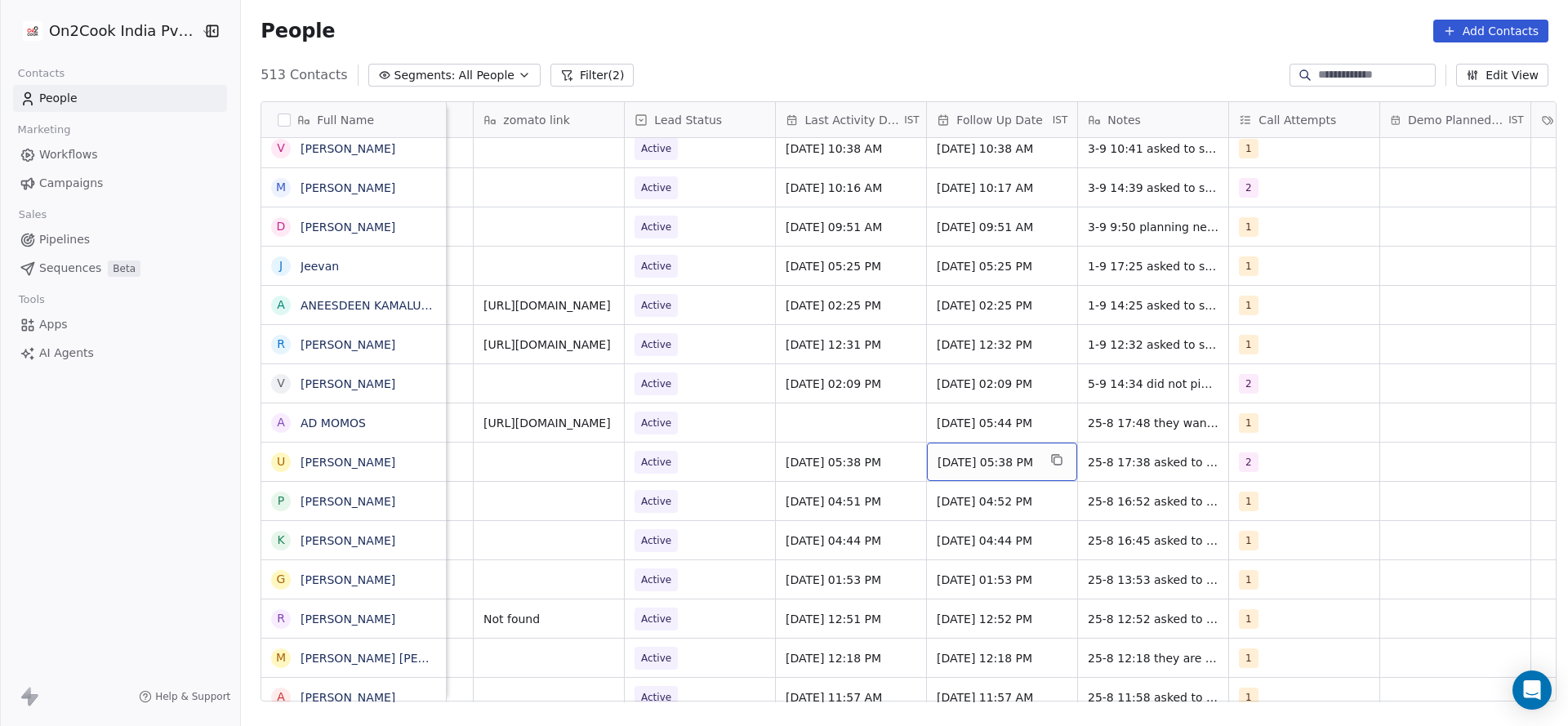
click at [997, 459] on span "04/09/2025 05:38 PM" at bounding box center [987, 462] width 99 height 17
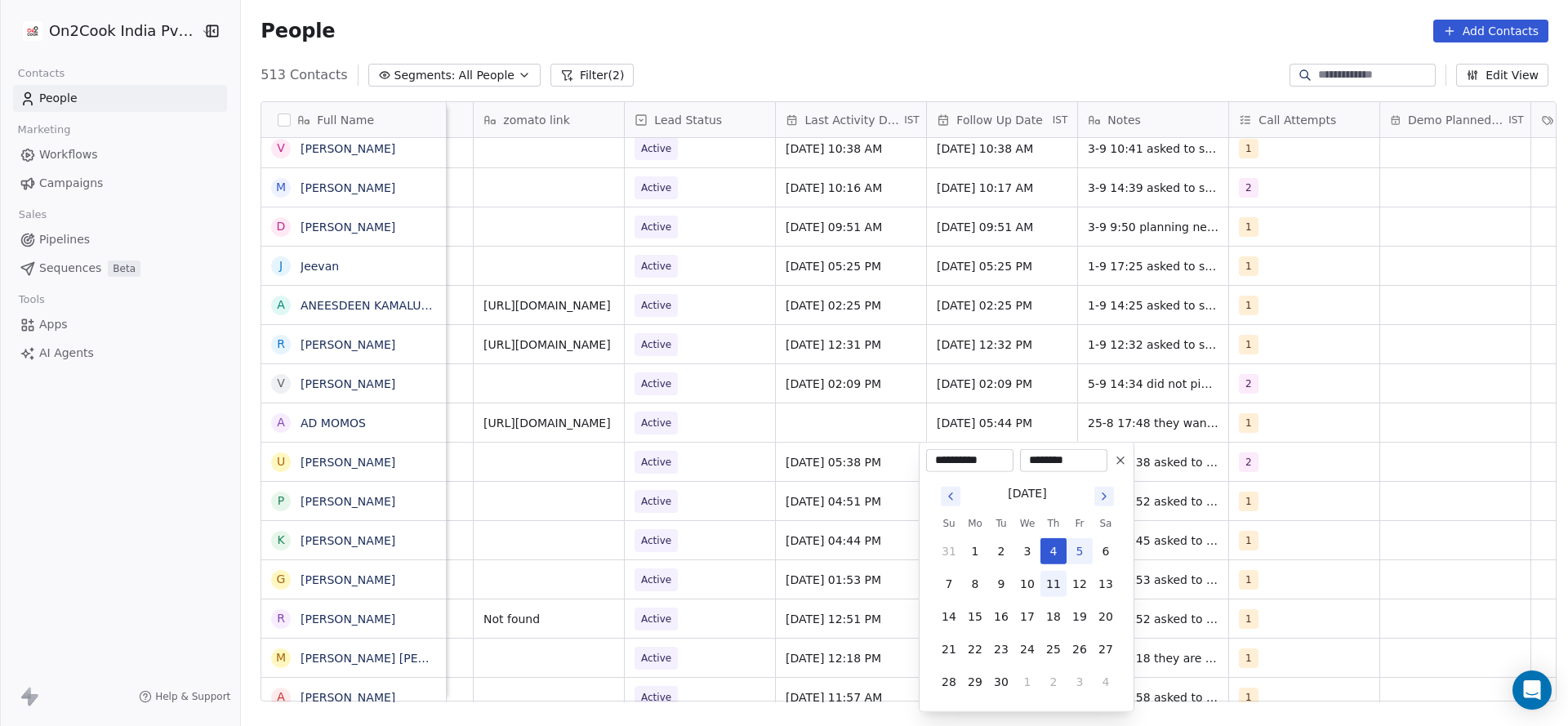
click at [1056, 587] on button "11" at bounding box center [1053, 584] width 26 height 26
type input "**********"
click at [1182, 552] on html "On2Cook India Pvt. Ltd. Contacts People Marketing Workflows Campaigns Sales Pip…" at bounding box center [784, 363] width 1568 height 726
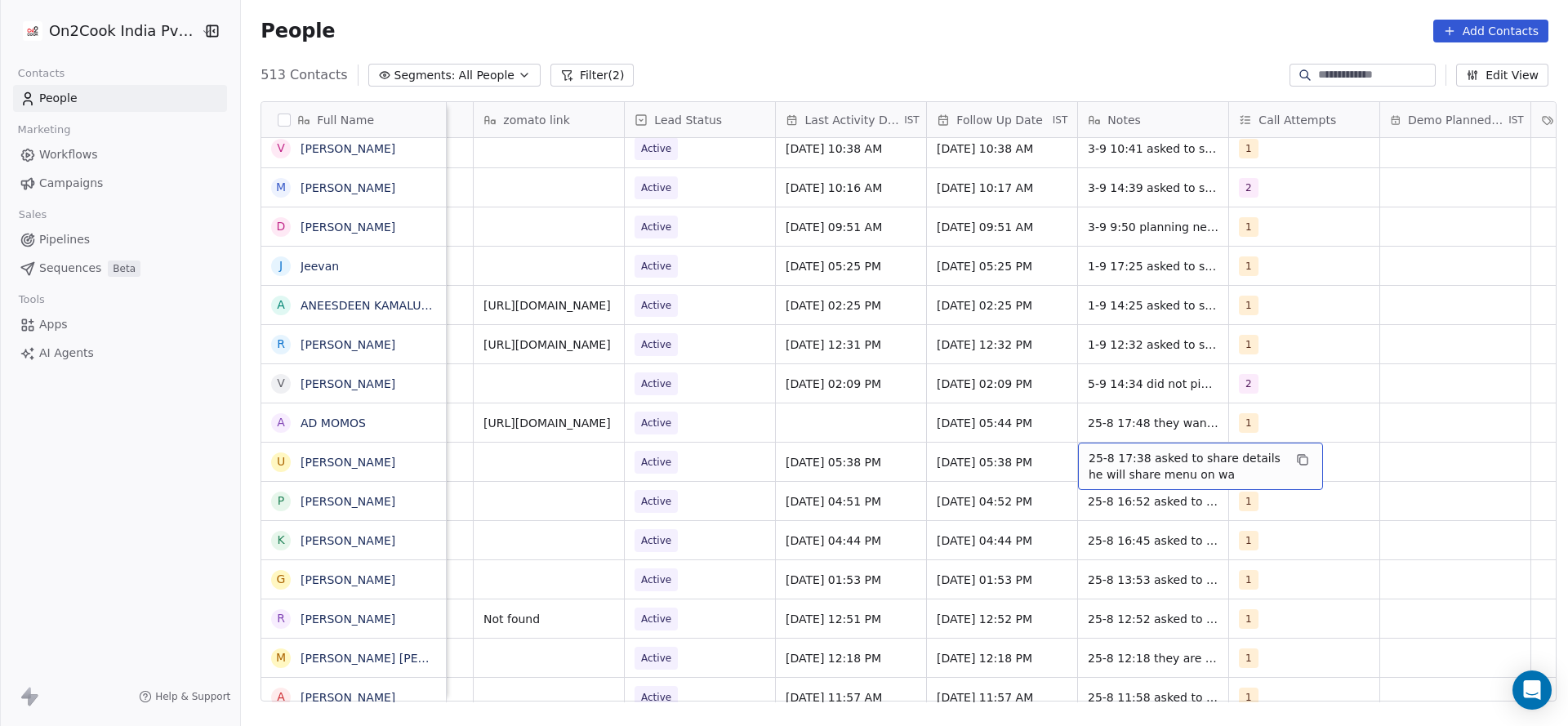
click at [1164, 452] on span "25-8 17:38 asked to share details he will share menu on wa" at bounding box center [1186, 466] width 195 height 33
click at [1076, 458] on textarea "**********" at bounding box center [1192, 468] width 243 height 51
type textarea "**********"
click at [797, 552] on html "On2Cook India Pvt. Ltd. Contacts People Marketing Workflows Campaigns Sales Pip…" at bounding box center [784, 363] width 1568 height 726
click at [733, 471] on div "Active" at bounding box center [700, 461] width 150 height 38
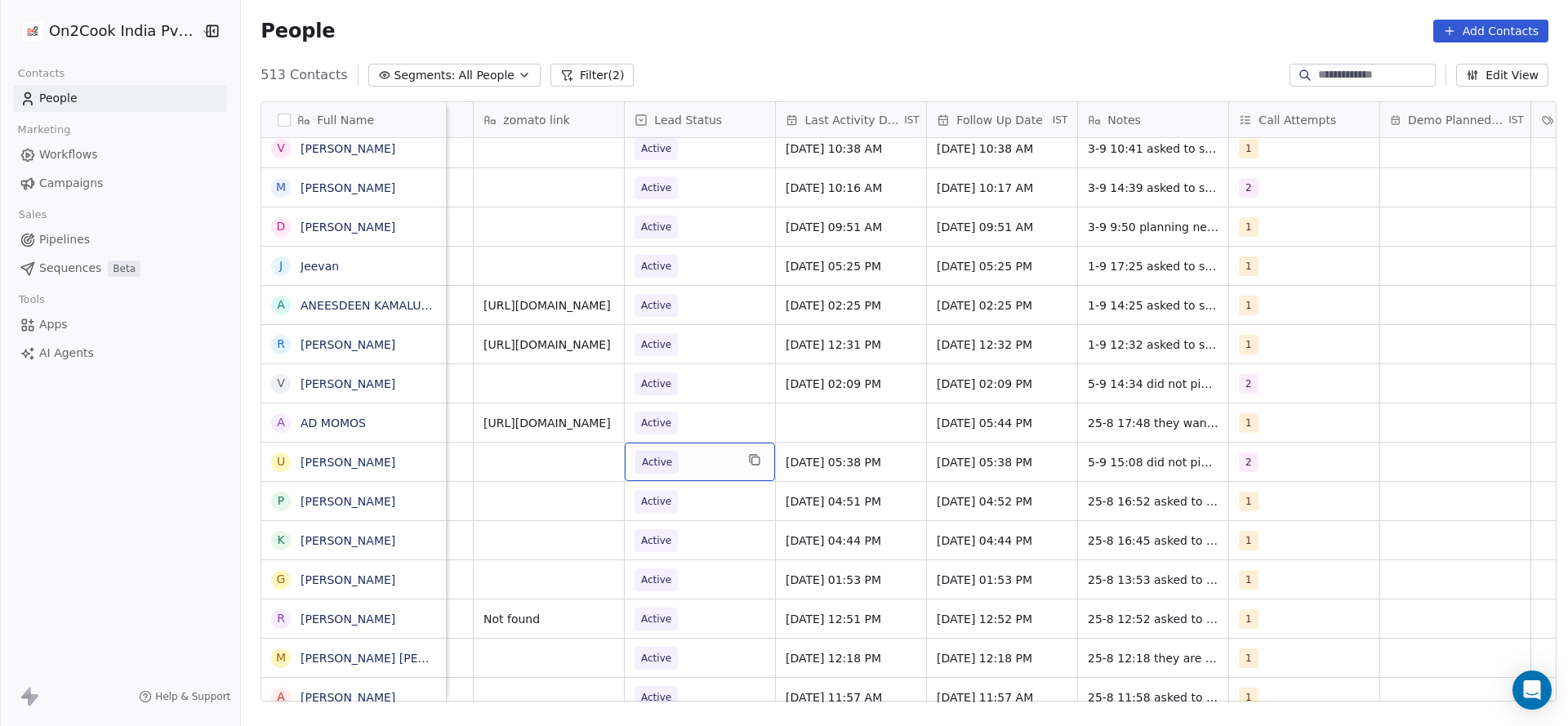
click at [733, 471] on div "Active" at bounding box center [700, 461] width 150 height 38
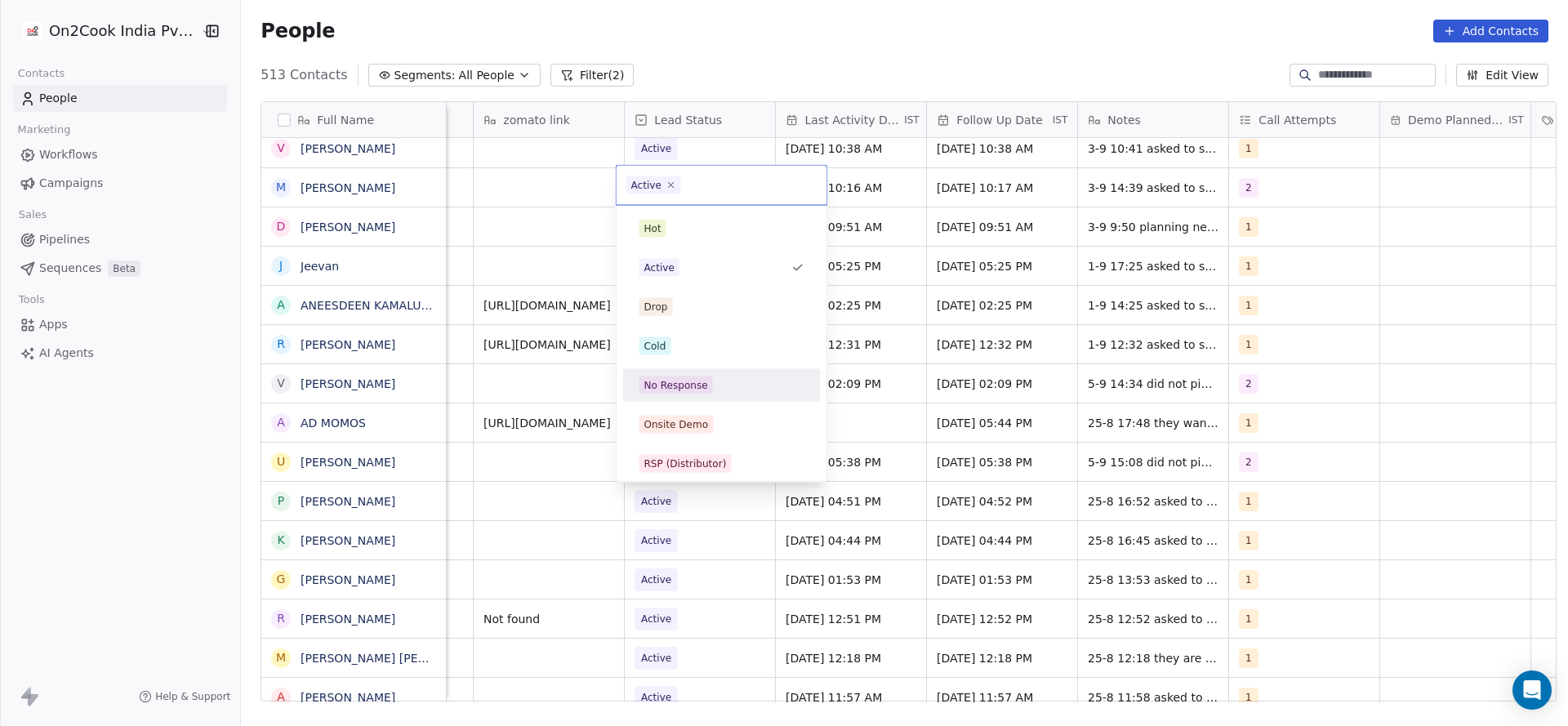
click at [717, 379] on div "No Response" at bounding box center [722, 385] width 165 height 18
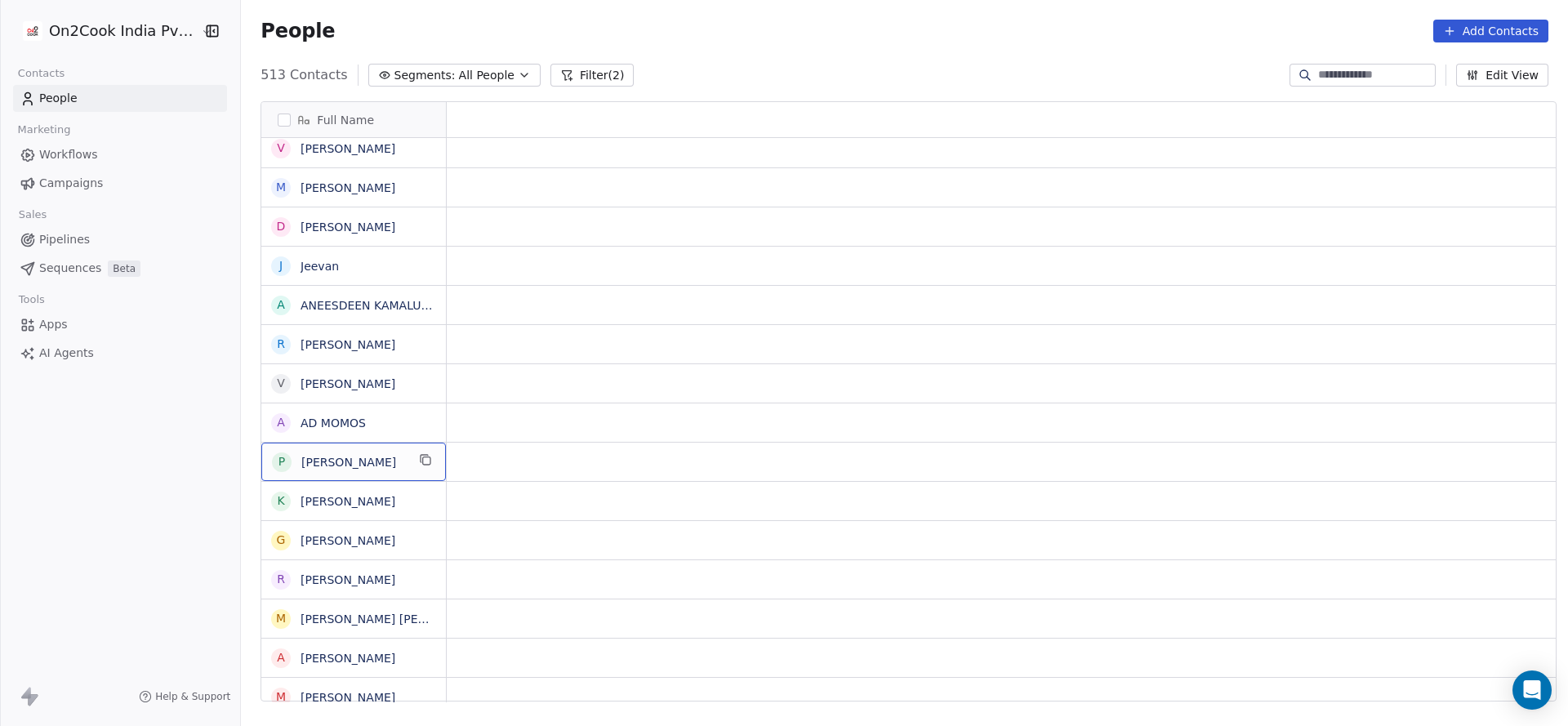
scroll to position [0, 0]
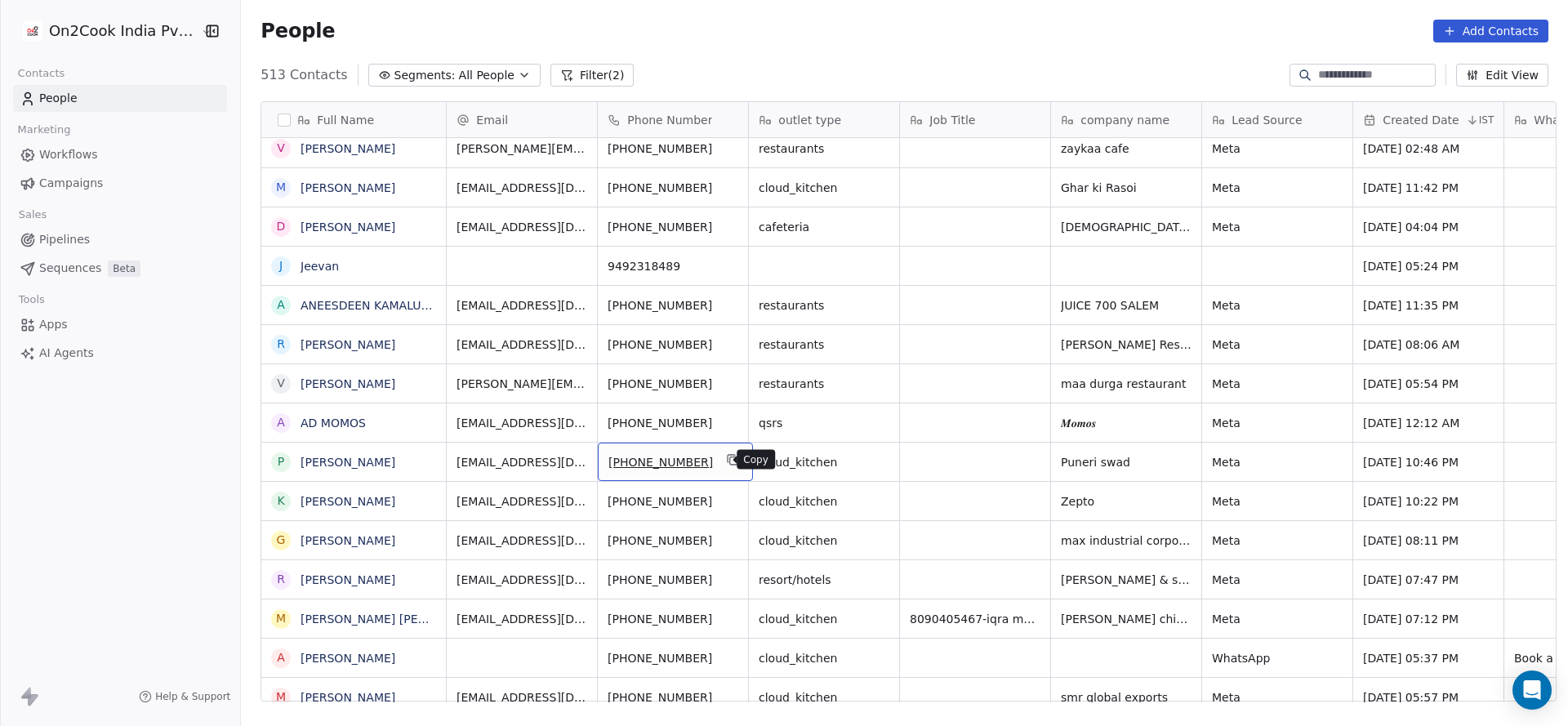
click at [727, 463] on icon "grid" at bounding box center [733, 459] width 13 height 13
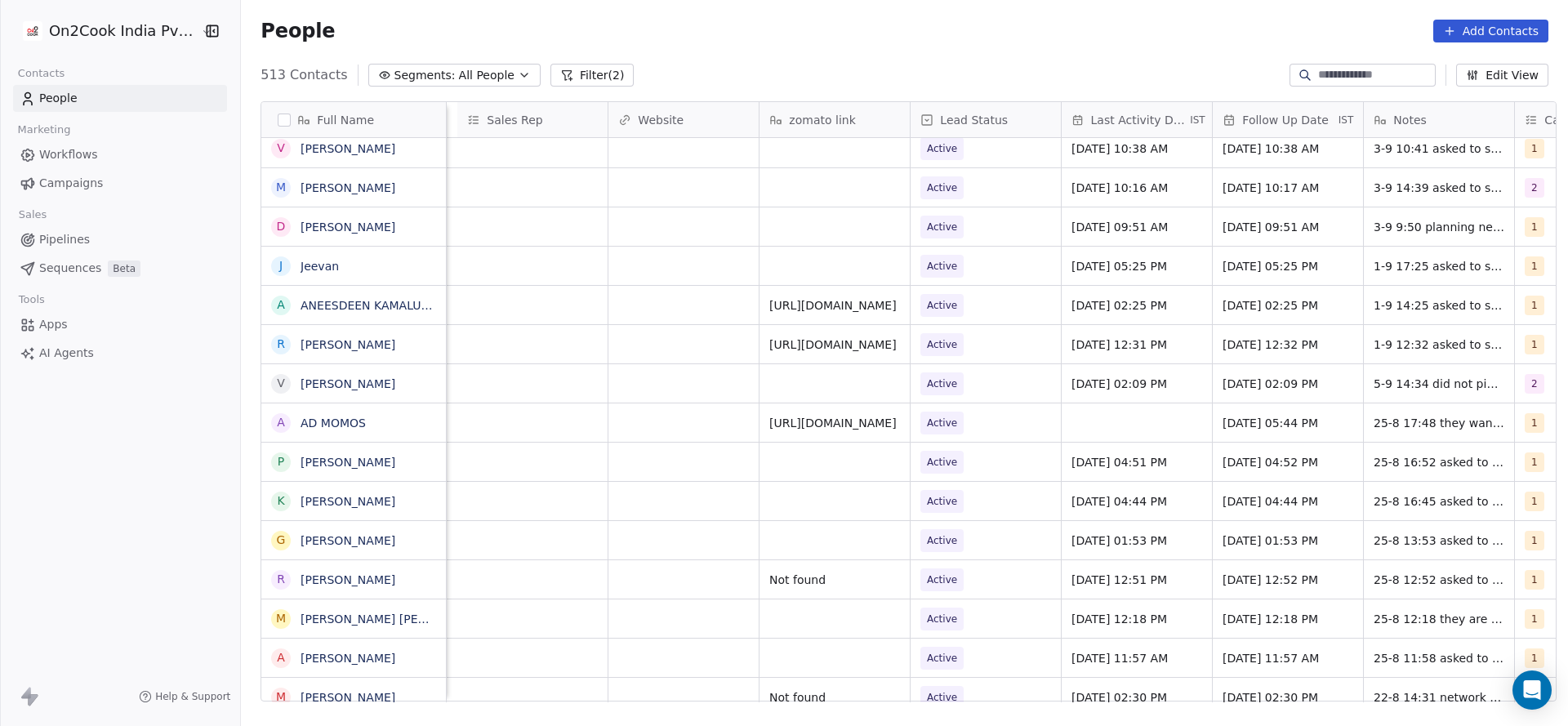
scroll to position [0, 2121]
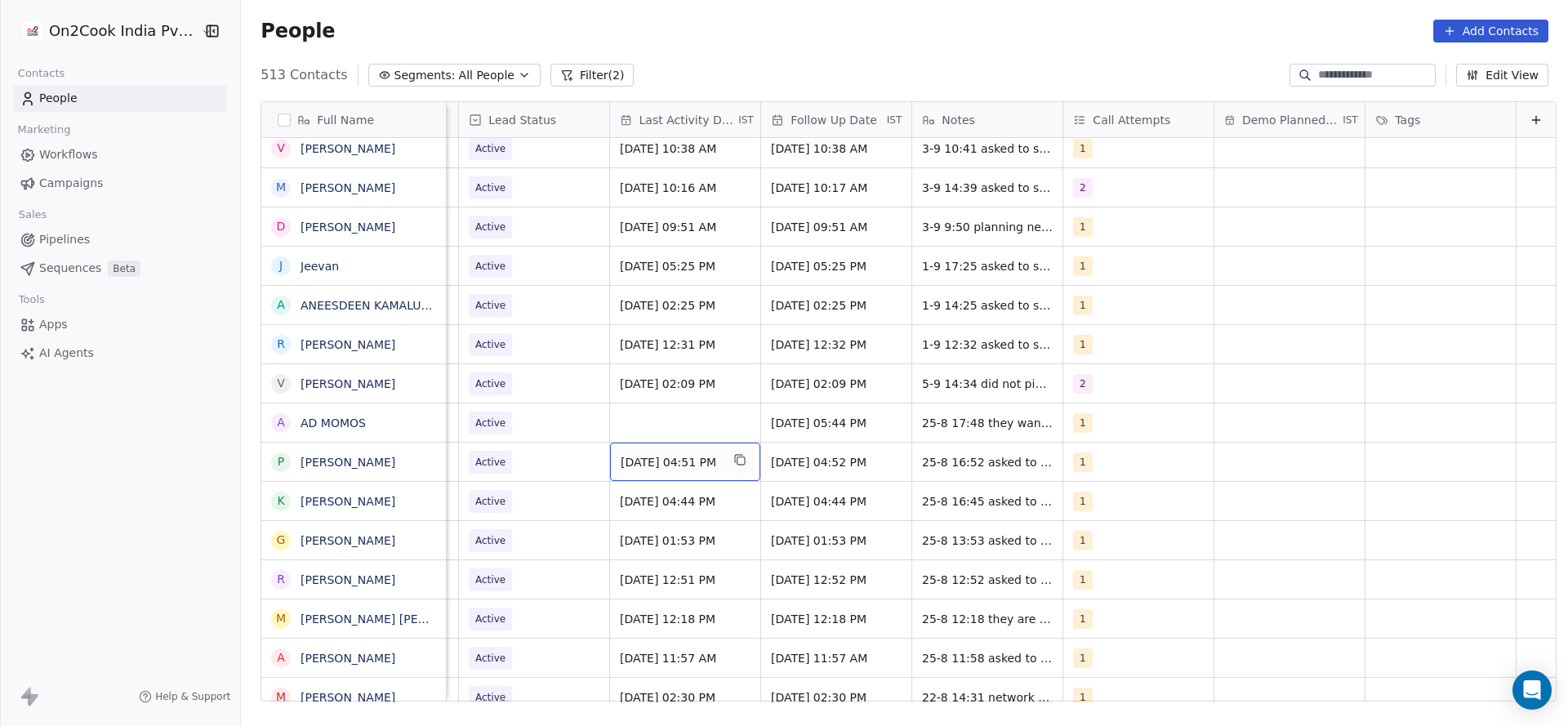
click at [674, 463] on span "Aug 25, 2025 04:51 PM" at bounding box center [671, 462] width 99 height 17
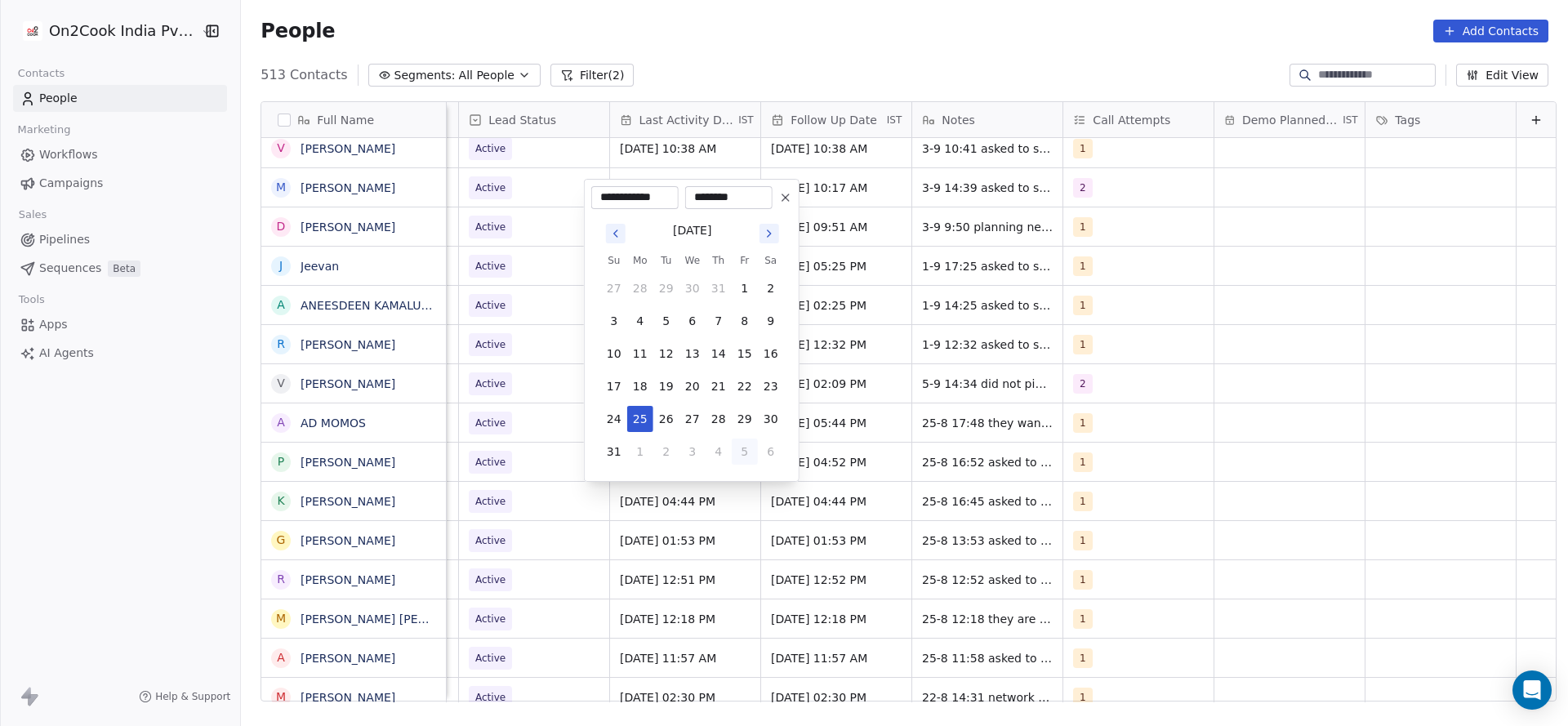
click at [744, 451] on button "5" at bounding box center [745, 452] width 26 height 26
type input "**********"
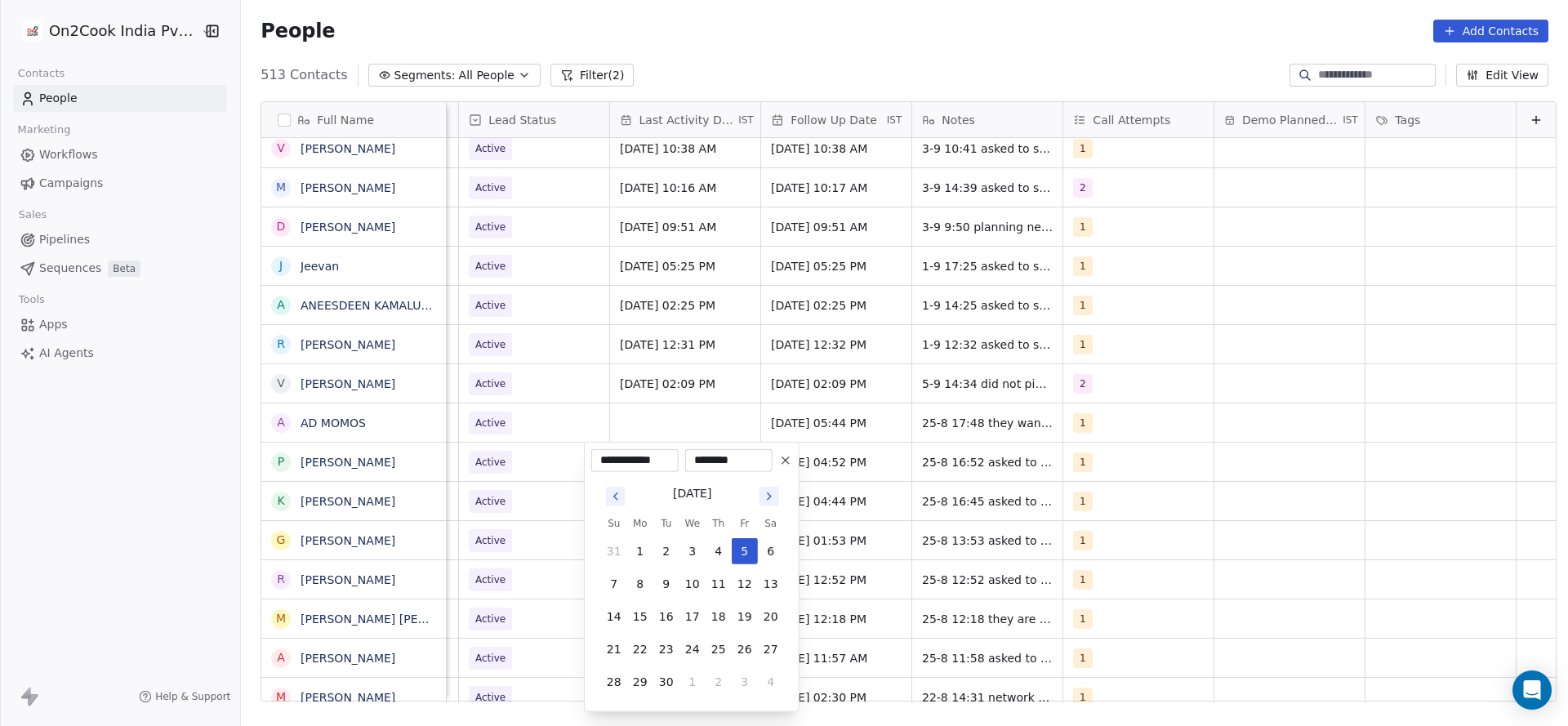
click at [463, 526] on html "On2Cook India Pvt. Ltd. Contacts People Marketing Workflows Campaigns Sales Pip…" at bounding box center [784, 363] width 1568 height 726
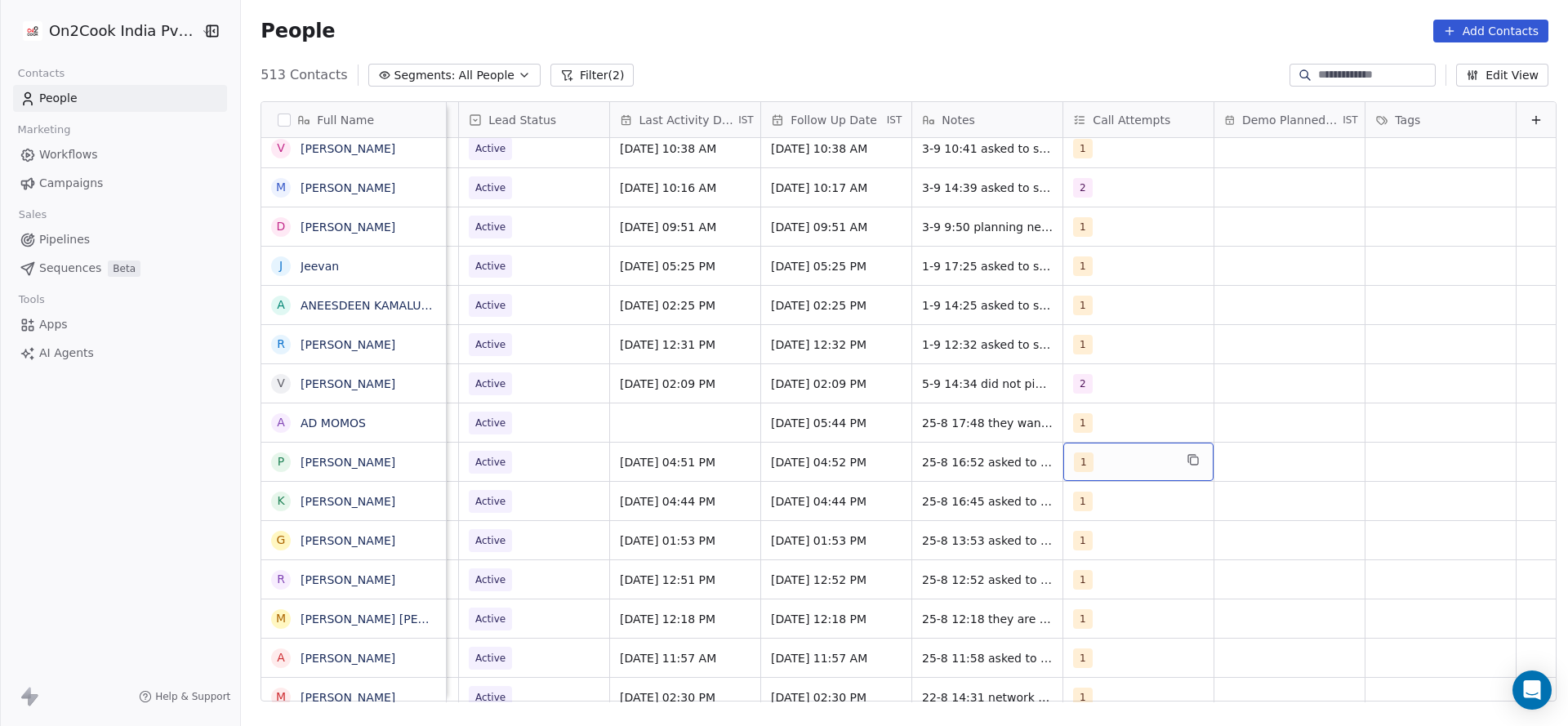
click at [1075, 459] on span "1" at bounding box center [1084, 462] width 19 height 19
click at [1086, 255] on div "2" at bounding box center [1143, 268] width 185 height 26
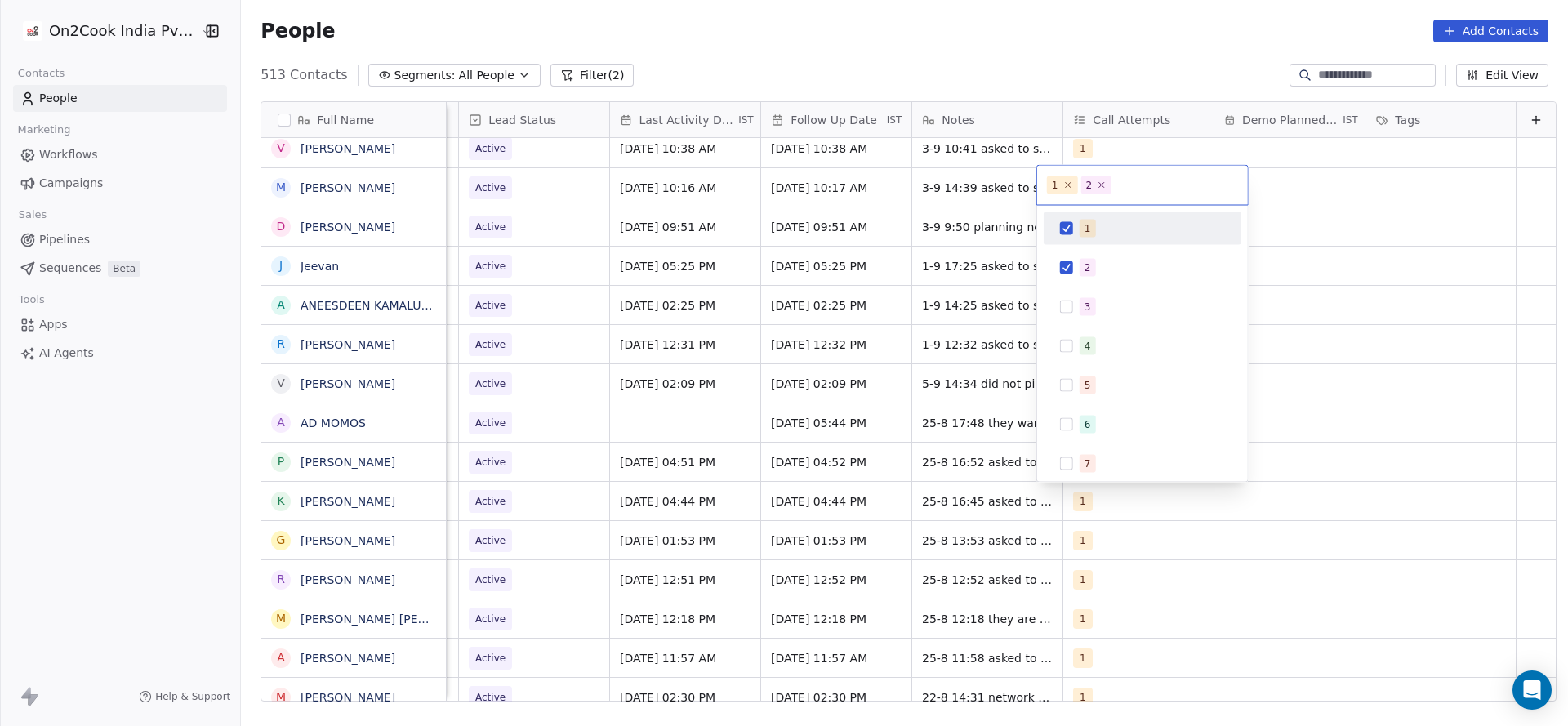
click at [1089, 216] on div "1" at bounding box center [1143, 229] width 185 height 26
click at [953, 347] on html "On2Cook India Pvt. Ltd. Contacts People Marketing Workflows Campaigns Sales Pip…" at bounding box center [784, 363] width 1568 height 726
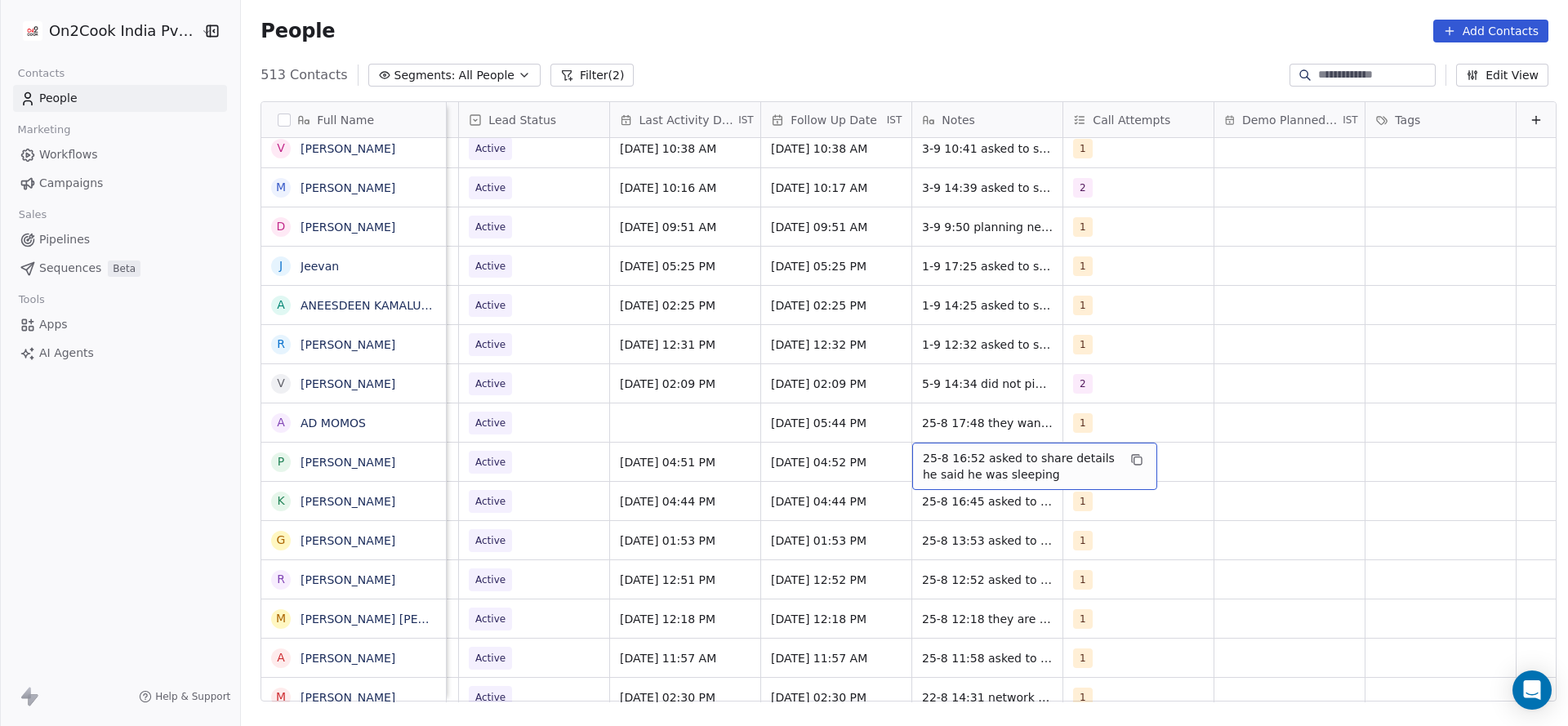
click at [923, 446] on div "25-8 16:52 asked to share details he said he was sleeping" at bounding box center [1035, 466] width 245 height 48
click at [889, 454] on textarea "**********" at bounding box center [1008, 468] width 243 height 51
type textarea "**********"
click at [784, 482] on html "On2Cook India Pvt. Ltd. Contacts People Marketing Workflows Campaigns Sales Pip…" at bounding box center [784, 363] width 1568 height 726
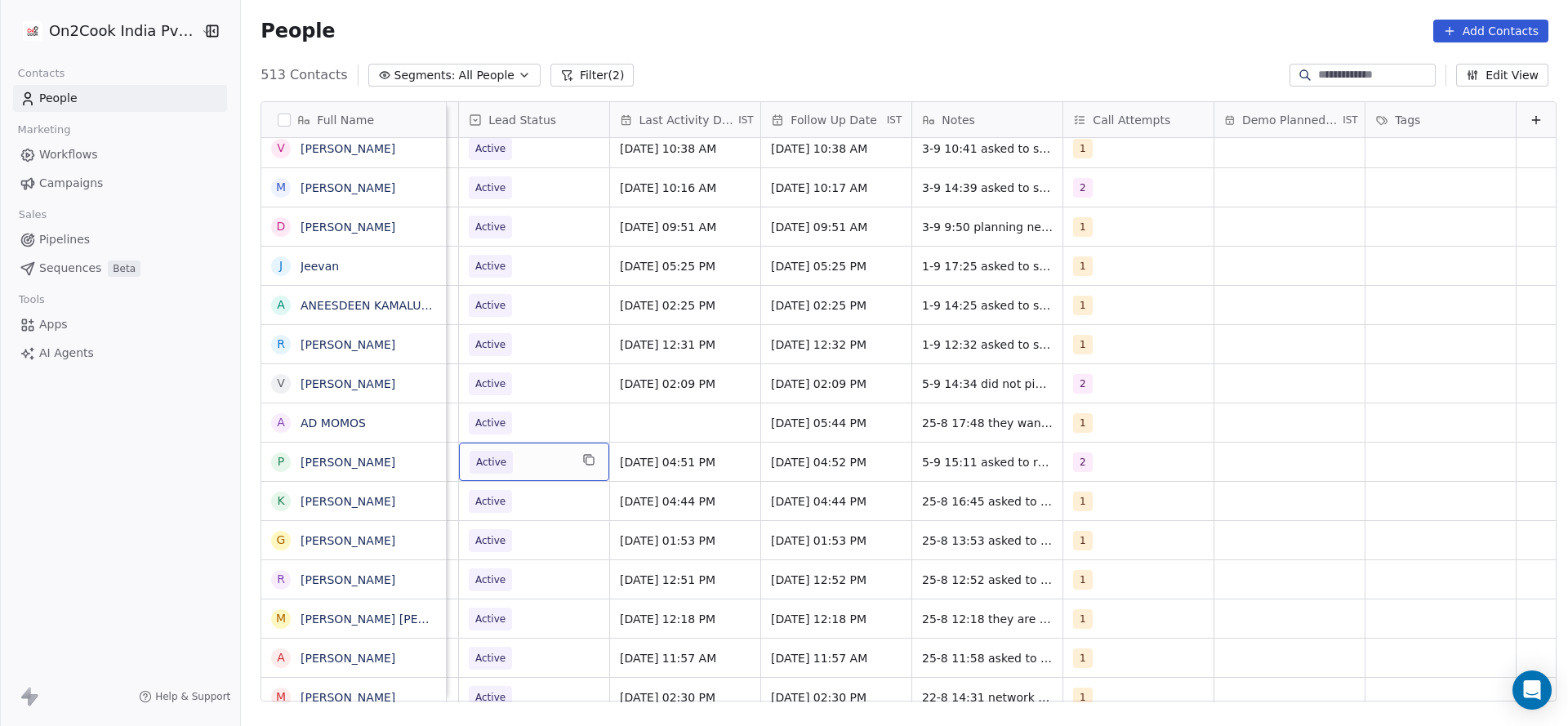
click at [507, 463] on span "Active" at bounding box center [520, 461] width 99 height 22
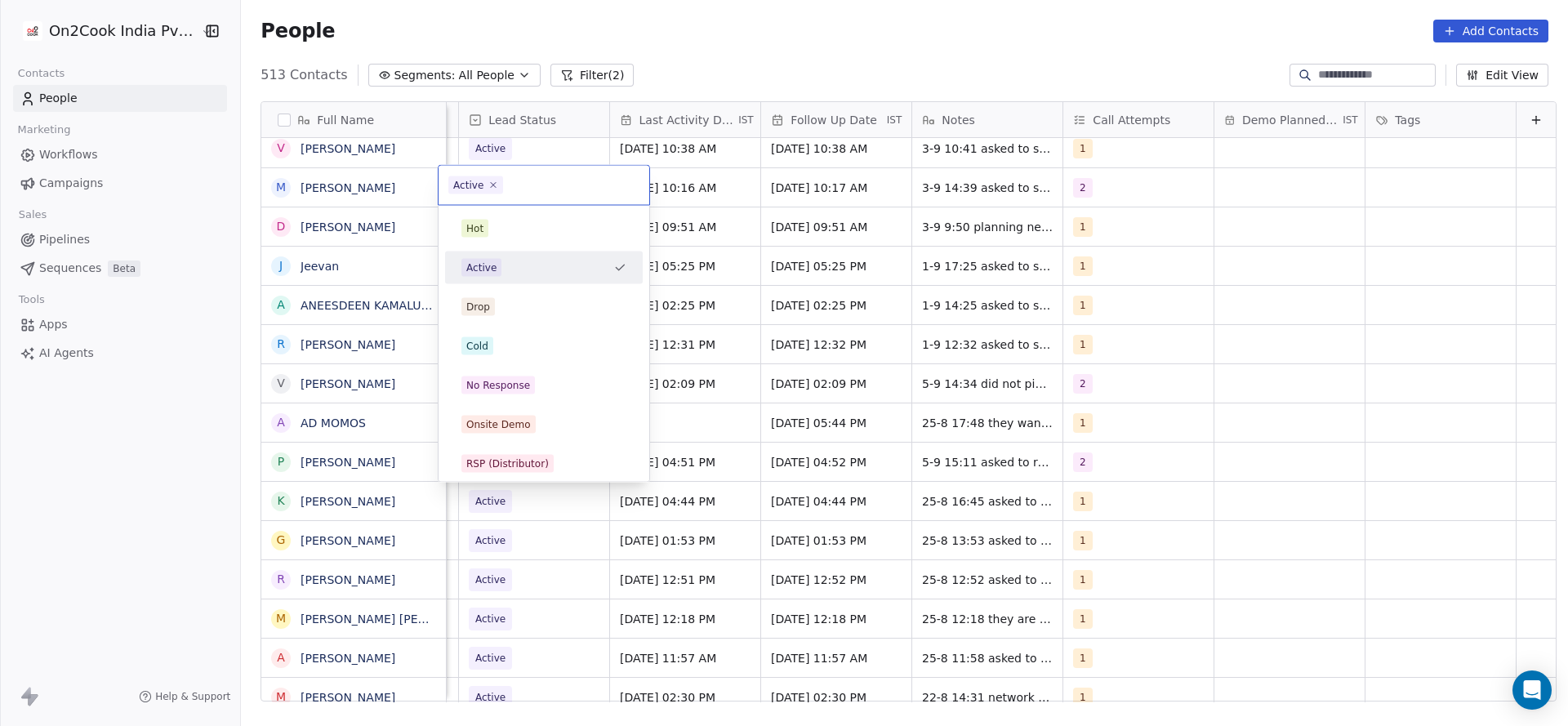
click at [1027, 436] on html "On2Cook India Pvt. Ltd. Contacts People Marketing Workflows Campaigns Sales Pip…" at bounding box center [784, 363] width 1568 height 726
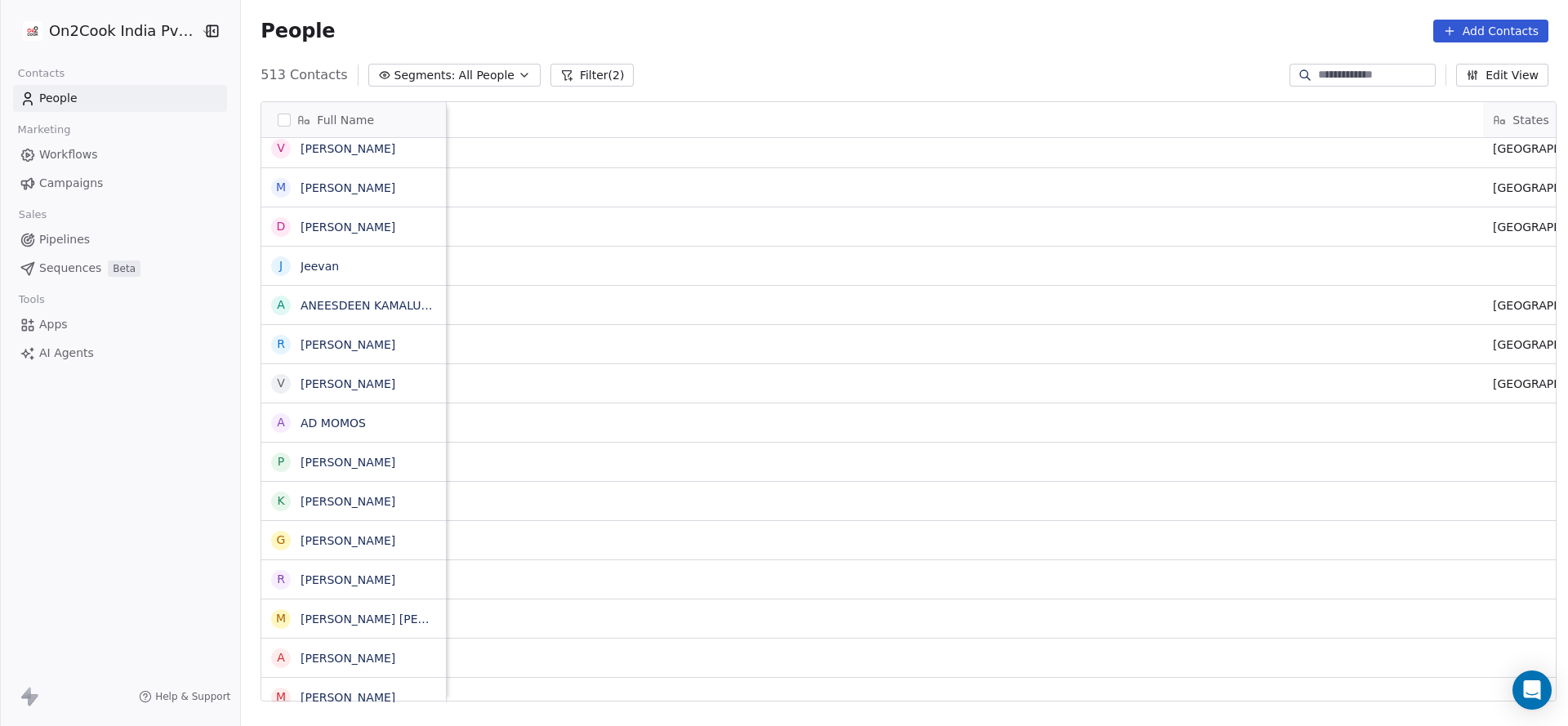
scroll to position [0, 2121]
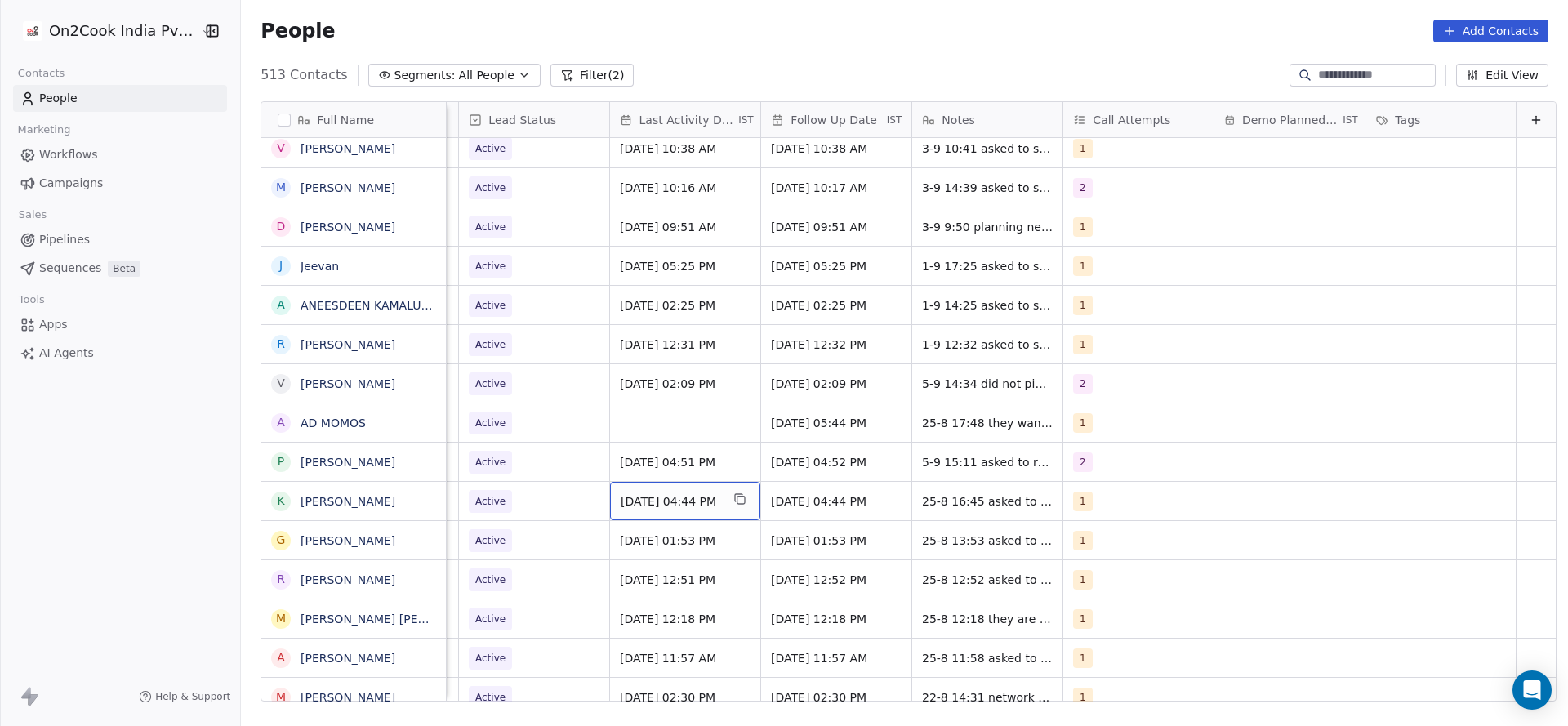
click at [630, 493] on span "Aug 25, 2025 04:44 PM" at bounding box center [671, 501] width 99 height 17
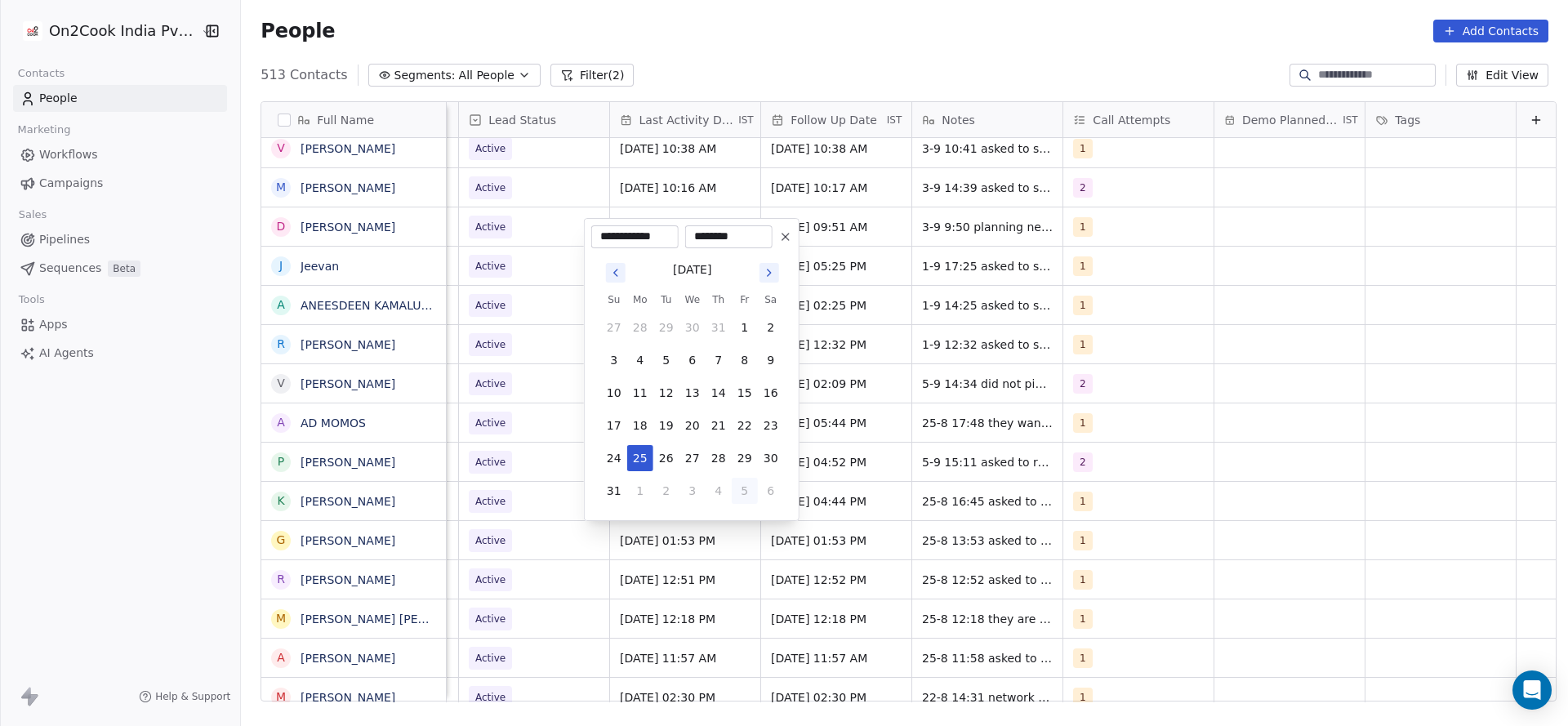
click at [741, 486] on button "5" at bounding box center [745, 490] width 26 height 26
type input "**********"
click at [529, 516] on html "On2Cook India Pvt. Ltd. Contacts People Marketing Workflows Campaigns Sales Pip…" at bounding box center [784, 363] width 1568 height 726
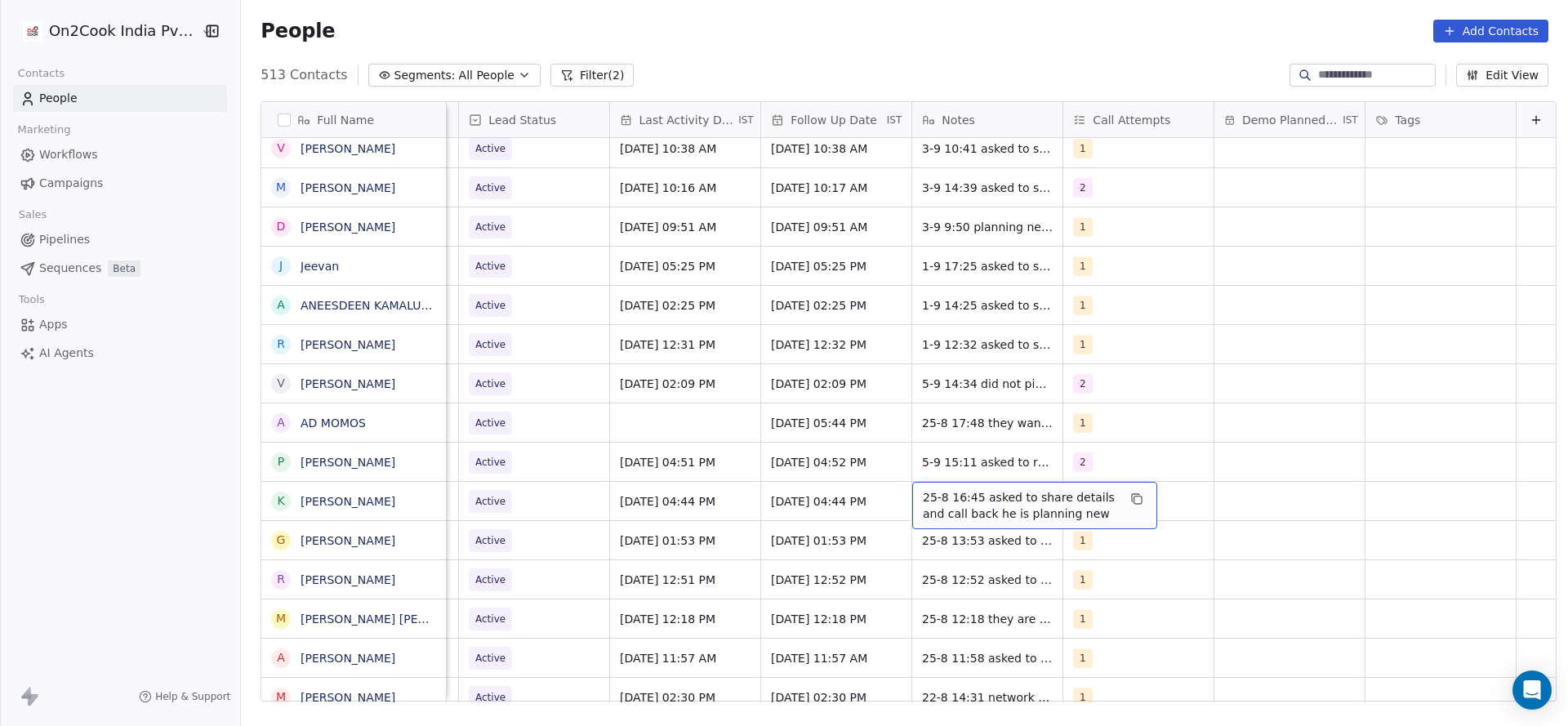
click at [931, 503] on span "25-8 16:45 asked to share details and call back he is planning new" at bounding box center [1020, 506] width 195 height 33
click at [814, 517] on html "On2Cook India Pvt. Ltd. Contacts People Marketing Workflows Campaigns Sales Pip…" at bounding box center [784, 363] width 1568 height 726
click at [1108, 499] on div "1" at bounding box center [1124, 501] width 99 height 19
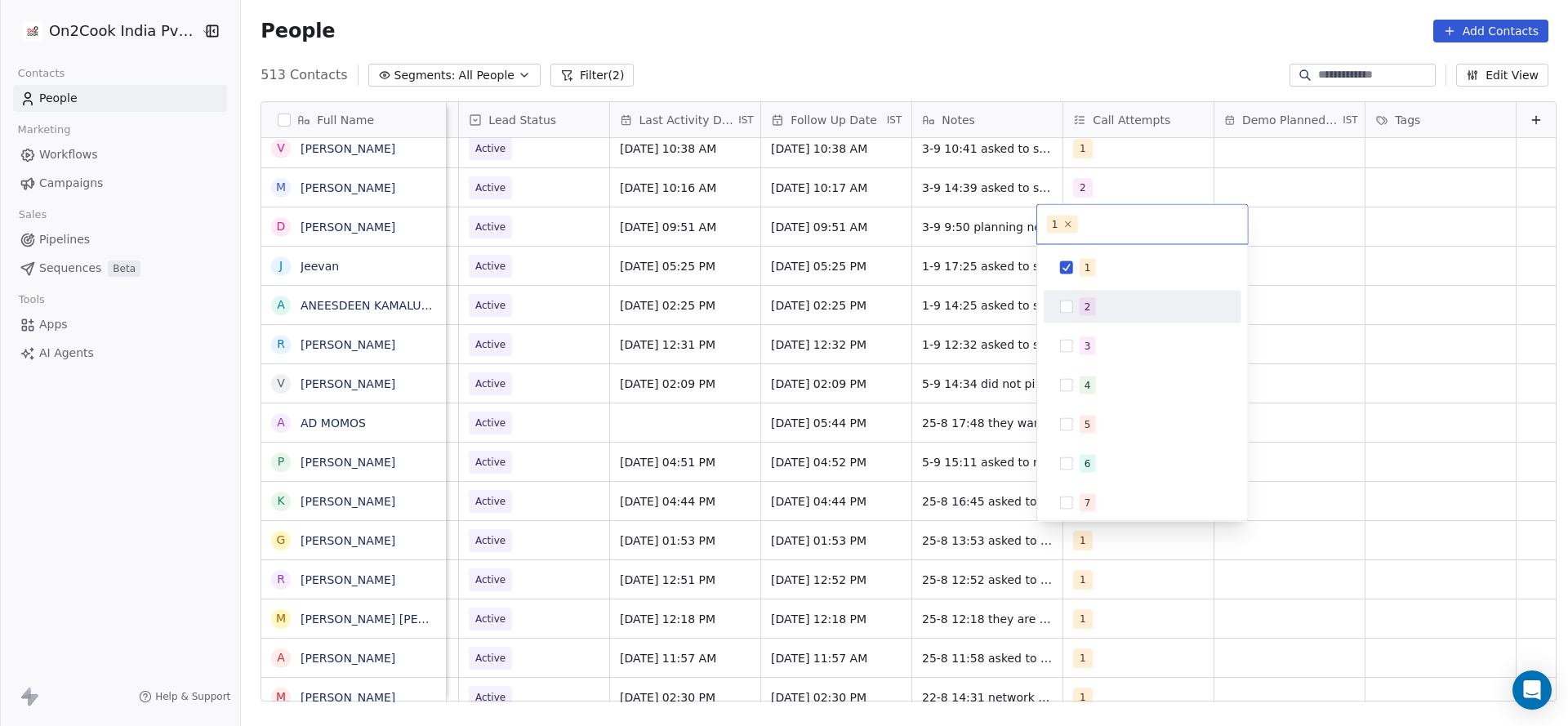
click at [1110, 310] on div "2" at bounding box center [1151, 307] width 145 height 18
click at [1107, 257] on div "1" at bounding box center [1143, 268] width 185 height 26
click at [959, 349] on html "On2Cook India Pvt. Ltd. Contacts People Marketing Workflows Campaigns Sales Pip…" at bounding box center [784, 363] width 1568 height 726
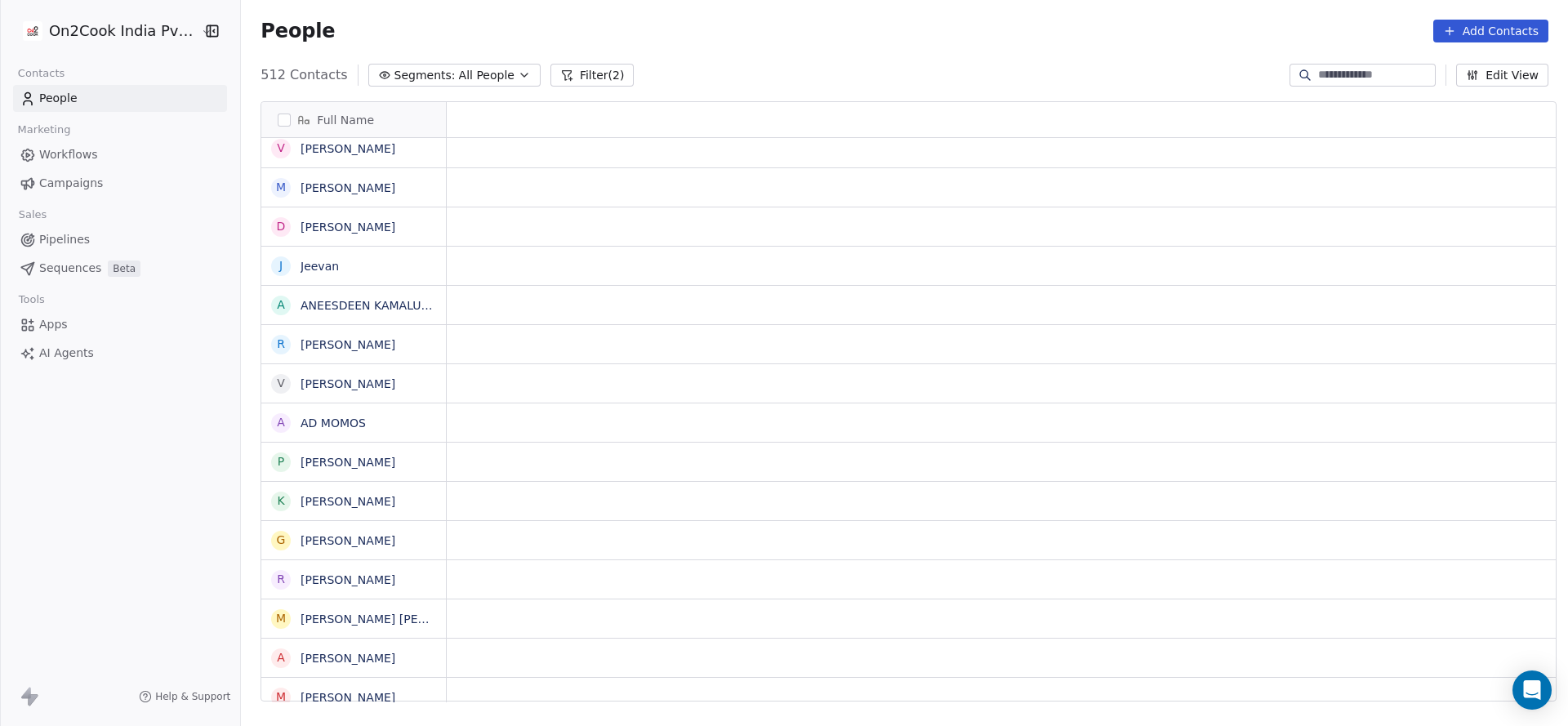
scroll to position [0, 0]
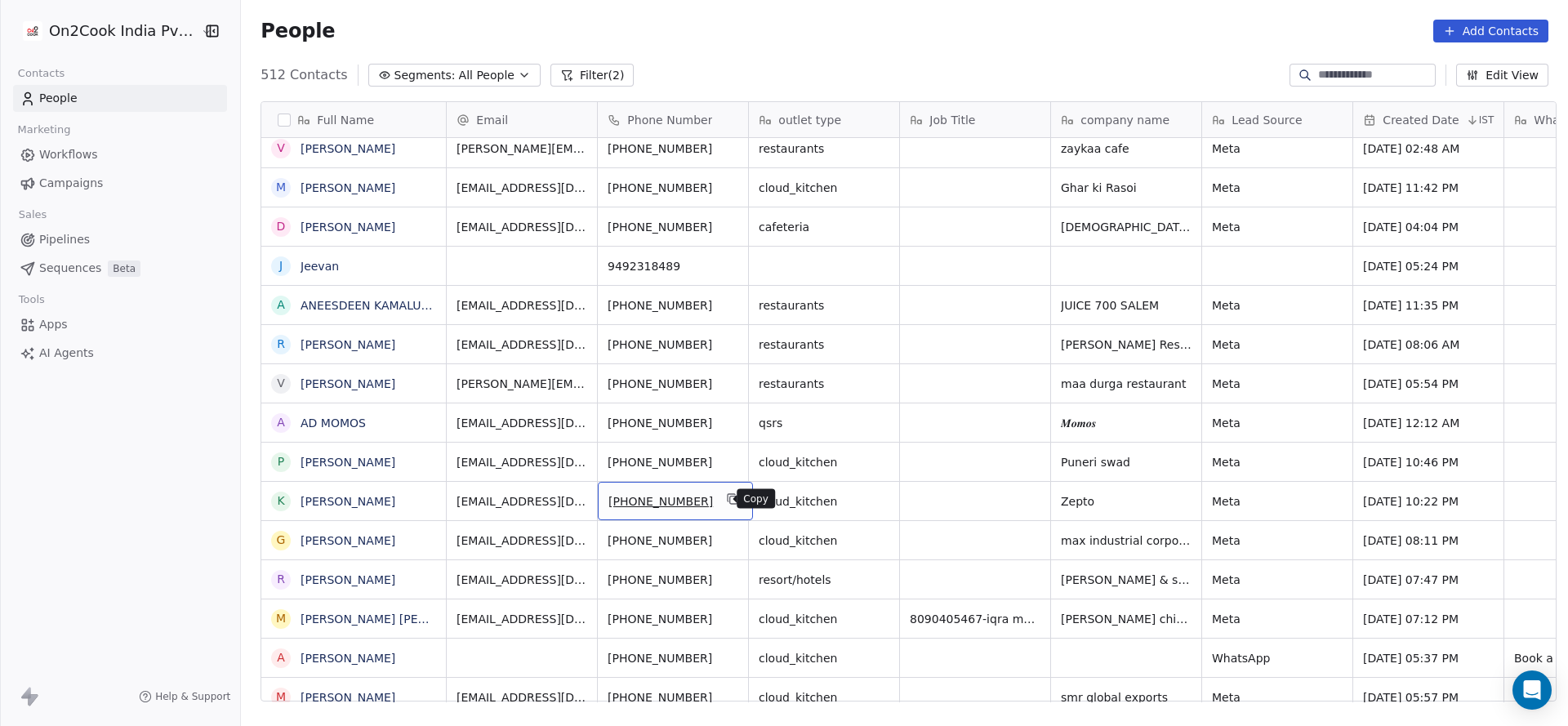
click at [724, 496] on button "grid" at bounding box center [734, 499] width 19 height 19
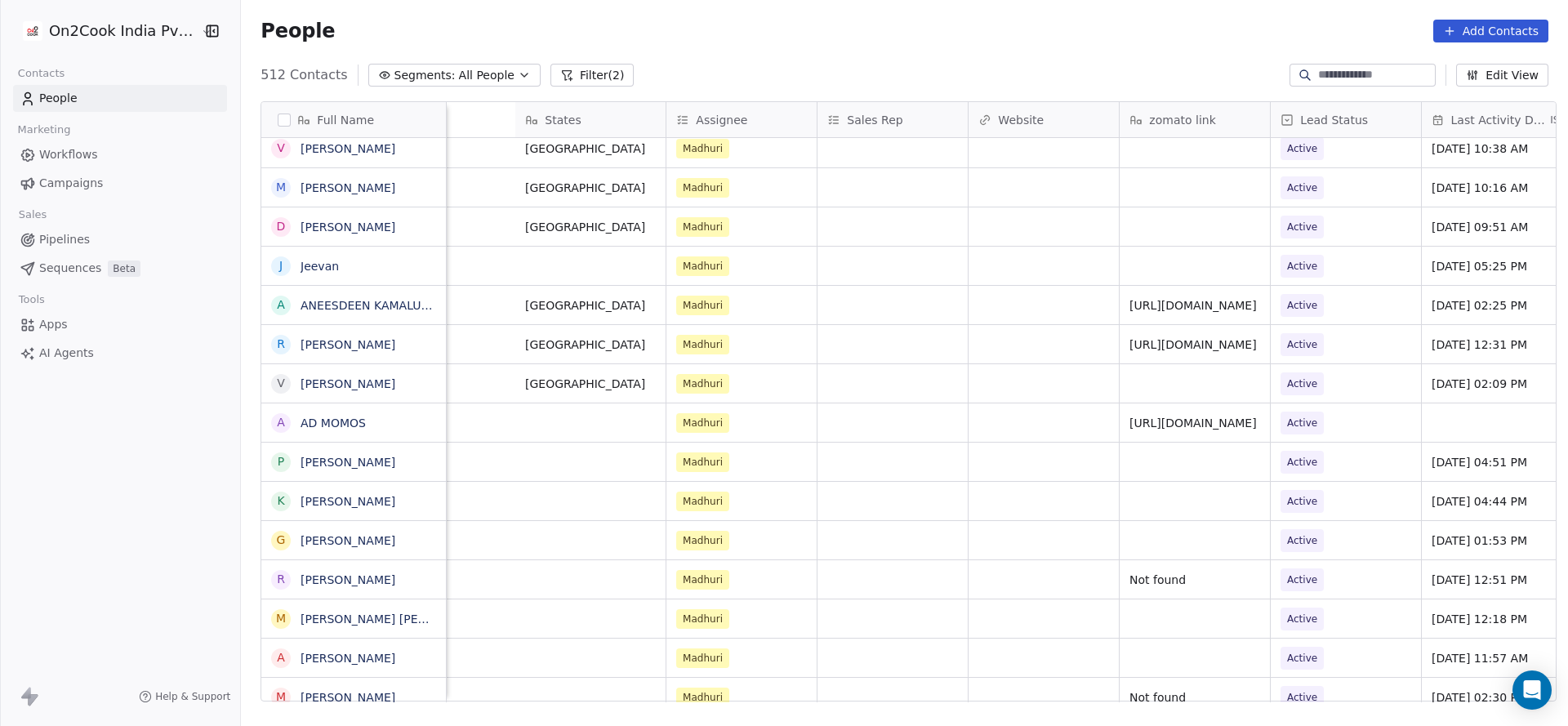
scroll to position [0, 2121]
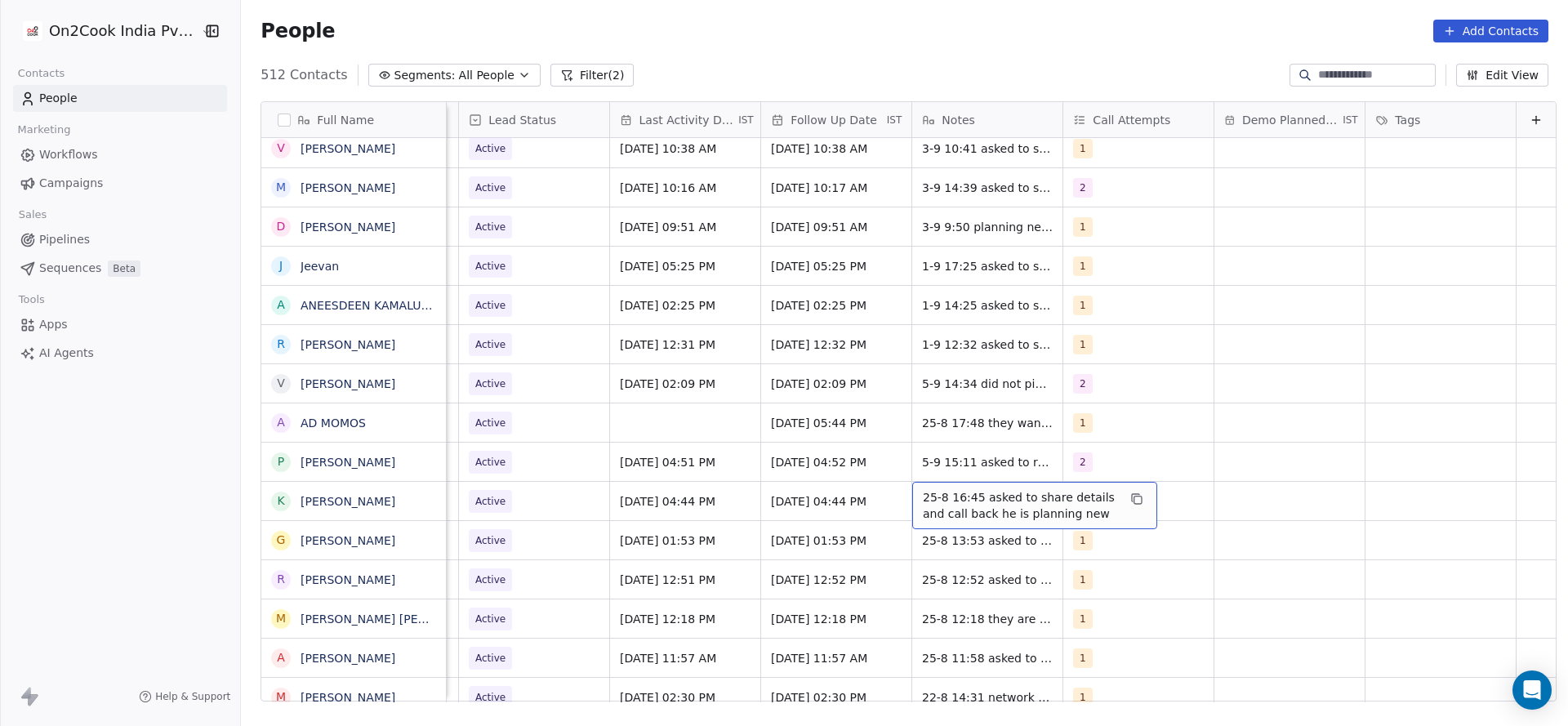
click at [923, 508] on span "25-8 16:45 asked to share details and call back he is planning new" at bounding box center [1020, 506] width 195 height 33
click at [894, 495] on textarea "**********" at bounding box center [1008, 507] width 243 height 51
type textarea "**********"
click at [633, 494] on html "On2Cook India Pvt. Ltd. Contacts People Marketing Workflows Campaigns Sales Pip…" at bounding box center [784, 363] width 1568 height 726
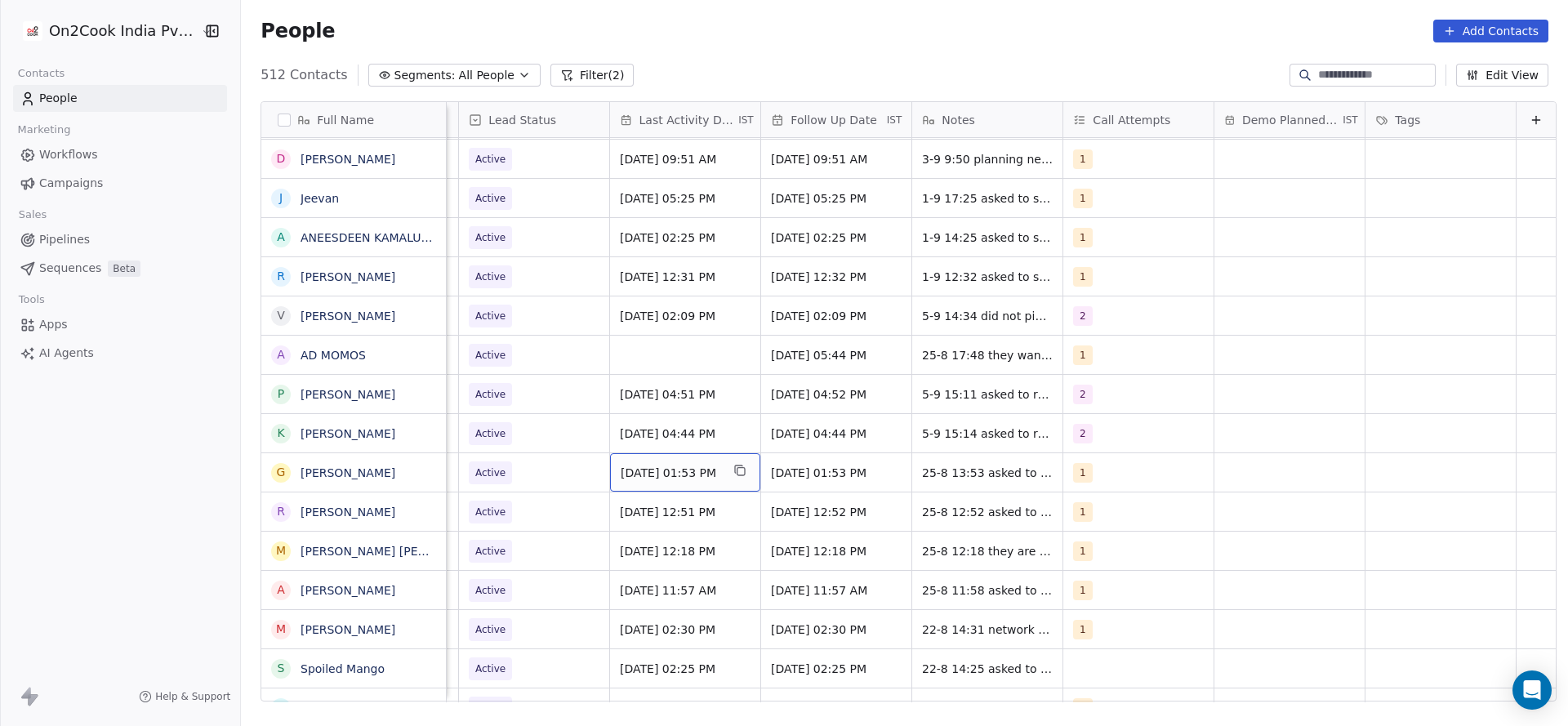
click at [670, 475] on span "Aug 25, 2025 01:53 PM" at bounding box center [671, 473] width 99 height 17
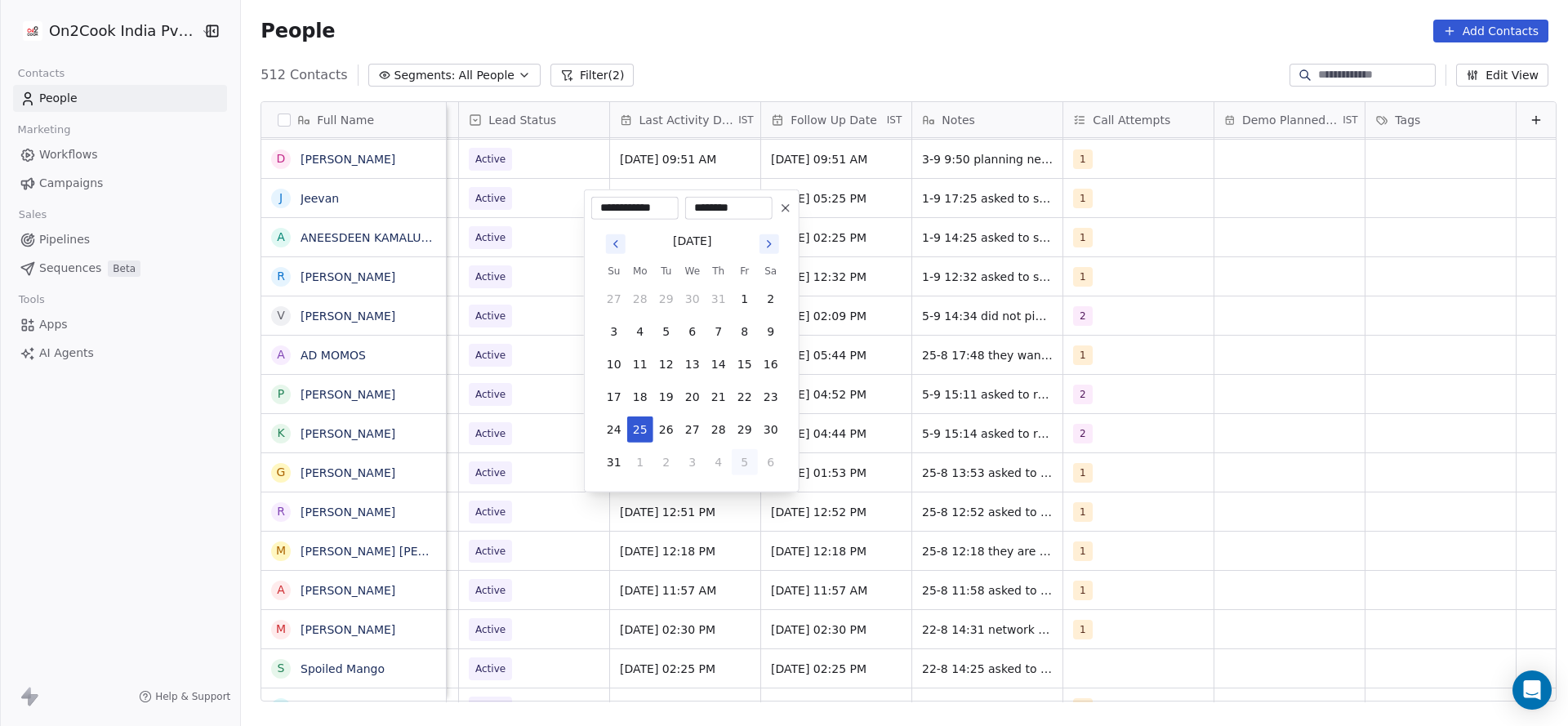
drag, startPoint x: 743, startPoint y: 463, endPoint x: 1146, endPoint y: 495, distance: 404.3
click at [820, 475] on html "On2Cook India Pvt. Ltd. Contacts People Marketing Workflows Campaigns Sales Pip…" at bounding box center [784, 363] width 1568 height 726
click at [1171, 498] on html "On2Cook India Pvt. Ltd. Contacts People Marketing Workflows Campaigns Sales Pip…" at bounding box center [784, 363] width 1568 height 726
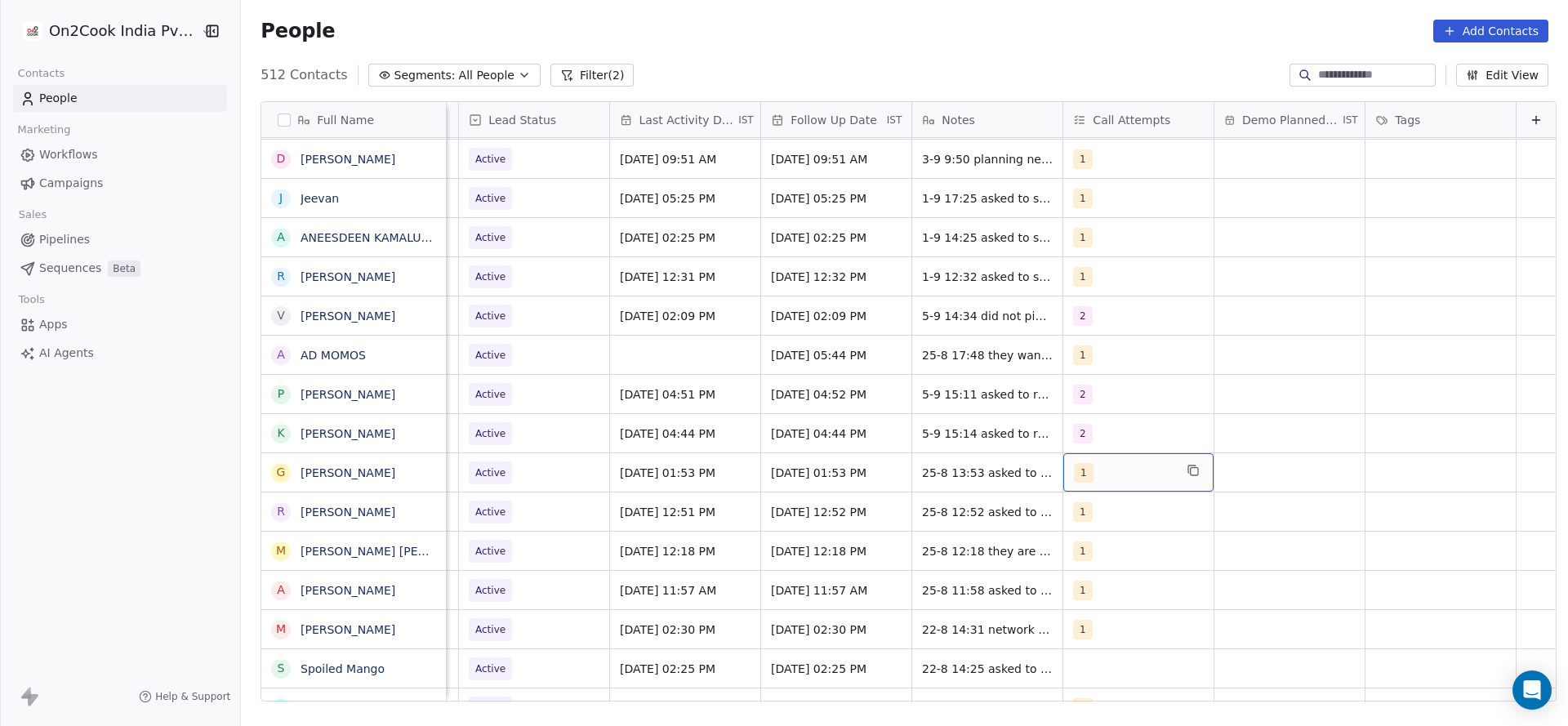
click at [1107, 480] on div "1" at bounding box center [1124, 473] width 99 height 19
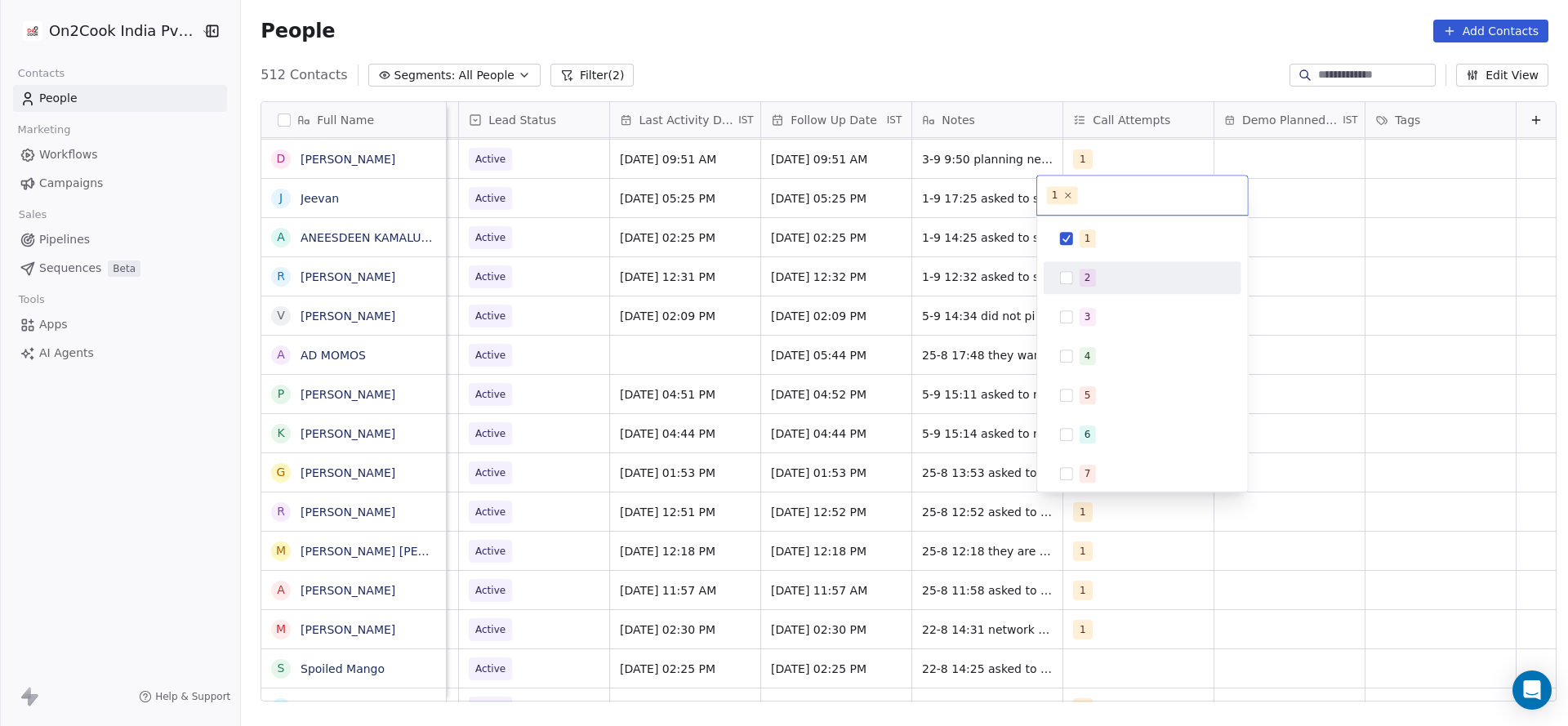
click at [1099, 287] on div "2" at bounding box center [1143, 277] width 185 height 26
click at [1098, 246] on div "1" at bounding box center [1151, 238] width 145 height 18
click at [922, 373] on html "On2Cook India Pvt. Ltd. Contacts People Marketing Workflows Campaigns Sales Pip…" at bounding box center [784, 363] width 1568 height 726
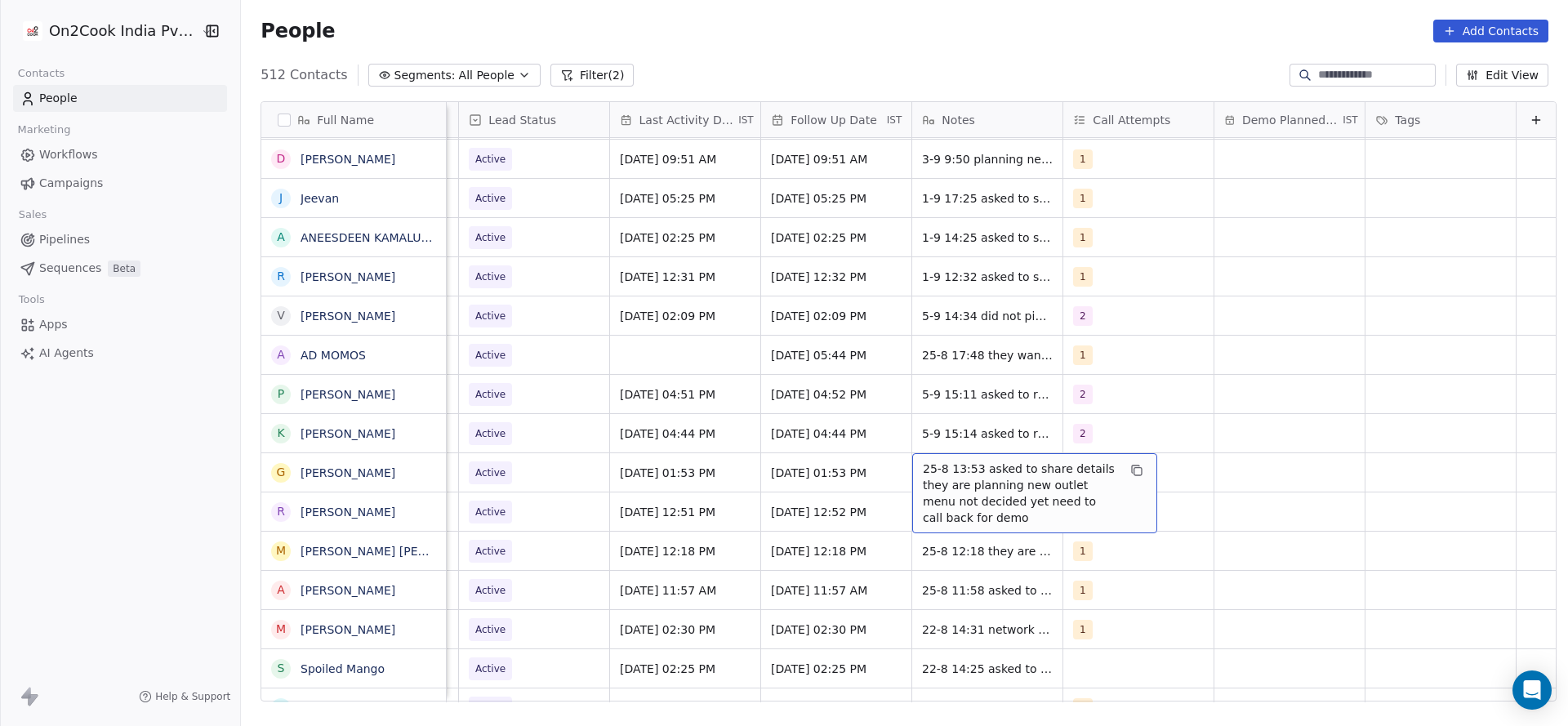
click at [926, 473] on span "25-8 13:53 asked to share details they are planning new outlet menu not decided…" at bounding box center [1020, 492] width 195 height 65
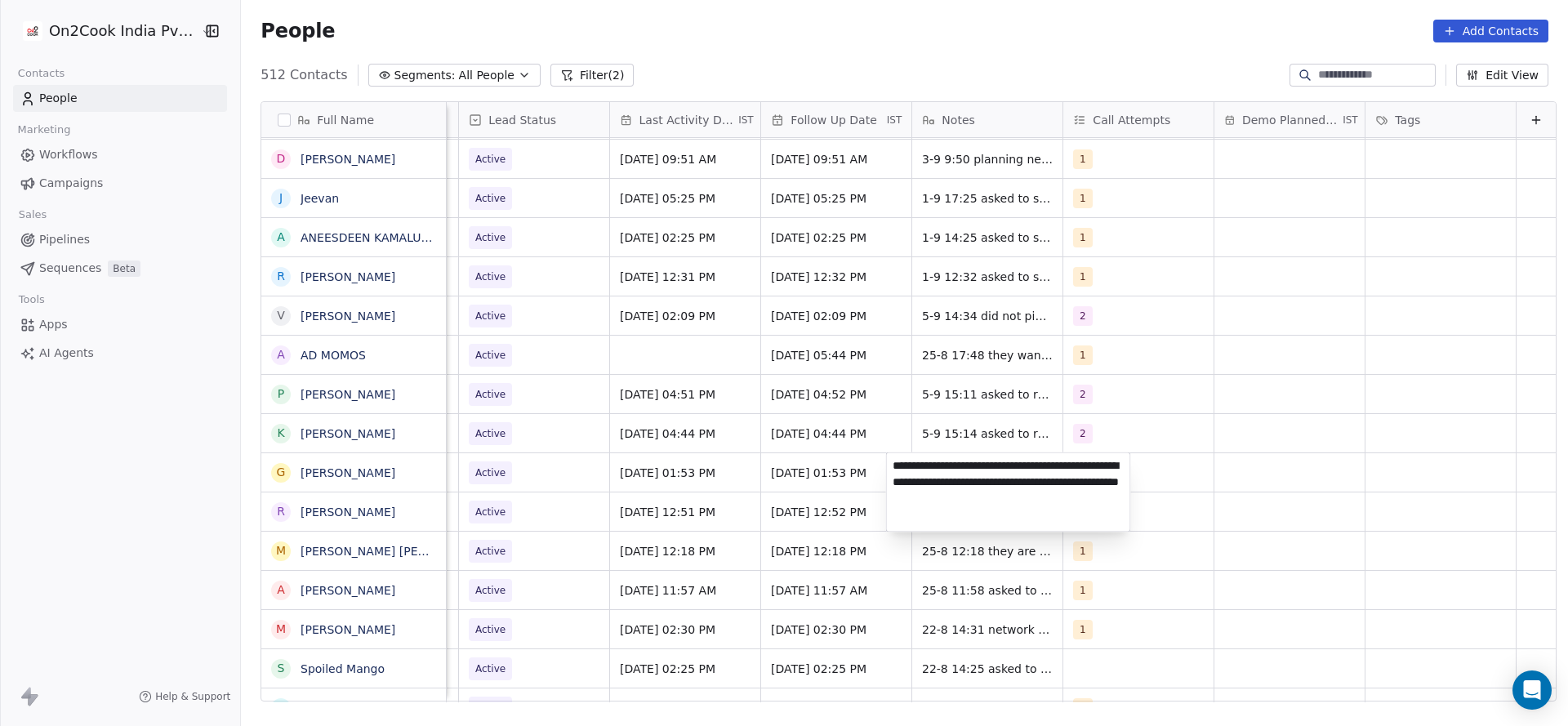
click at [890, 455] on textarea "**********" at bounding box center [1008, 492] width 243 height 79
type textarea "**********"
click at [777, 478] on html "On2Cook India Pvt. Ltd. Contacts People Marketing Workflows Campaigns Sales Pip…" at bounding box center [784, 363] width 1568 height 726
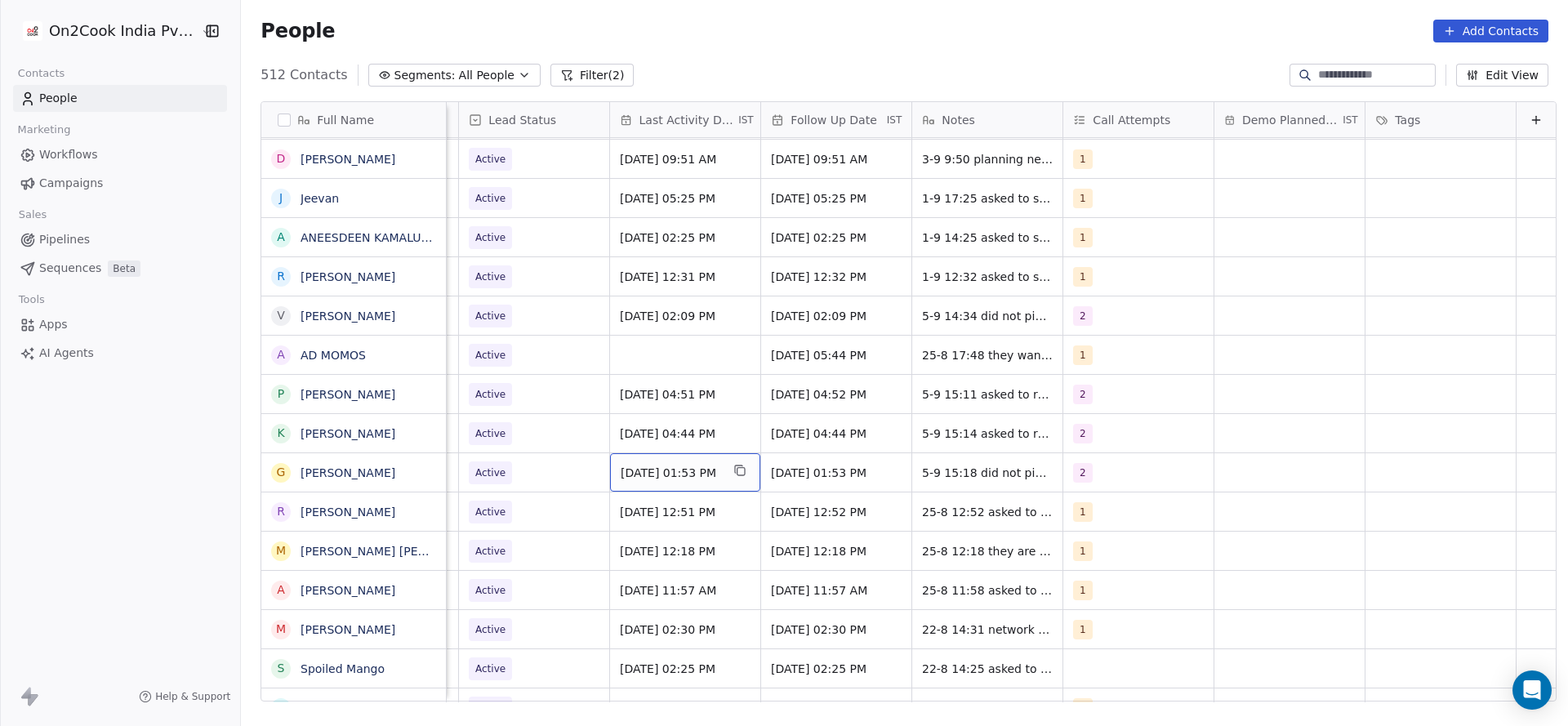
click at [642, 466] on span "Aug 25, 2025 01:53 PM" at bounding box center [671, 473] width 99 height 17
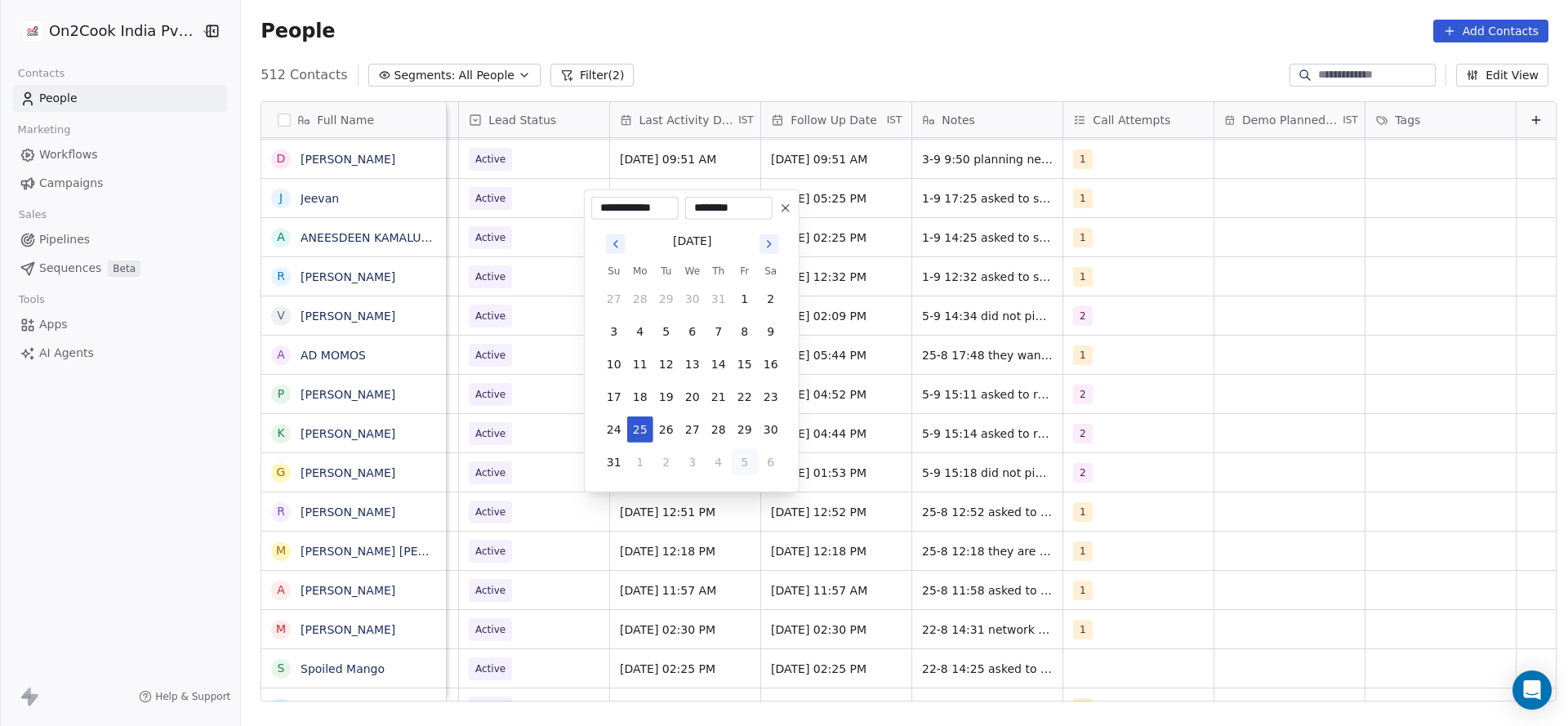
click at [737, 459] on button "5" at bounding box center [745, 462] width 26 height 26
type input "**********"
drag, startPoint x: 501, startPoint y: 507, endPoint x: 509, endPoint y: 500, distance: 10.6
click at [500, 508] on html "On2Cook India Pvt. Ltd. Contacts People Marketing Workflows Campaigns Sales Pip…" at bounding box center [784, 363] width 1568 height 726
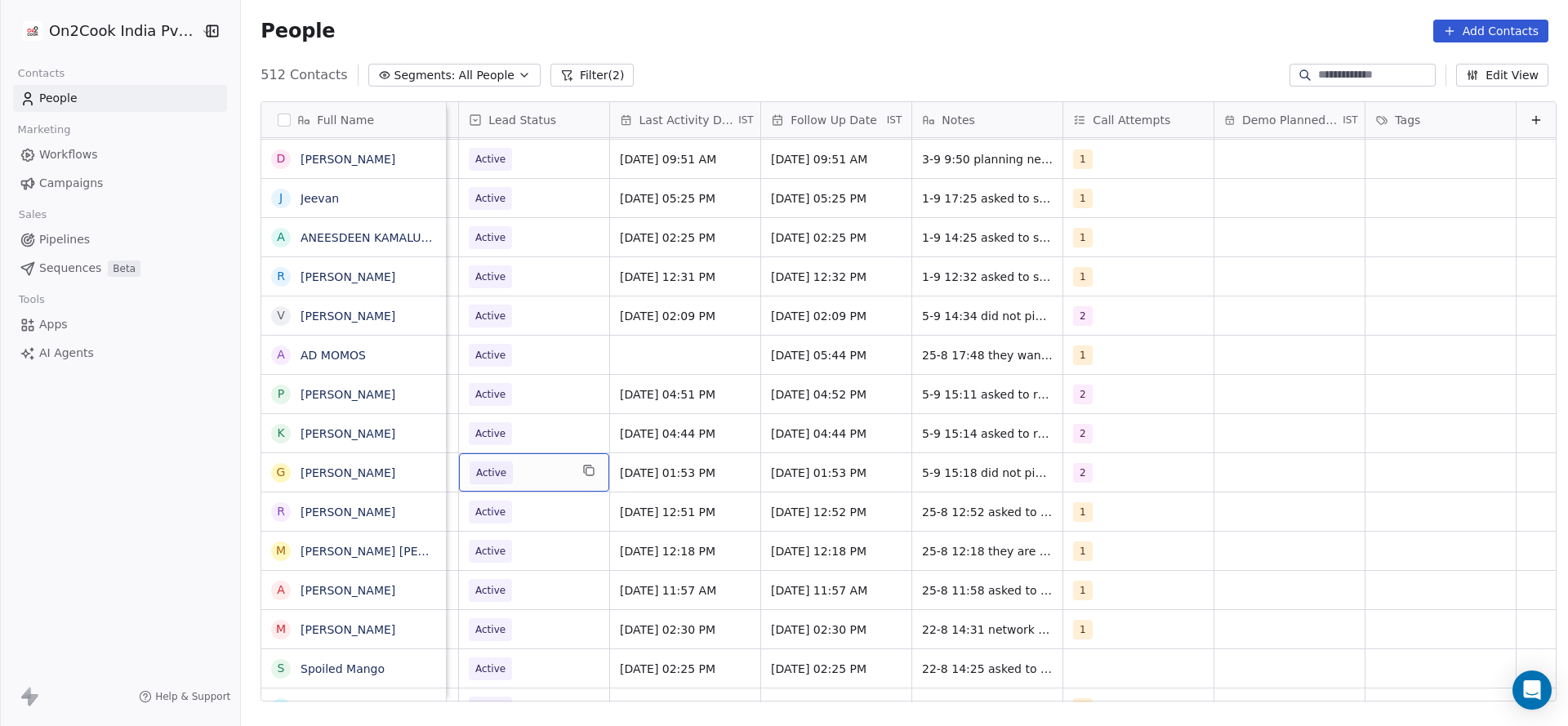
scroll to position [0, 2115]
click at [492, 465] on span "Active" at bounding box center [520, 472] width 99 height 22
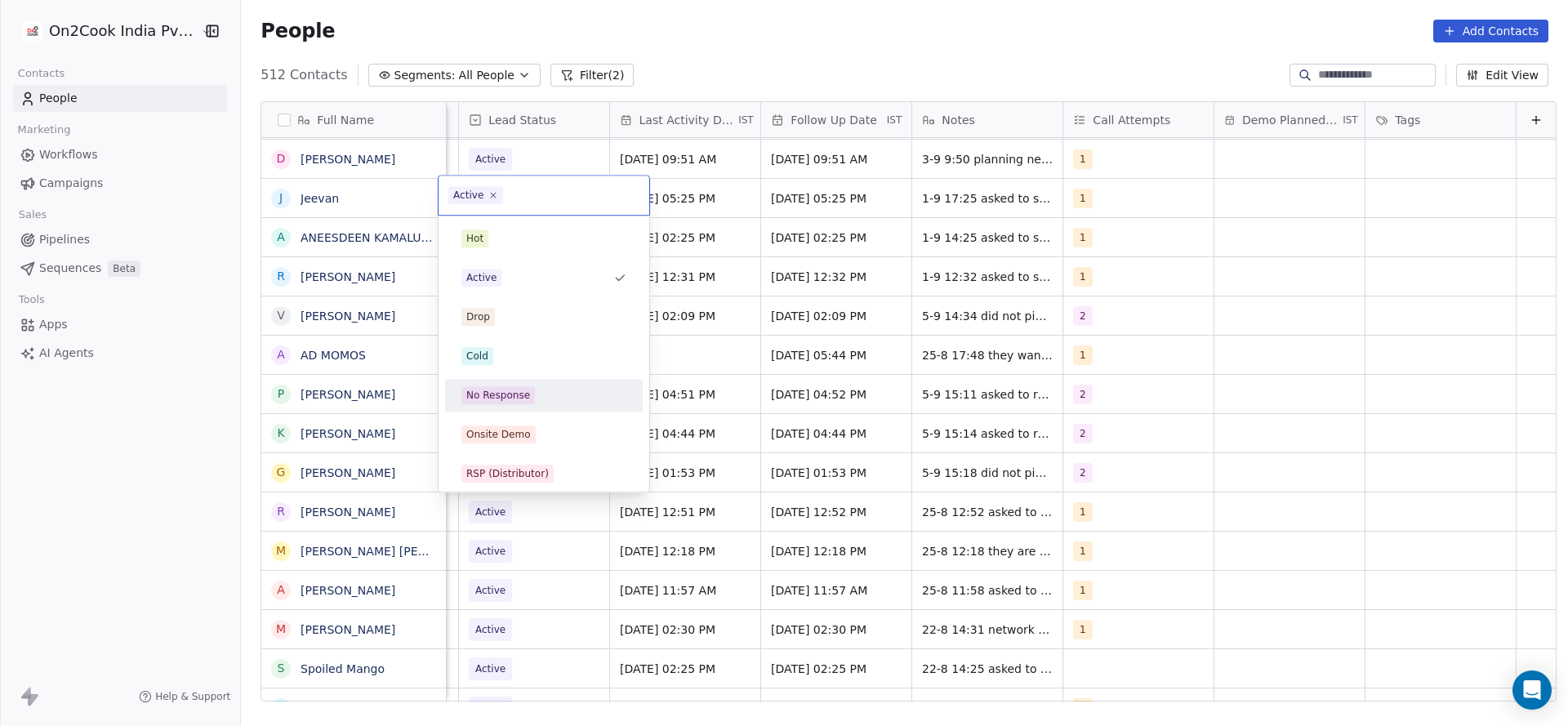
click at [512, 384] on div "No Response" at bounding box center [544, 395] width 185 height 26
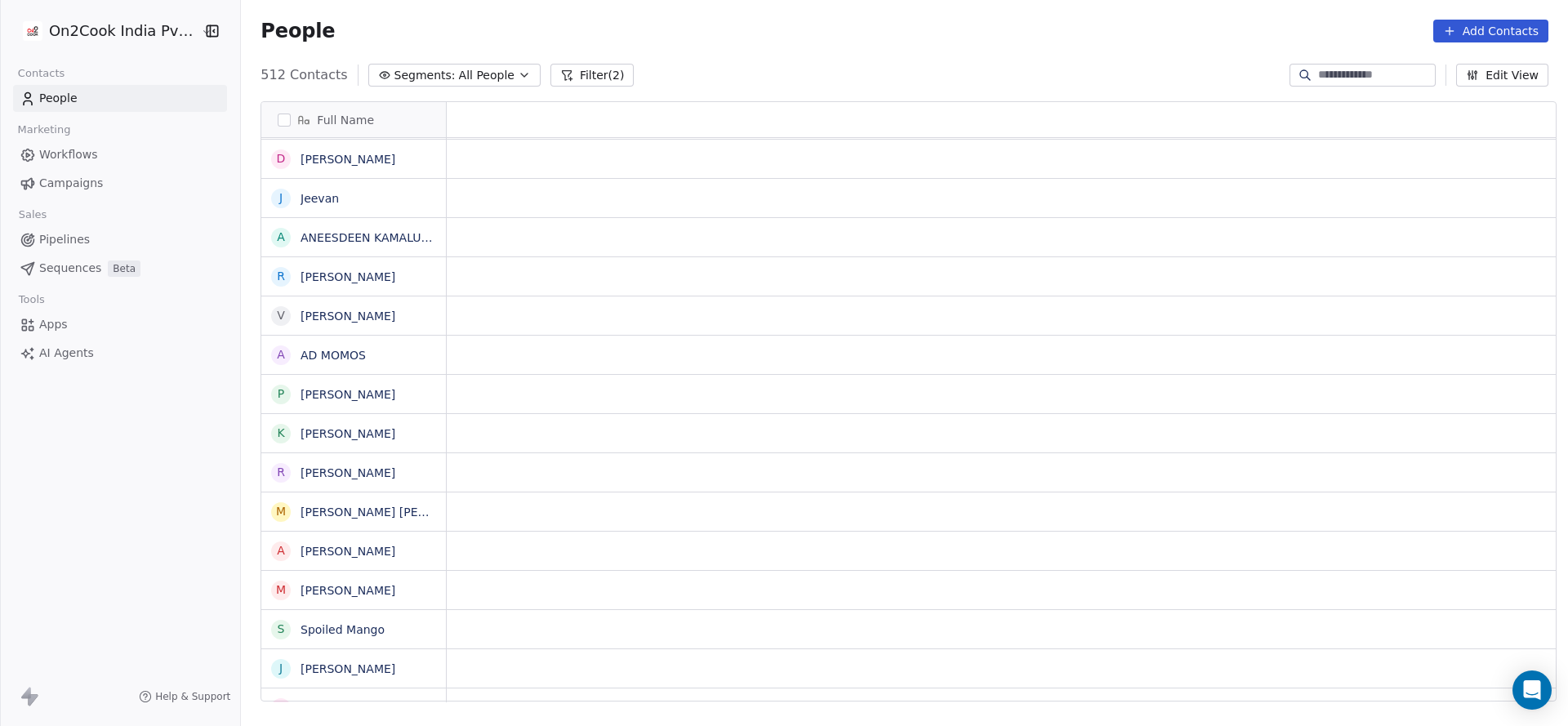
scroll to position [0, 0]
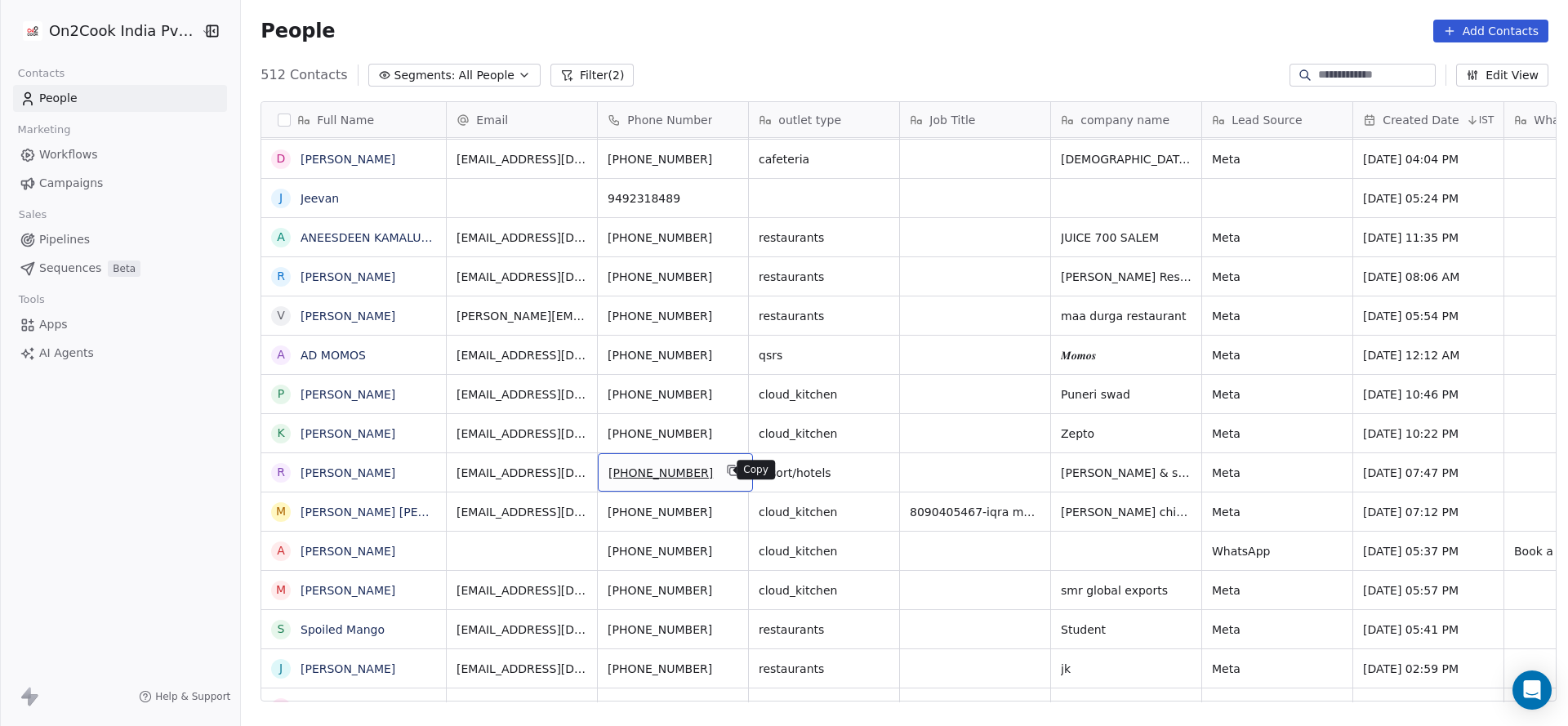
click at [727, 473] on icon "grid" at bounding box center [733, 470] width 13 height 13
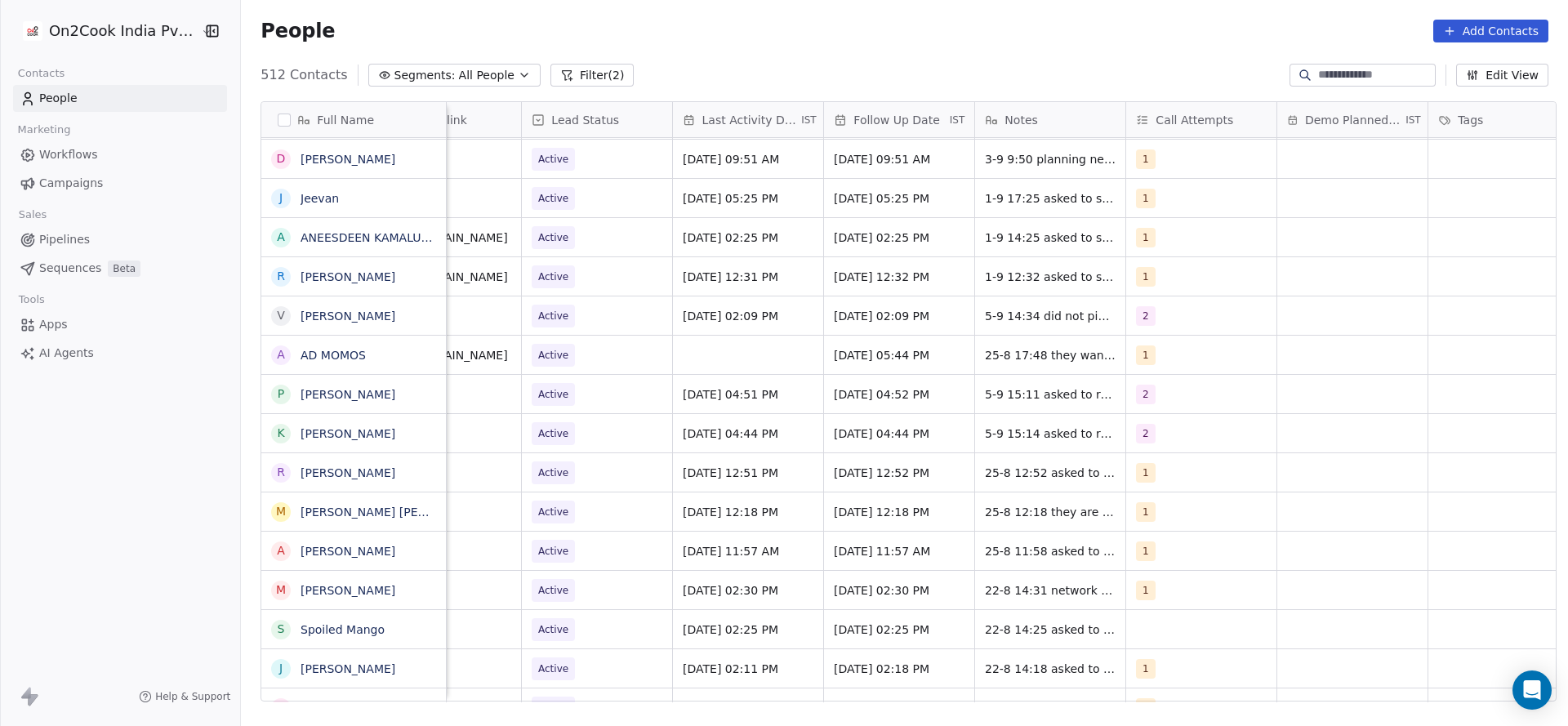
scroll to position [0, 2121]
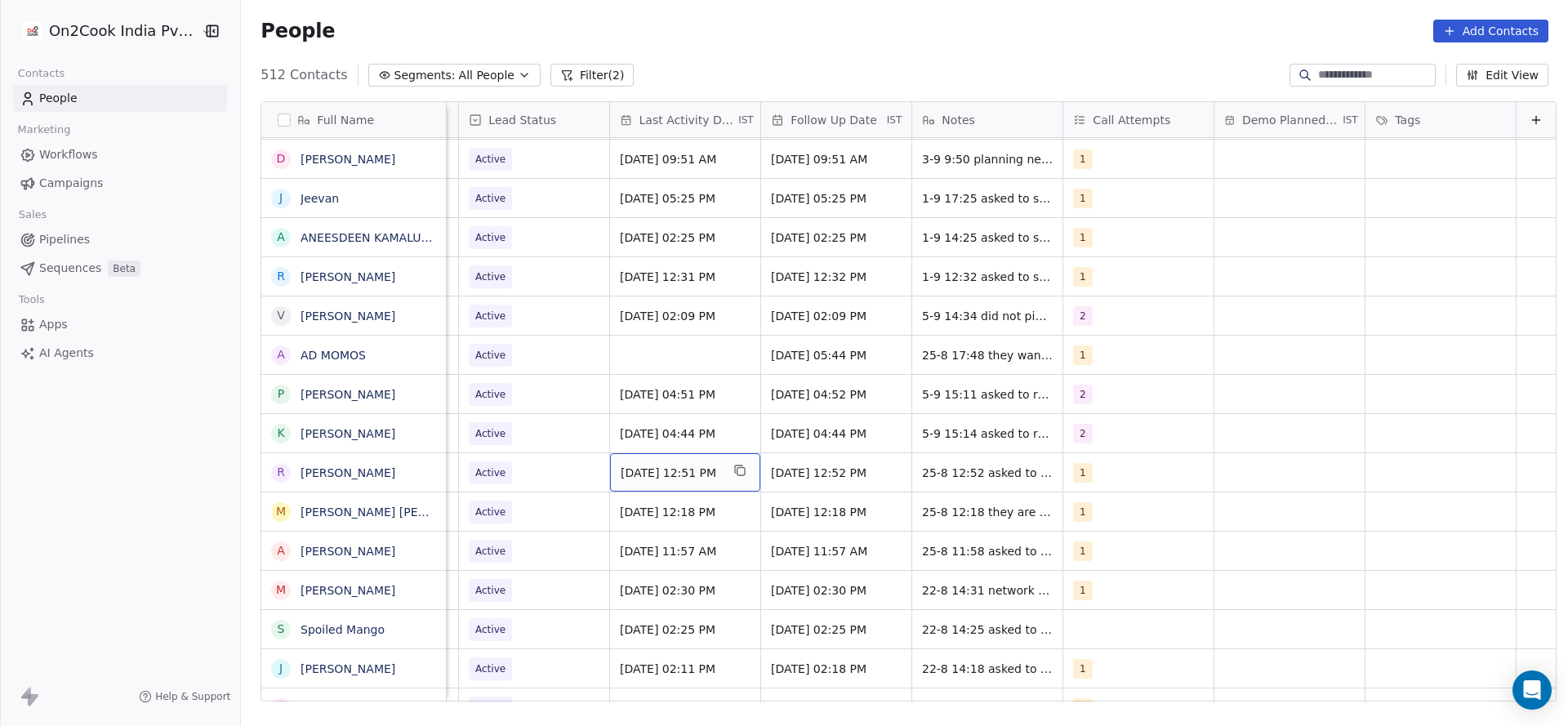
click at [670, 468] on span "Aug 25, 2025 12:51 PM" at bounding box center [671, 473] width 99 height 17
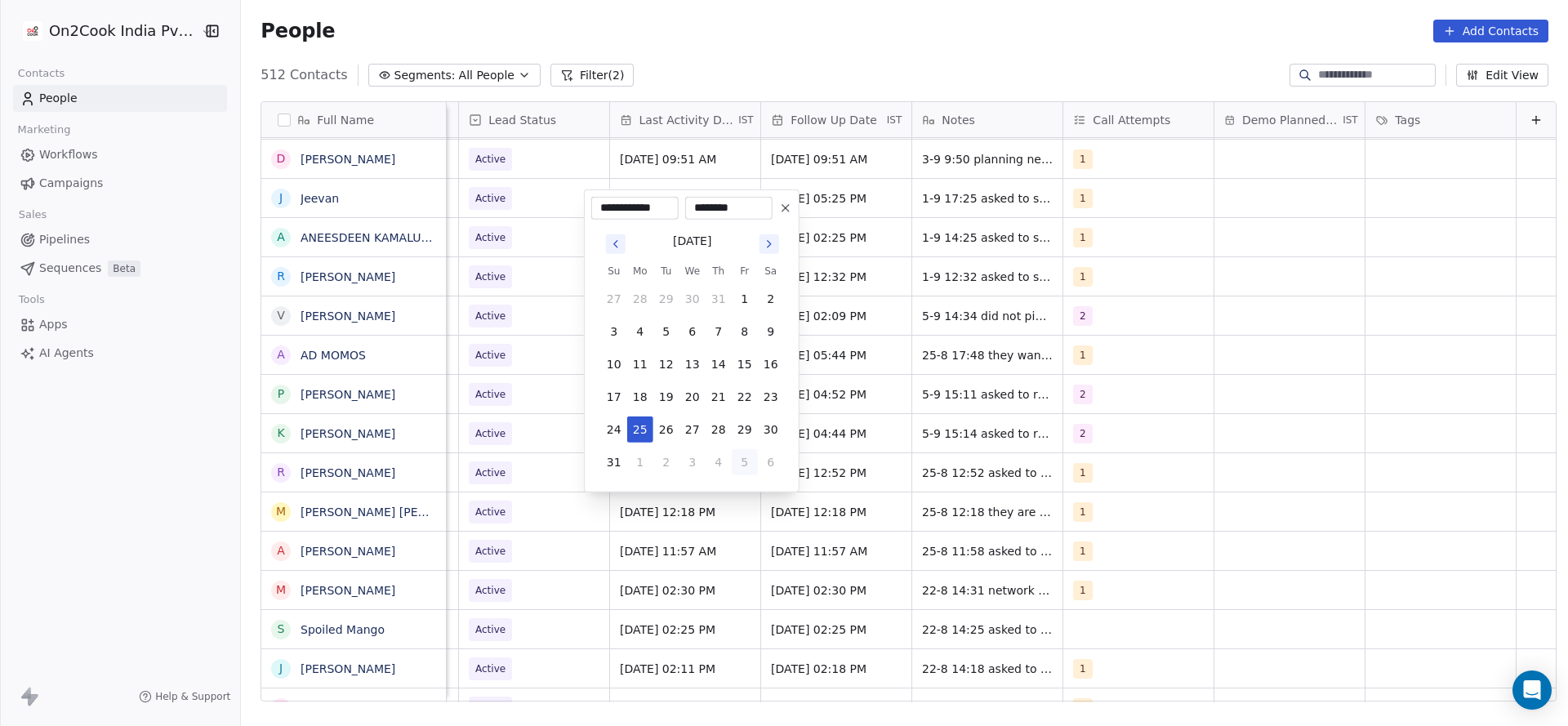
click at [748, 452] on button "5" at bounding box center [745, 462] width 26 height 26
type input "**********"
click at [1412, 408] on html "On2Cook India Pvt. Ltd. Contacts People Marketing Workflows Campaigns Sales Pip…" at bounding box center [784, 363] width 1568 height 726
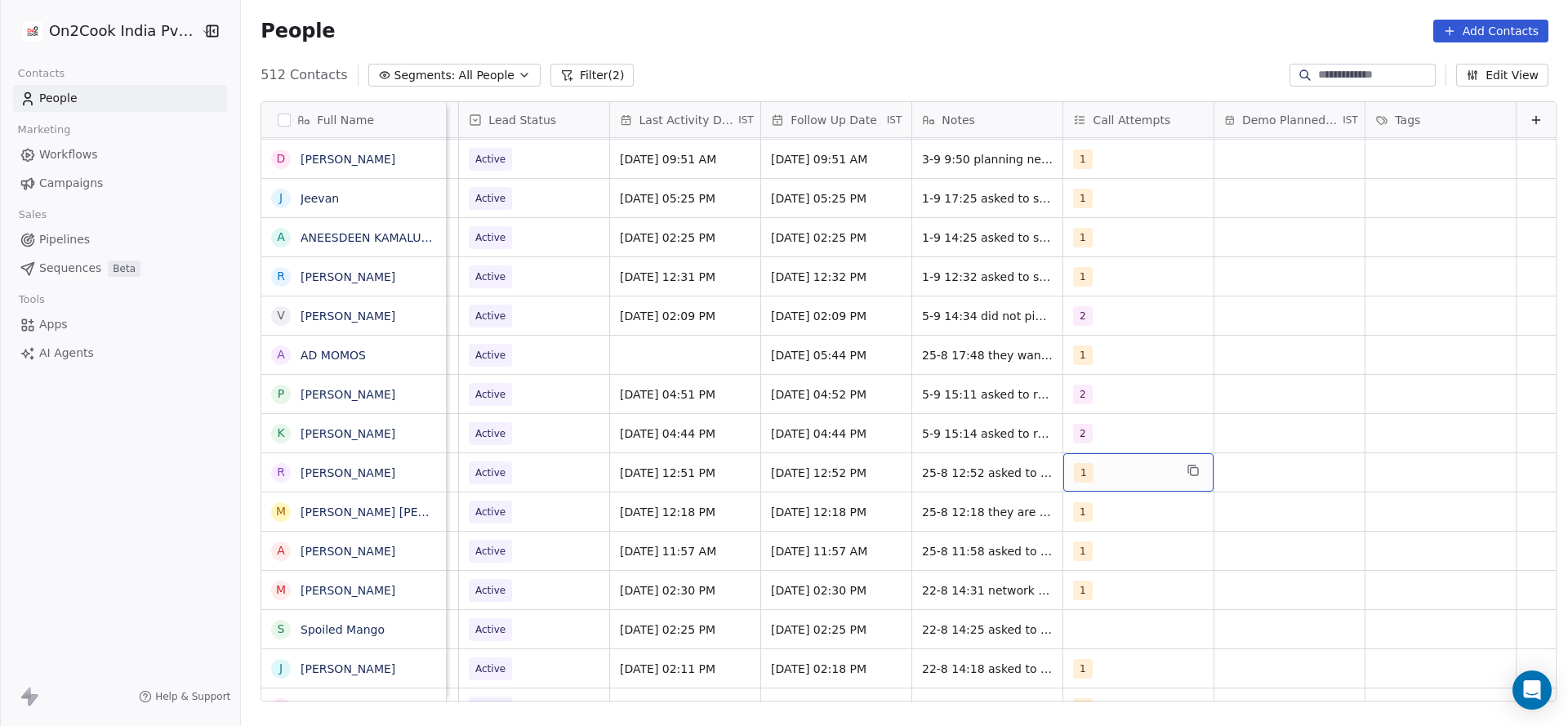
click at [1128, 484] on div "1" at bounding box center [1139, 472] width 150 height 38
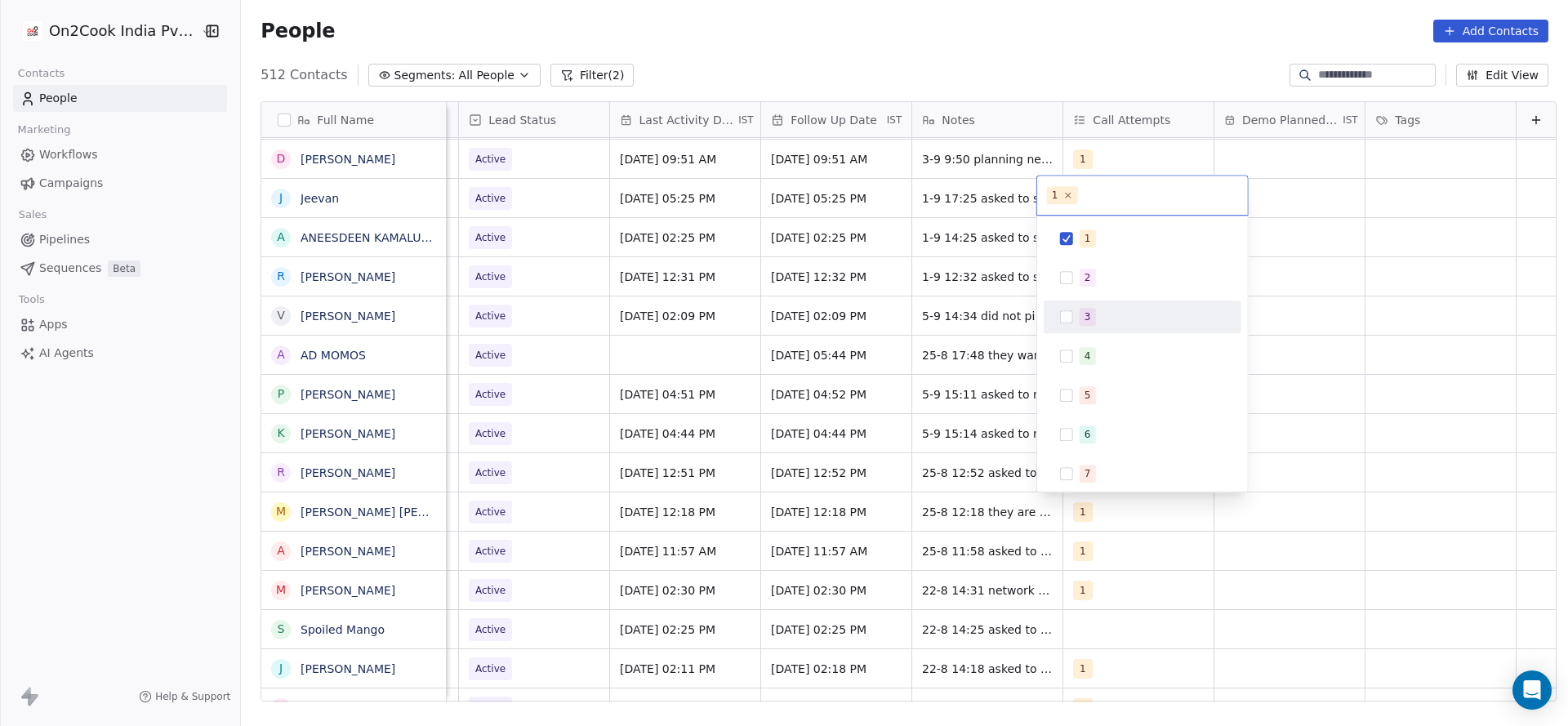
click at [1127, 272] on div "2" at bounding box center [1151, 277] width 145 height 18
click at [1073, 242] on button "Suggestions" at bounding box center [1066, 237] width 13 height 13
click at [938, 408] on html "On2Cook India Pvt. Ltd. Contacts People Marketing Workflows Campaigns Sales Pip…" at bounding box center [784, 363] width 1568 height 726
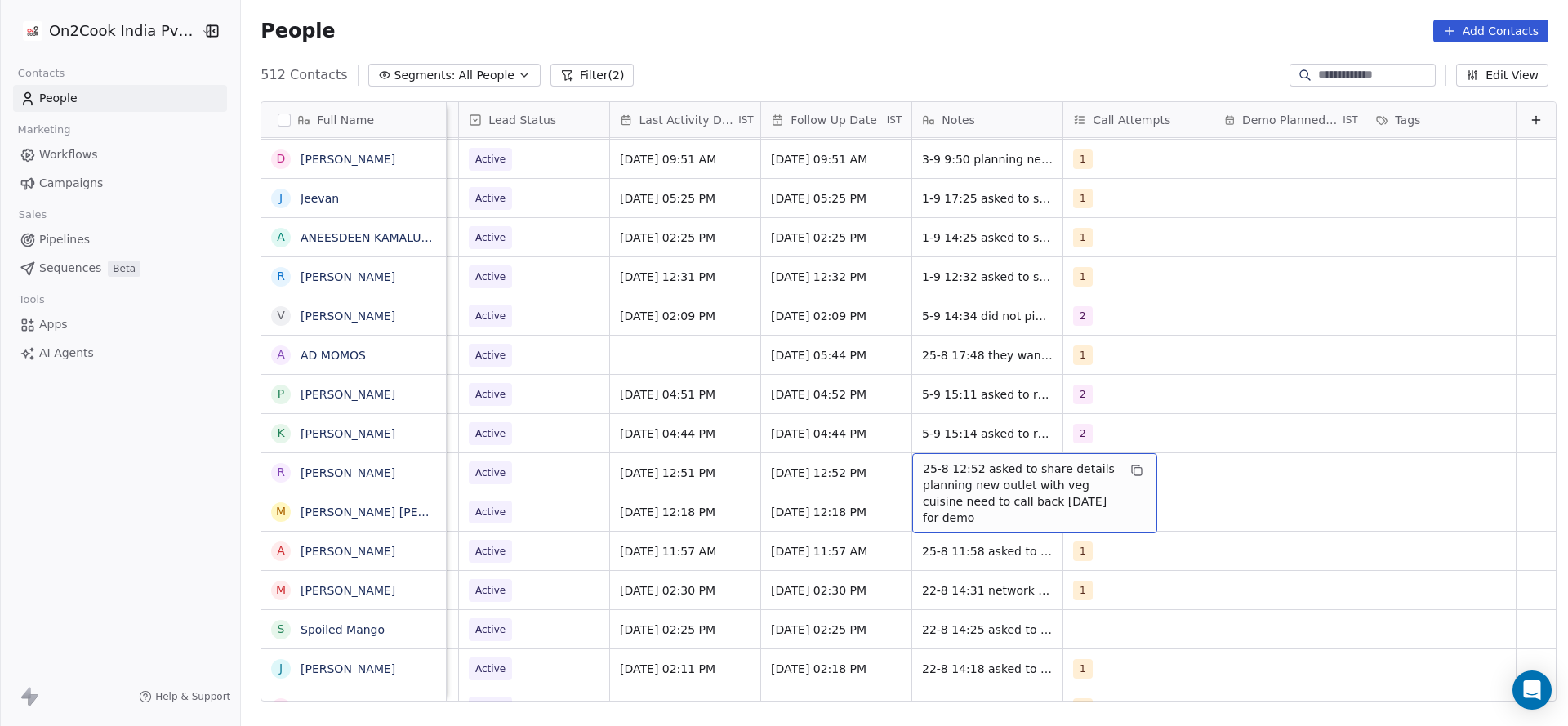
click at [951, 488] on span "25-8 12:52 asked to share details planning new outlet with veg cuisine need to …" at bounding box center [1020, 492] width 195 height 65
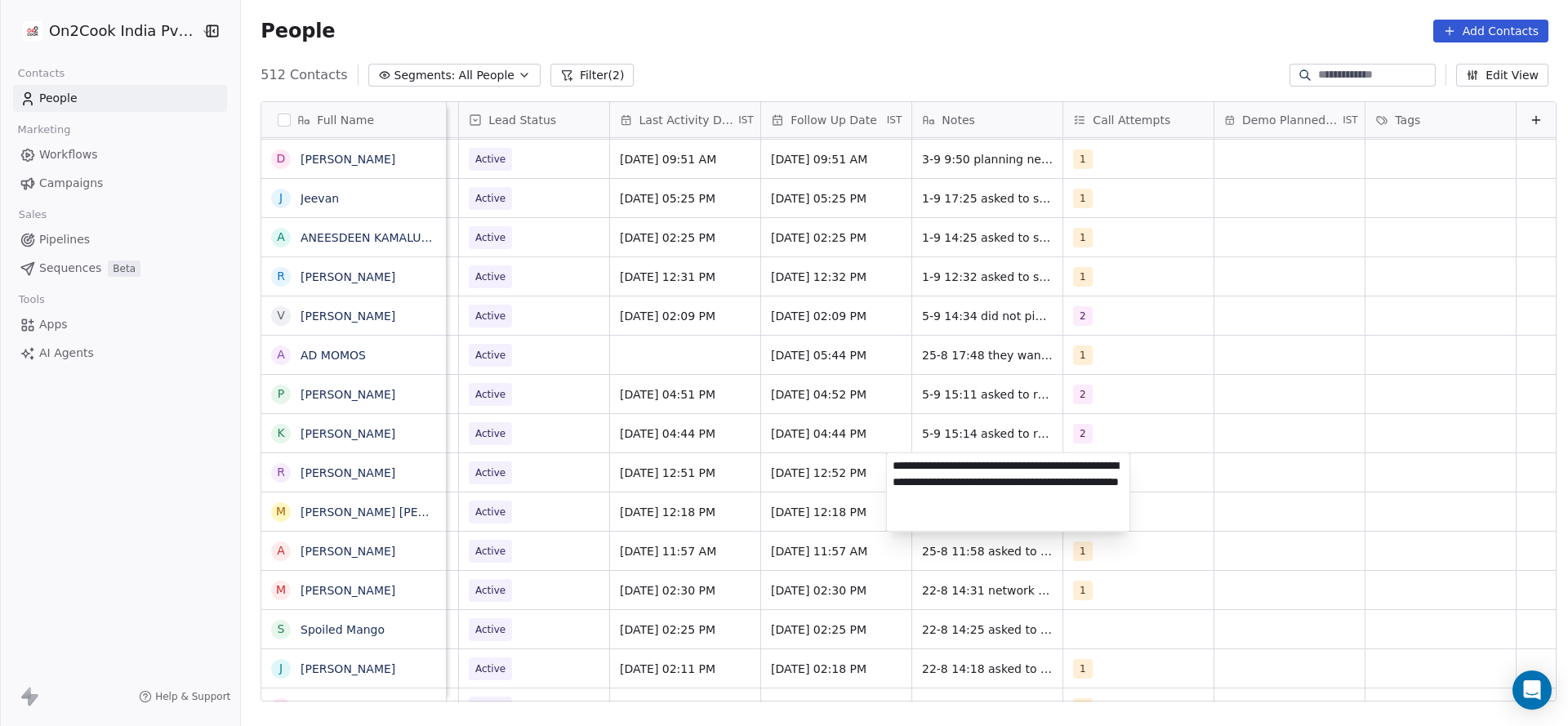
click at [893, 472] on textarea "**********" at bounding box center [1008, 492] width 243 height 79
type textarea "**********"
drag, startPoint x: 728, startPoint y: 505, endPoint x: 651, endPoint y: 521, distance: 78.6
click at [727, 506] on html "On2Cook India Pvt. Ltd. Contacts People Marketing Workflows Campaigns Sales Pip…" at bounding box center [784, 363] width 1568 height 726
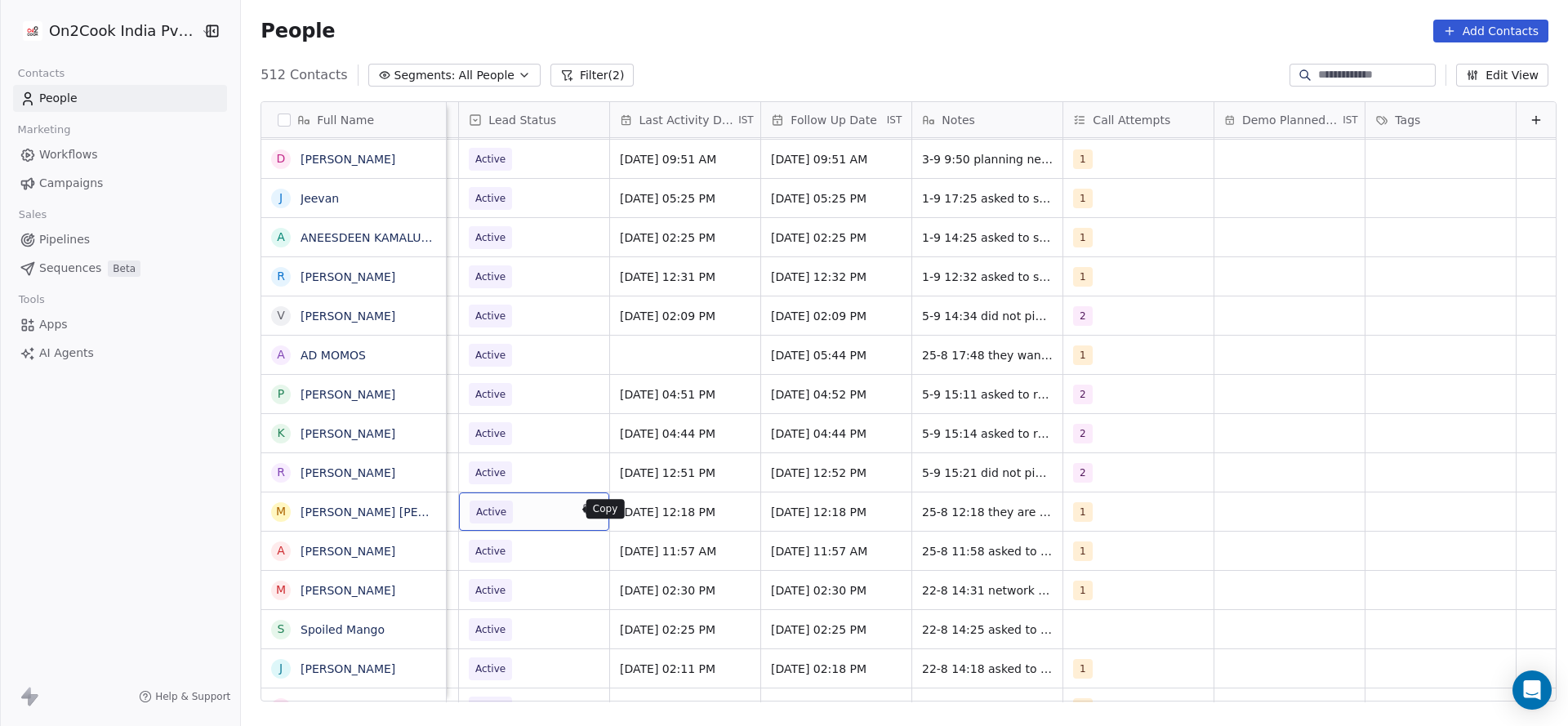
scroll to position [0, 2115]
click at [521, 475] on span "Active" at bounding box center [520, 472] width 99 height 22
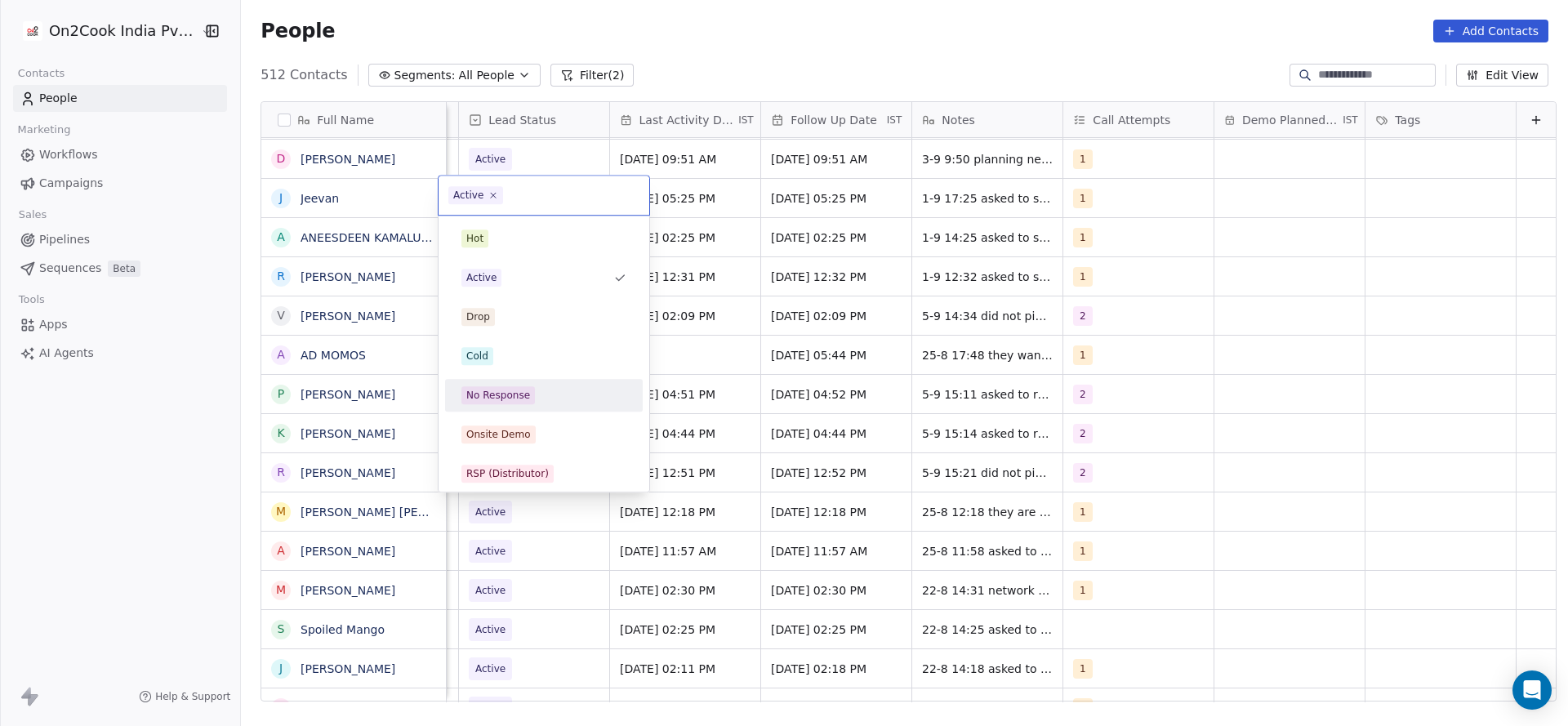
click at [524, 390] on div "No Response" at bounding box center [497, 395] width 63 height 15
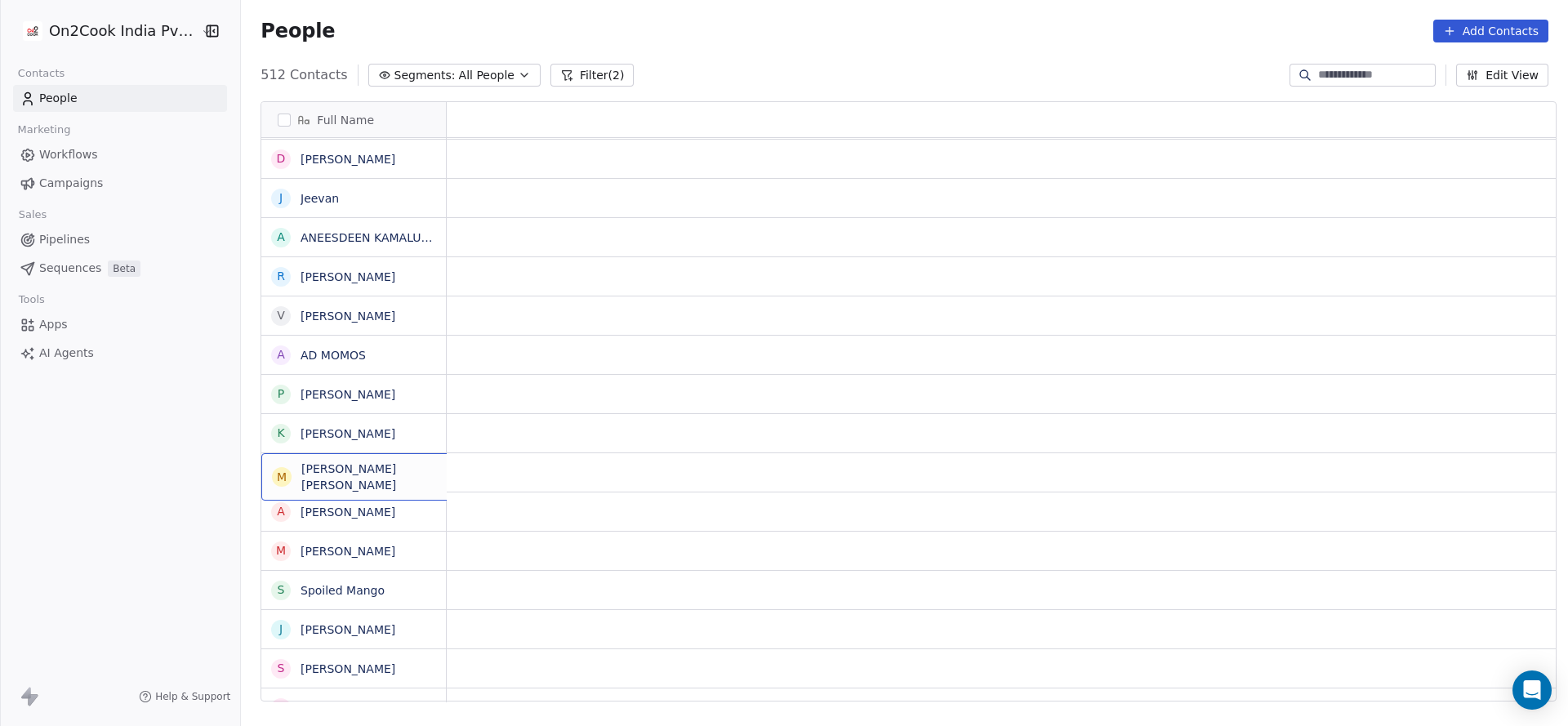
scroll to position [0, 0]
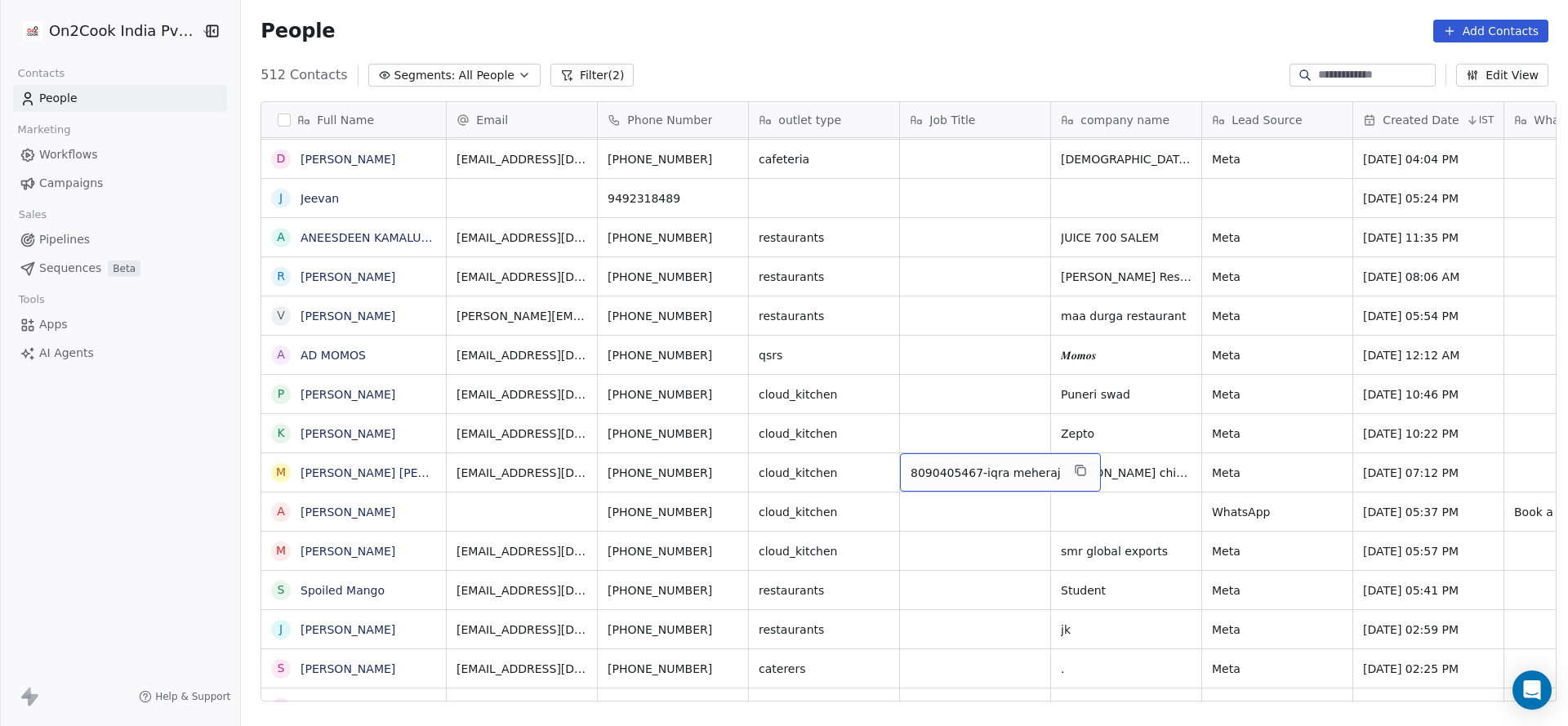
click at [943, 470] on span "8090405467-iqra meheraj" at bounding box center [986, 473] width 150 height 17
click at [936, 468] on textarea "**********" at bounding box center [983, 479] width 182 height 51
click at [854, 498] on html "On2Cook India Pvt. Ltd. Contacts People Marketing Workflows Campaigns Sales Pip…" at bounding box center [784, 363] width 1568 height 726
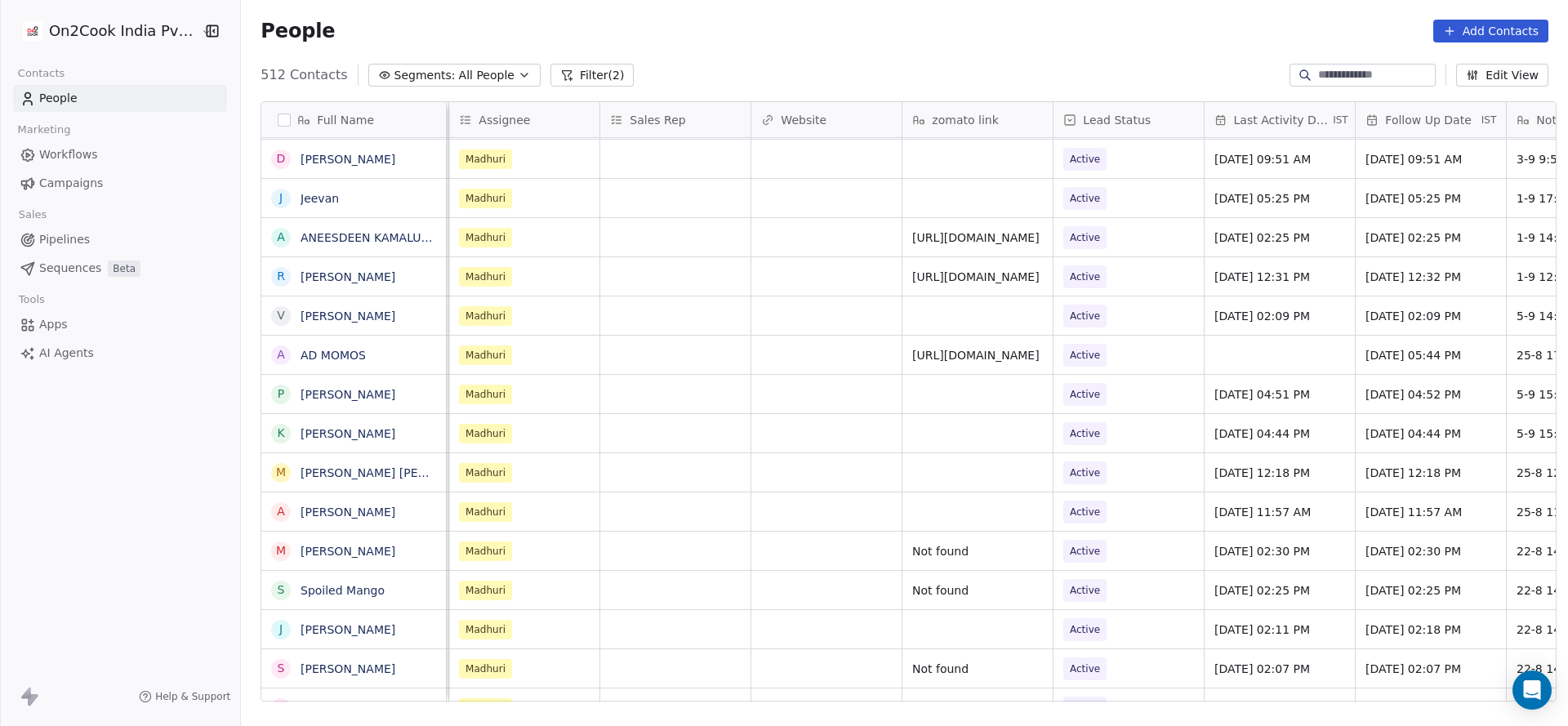
scroll to position [0, 2121]
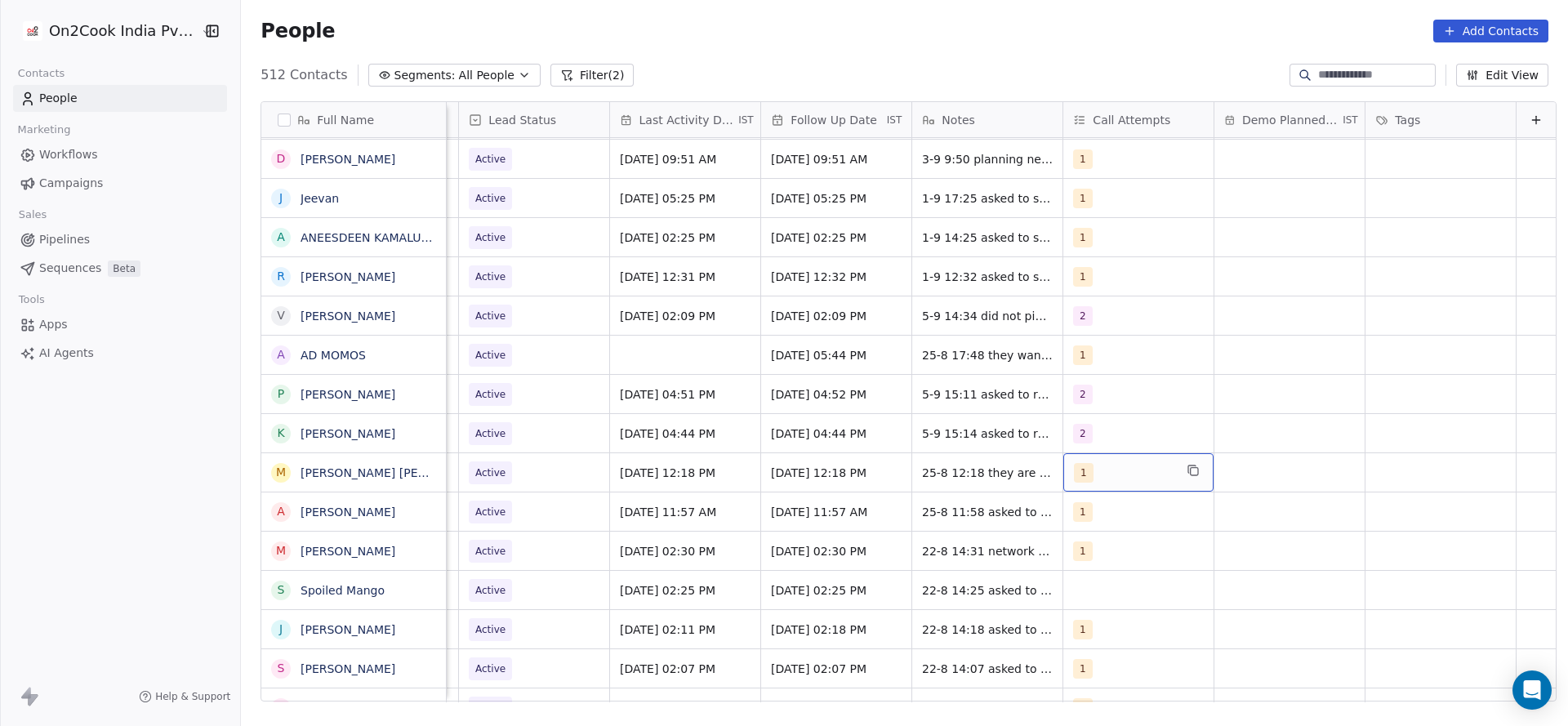
click at [1082, 470] on div "1" at bounding box center [1124, 473] width 99 height 19
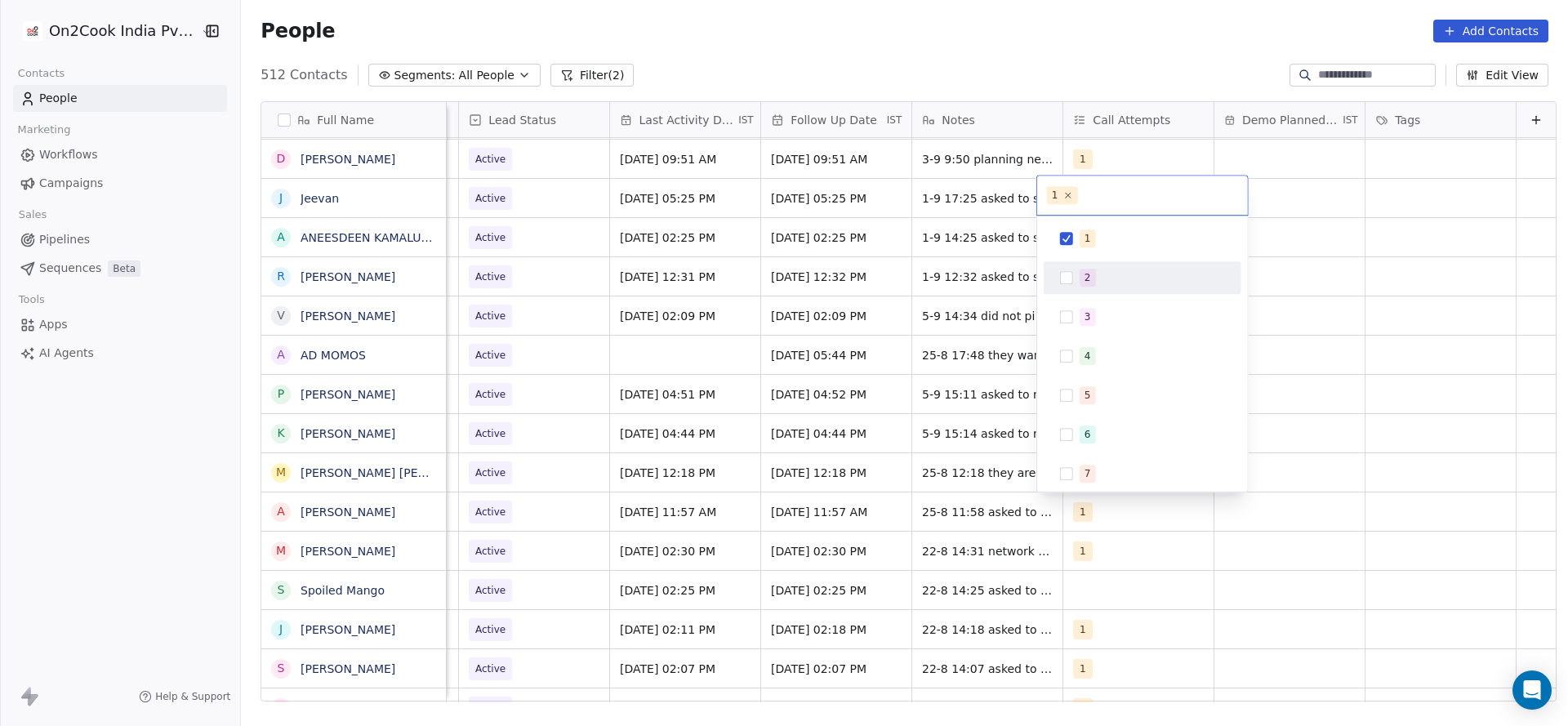
click at [1110, 277] on div "2" at bounding box center [1151, 277] width 145 height 18
click at [1083, 245] on span "1" at bounding box center [1087, 238] width 17 height 18
click at [988, 345] on html "On2Cook India Pvt. Ltd. Contacts People Marketing Workflows Campaigns Sales Pip…" at bounding box center [784, 363] width 1568 height 726
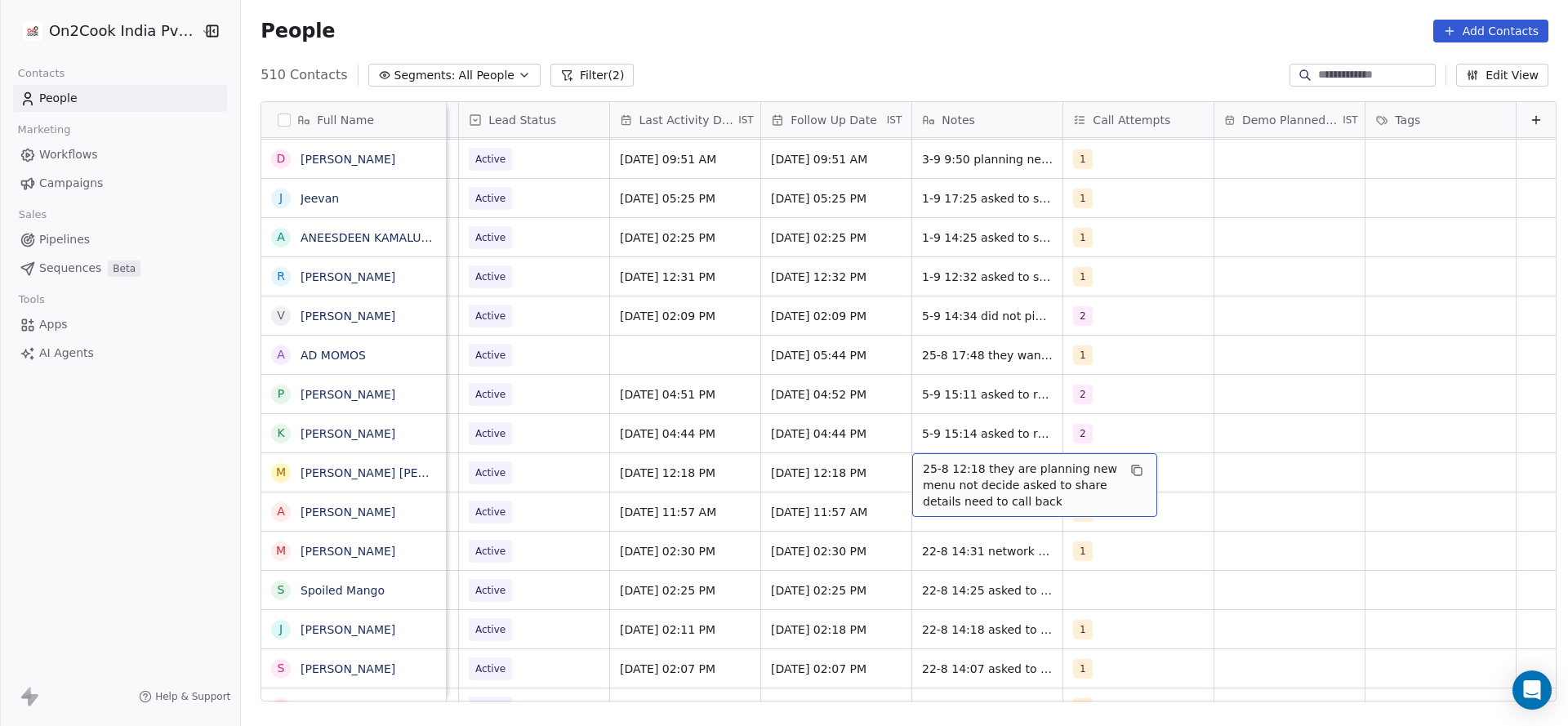
click at [932, 473] on span "25-8 12:18 they are planning new menu not decide asked to share details need to…" at bounding box center [1020, 485] width 195 height 49
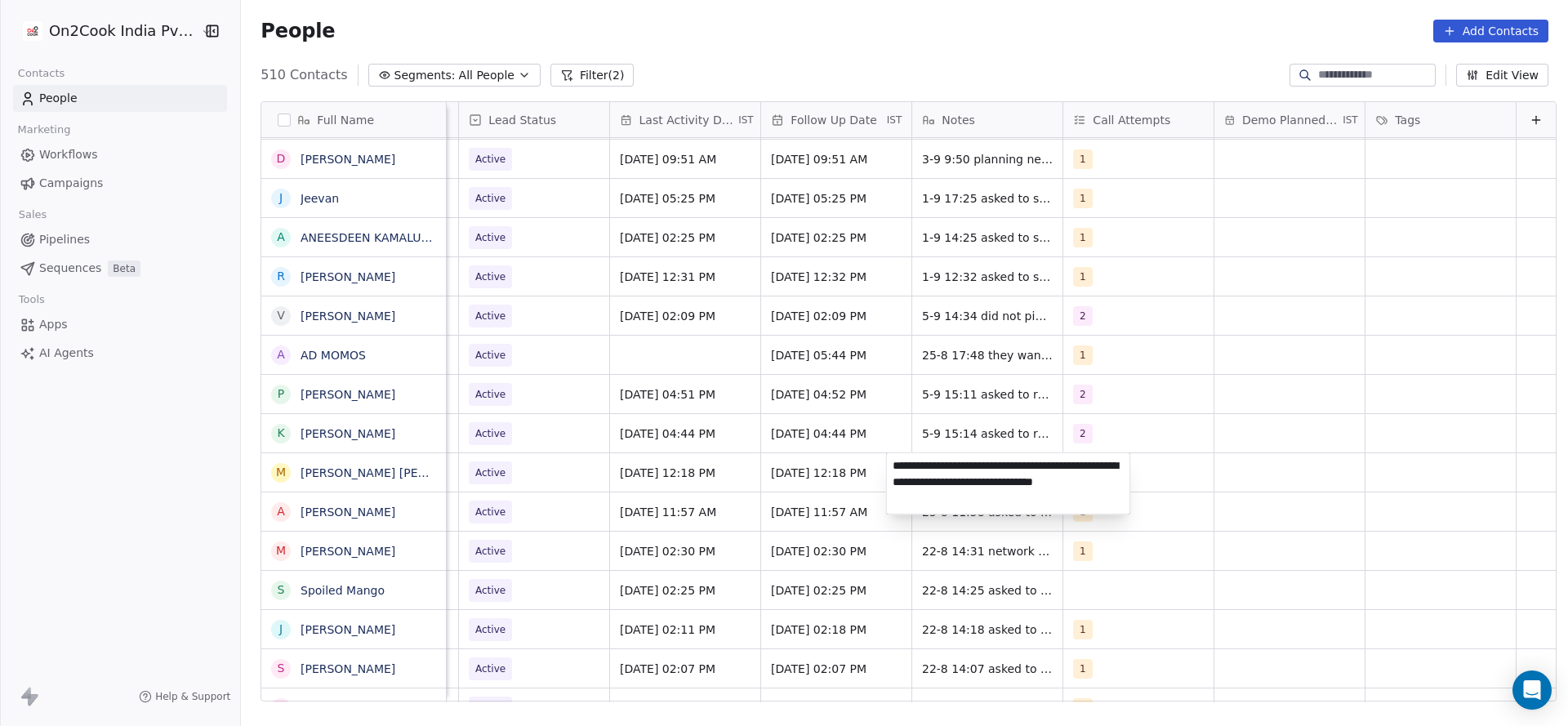
click at [893, 467] on textarea "**********" at bounding box center [1008, 484] width 243 height 61
type textarea "**********"
click at [620, 465] on html "On2Cook India Pvt. Ltd. Contacts People Marketing Workflows Campaigns Sales Pip…" at bounding box center [784, 363] width 1568 height 726
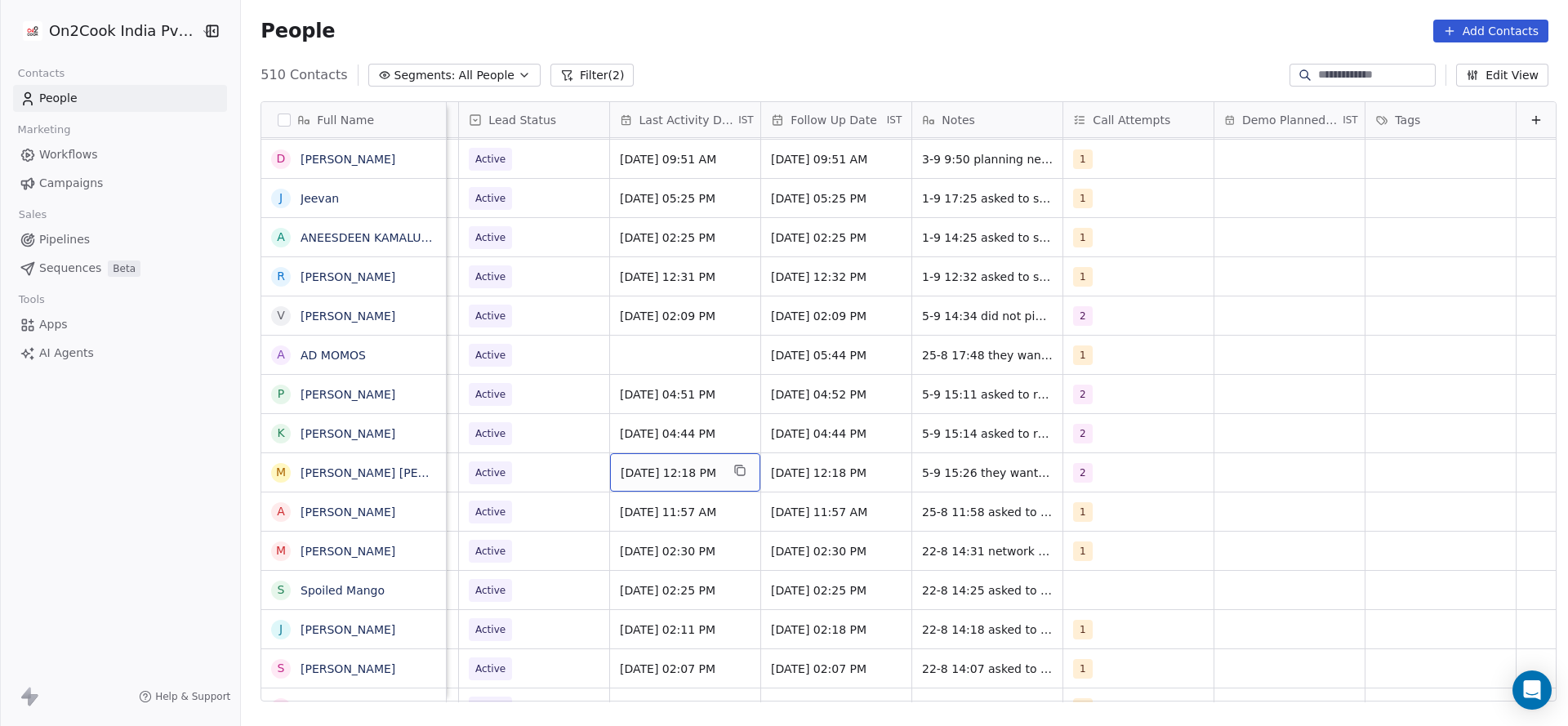
click at [672, 478] on span "Aug 25, 2025 12:18 PM" at bounding box center [671, 473] width 99 height 17
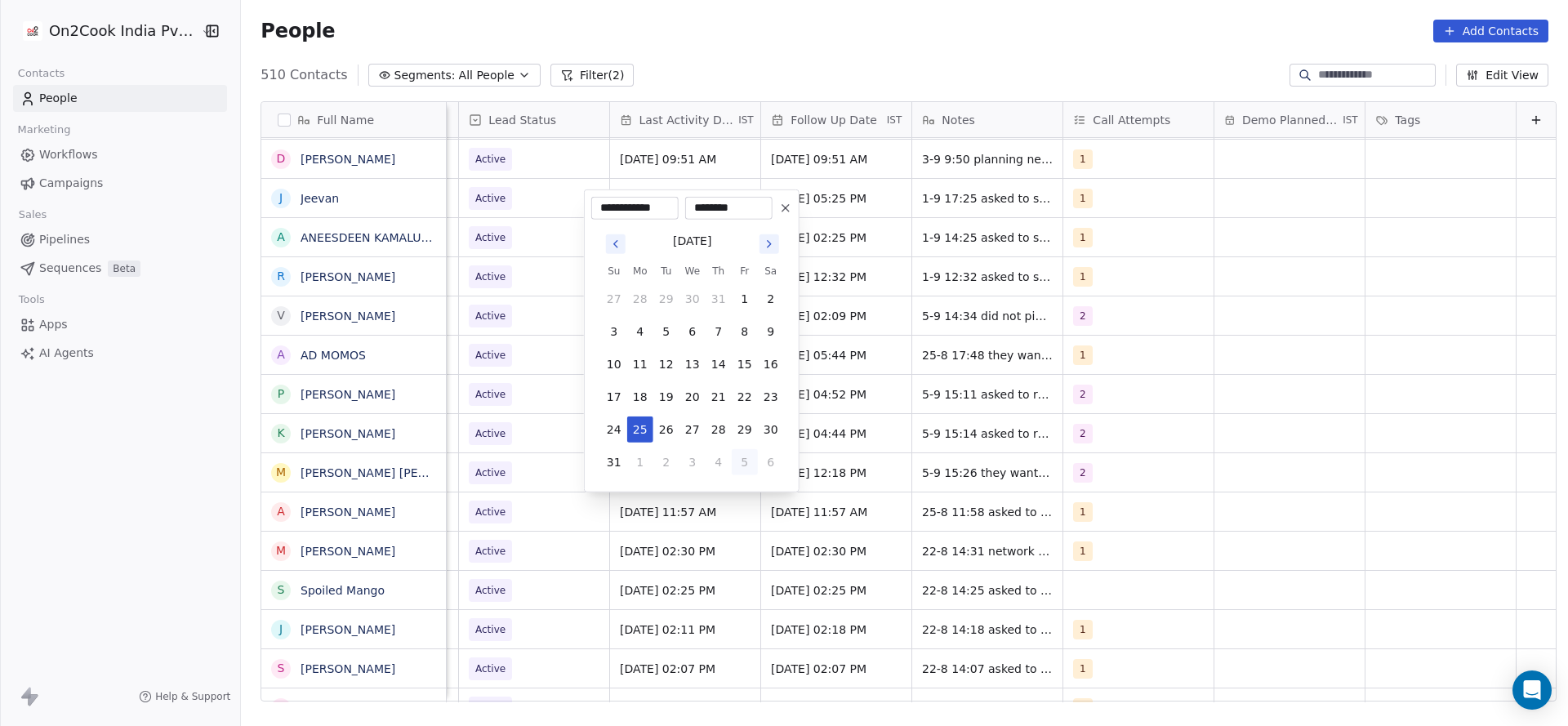
click at [741, 458] on button "5" at bounding box center [745, 462] width 26 height 26
type input "**********"
click at [738, 543] on html "On2Cook India Pvt. Ltd. Contacts People Marketing Workflows Campaigns Sales Pip…" at bounding box center [784, 363] width 1568 height 726
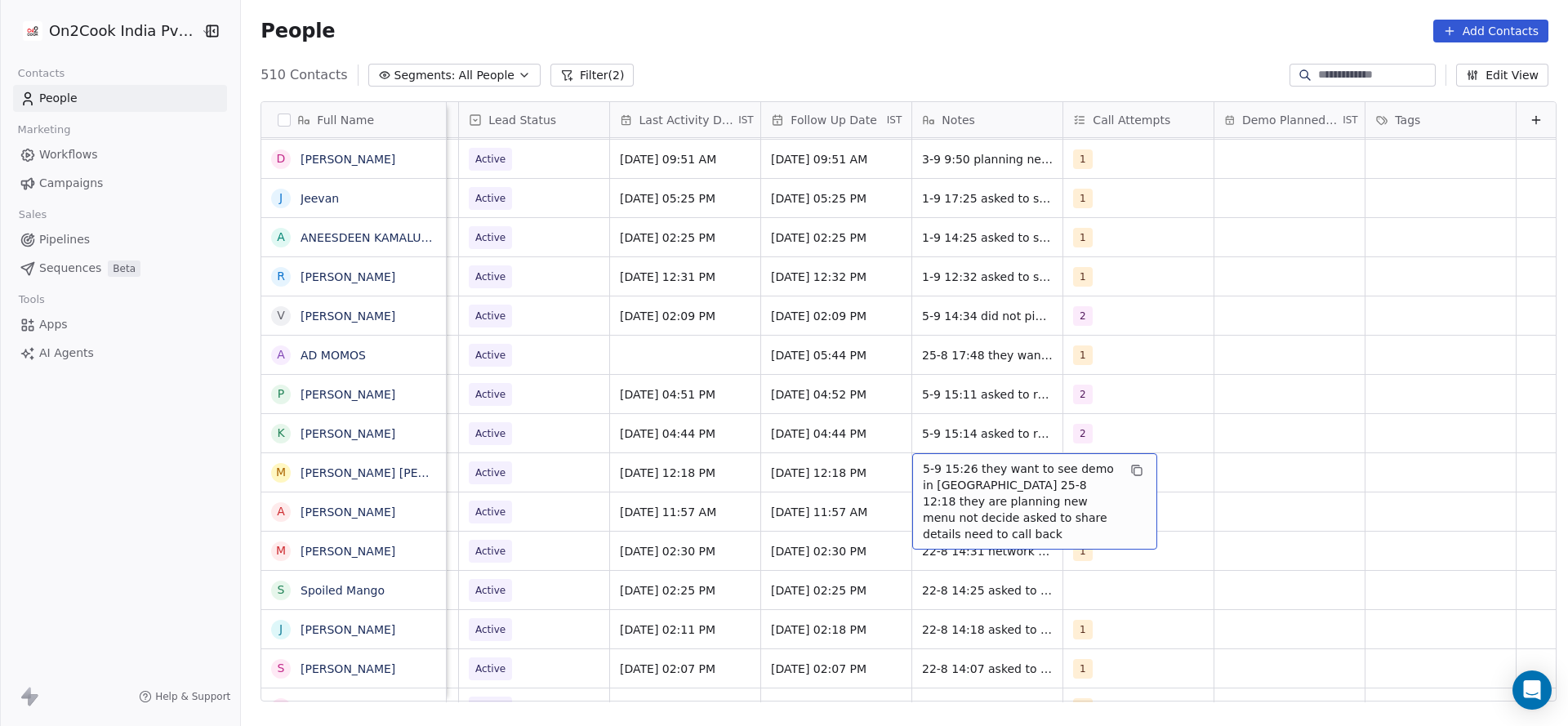
click at [924, 475] on span "5-9 15:26 they want to see demo in banaras 25-8 12:18 they are planning new men…" at bounding box center [1020, 501] width 195 height 82
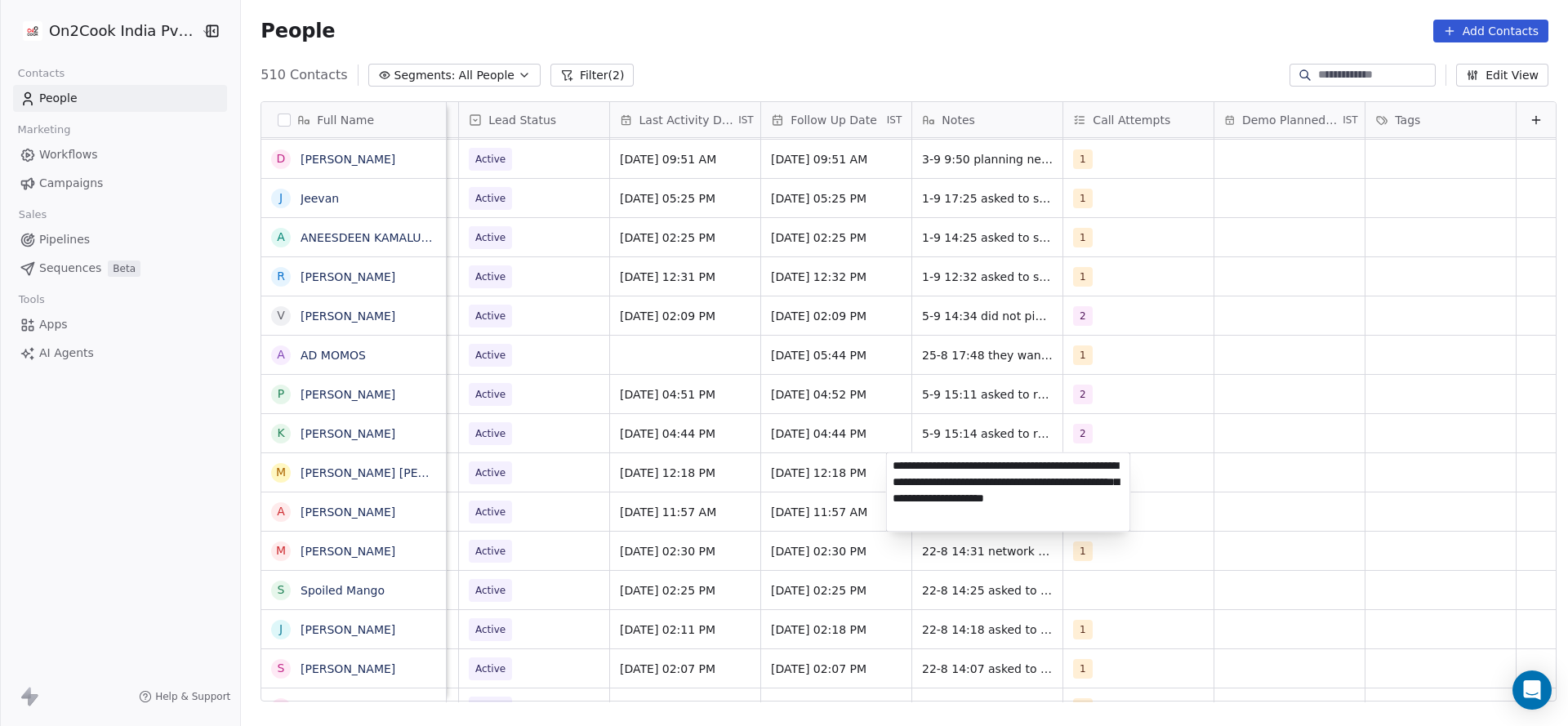
click at [1119, 465] on textarea "**********" at bounding box center [1008, 492] width 243 height 79
type textarea "**********"
click at [938, 495] on textarea "**********" at bounding box center [1008, 490] width 243 height 72
click at [777, 502] on html "On2Cook India Pvt. Ltd. Contacts People Marketing Workflows Campaigns Sales Pip…" at bounding box center [784, 363] width 1568 height 726
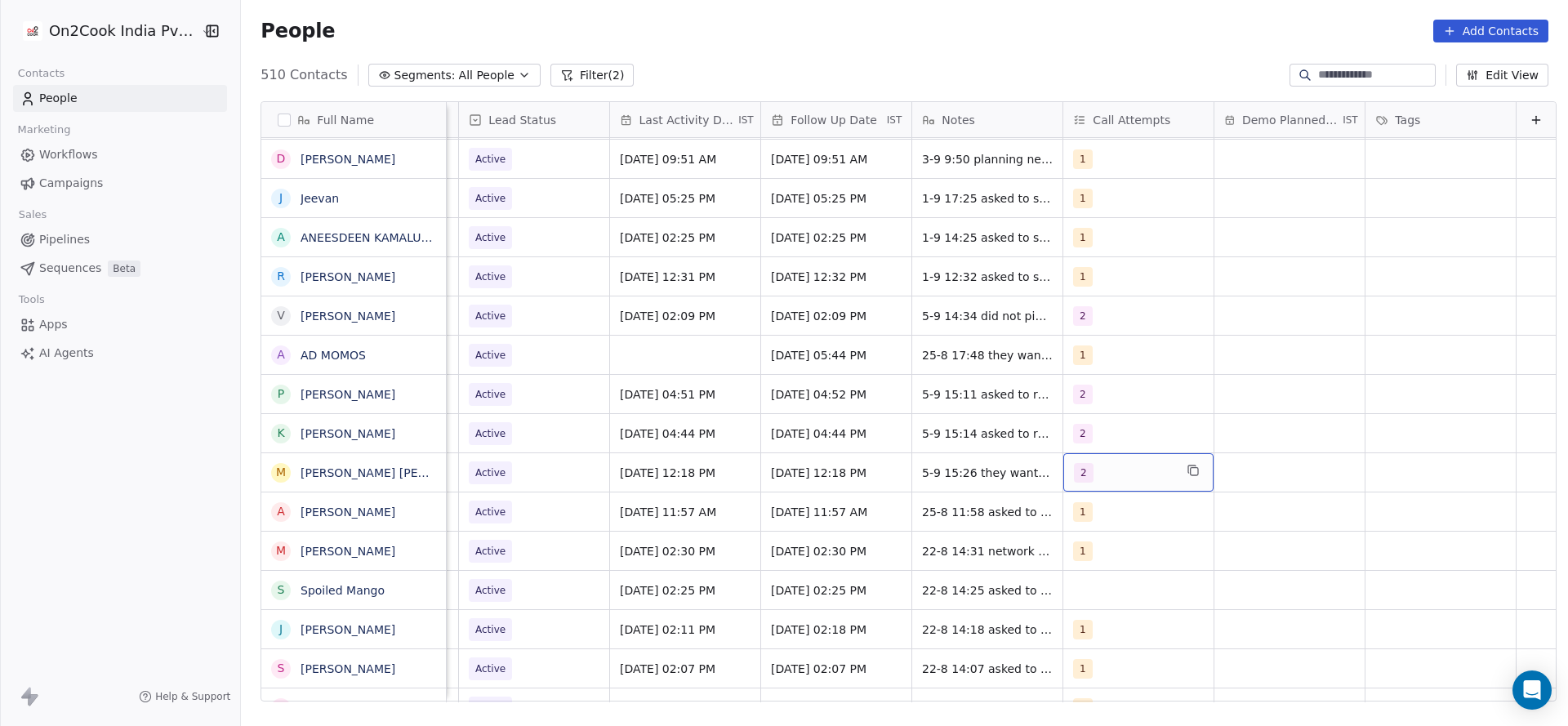
click at [1087, 463] on div "2" at bounding box center [1124, 473] width 99 height 19
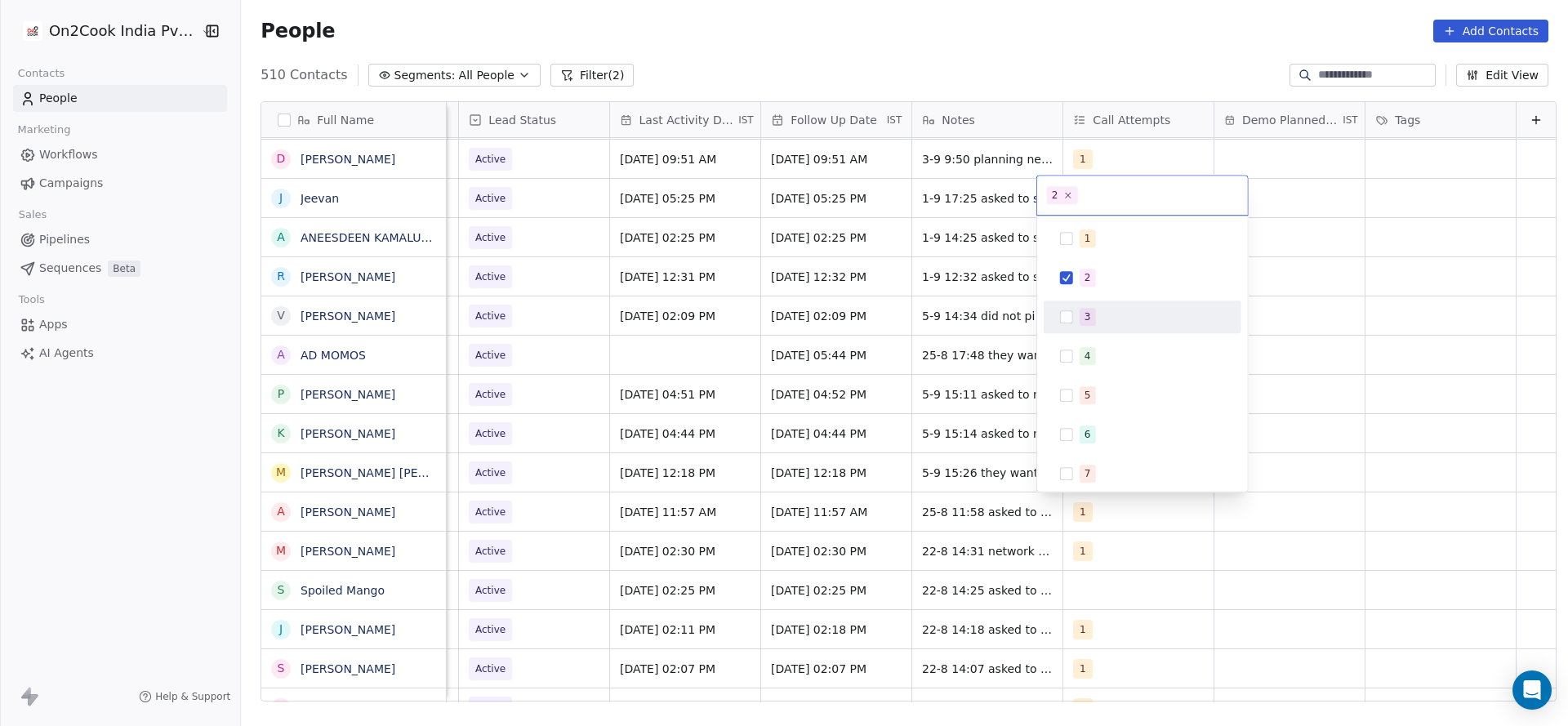
click at [1096, 306] on div "3" at bounding box center [1143, 316] width 185 height 26
click at [1099, 284] on div "2" at bounding box center [1151, 277] width 145 height 18
click at [919, 360] on html "On2Cook India Pvt. Ltd. Contacts People Marketing Workflows Campaigns Sales Pip…" at bounding box center [784, 363] width 1568 height 726
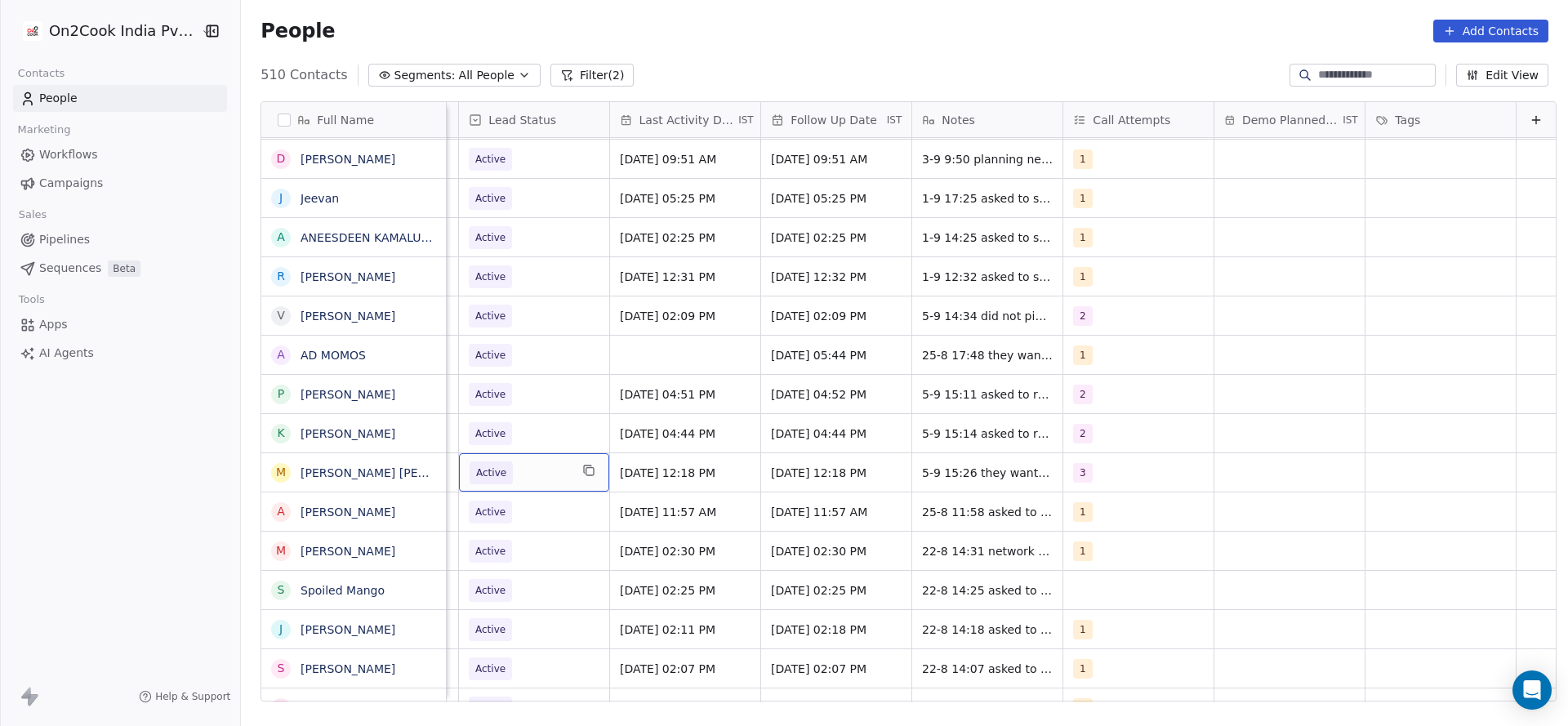
scroll to position [0, 2115]
click at [500, 470] on span "Active" at bounding box center [520, 472] width 99 height 22
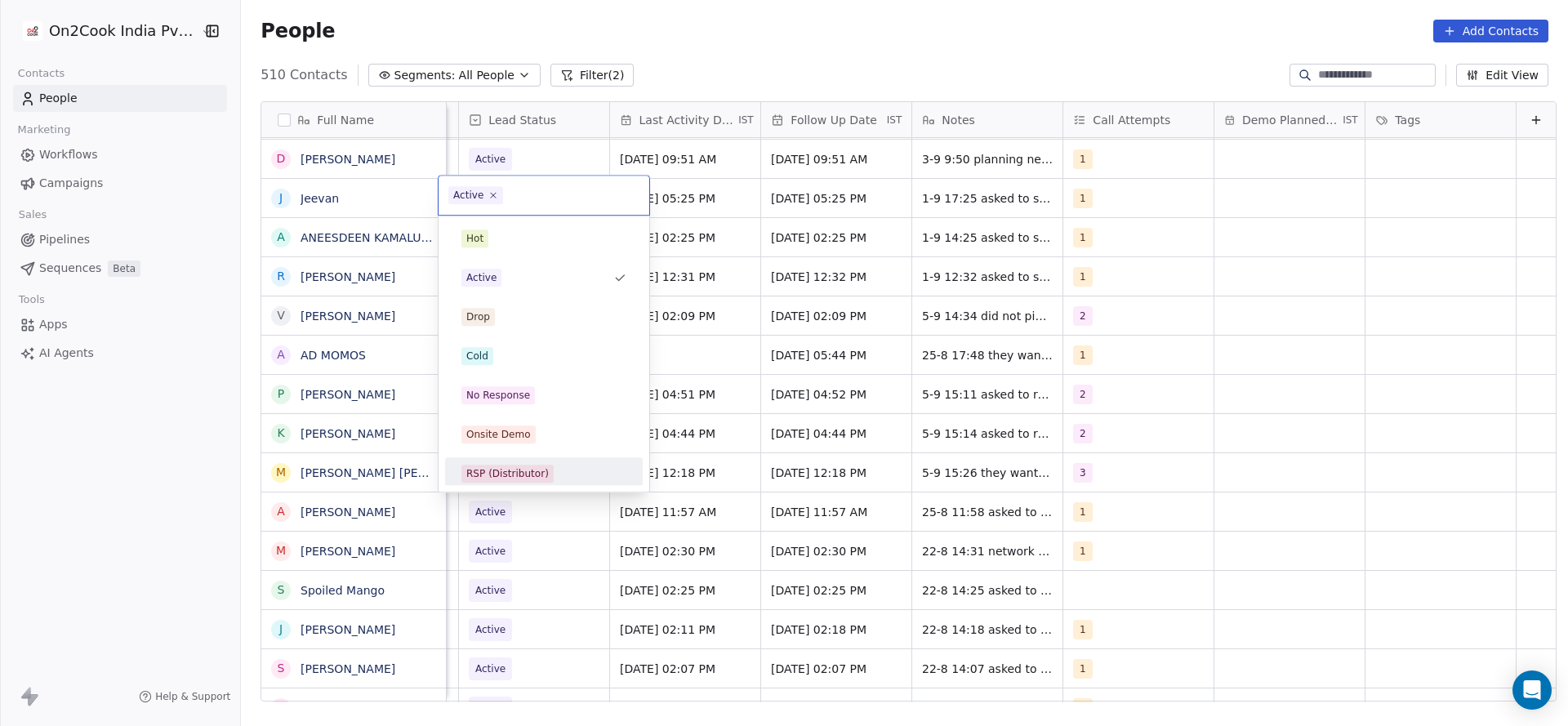
click at [1076, 450] on html "On2Cook India Pvt. Ltd. Contacts People Marketing Workflows Campaigns Sales Pip…" at bounding box center [784, 363] width 1568 height 726
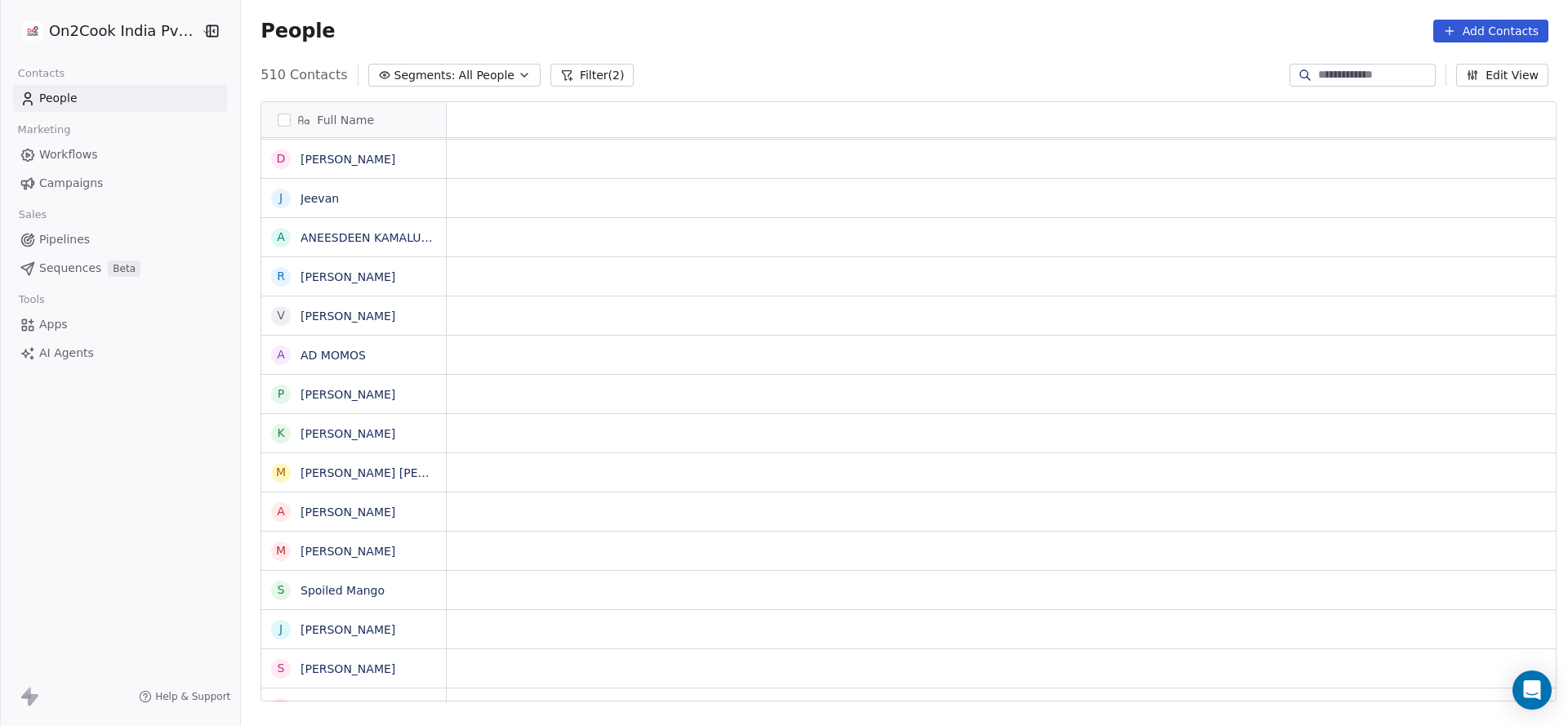
scroll to position [0, 0]
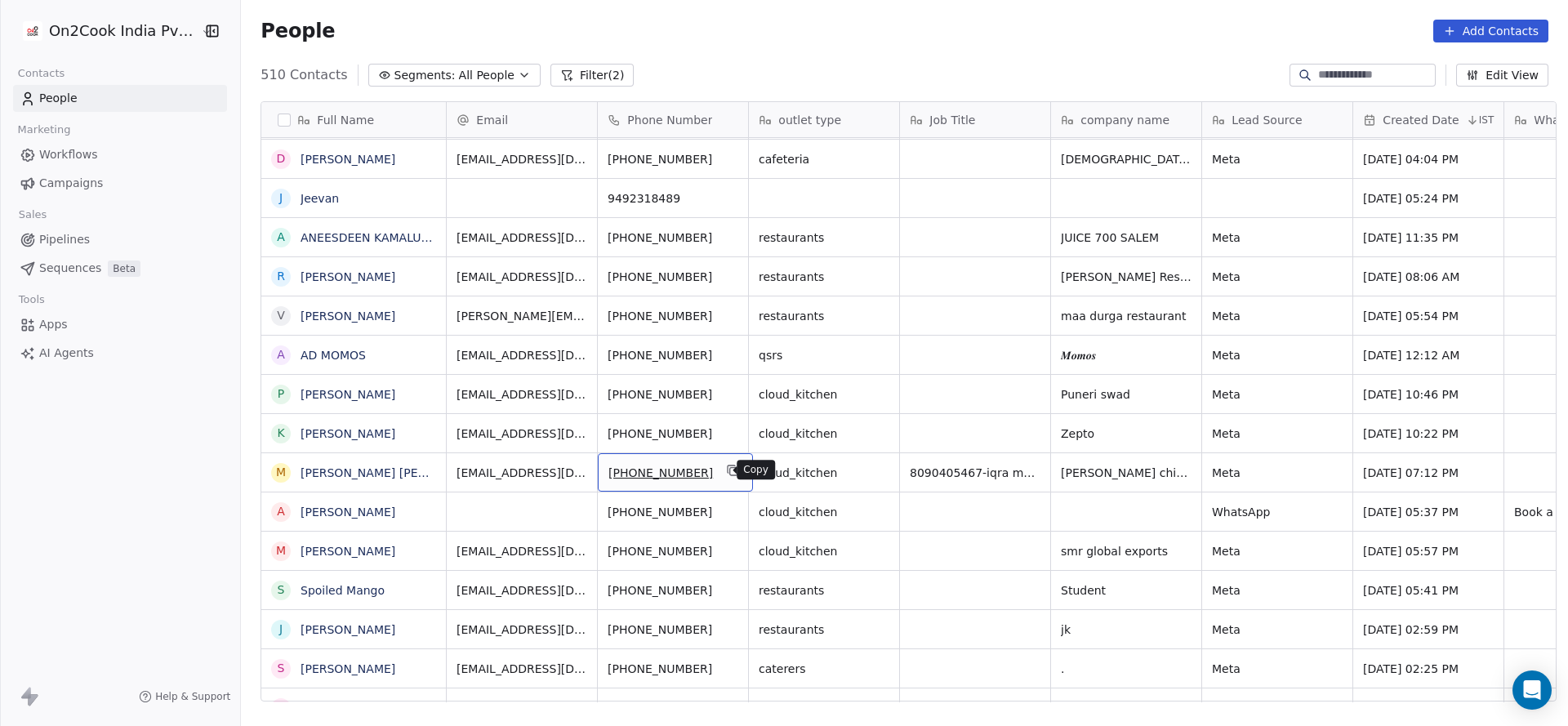
click at [727, 465] on icon "grid" at bounding box center [733, 470] width 13 height 13
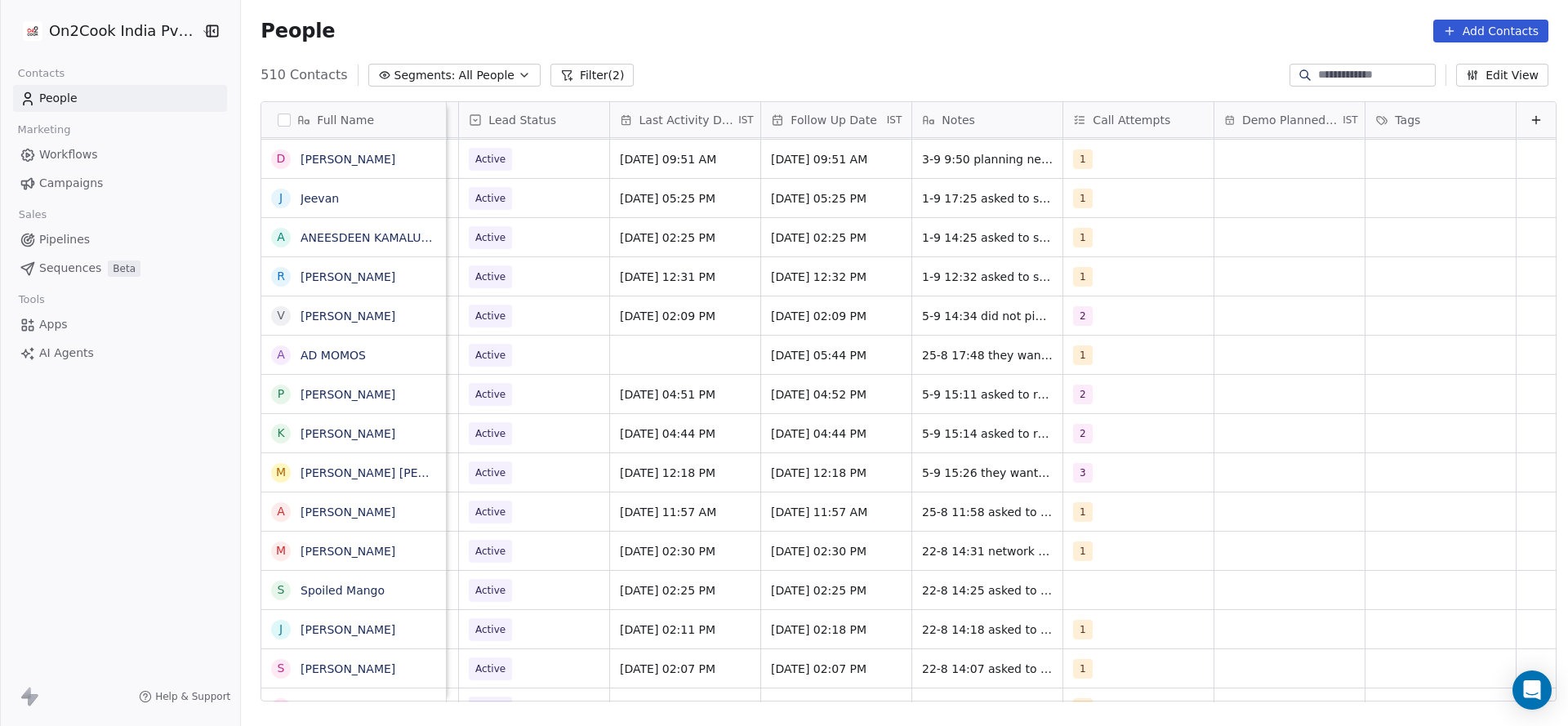
scroll to position [0, 2115]
click at [531, 469] on span "Active" at bounding box center [520, 472] width 99 height 22
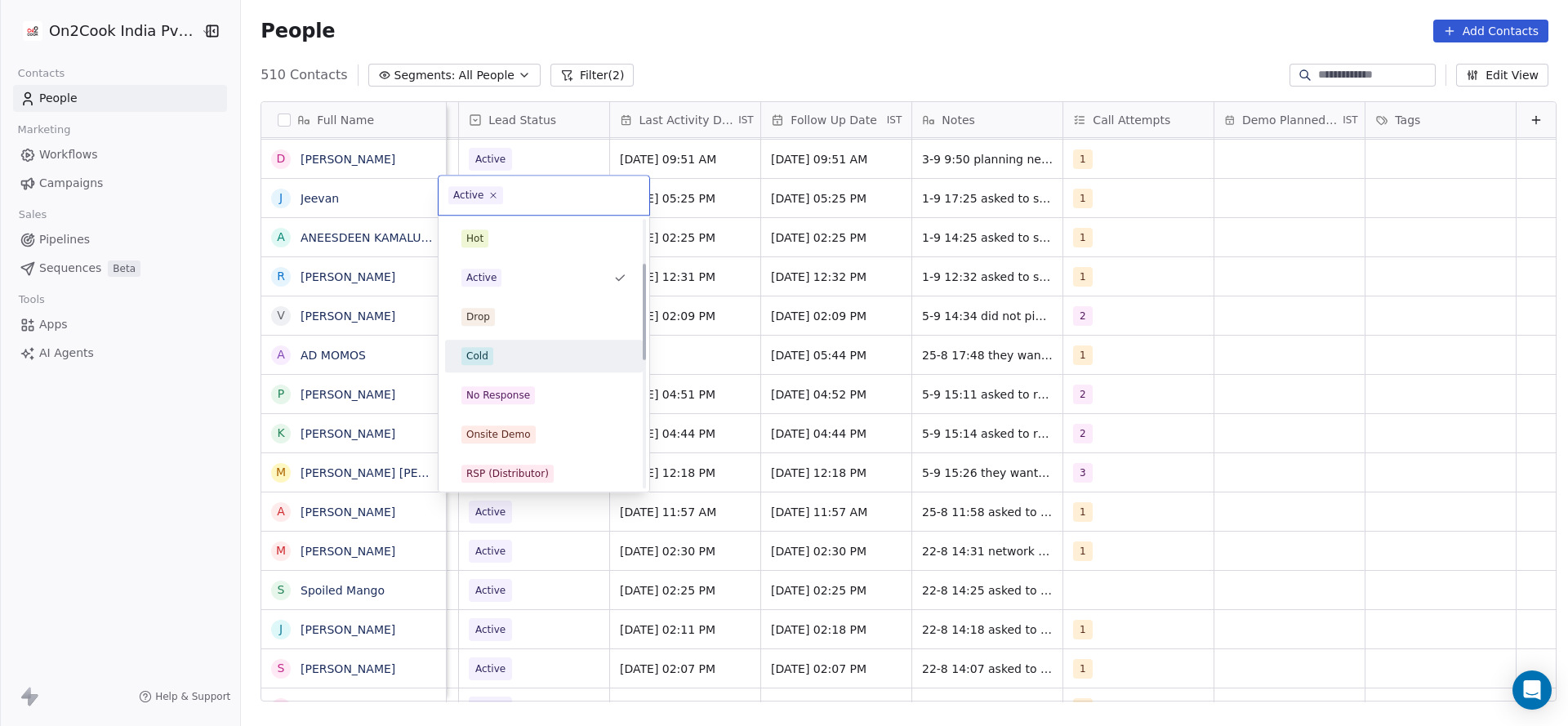
scroll to position [123, 0]
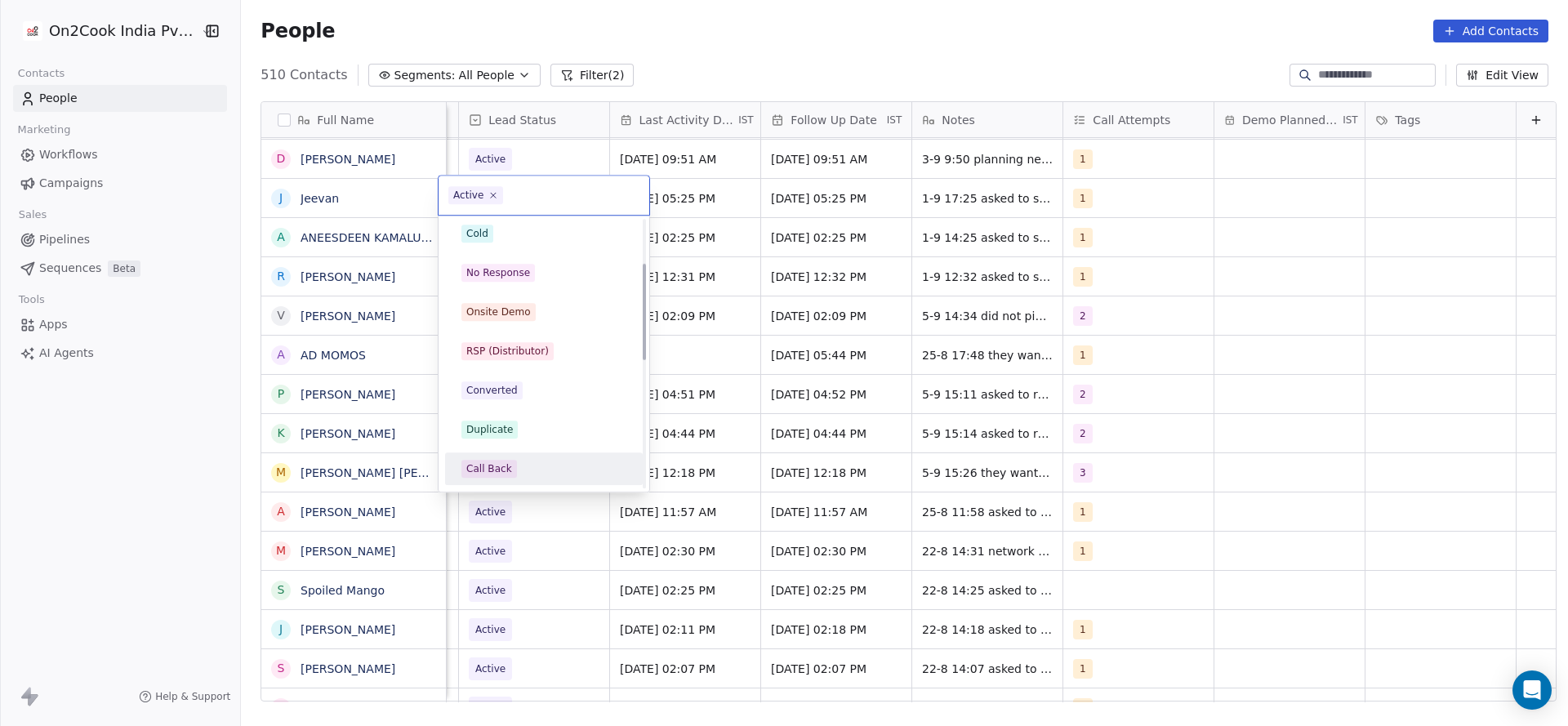
click at [543, 465] on div "Call Back" at bounding box center [544, 468] width 165 height 18
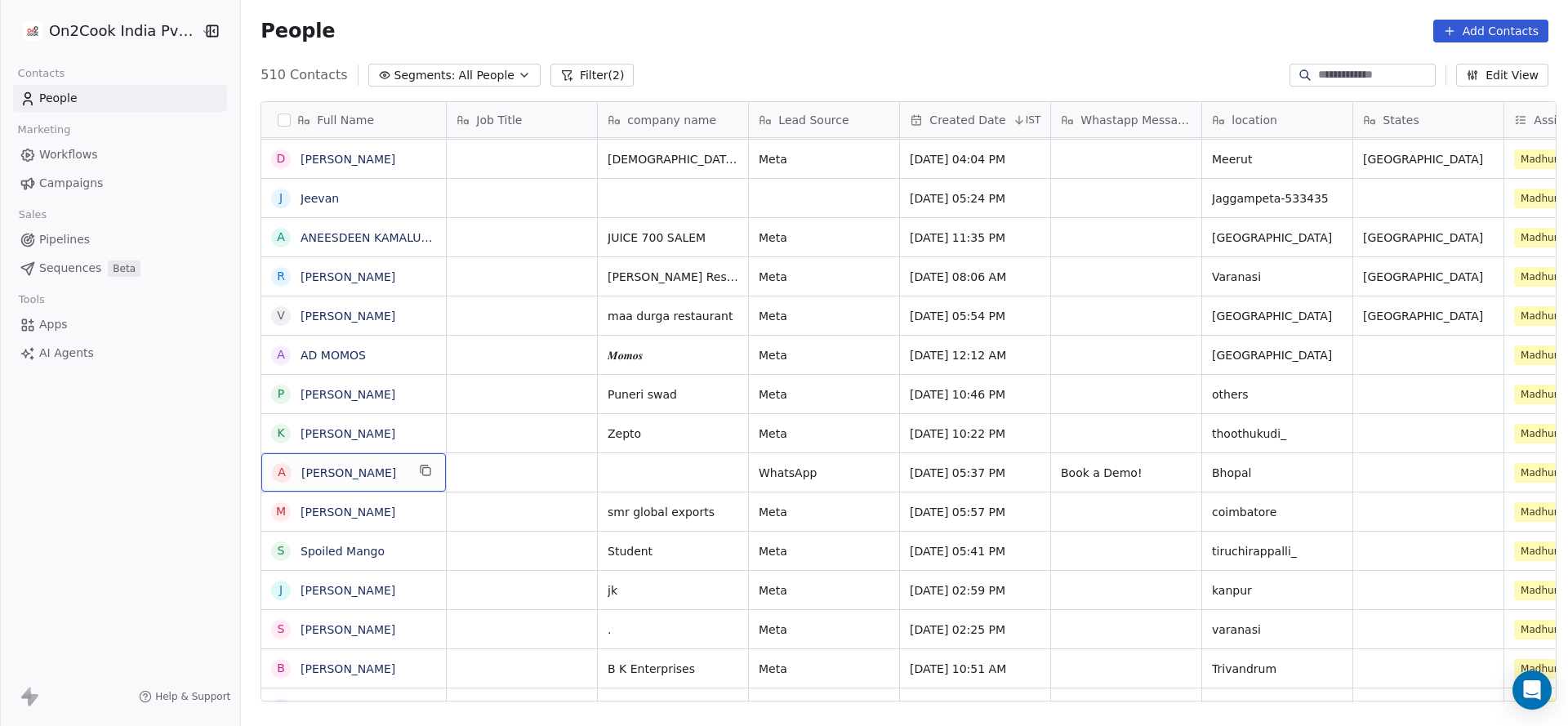
scroll to position [0, 0]
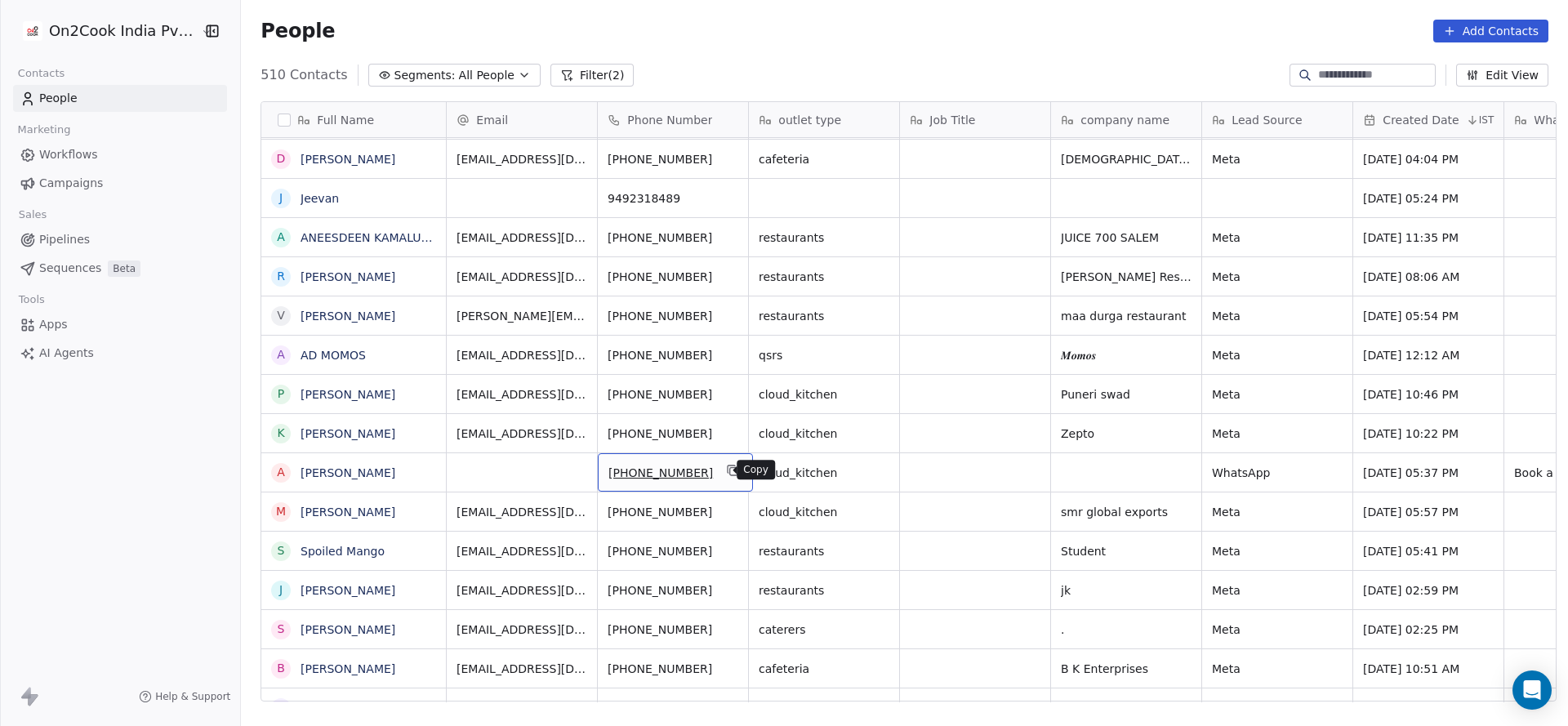
click at [727, 473] on icon "grid" at bounding box center [733, 470] width 13 height 13
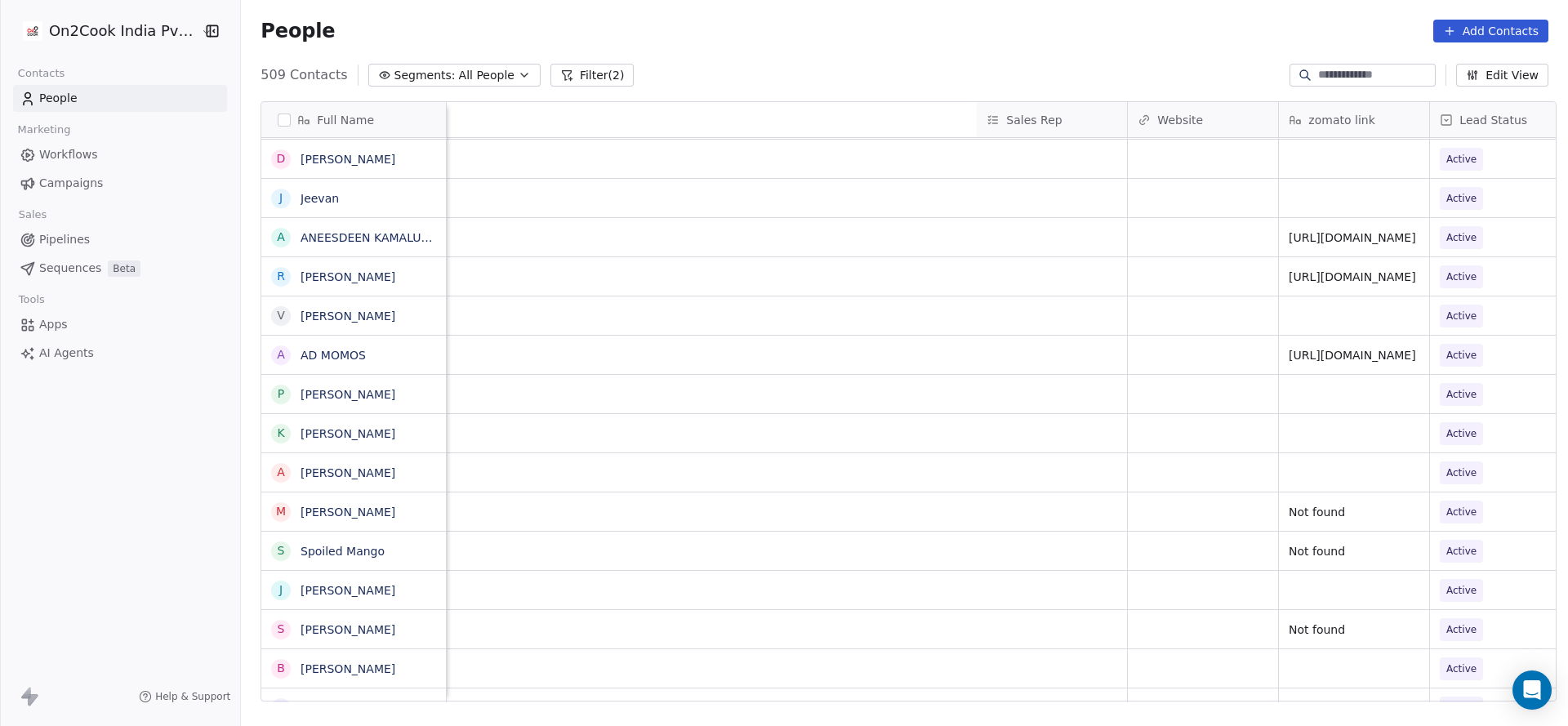
scroll to position [0, 2121]
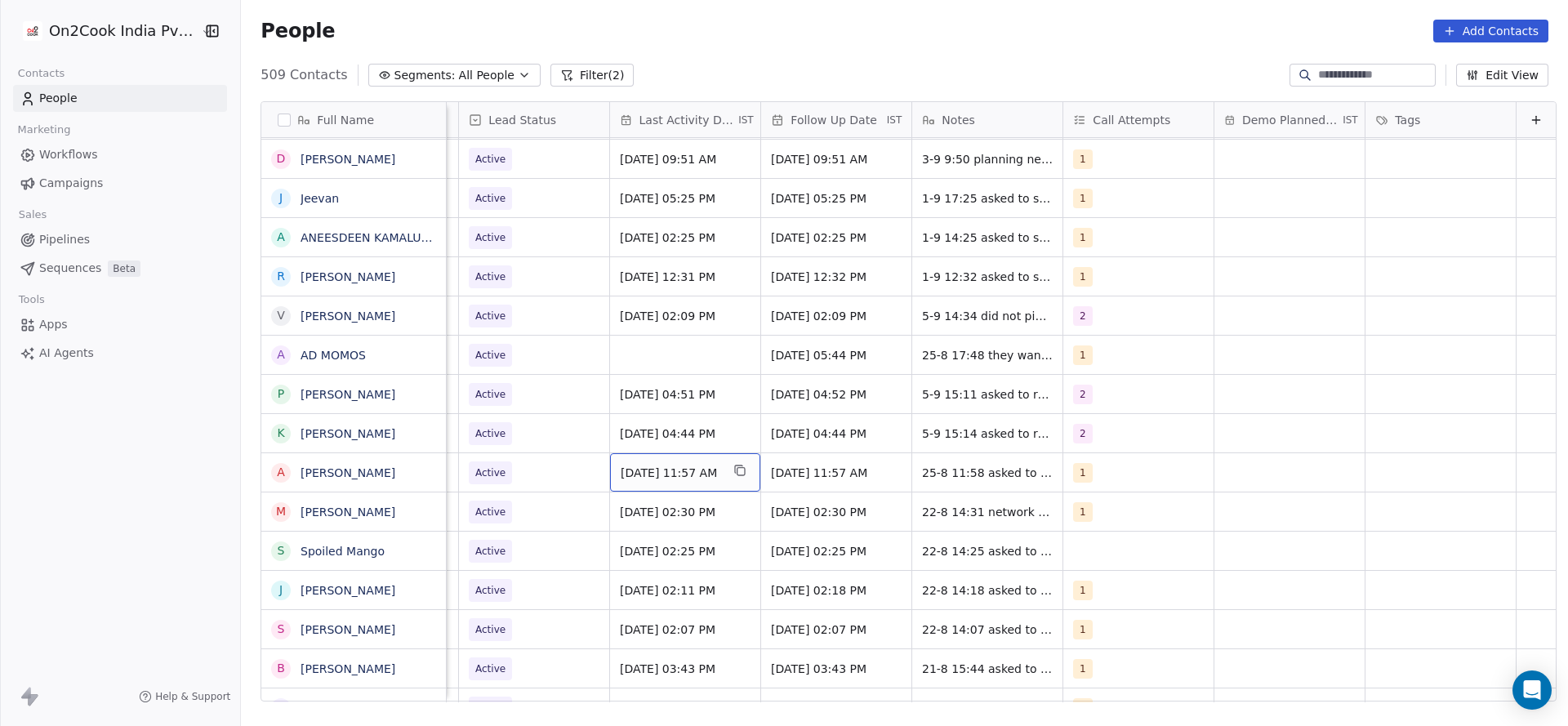
click at [638, 481] on div "Aug 25, 2025 11:57 AM" at bounding box center [685, 472] width 150 height 38
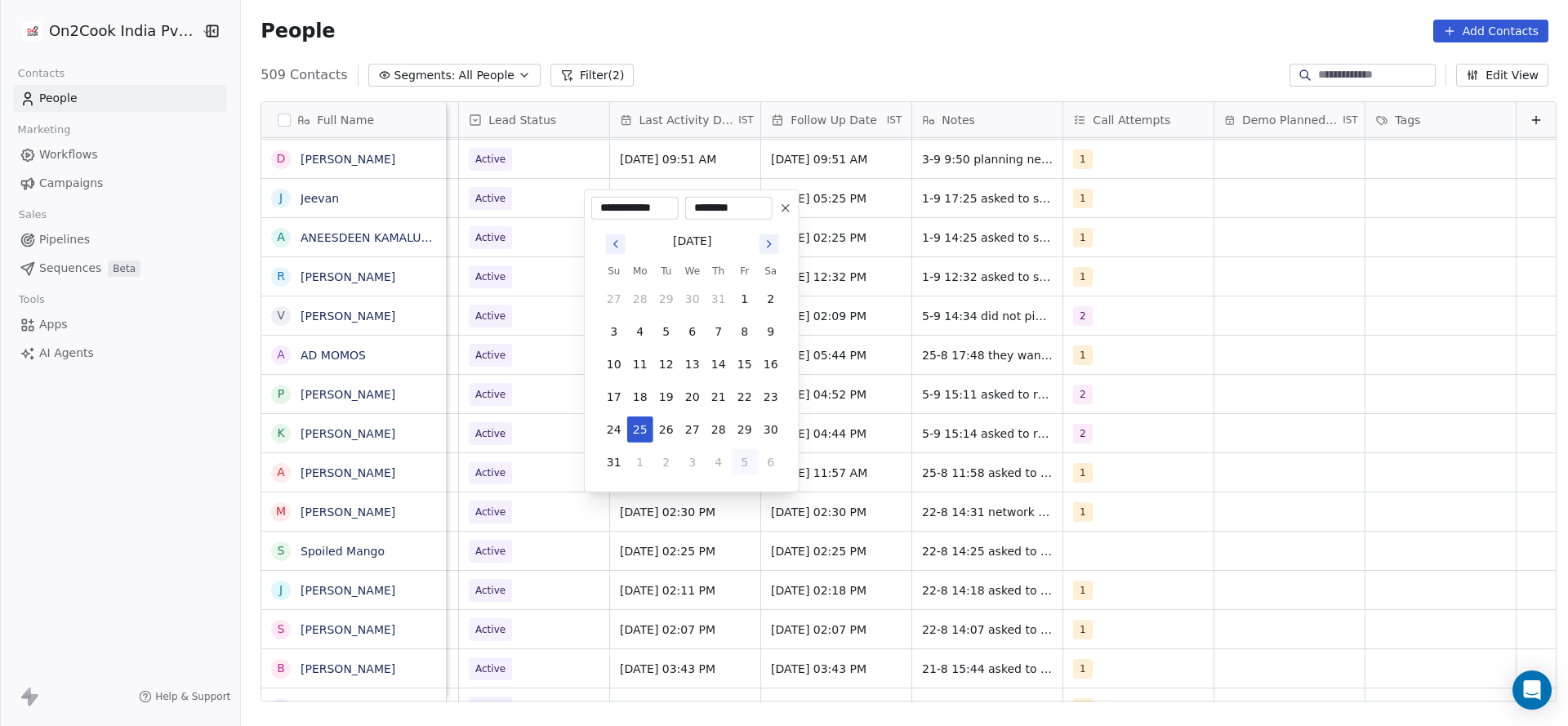
click at [739, 460] on button "5" at bounding box center [745, 462] width 26 height 26
type input "**********"
click at [658, 539] on html "On2Cook India Pvt. Ltd. Contacts People Marketing Workflows Campaigns Sales Pip…" at bounding box center [784, 363] width 1568 height 726
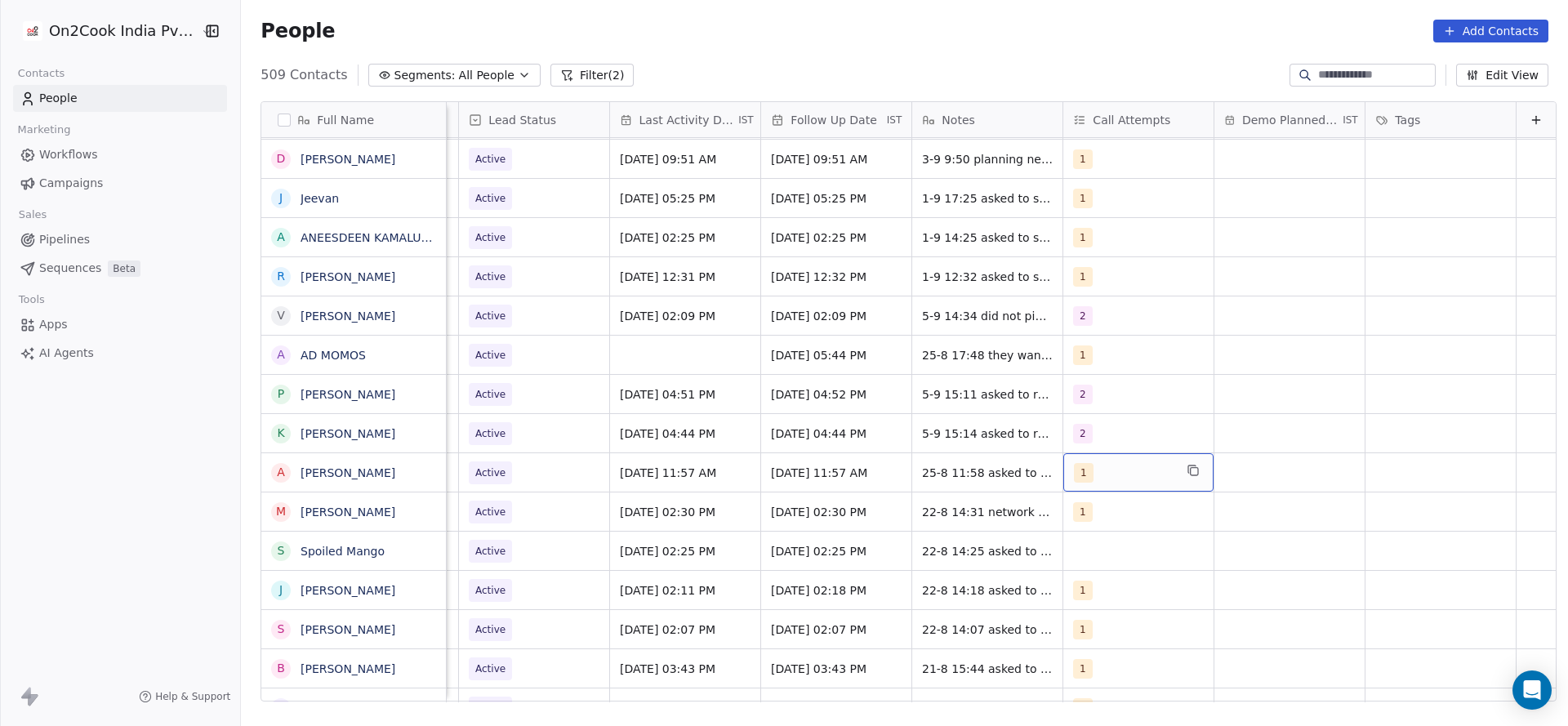
click at [1097, 474] on div "1" at bounding box center [1124, 473] width 99 height 19
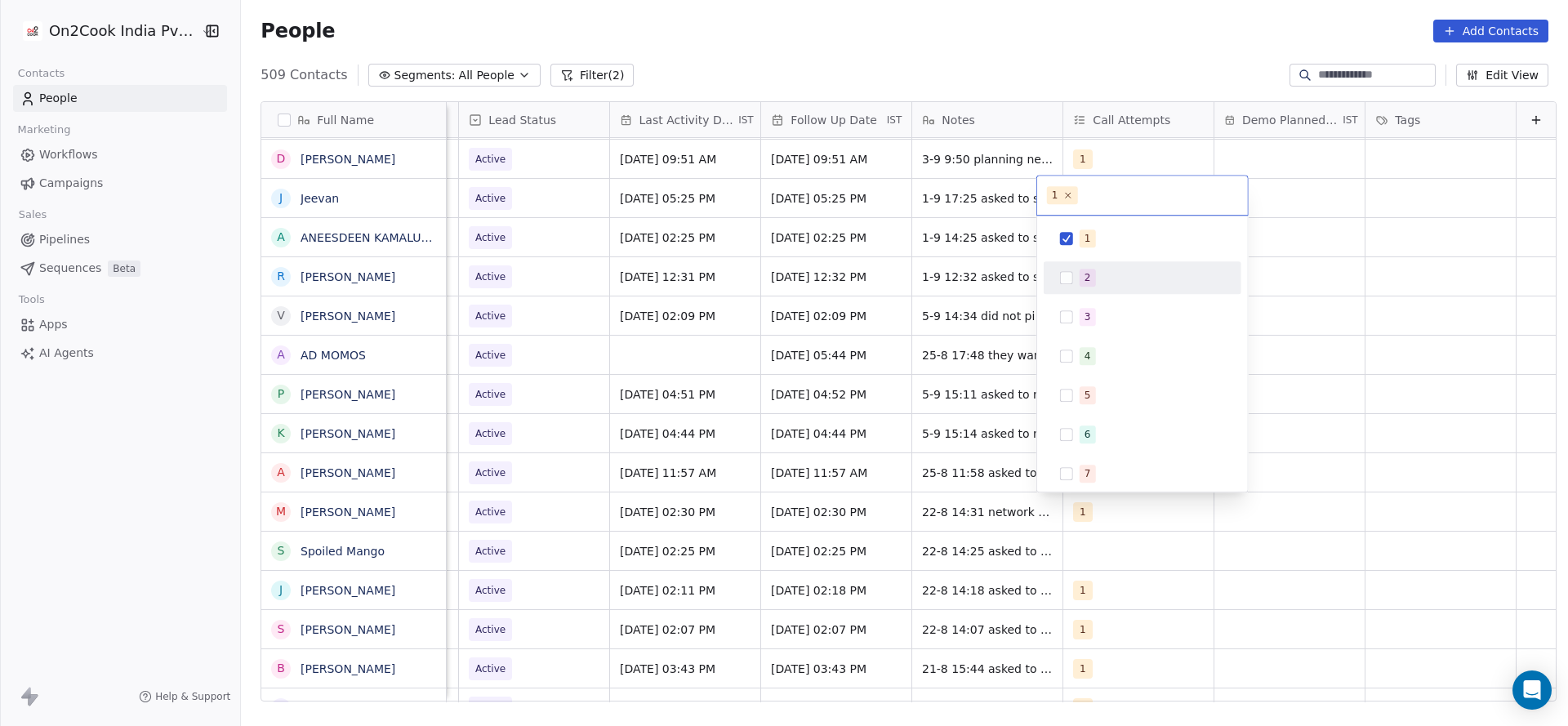
click at [1108, 289] on div "2" at bounding box center [1143, 277] width 185 height 26
click at [1110, 242] on div "1" at bounding box center [1151, 238] width 145 height 18
drag, startPoint x: 950, startPoint y: 326, endPoint x: 928, endPoint y: 511, distance: 186.3
click at [950, 375] on html "On2Cook India Pvt. Ltd. Contacts People Marketing Workflows Campaigns Sales Pip…" at bounding box center [784, 363] width 1568 height 726
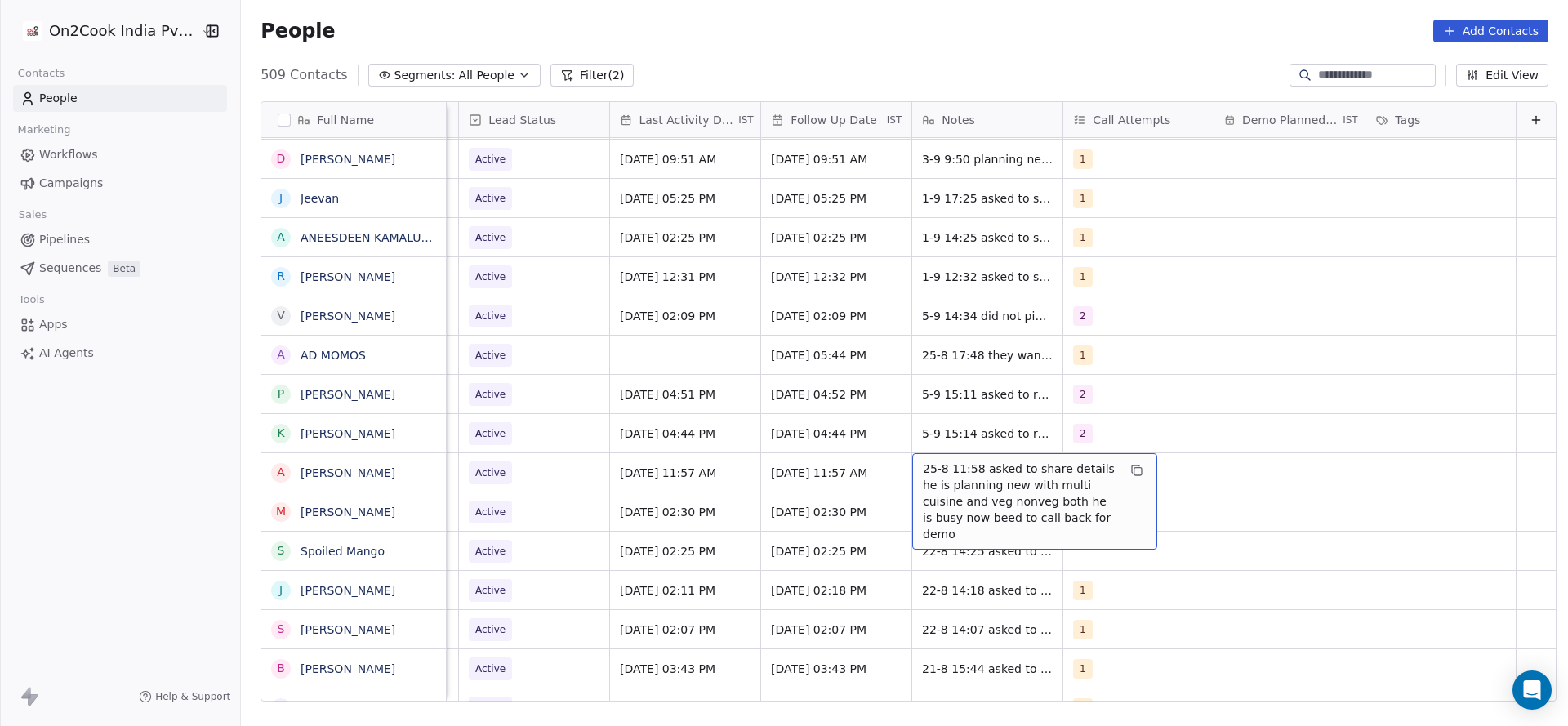
click at [923, 465] on span "25-8 11:58 asked to share details he is planning new with multi cuisine and veg…" at bounding box center [1020, 501] width 195 height 82
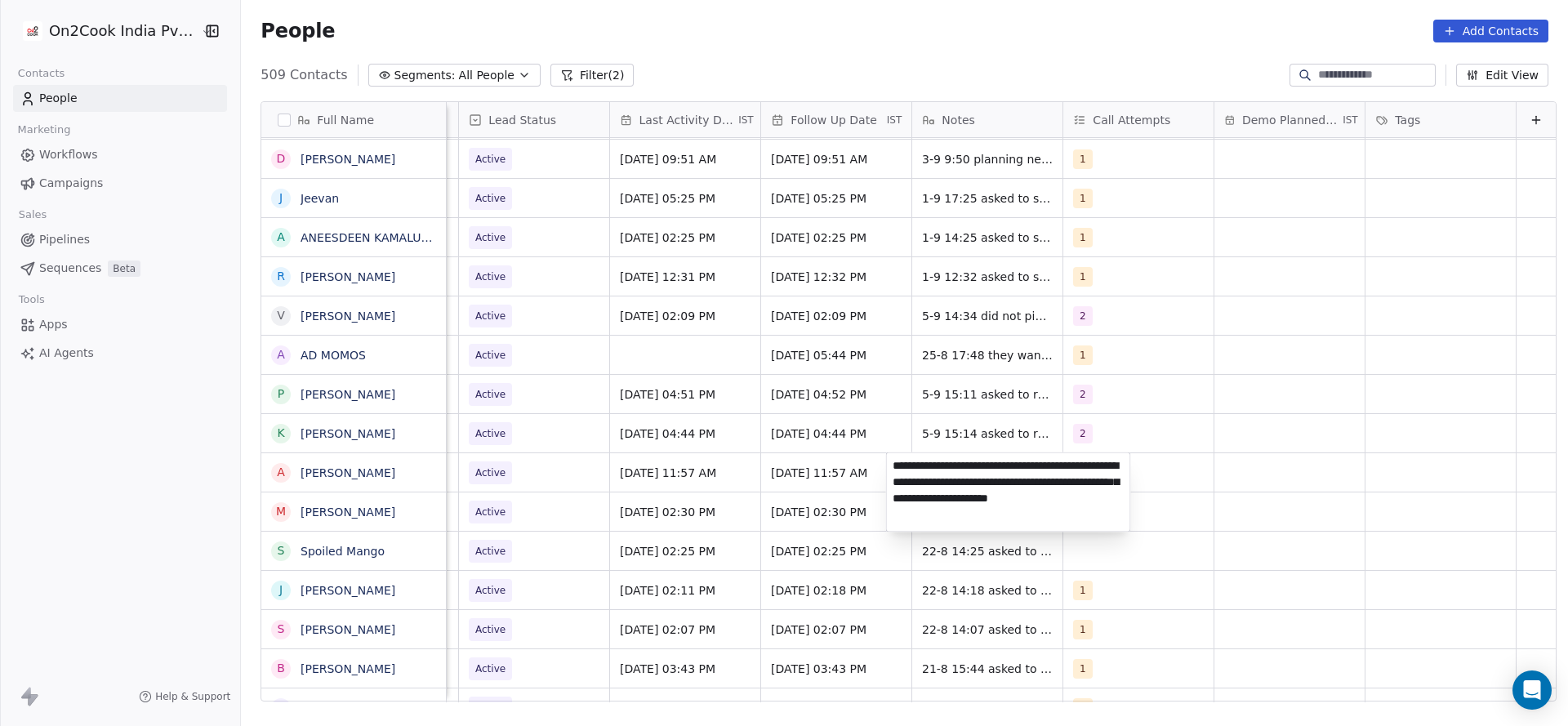
click at [892, 465] on textarea "**********" at bounding box center [1008, 492] width 243 height 79
type textarea "**********"
click at [651, 480] on html "On2Cook India Pvt. Ltd. Contacts People Marketing Workflows Campaigns Sales Pip…" at bounding box center [784, 363] width 1568 height 726
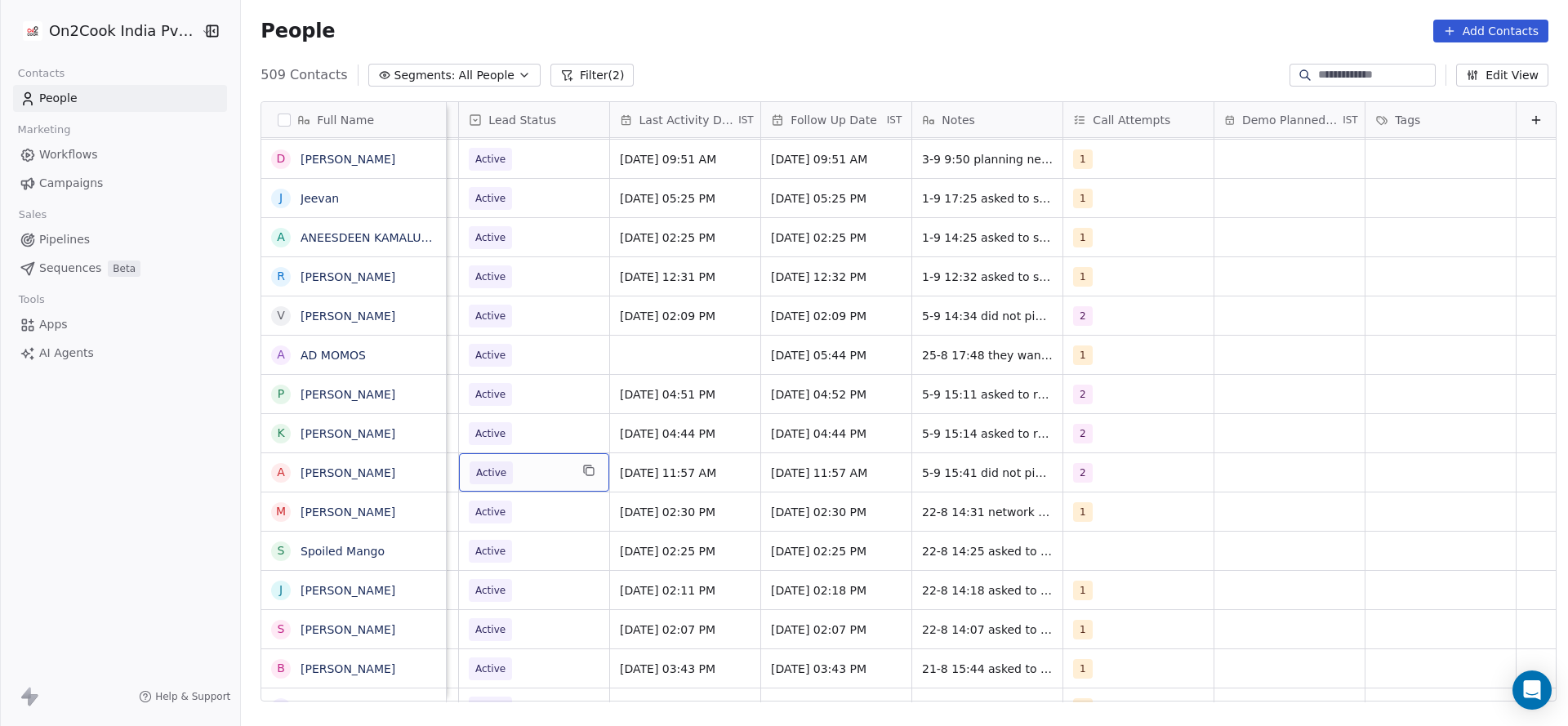
scroll to position [0, 2115]
click at [529, 472] on span "Active" at bounding box center [520, 472] width 99 height 22
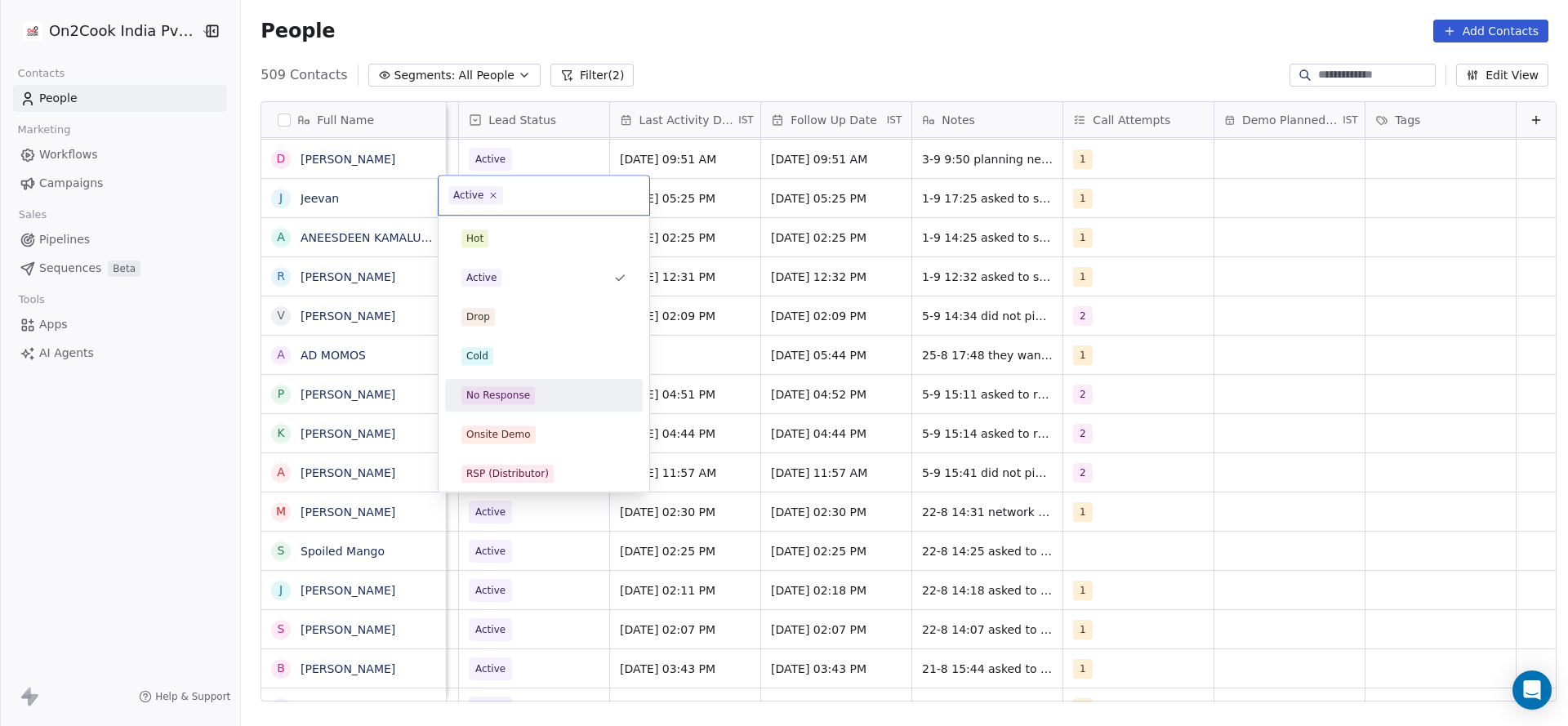
click at [517, 398] on div "No Response" at bounding box center [497, 395] width 63 height 15
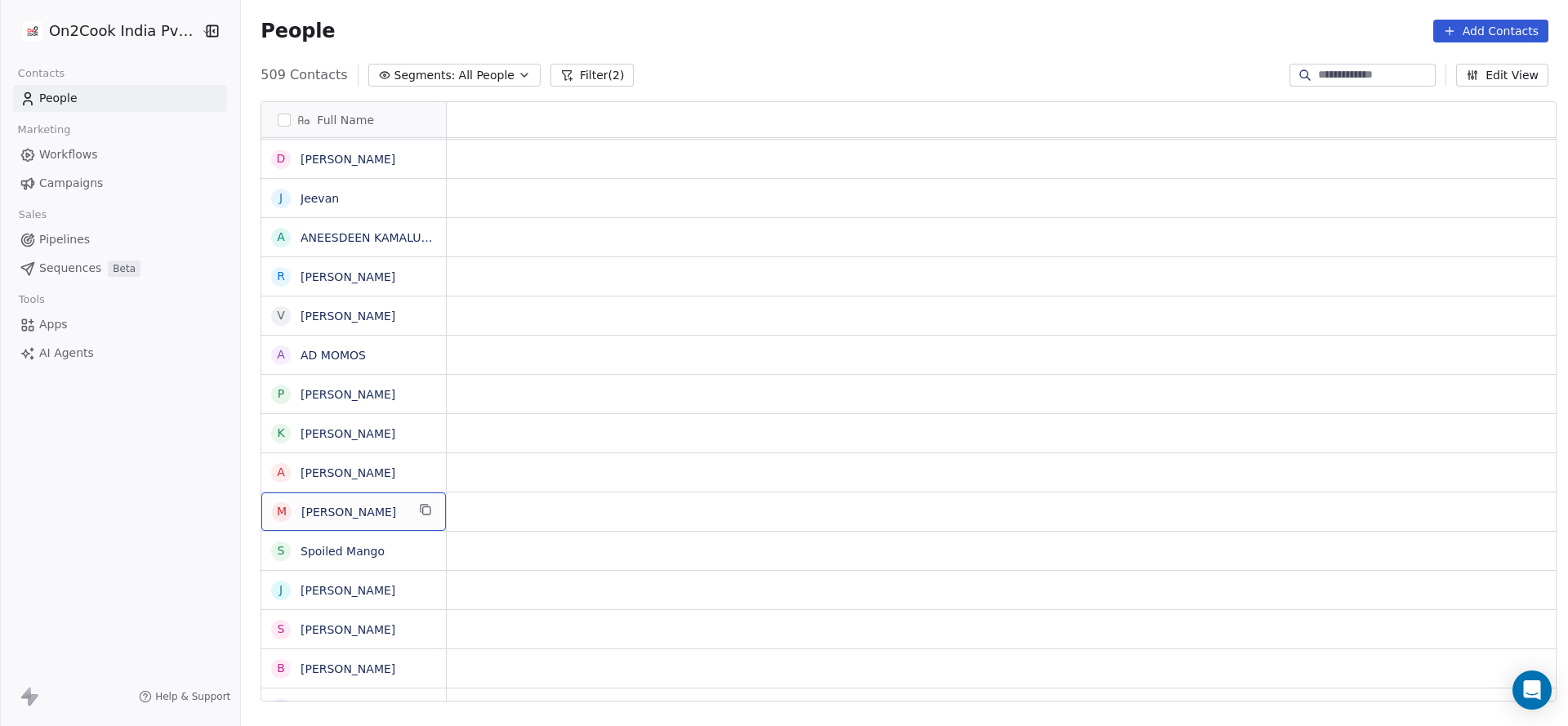
scroll to position [0, 0]
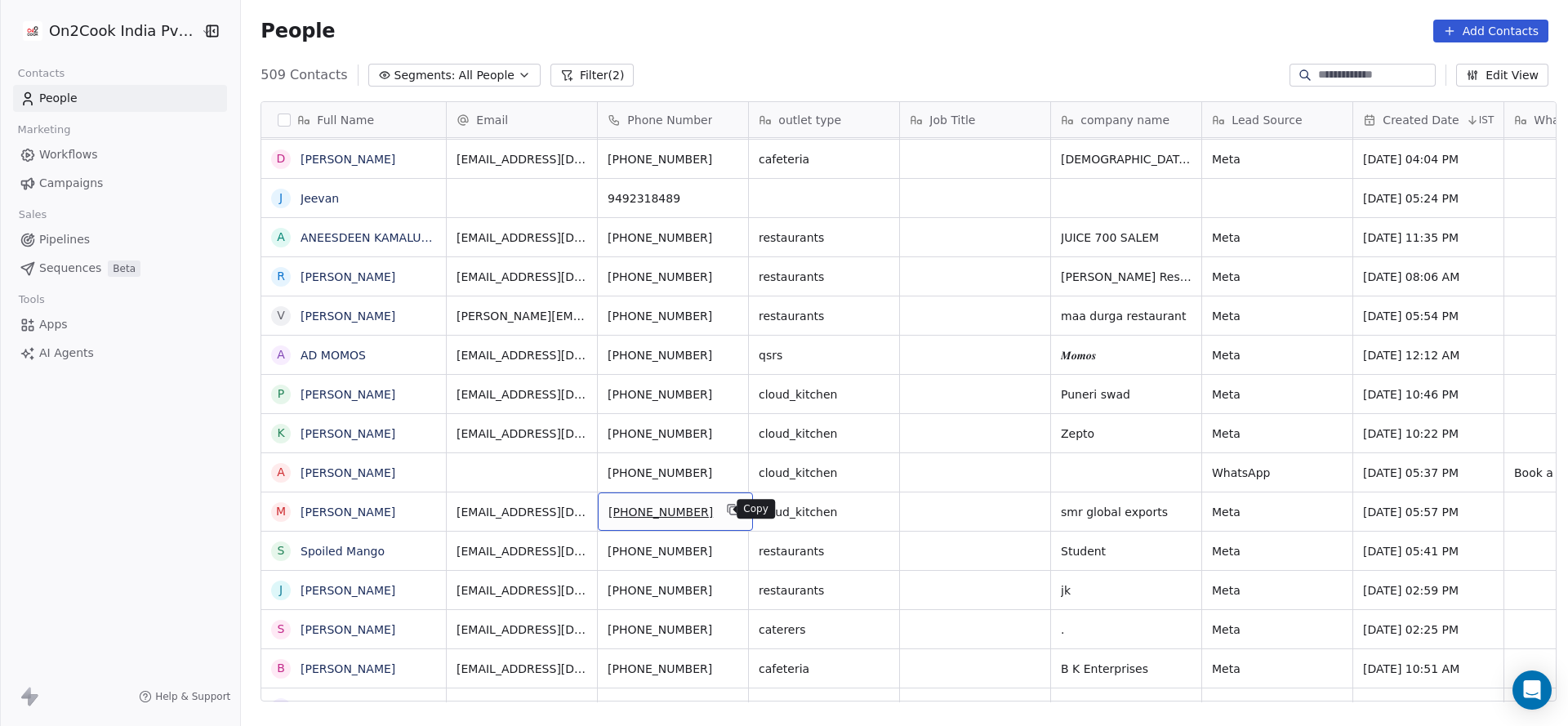
click at [727, 503] on icon "grid" at bounding box center [733, 509] width 13 height 13
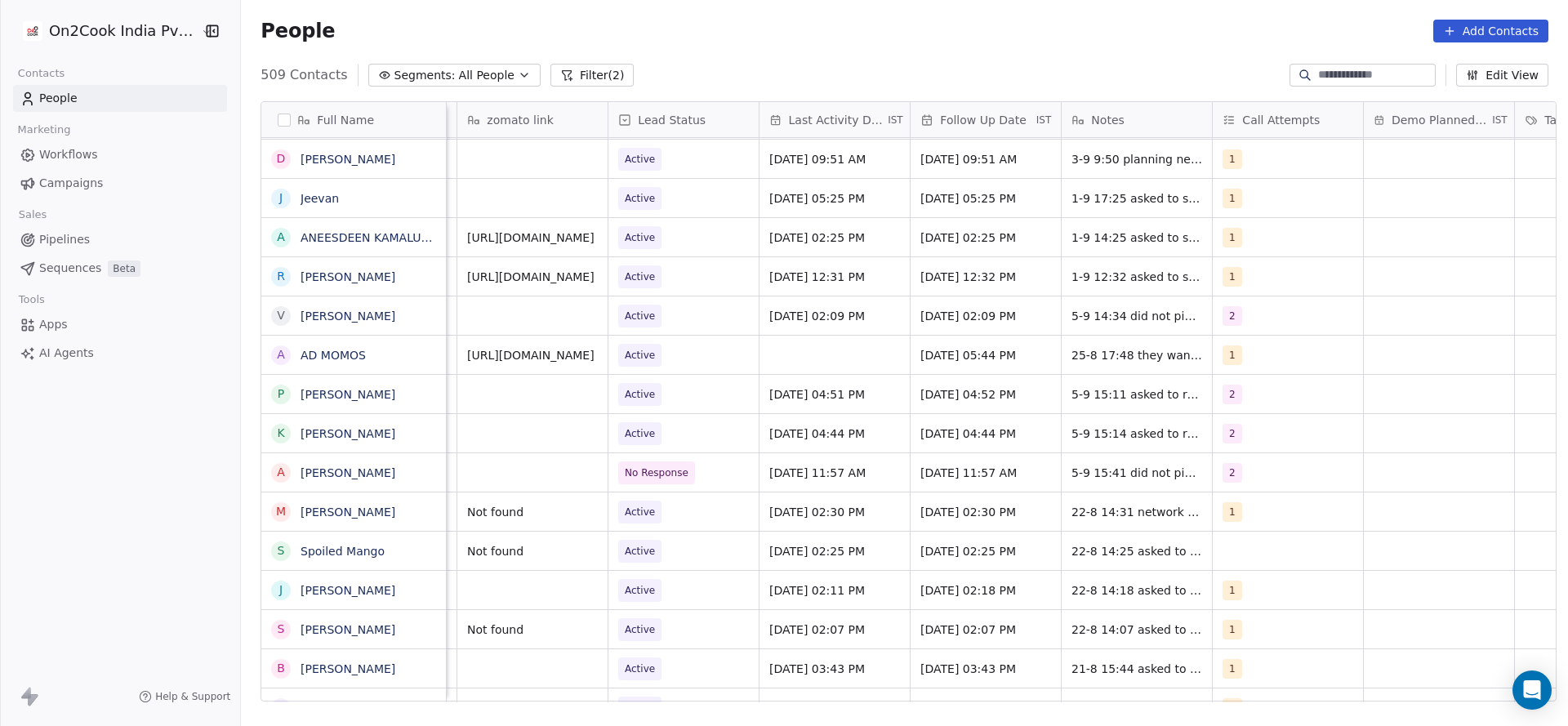
scroll to position [0, 1975]
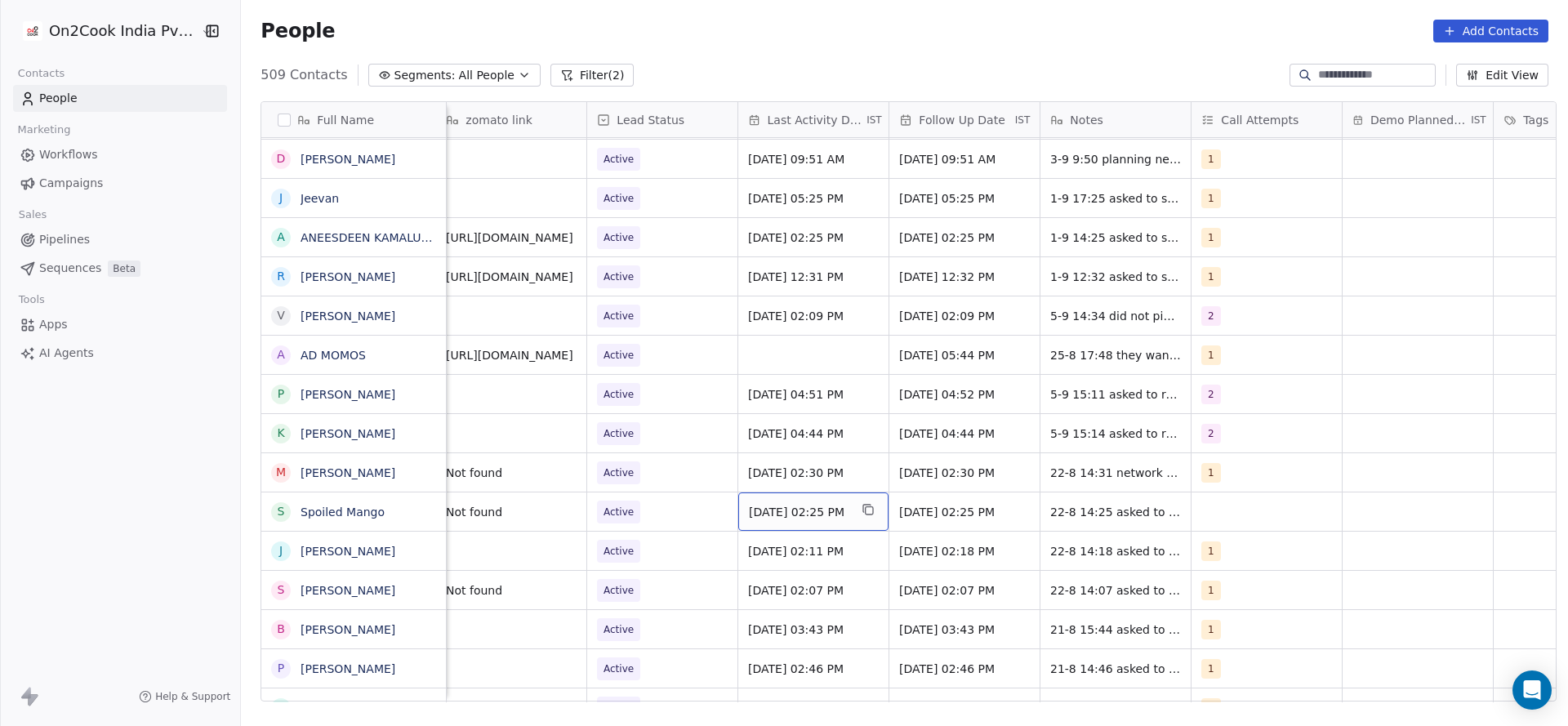
click at [822, 511] on span "Aug 22, 2025 02:25 PM" at bounding box center [799, 512] width 99 height 17
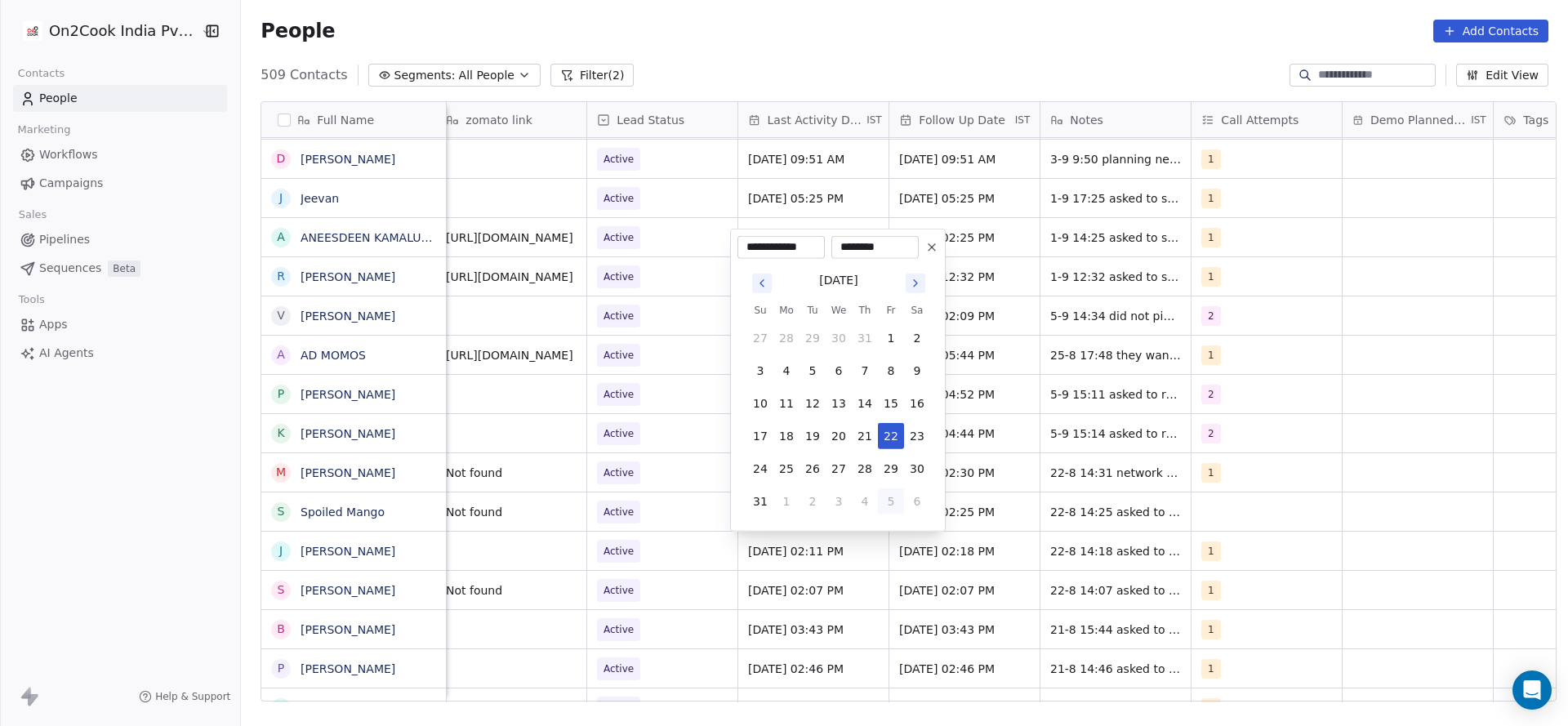
click at [609, 530] on html "On2Cook India Pvt. Ltd. Contacts People Marketing Workflows Campaigns Sales Pip…" at bounding box center [784, 363] width 1568 height 726
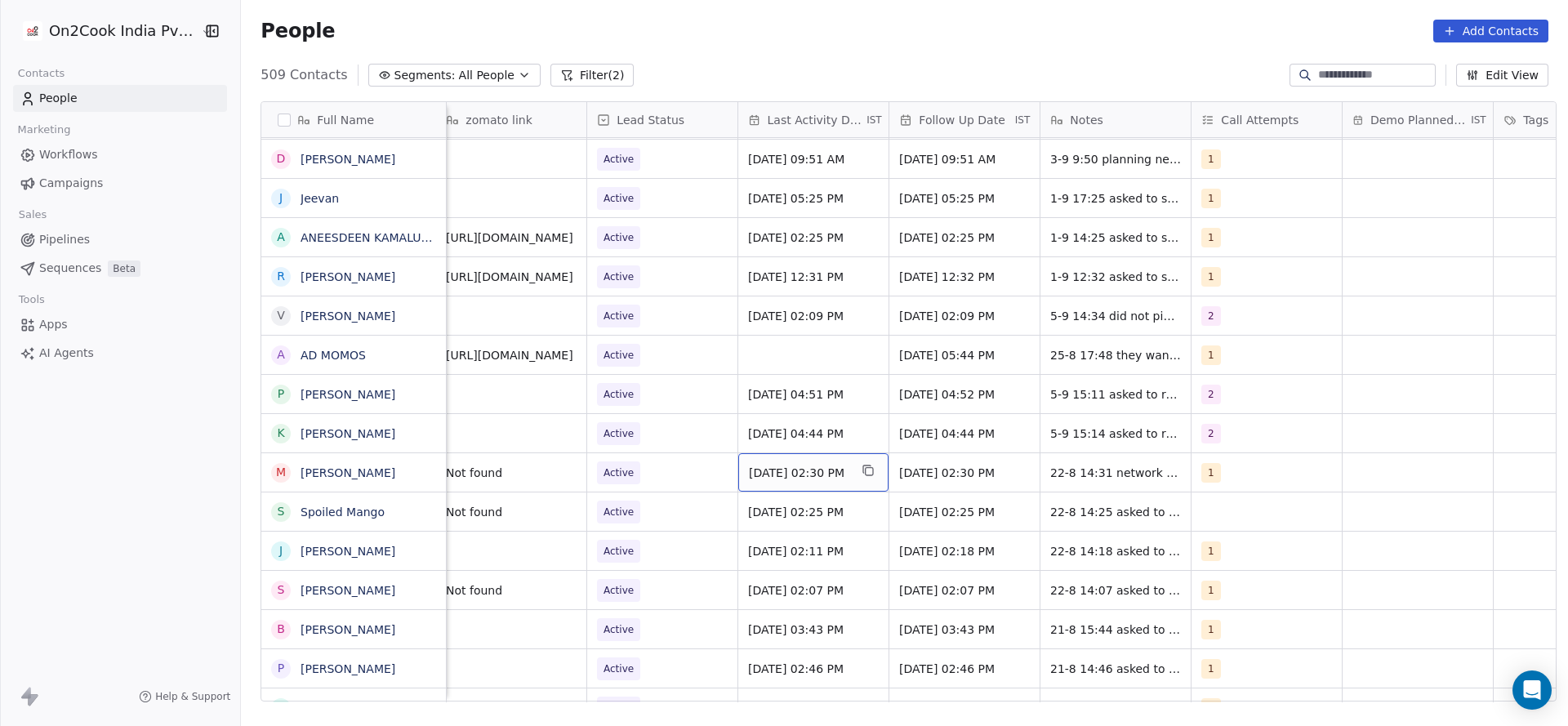
click at [832, 470] on span "Aug 22, 2025 02:30 PM" at bounding box center [799, 473] width 99 height 17
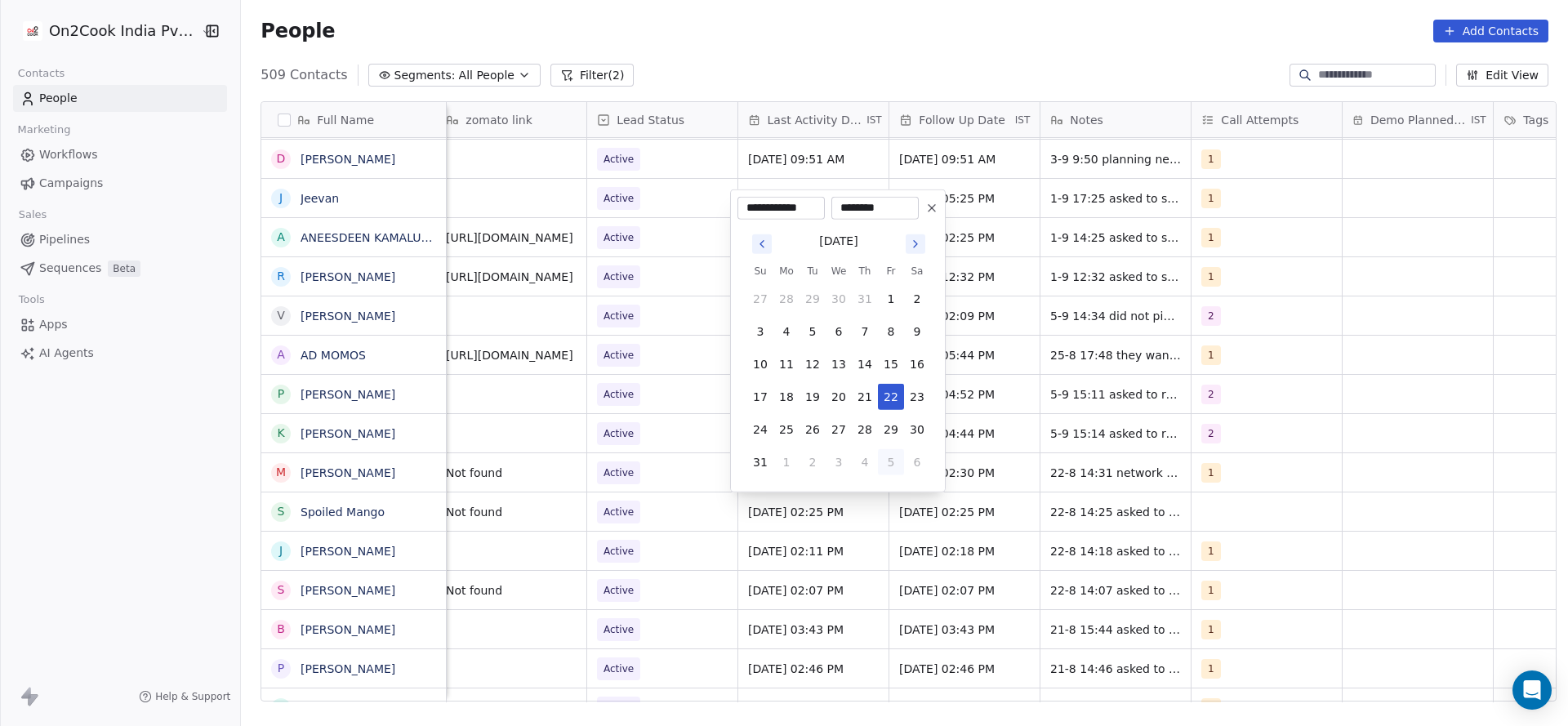
click at [889, 458] on button "5" at bounding box center [891, 462] width 26 height 26
type input "**********"
click at [672, 525] on html "On2Cook India Pvt. Ltd. Contacts People Marketing Workflows Campaigns Sales Pip…" at bounding box center [784, 363] width 1568 height 726
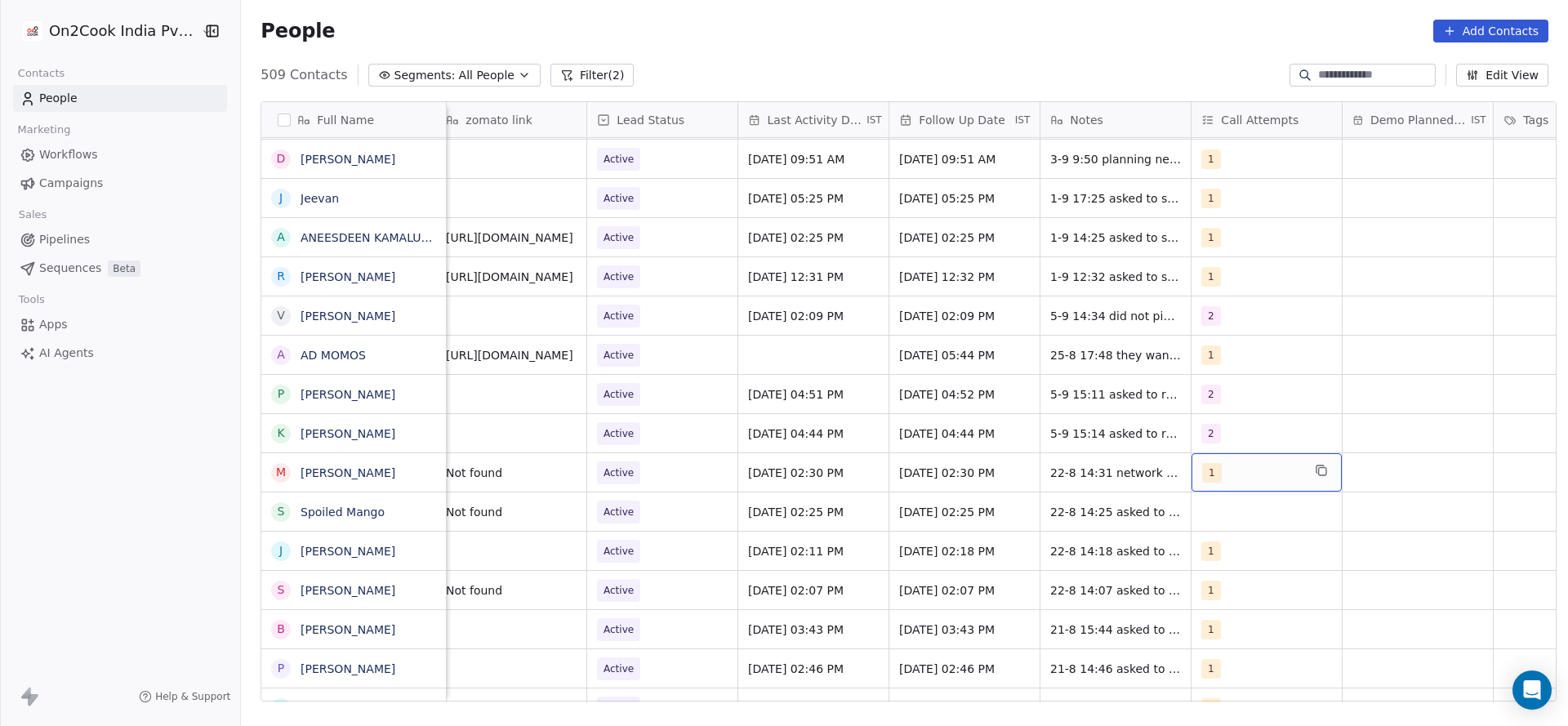
click at [1264, 478] on div "1" at bounding box center [1252, 473] width 99 height 19
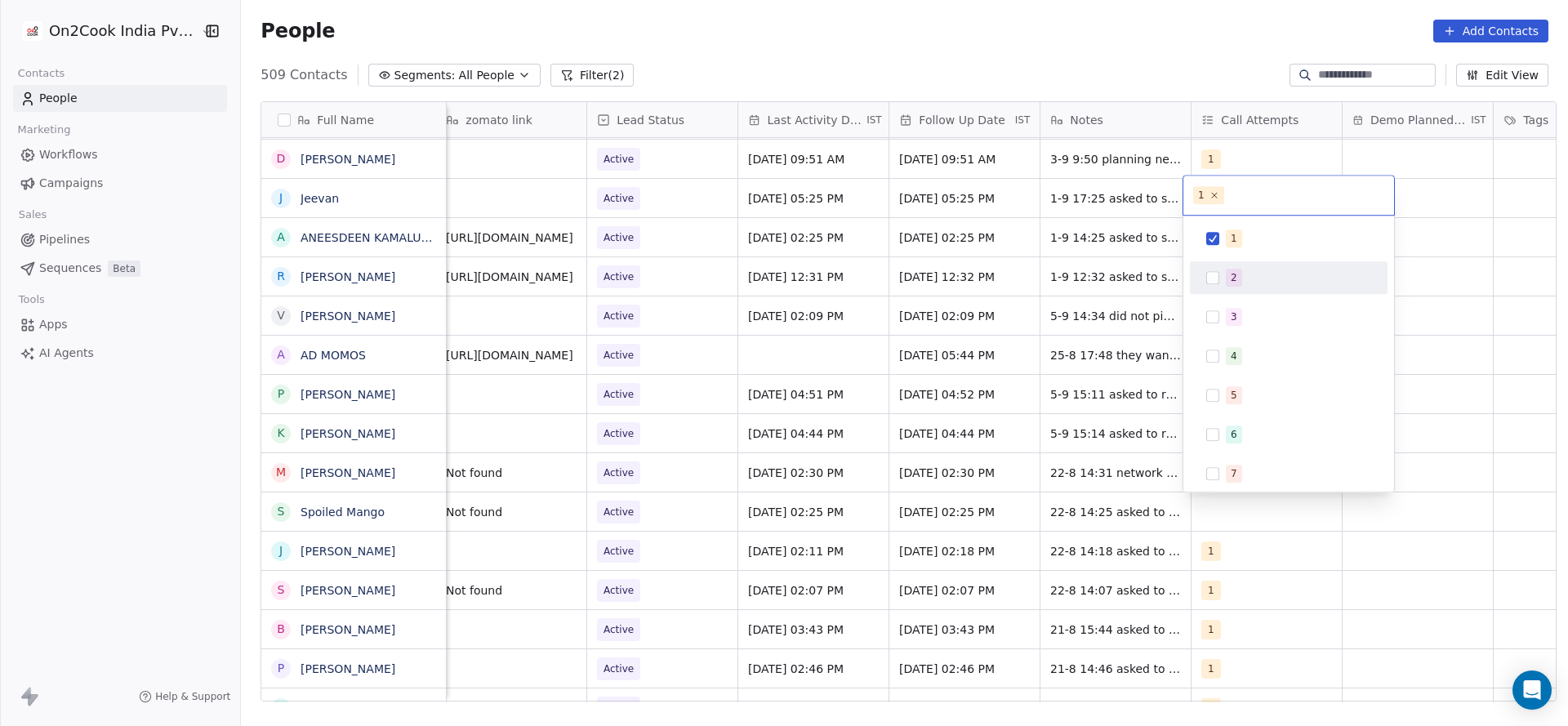
click at [1234, 282] on div "2" at bounding box center [1234, 277] width 7 height 15
click at [1233, 245] on span "1" at bounding box center [1234, 238] width 17 height 18
click at [1090, 375] on html "On2Cook India Pvt. Ltd. Contacts People Marketing Workflows Campaigns Sales Pip…" at bounding box center [784, 363] width 1568 height 726
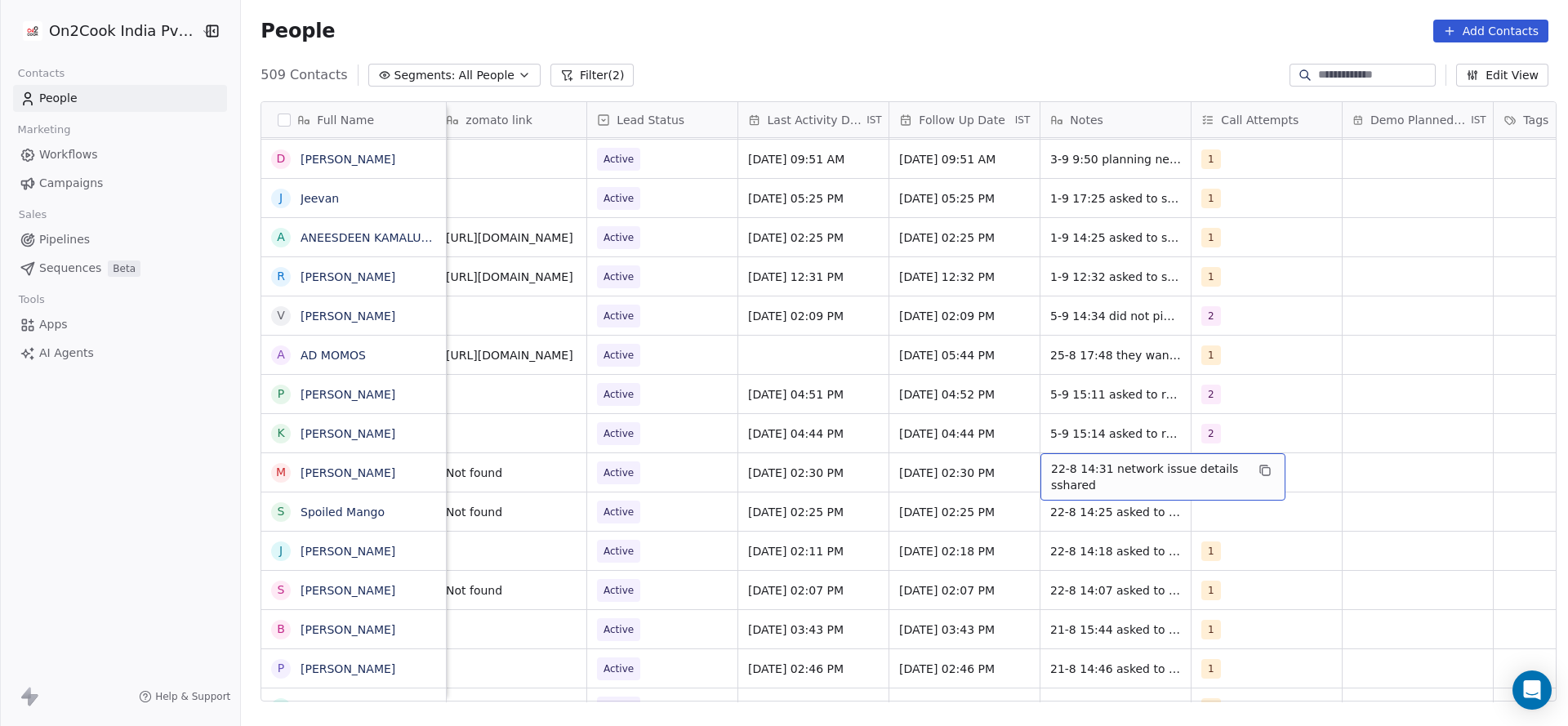
click at [1077, 454] on div "22-8 14:31 network issue details sshared" at bounding box center [1163, 477] width 245 height 48
click at [1040, 473] on div "22-8 14:31 network issue details sshared" at bounding box center [1163, 477] width 245 height 48
click at [1051, 468] on span "22-8 14:31 network issue details sshared" at bounding box center [1149, 477] width 195 height 33
click at [1041, 470] on textarea "**********" at bounding box center [1155, 479] width 243 height 51
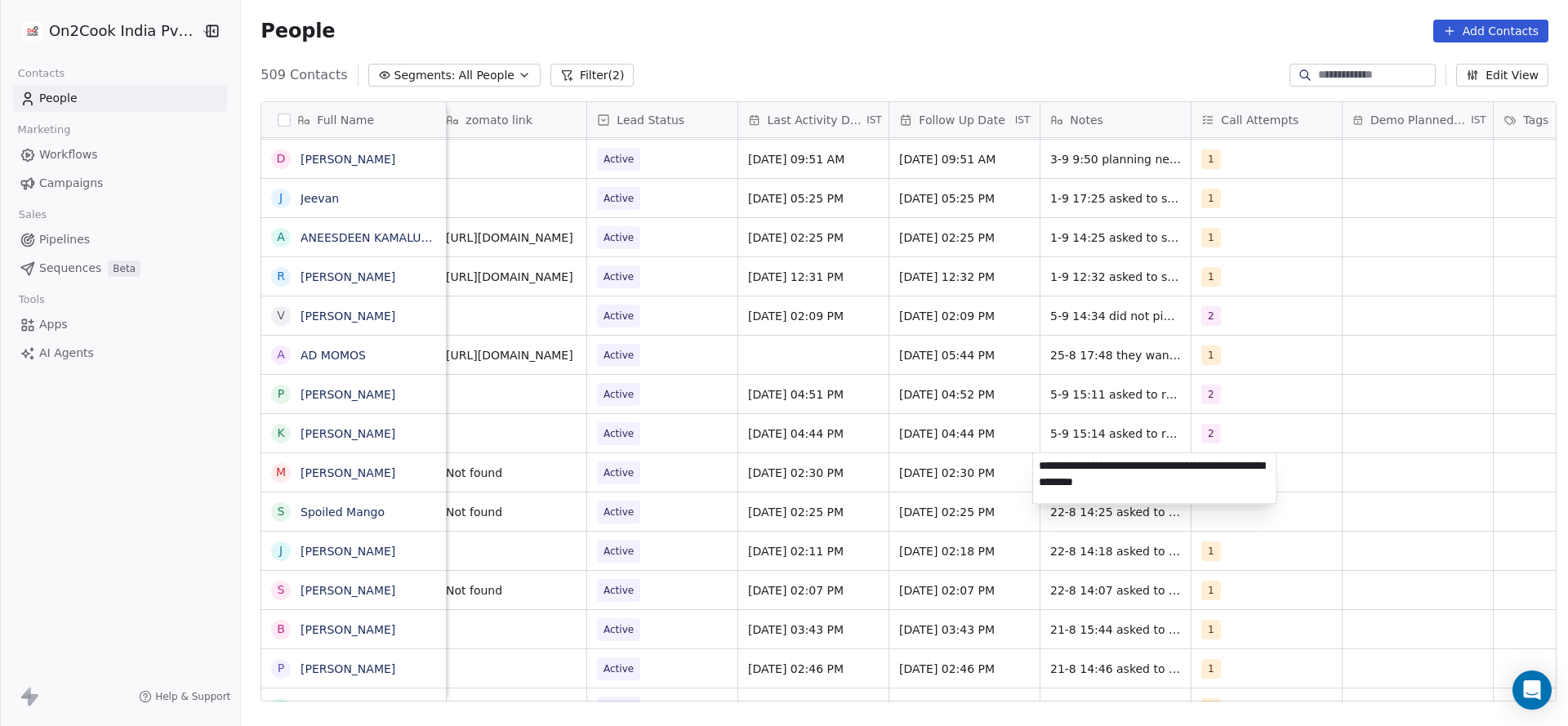
type textarea "**********"
click at [811, 539] on html "On2Cook India Pvt. Ltd. Contacts People Marketing Workflows Campaigns Sales Pip…" at bounding box center [784, 363] width 1568 height 726
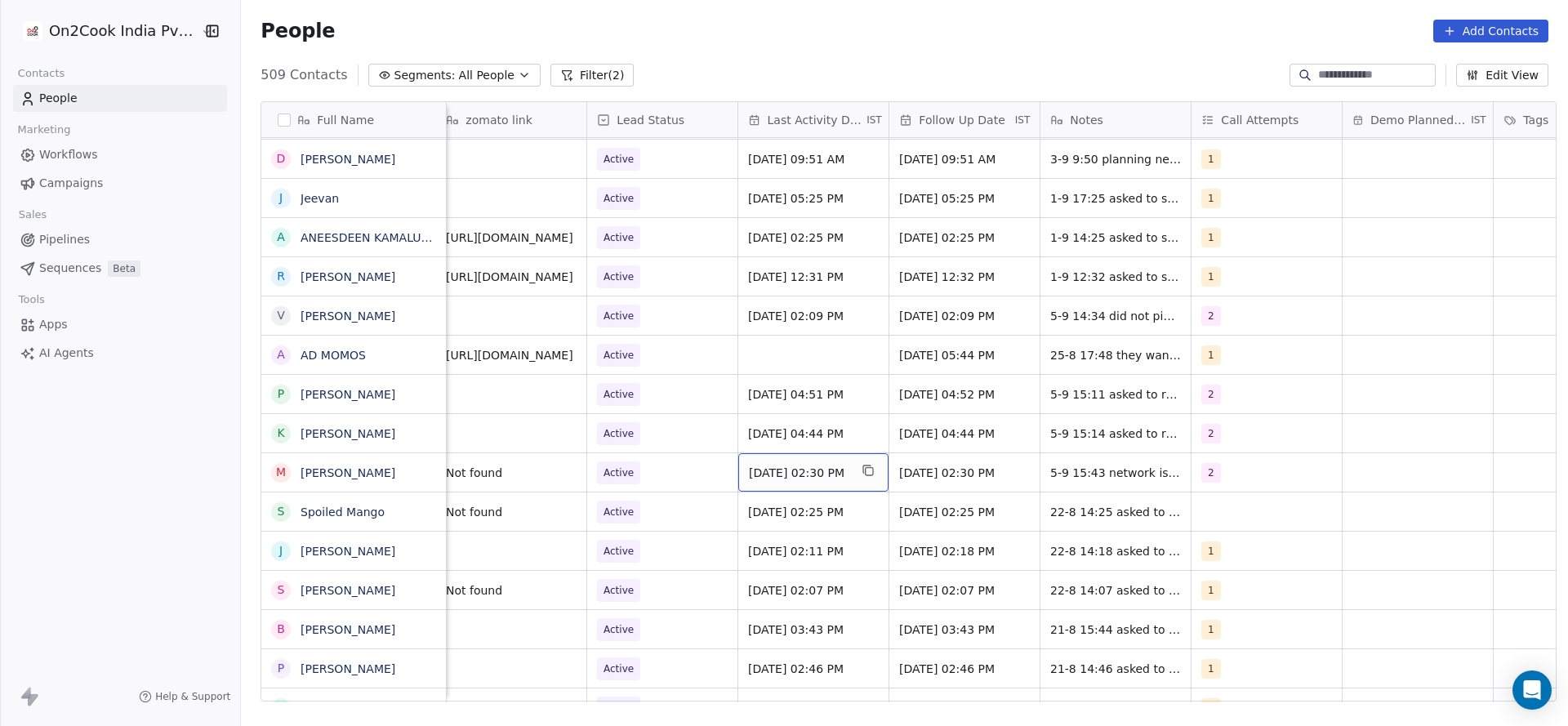
click at [826, 471] on span "Sep 05, 2025 02:30 PM" at bounding box center [799, 473] width 99 height 17
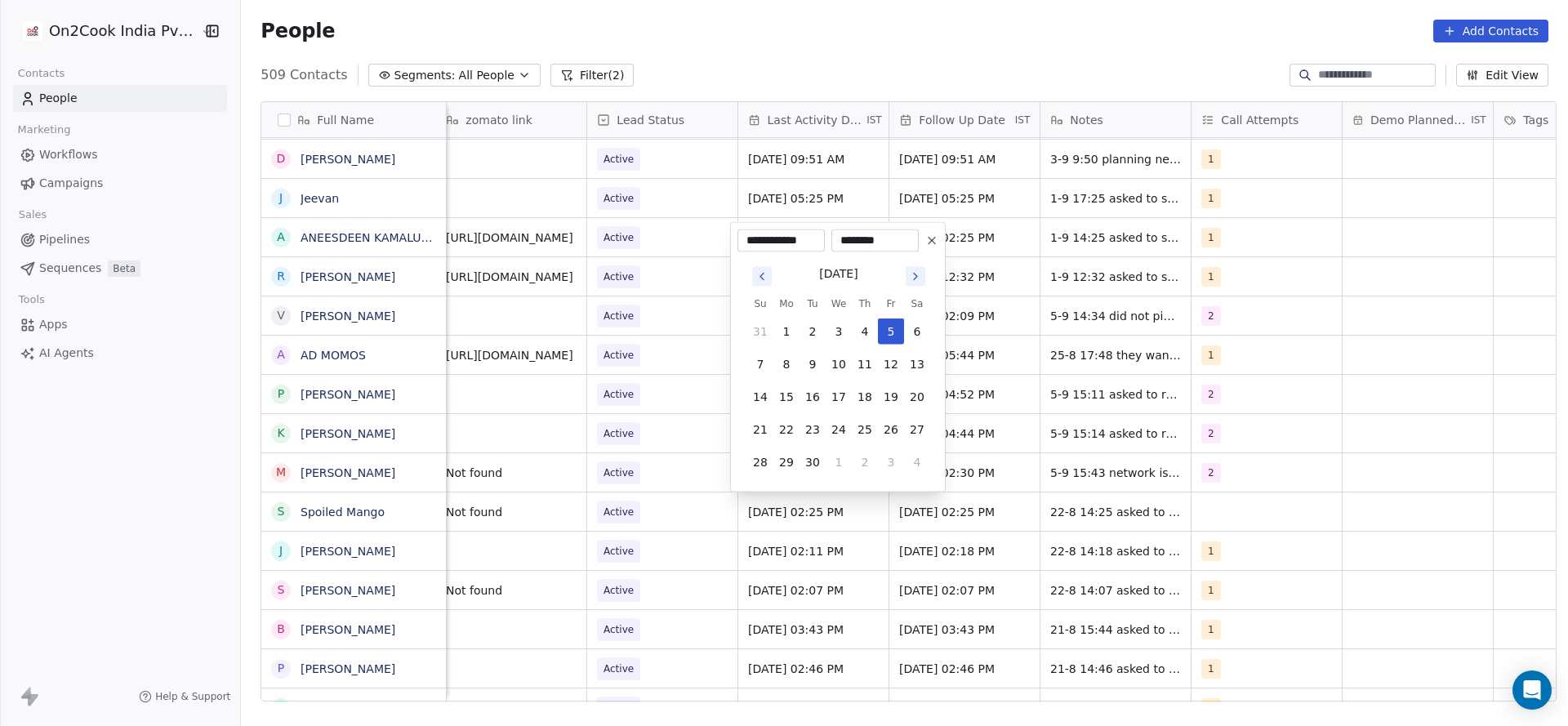
click at [688, 492] on html "On2Cook India Pvt. Ltd. Contacts People Marketing Workflows Campaigns Sales Pip…" at bounding box center [784, 363] width 1568 height 726
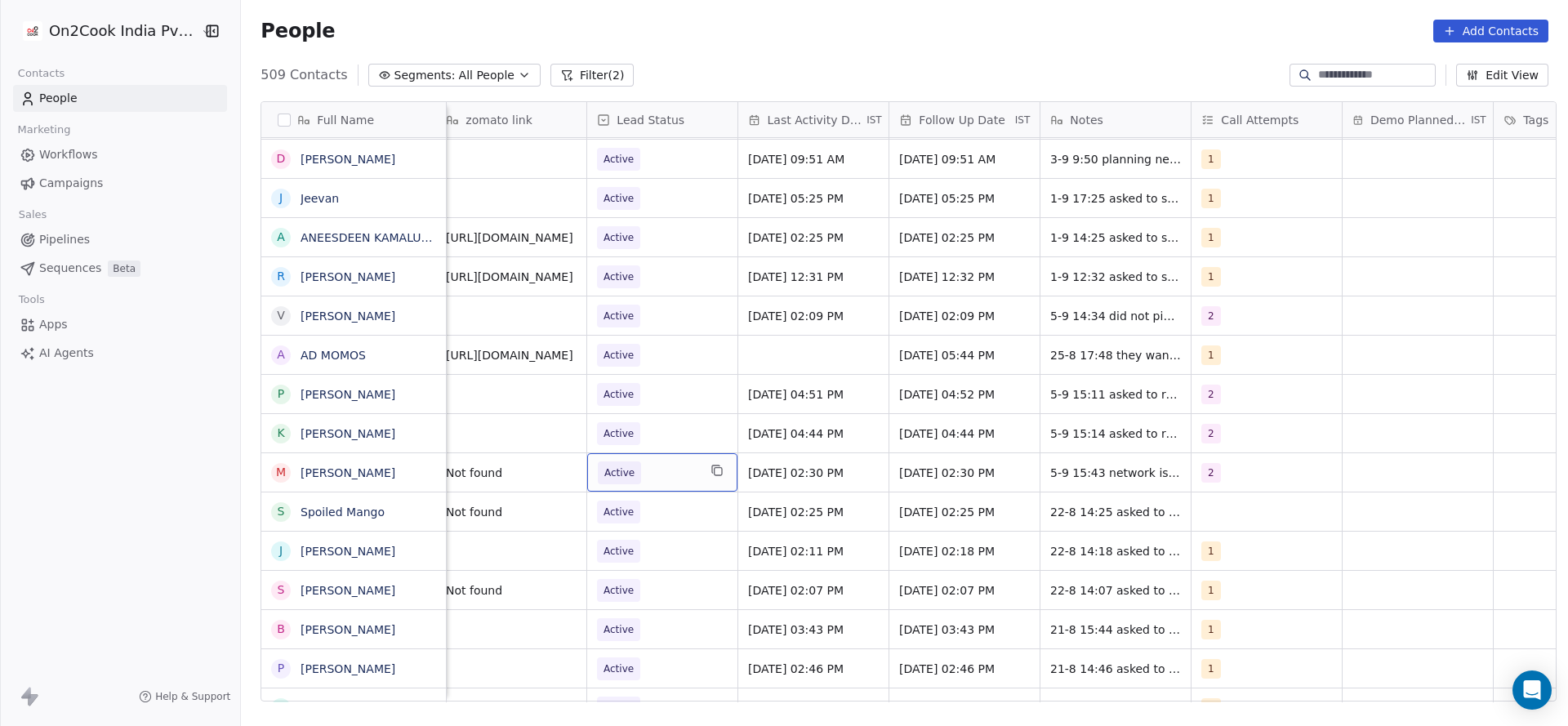
click at [658, 475] on span "Active" at bounding box center [647, 472] width 99 height 22
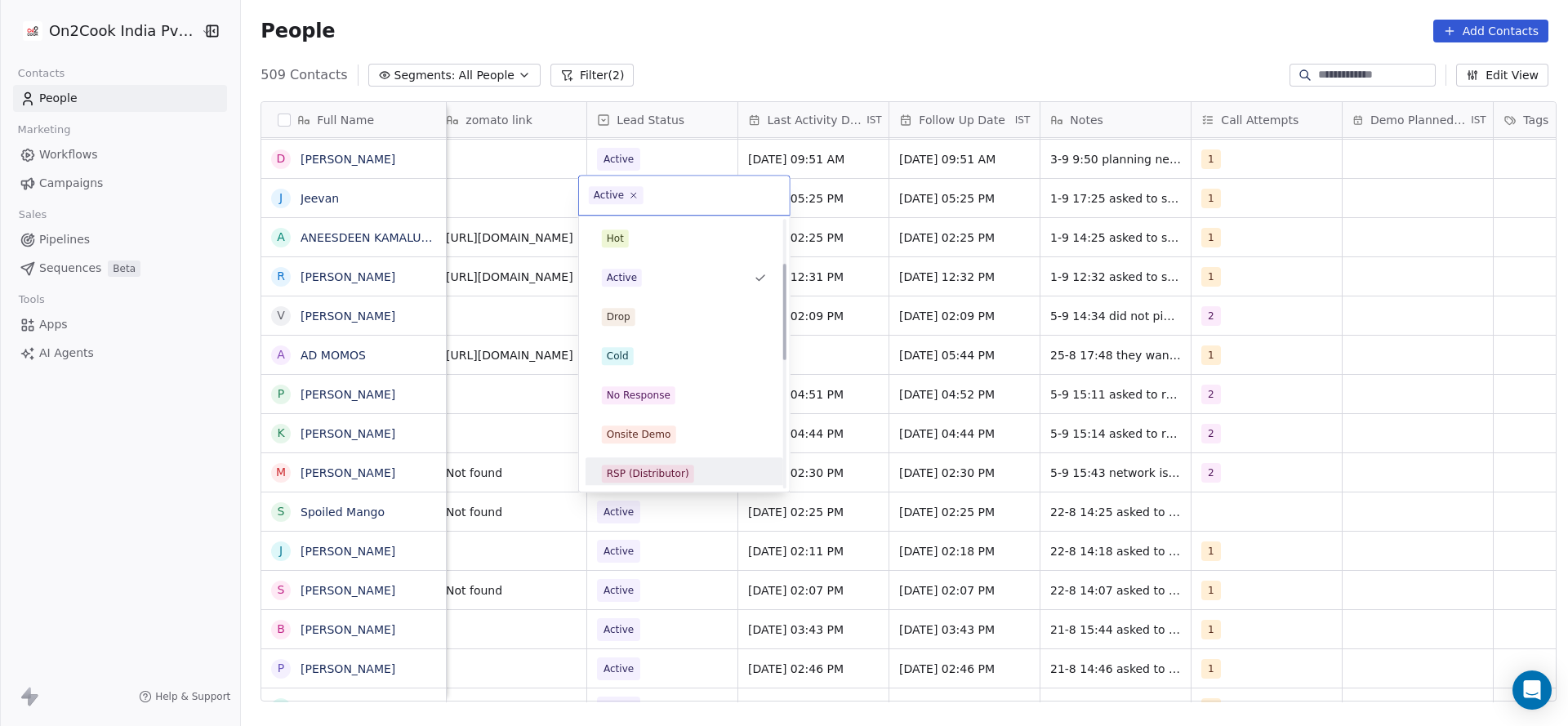
scroll to position [123, 0]
click at [647, 458] on div "Call Back" at bounding box center [684, 468] width 185 height 26
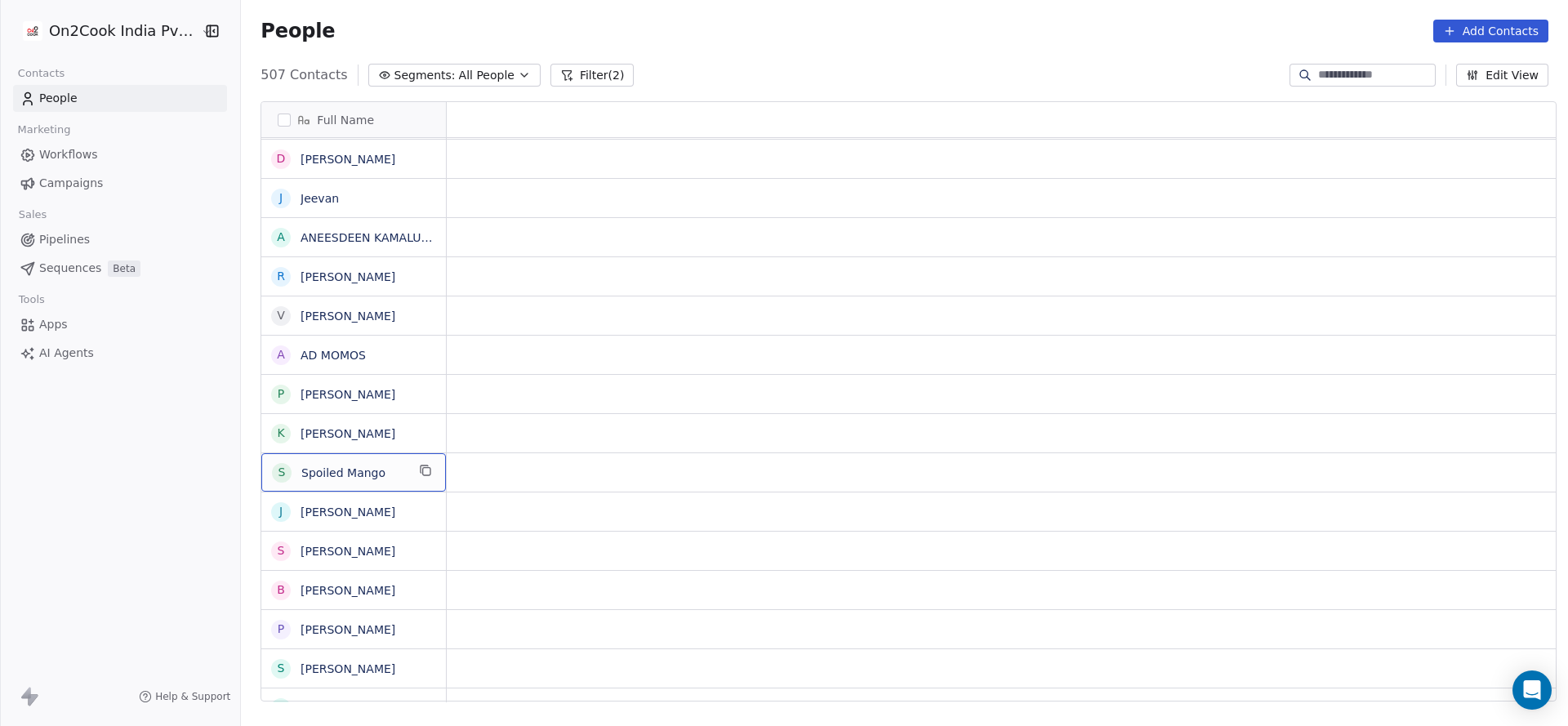
scroll to position [0, 0]
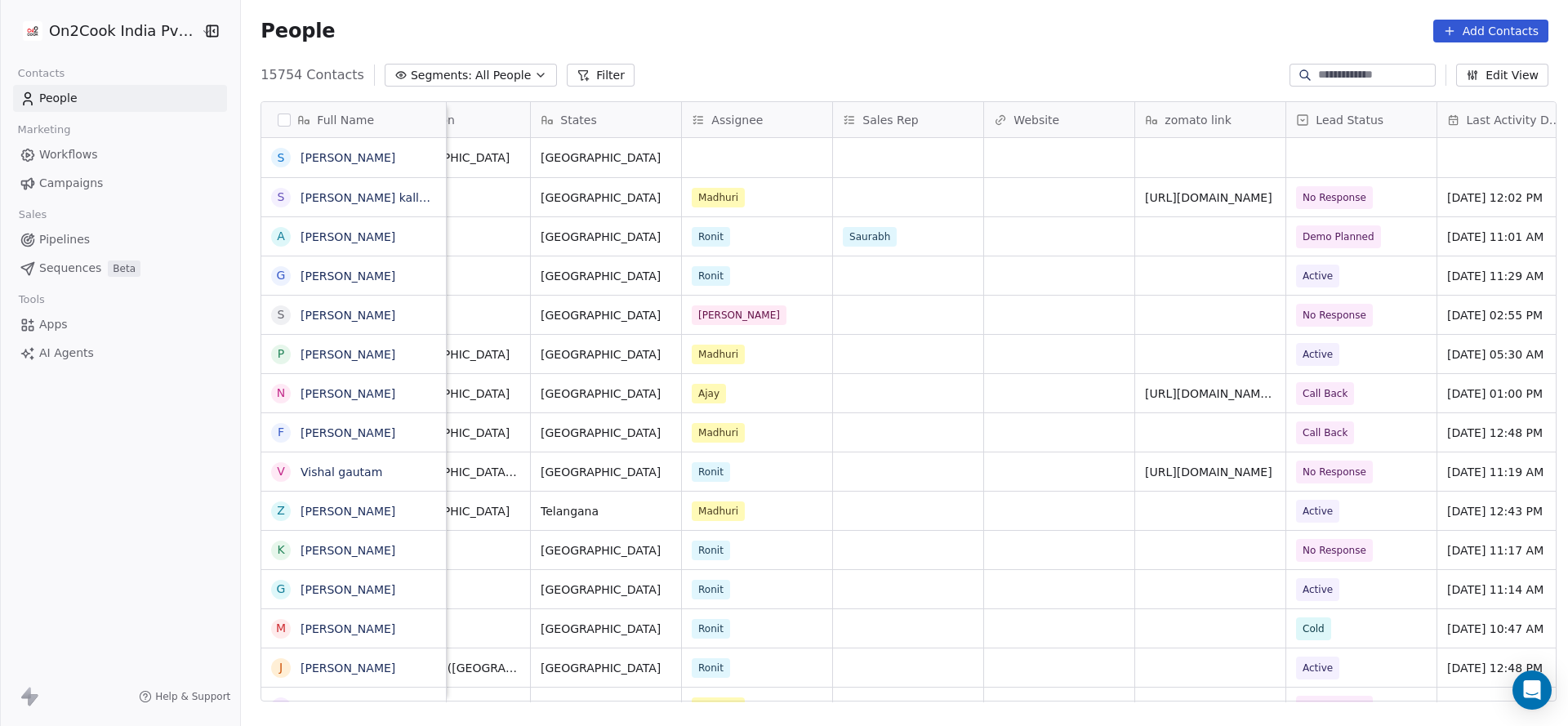
scroll to position [0, 1279]
click at [574, 68] on button "Filter" at bounding box center [601, 74] width 68 height 22
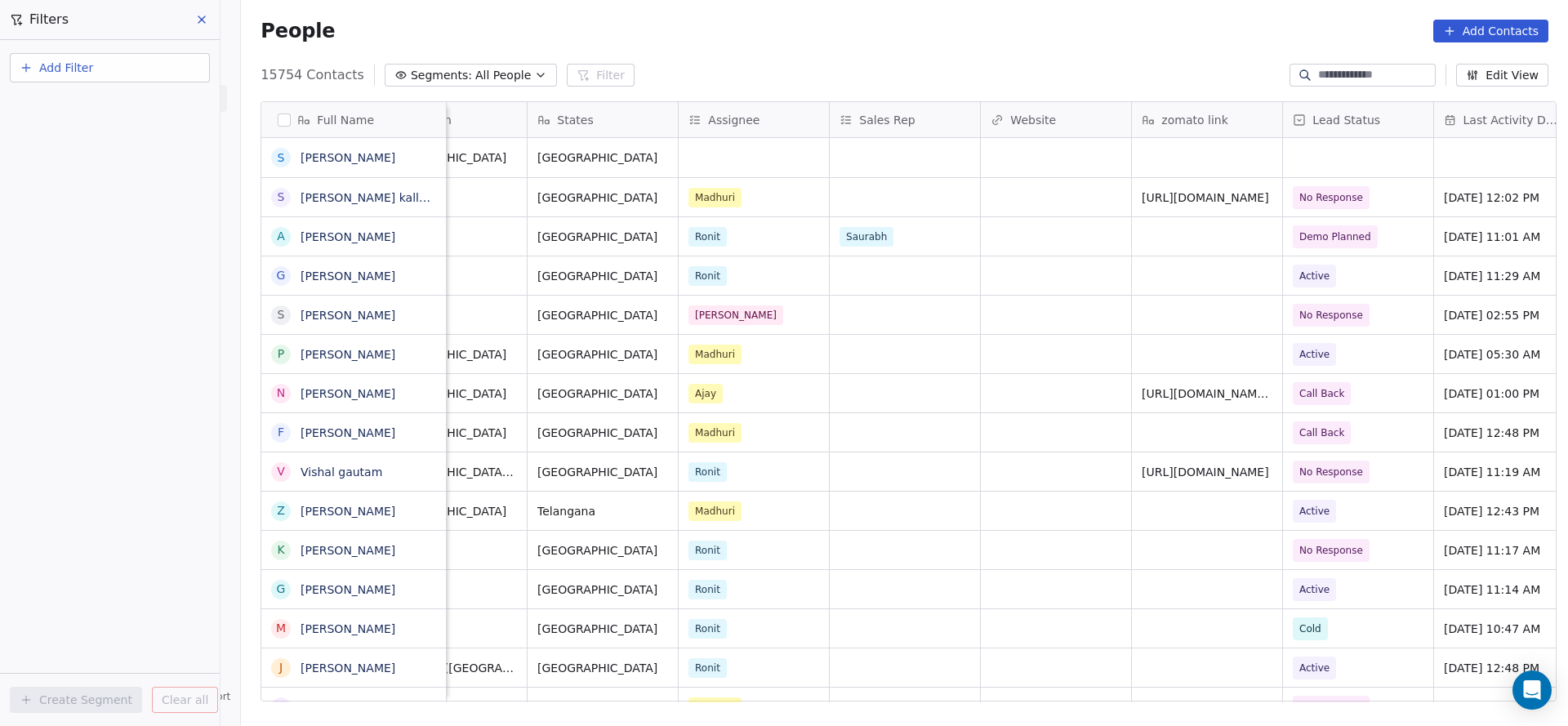
click at [159, 71] on button "Add Filter" at bounding box center [110, 68] width 201 height 29
click at [118, 91] on div "Contact properties Contact activity" at bounding box center [110, 119] width 199 height 65
click at [105, 101] on span "Contact properties" at bounding box center [80, 107] width 106 height 18
type input "***"
click at [95, 157] on div "Assignee" at bounding box center [110, 164] width 165 height 17
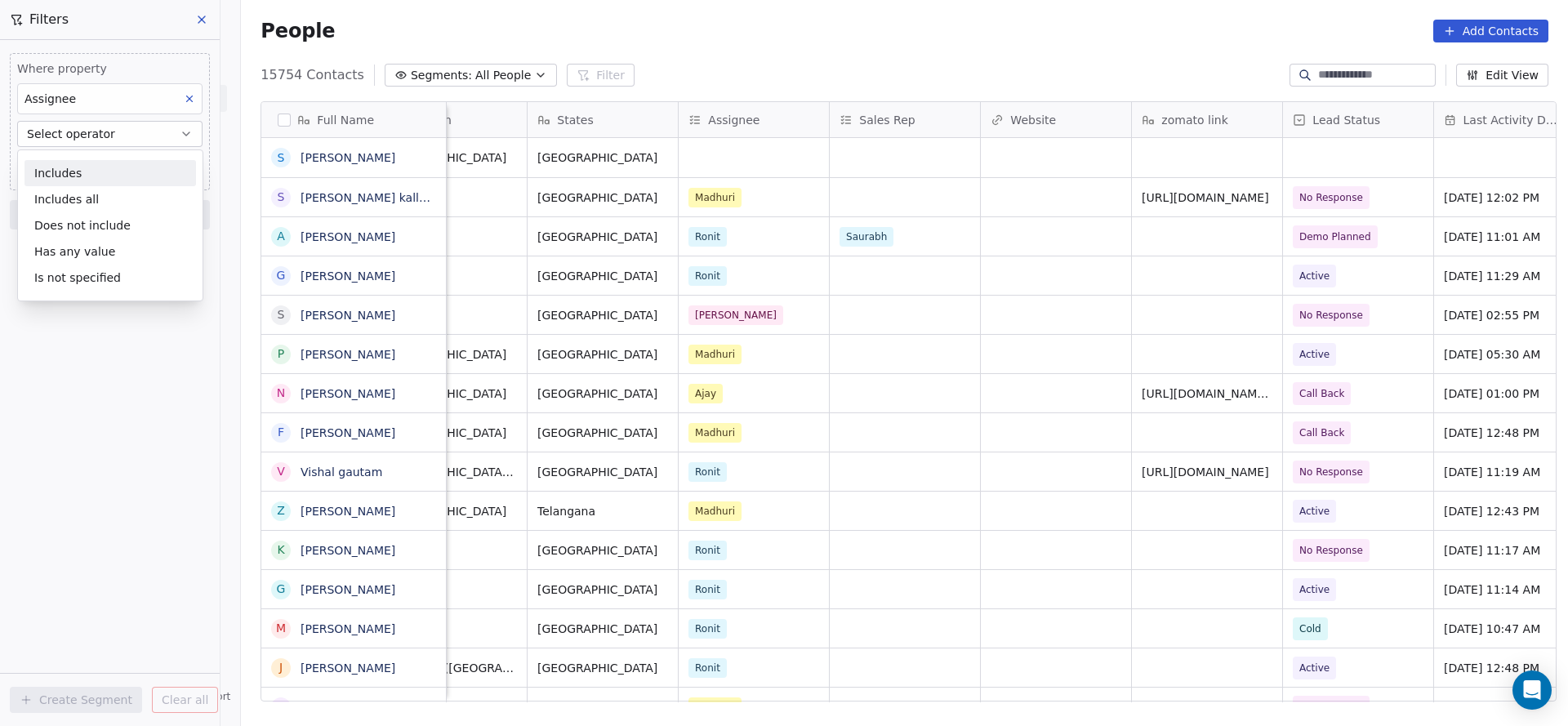
click at [95, 157] on div "Includes Includes all Does not include Has any value Is not specified" at bounding box center [110, 226] width 186 height 152
click at [92, 164] on div "Includes" at bounding box center [110, 172] width 171 height 26
click at [92, 164] on body "On2Cook India Pvt. Ltd. Contacts People Marketing Workflows Campaigns Sales Pip…" at bounding box center [784, 363] width 1568 height 726
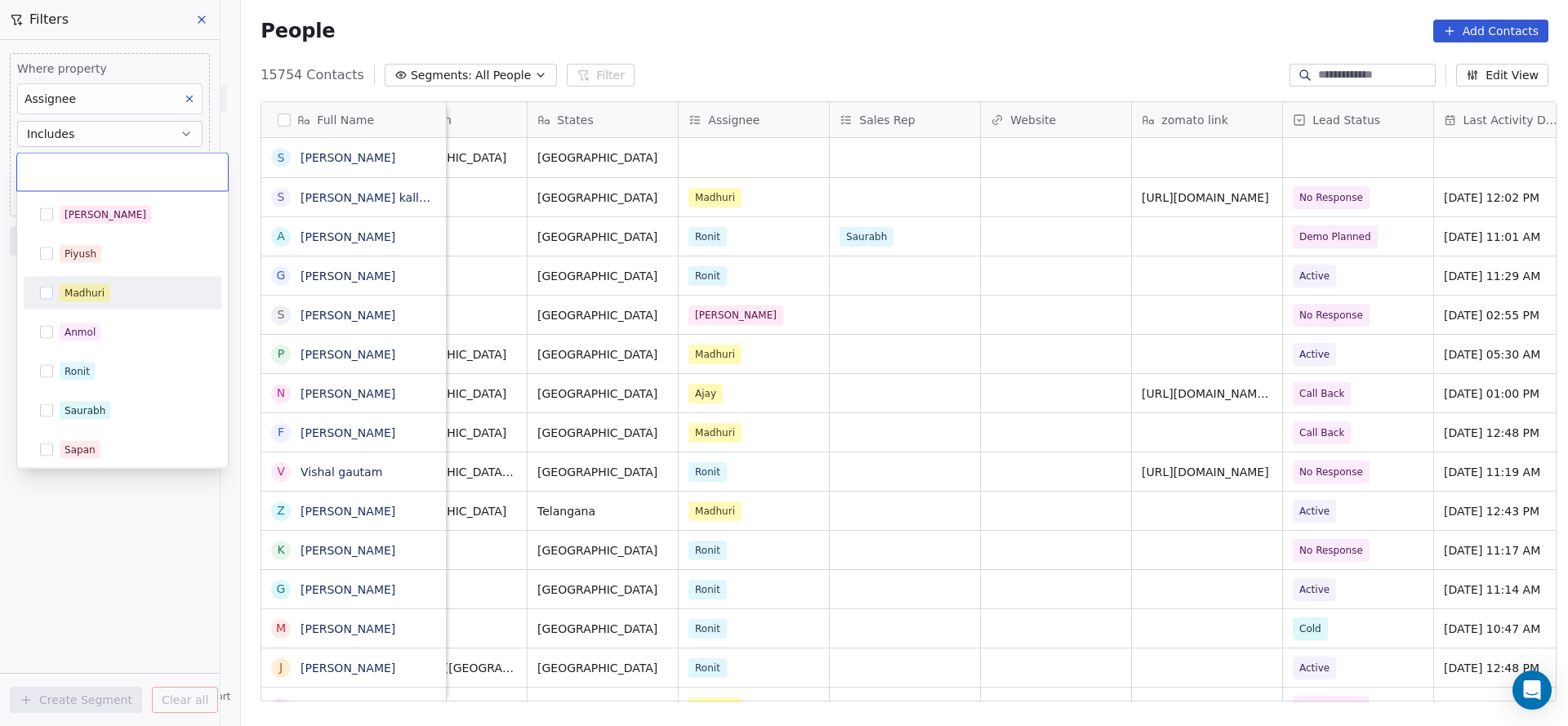
click at [124, 294] on div "Madhuri" at bounding box center [131, 293] width 145 height 18
click at [919, 417] on html "On2Cook India Pvt. Ltd. Contacts People Marketing Workflows Campaigns Sales Pip…" at bounding box center [784, 363] width 1568 height 726
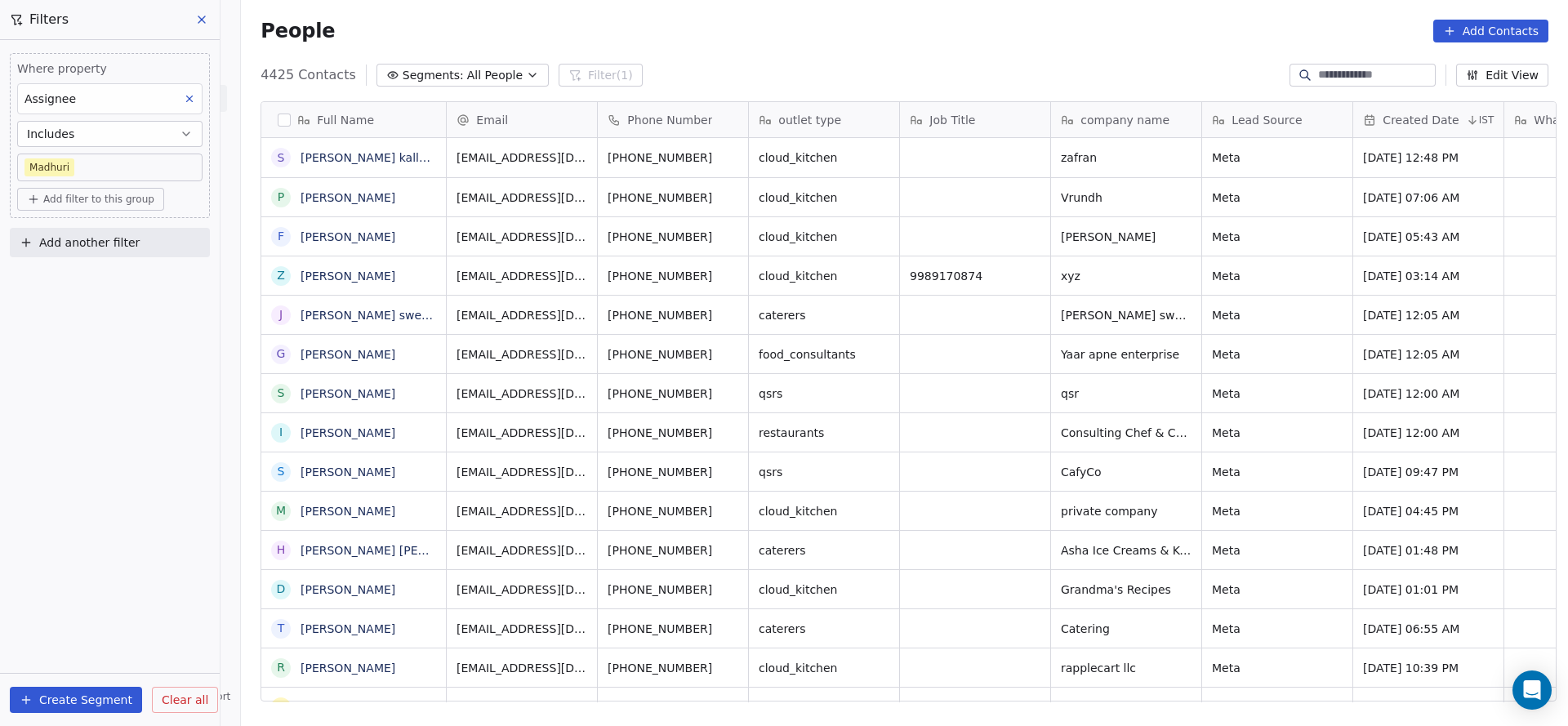
scroll to position [620, 1316]
click at [175, 236] on button "Add another filter" at bounding box center [110, 242] width 201 height 29
click at [129, 273] on div "Contact properties" at bounding box center [110, 280] width 165 height 18
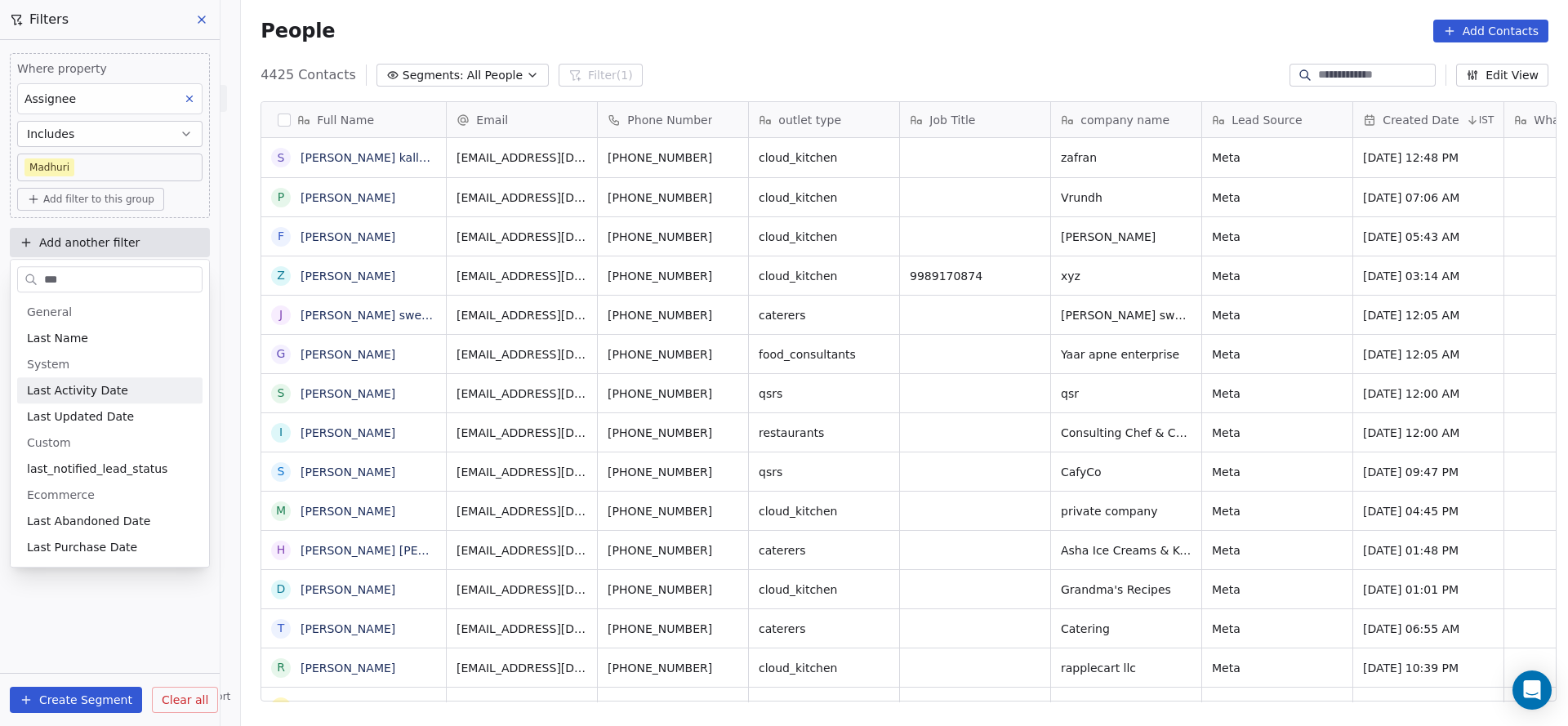
type input "***"
click at [84, 381] on div "Last Activity Date" at bounding box center [110, 390] width 185 height 26
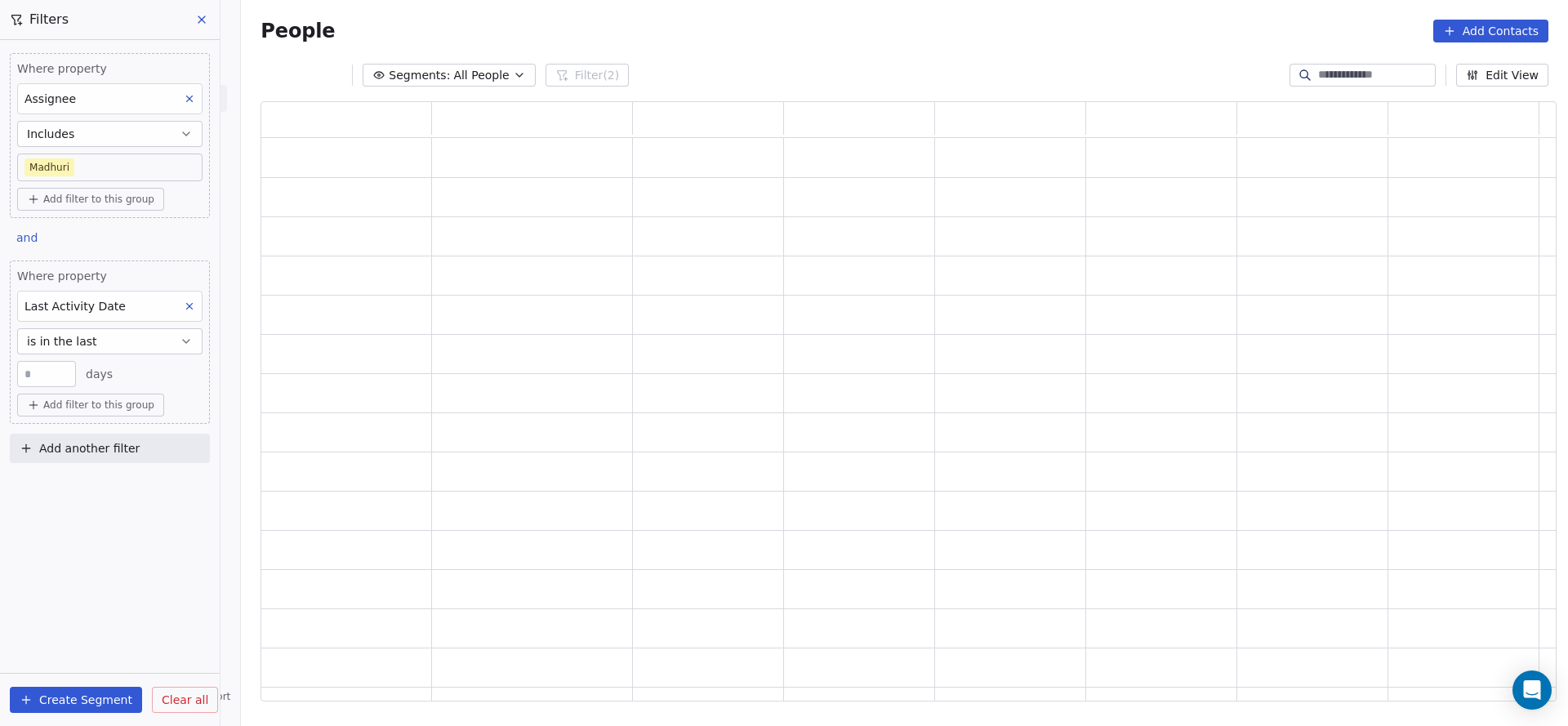
scroll to position [581, 1277]
click at [131, 343] on button "is in the last" at bounding box center [110, 341] width 185 height 26
click at [60, 530] on div "is on" at bounding box center [110, 524] width 171 height 26
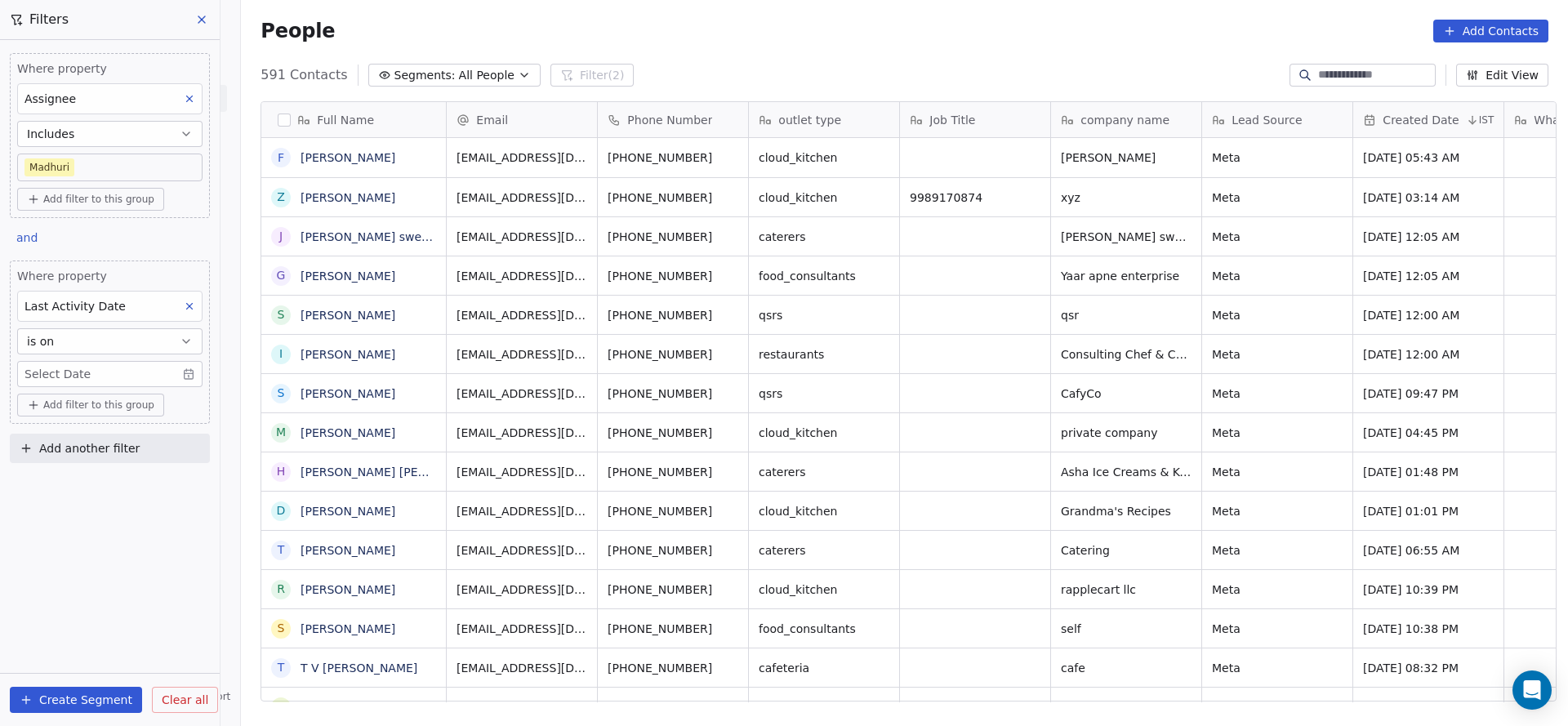
scroll to position [620, 1316]
click at [120, 367] on body "On2Cook India Pvt. Ltd. Contacts People Marketing Workflows Campaigns Sales Pip…" at bounding box center [784, 363] width 1568 height 726
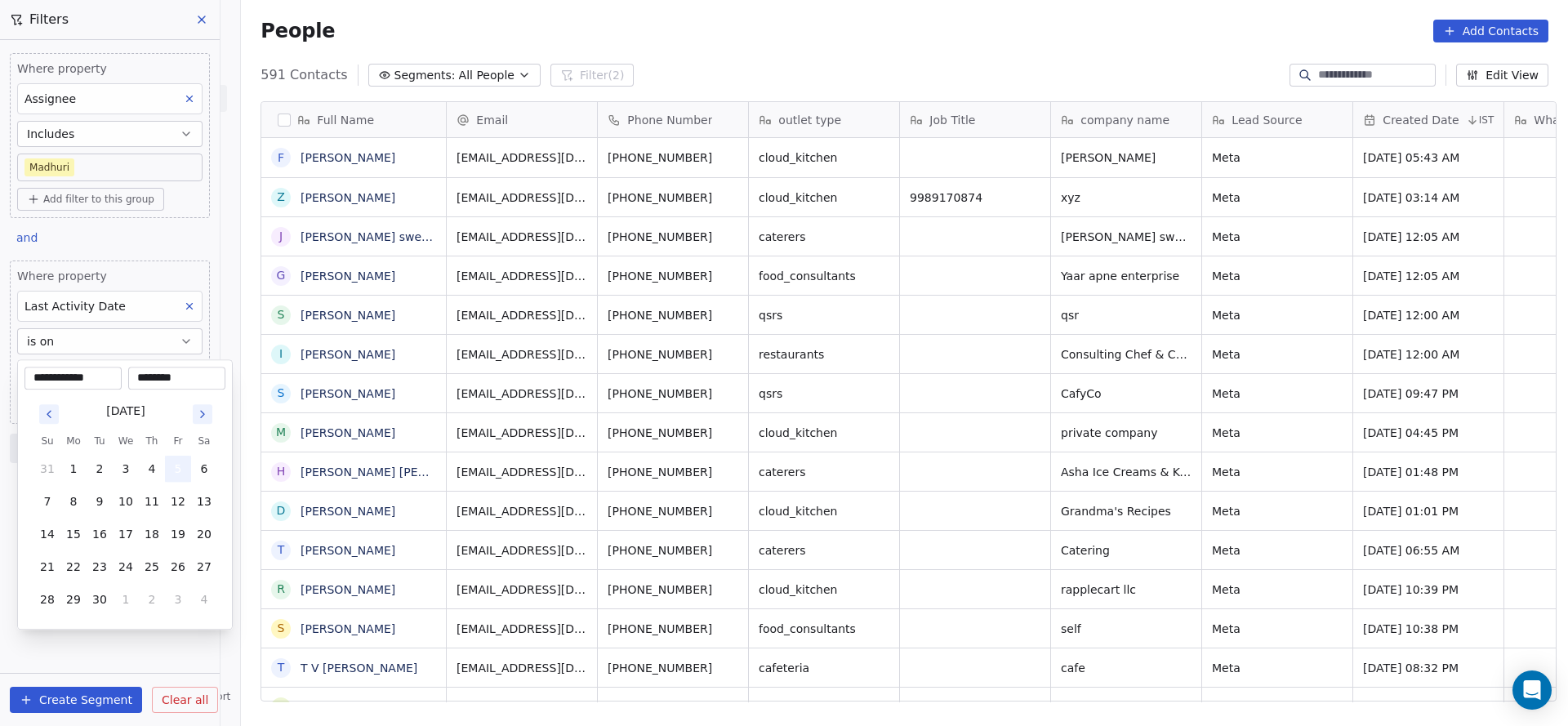
click at [171, 463] on button "5" at bounding box center [178, 468] width 26 height 26
click at [967, 476] on html "On2Cook India Pvt. Ltd. Contacts People Marketing Workflows Campaigns Sales Pip…" at bounding box center [784, 363] width 1568 height 726
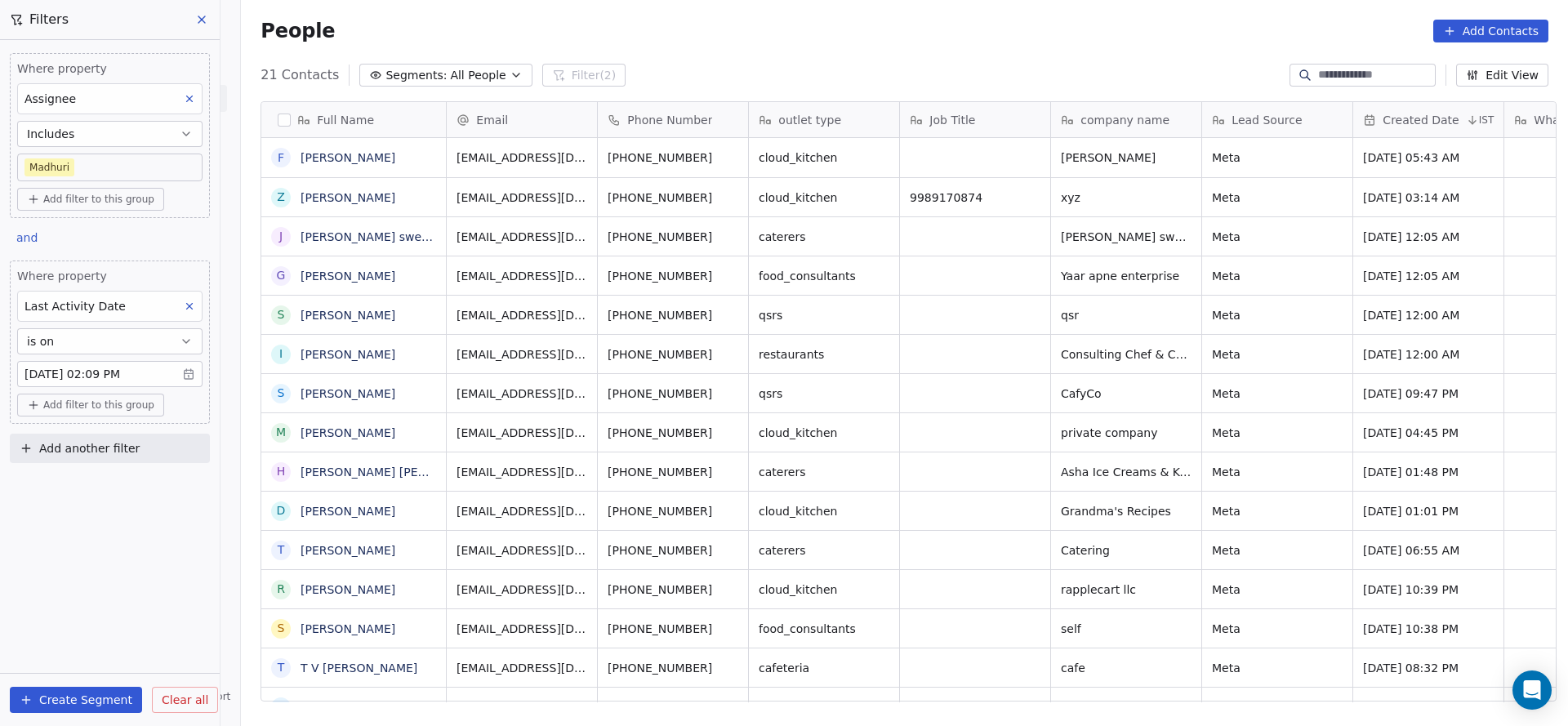
scroll to position [620, 1316]
click at [87, 165] on body "On2Cook India Pvt. Ltd. Contacts People Marketing Workflows Campaigns Sales Pip…" at bounding box center [784, 363] width 1568 height 726
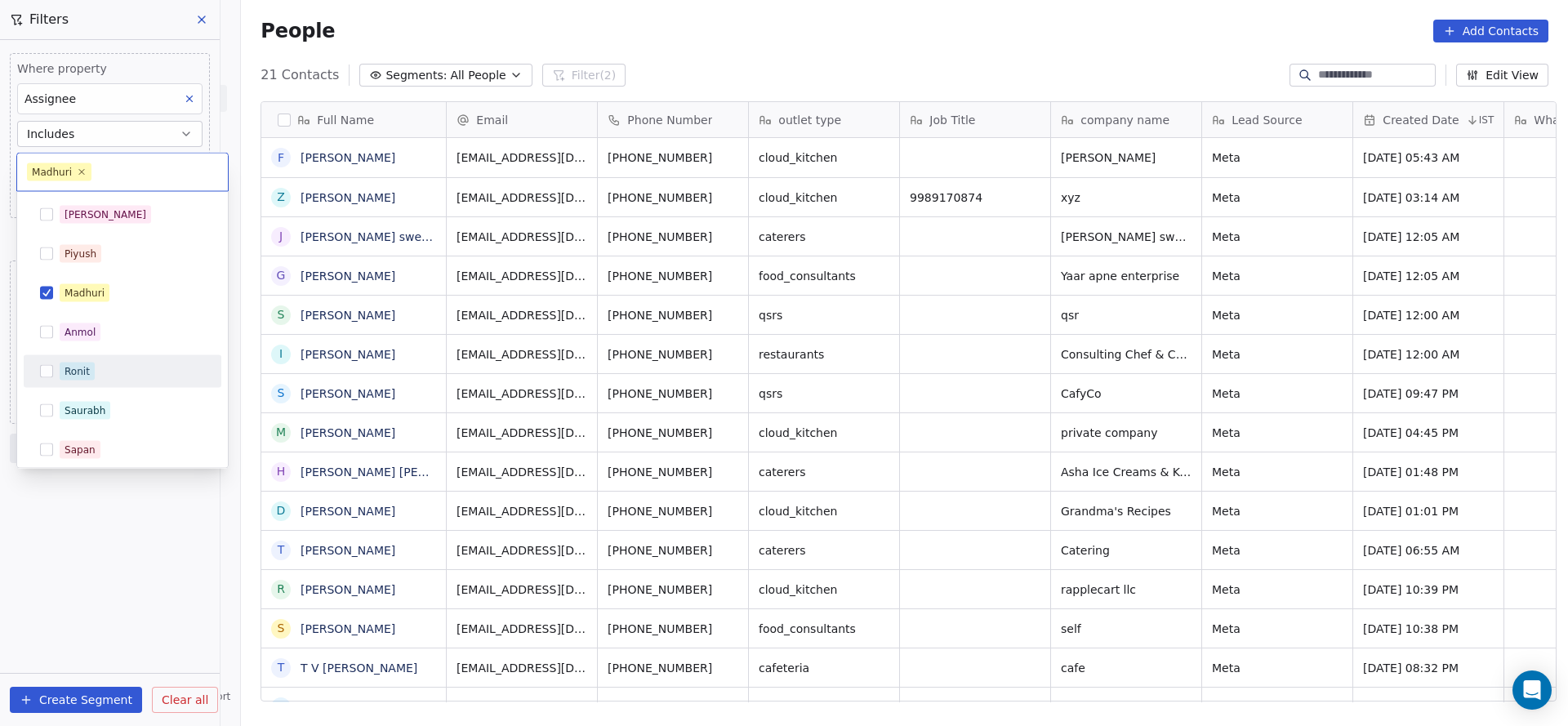
click at [79, 365] on div "Ronit" at bounding box center [77, 371] width 25 height 15
click at [107, 293] on span "Madhuri" at bounding box center [84, 293] width 50 height 18
click at [626, 385] on html "On2Cook India Pvt. Ltd. Contacts People Marketing Workflows Campaigns Sales Pip…" at bounding box center [784, 363] width 1568 height 726
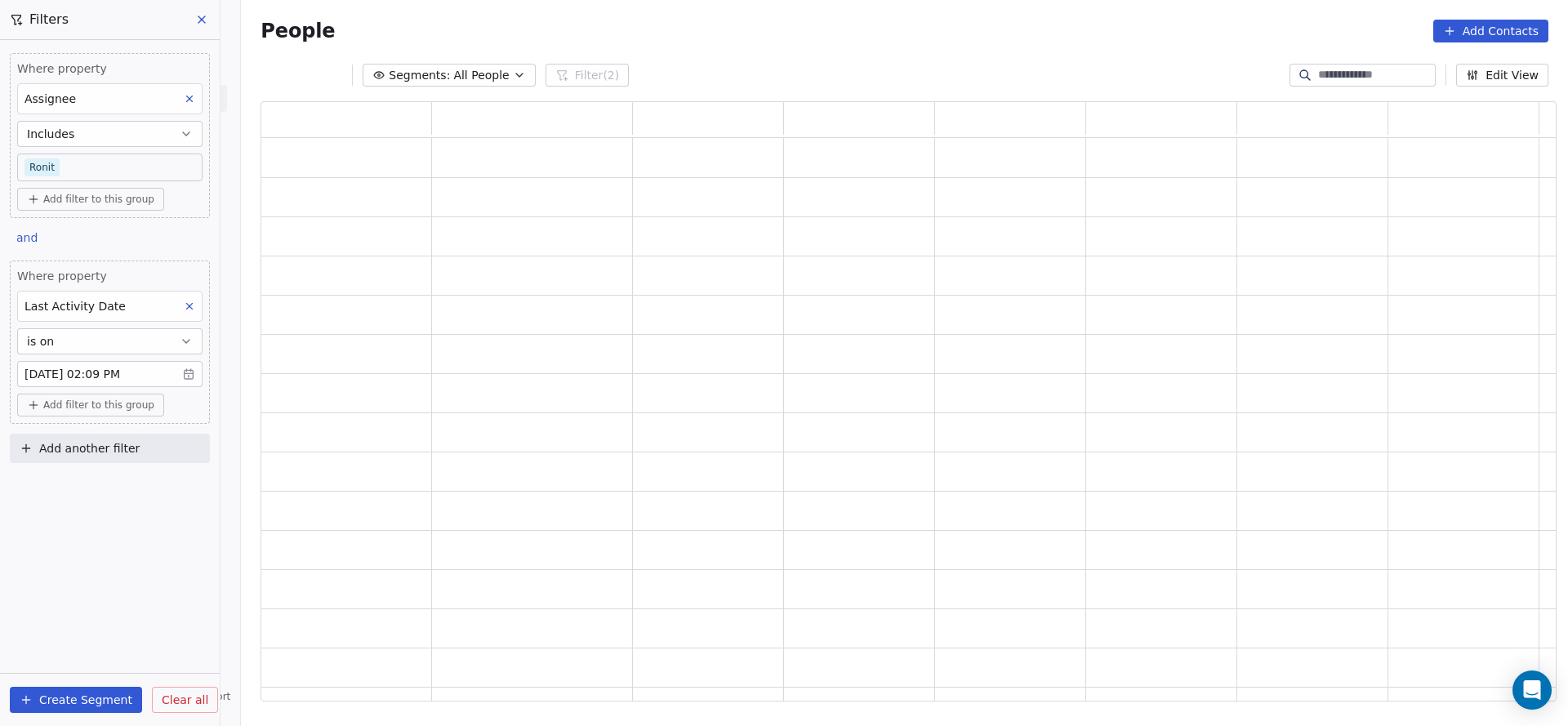
scroll to position [581, 1277]
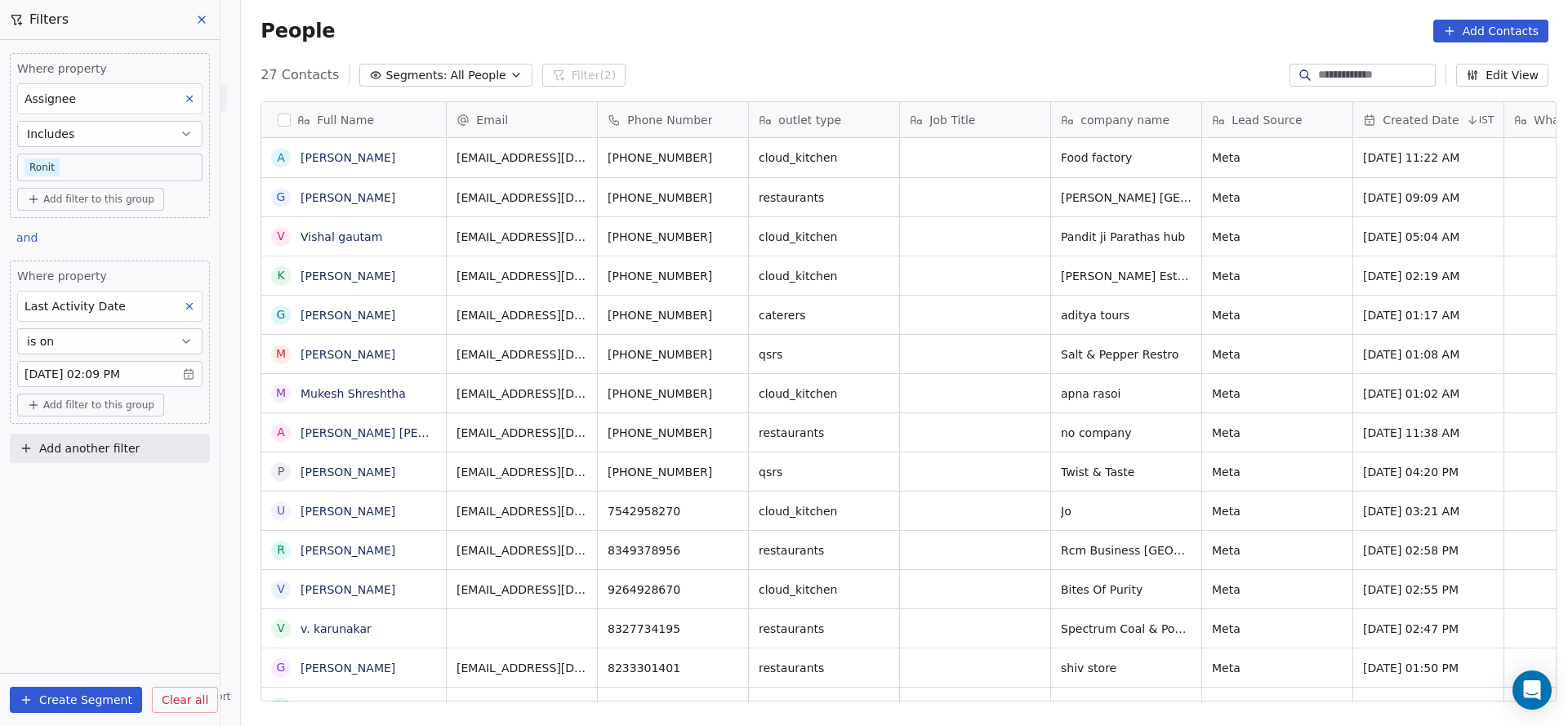
click at [110, 169] on body "On2Cook India Pvt. Ltd. Contacts People Marketing Workflows Campaigns Sales Pip…" at bounding box center [784, 363] width 1568 height 726
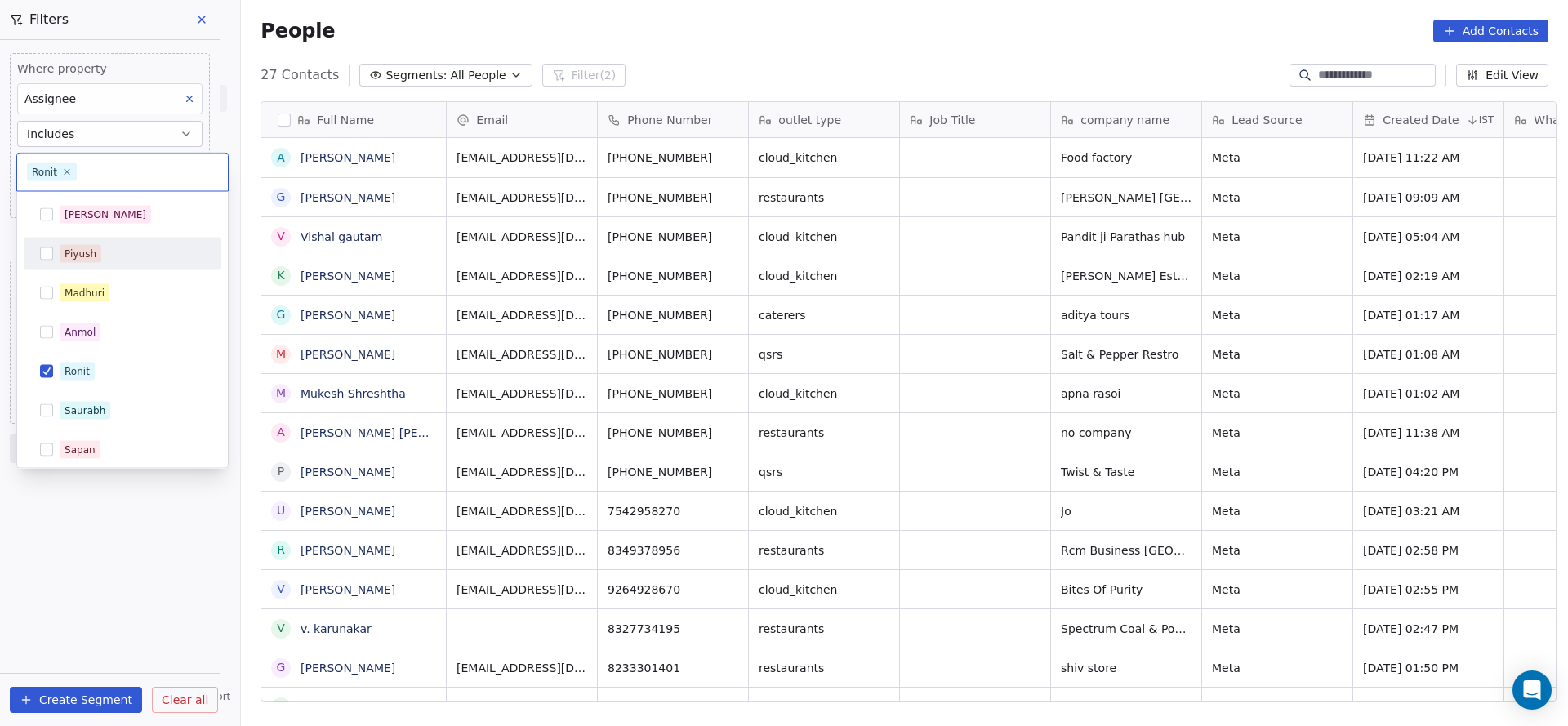
scroll to position [620, 1316]
click at [108, 292] on div "Madhuri" at bounding box center [131, 293] width 145 height 18
click at [91, 368] on span "Ronit" at bounding box center [77, 372] width 35 height 18
click at [465, 377] on html "On2Cook India Pvt. Ltd. Contacts People Marketing Workflows Campaigns Sales Pip…" at bounding box center [784, 363] width 1568 height 726
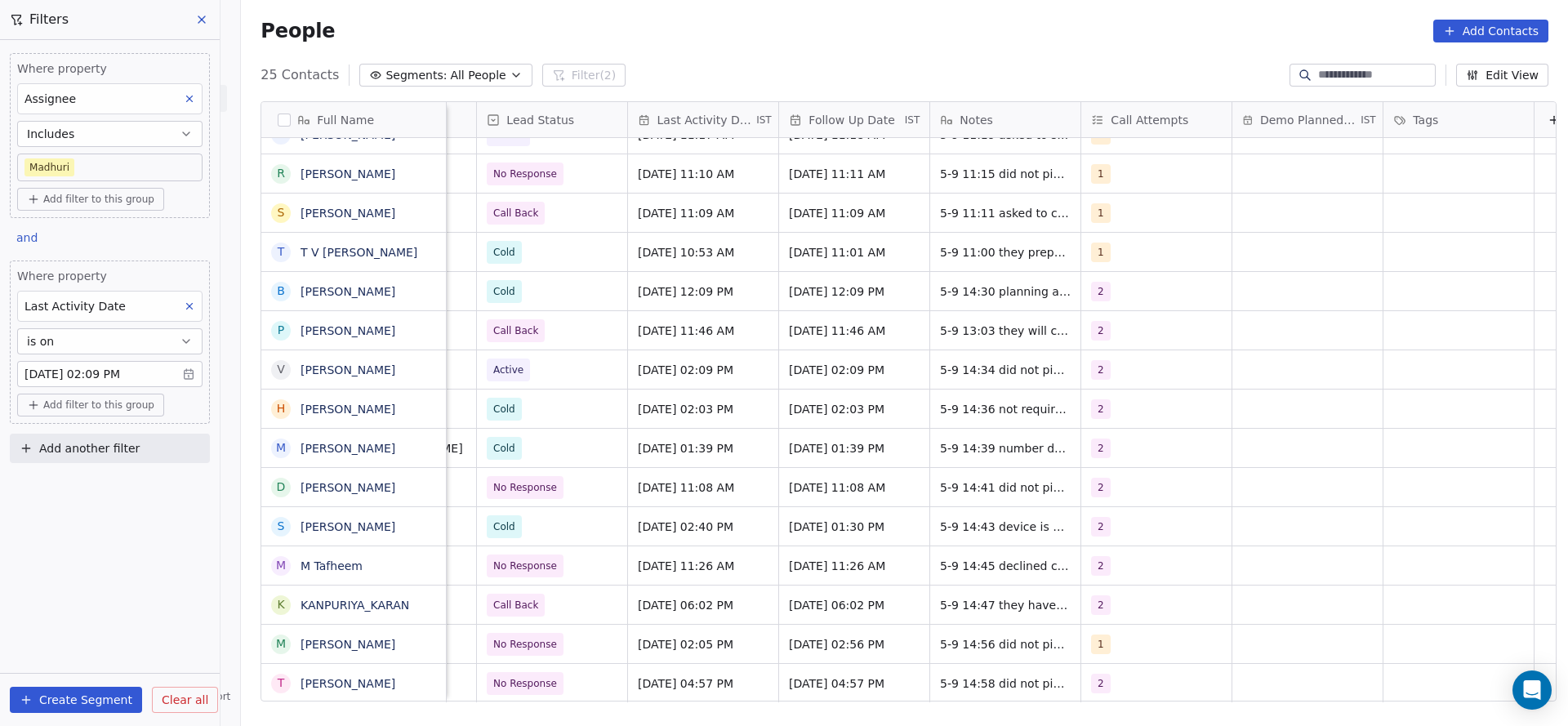
scroll to position [18, 2121]
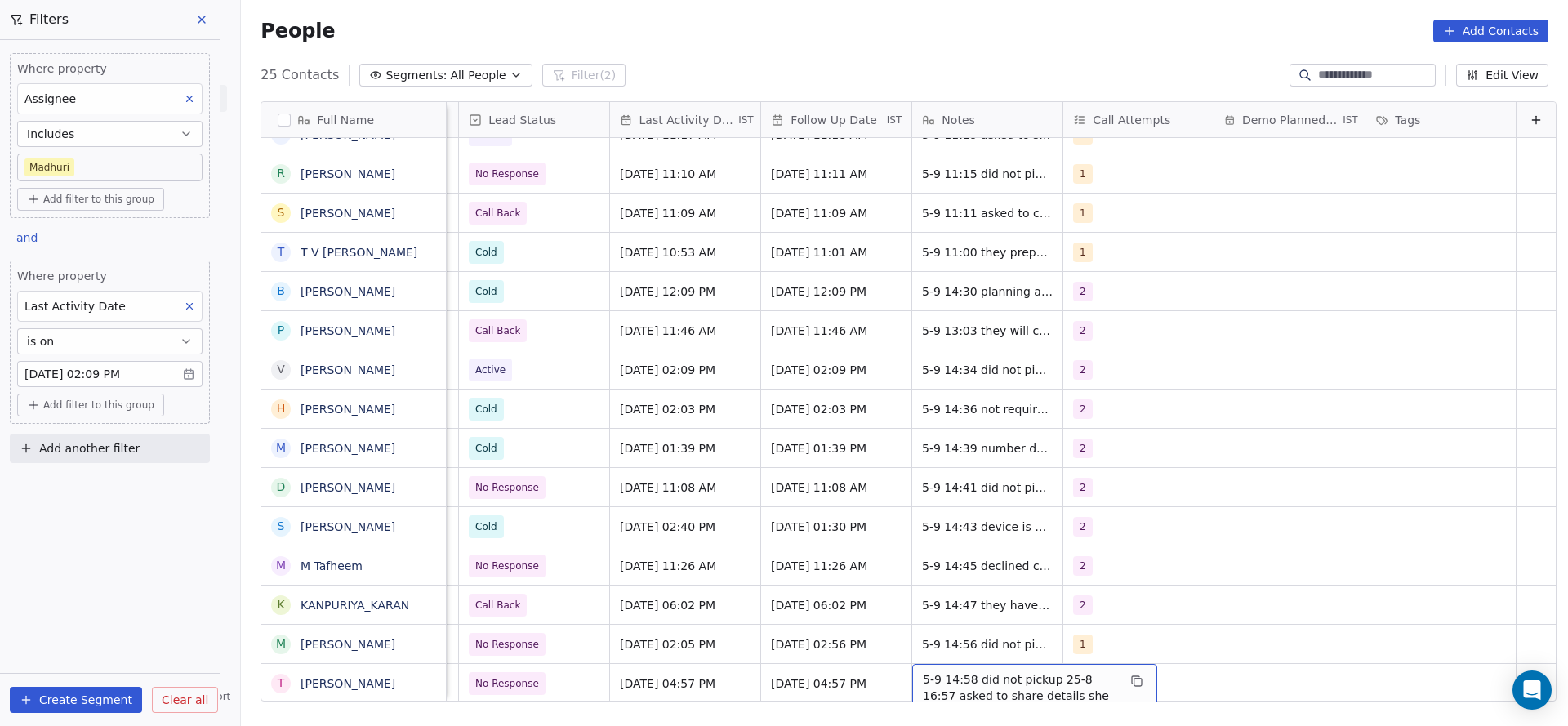
click at [923, 672] on span "5-9 14:58 did not pickup 25-8 16:57 asked to share details she has a cafe need …" at bounding box center [1020, 696] width 195 height 49
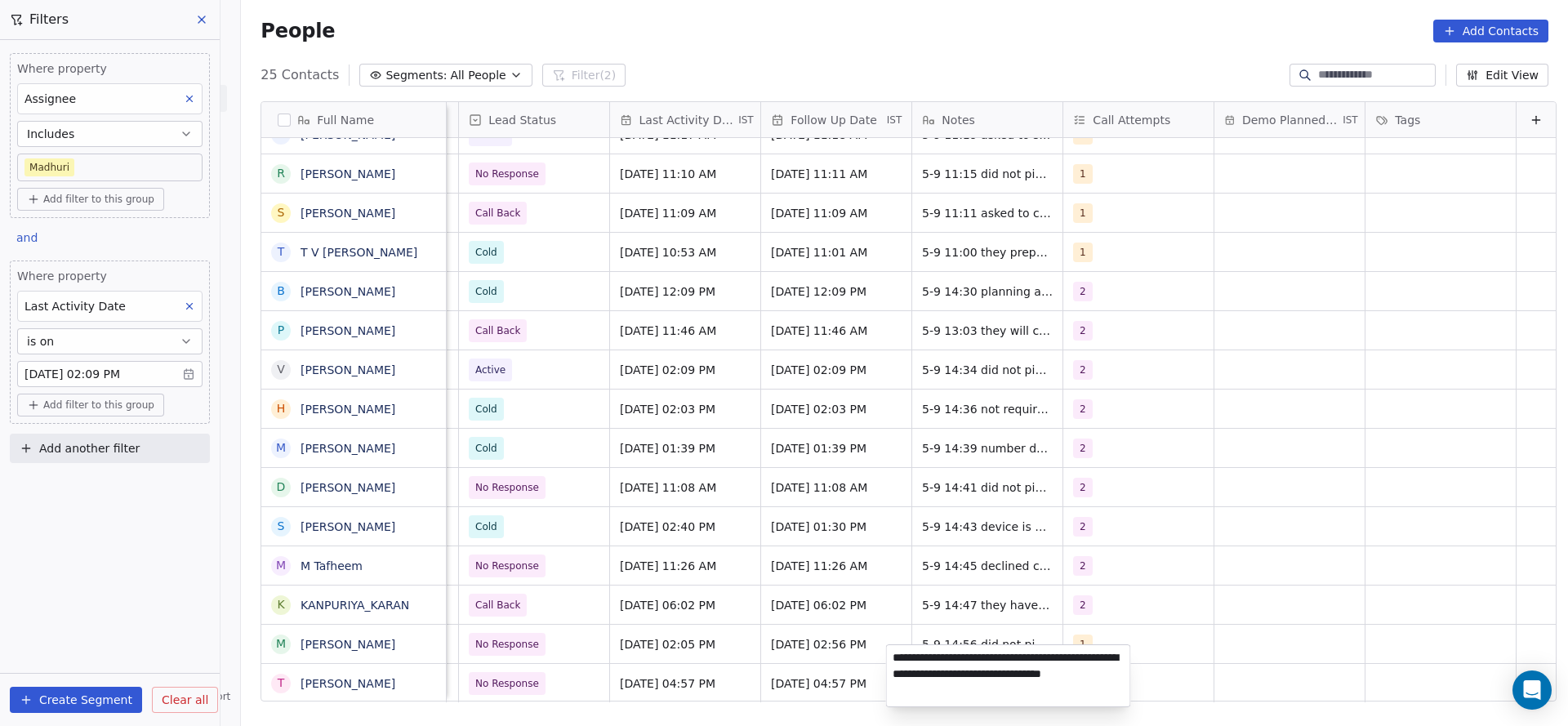
click at [893, 653] on textarea "**********" at bounding box center [1008, 675] width 243 height 61
type textarea "**********"
click at [645, 664] on html "On2Cook India Pvt. Ltd. Contacts People Marketing Workflows Campaigns Sales Pip…" at bounding box center [784, 363] width 1568 height 726
click at [1075, 673] on div "2" at bounding box center [1124, 683] width 99 height 19
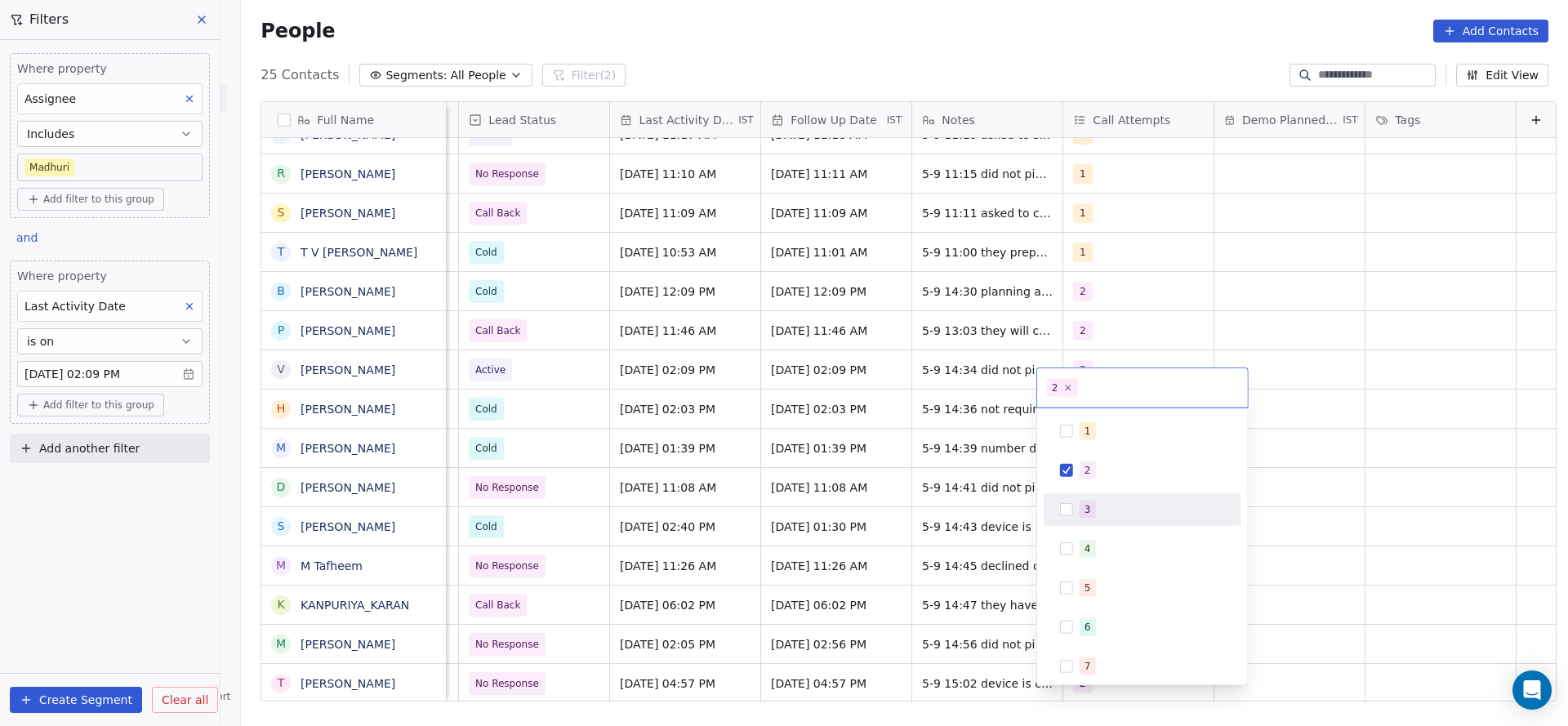
click at [1104, 498] on div "3" at bounding box center [1143, 509] width 185 height 26
click at [1102, 478] on div "2" at bounding box center [1151, 470] width 145 height 18
drag, startPoint x: 842, startPoint y: 551, endPoint x: 651, endPoint y: 607, distance: 199.0
click at [841, 553] on html "On2Cook India Pvt. Ltd. Contacts People Marketing Workflows Campaigns Sales Pip…" at bounding box center [784, 363] width 1568 height 726
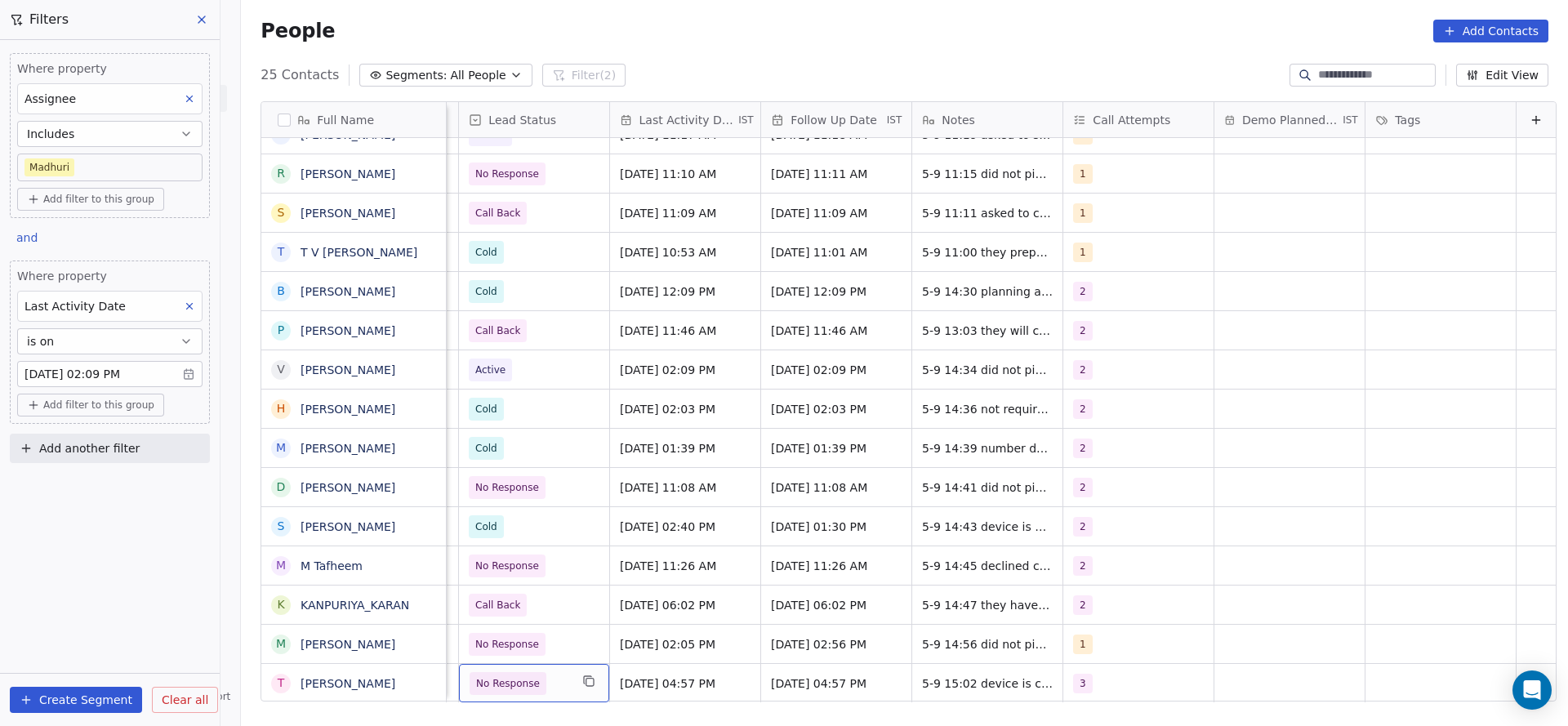
scroll to position [18, 2115]
click at [546, 672] on span "No Response" at bounding box center [520, 683] width 99 height 22
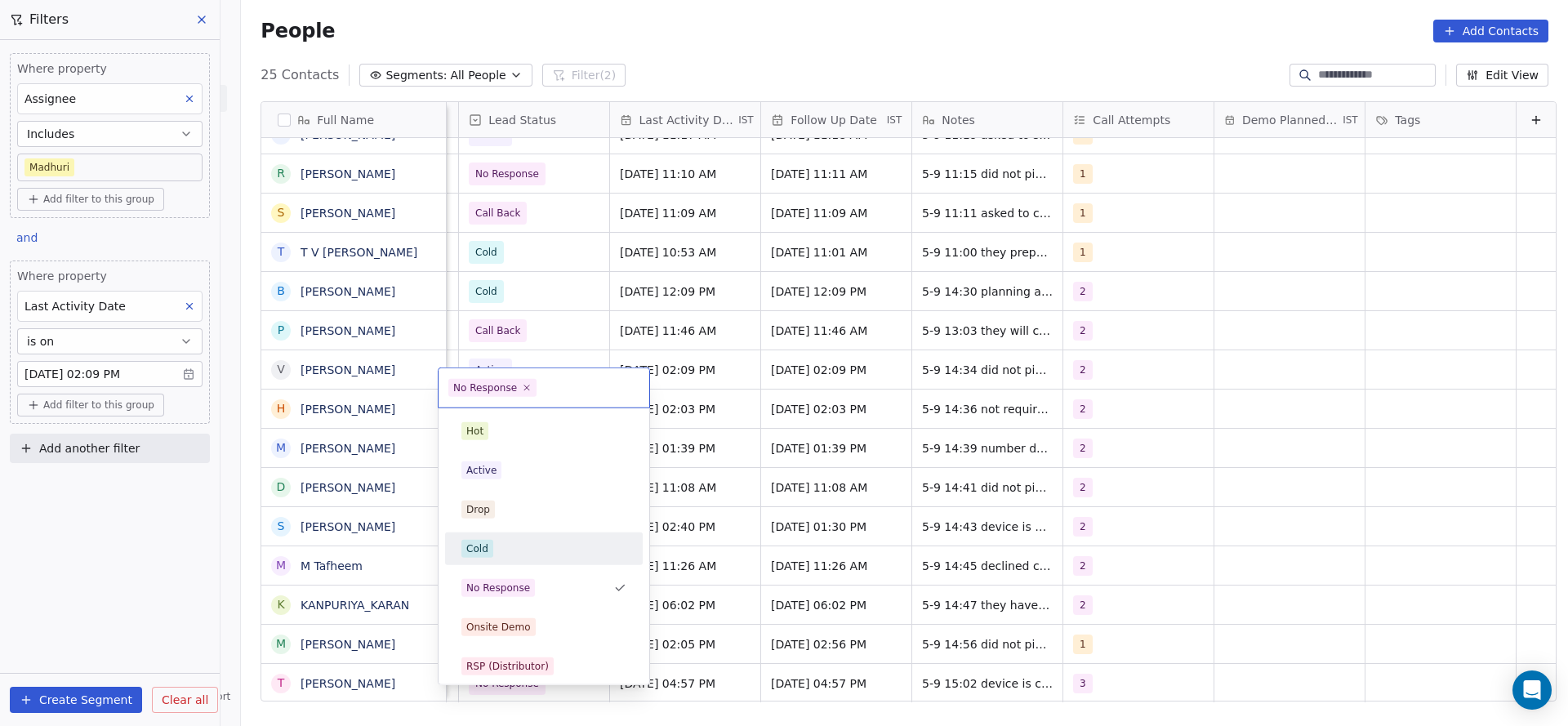
click at [527, 552] on div "Cold" at bounding box center [544, 549] width 165 height 18
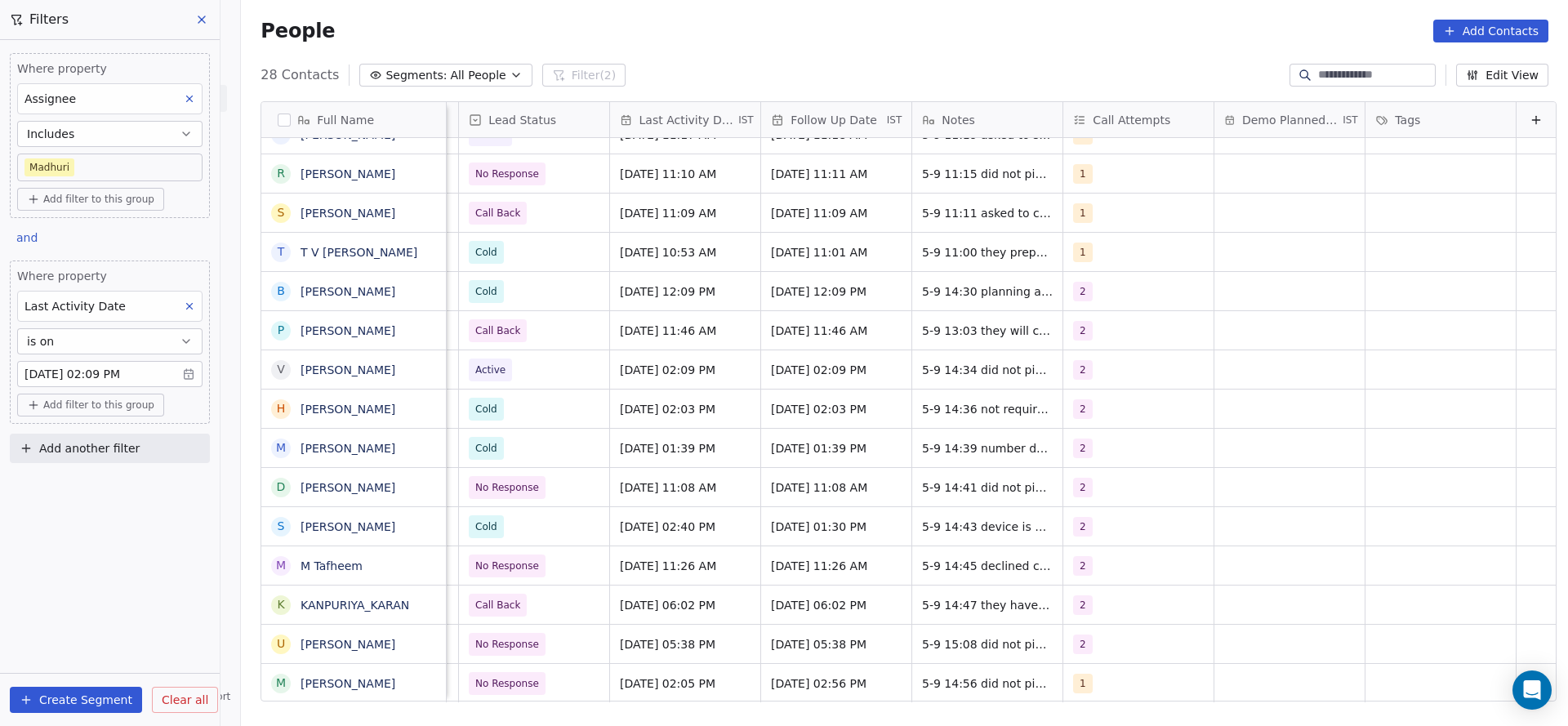
scroll to position [470, 0]
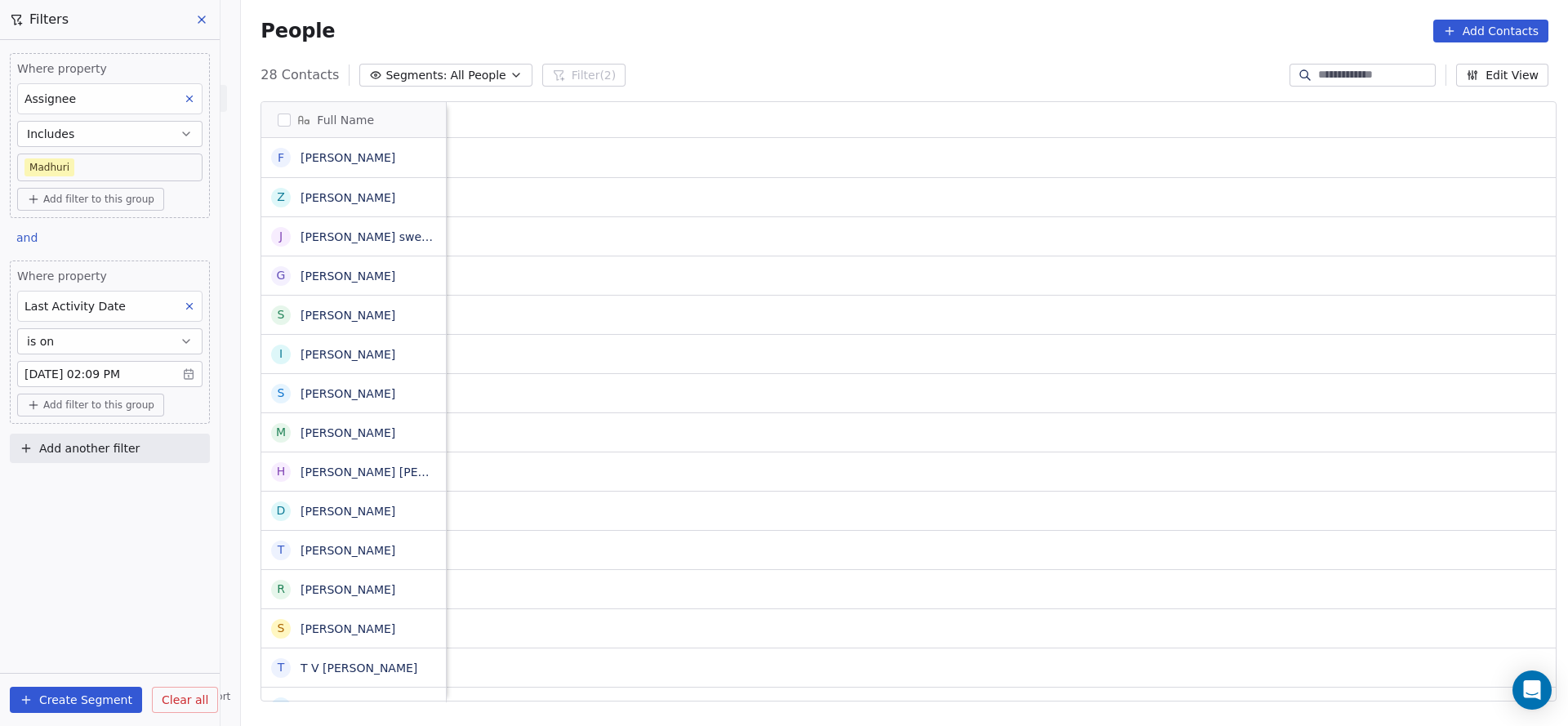
scroll to position [620, 1316]
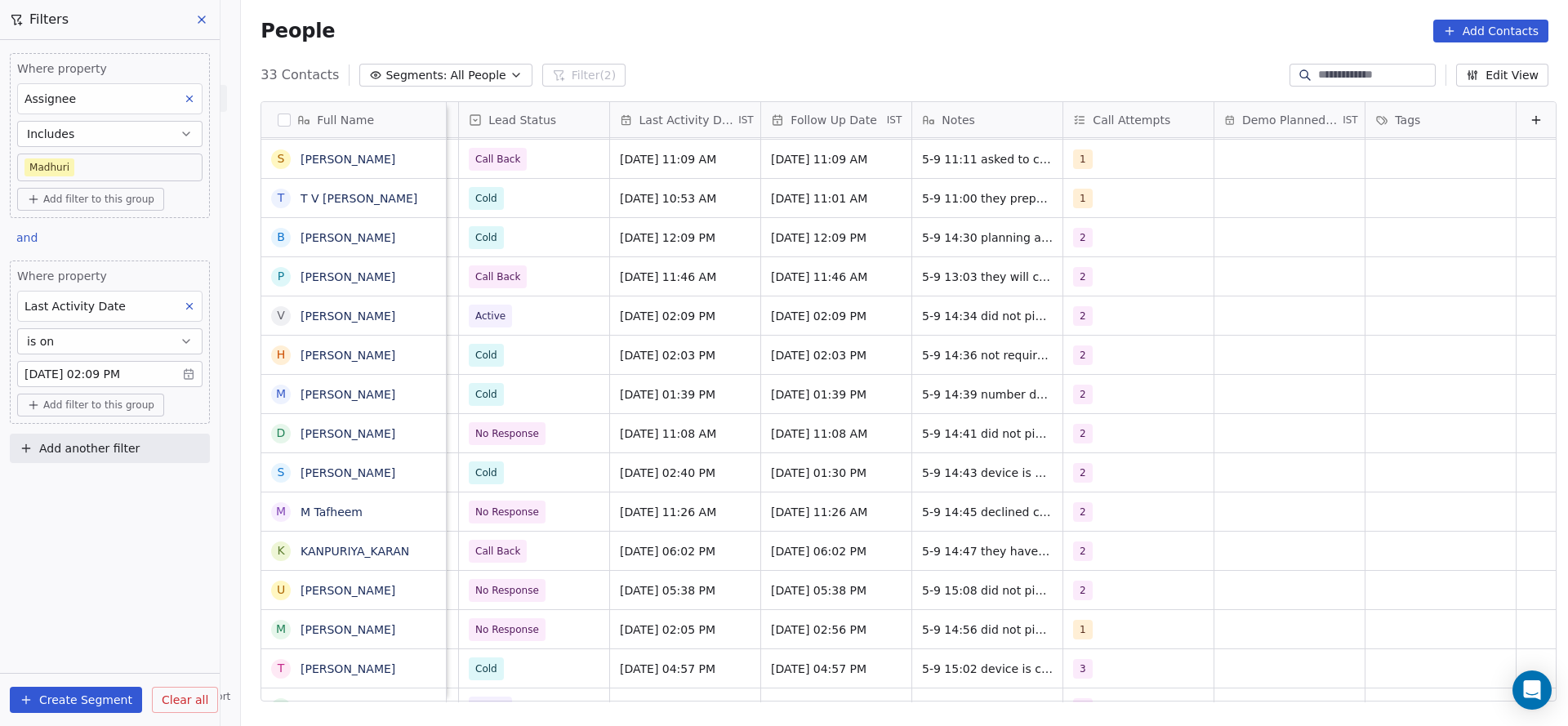
click at [88, 167] on body "On2Cook India Pvt. Ltd. Contacts People Marketing Workflows Campaigns Sales Pip…" at bounding box center [784, 363] width 1568 height 726
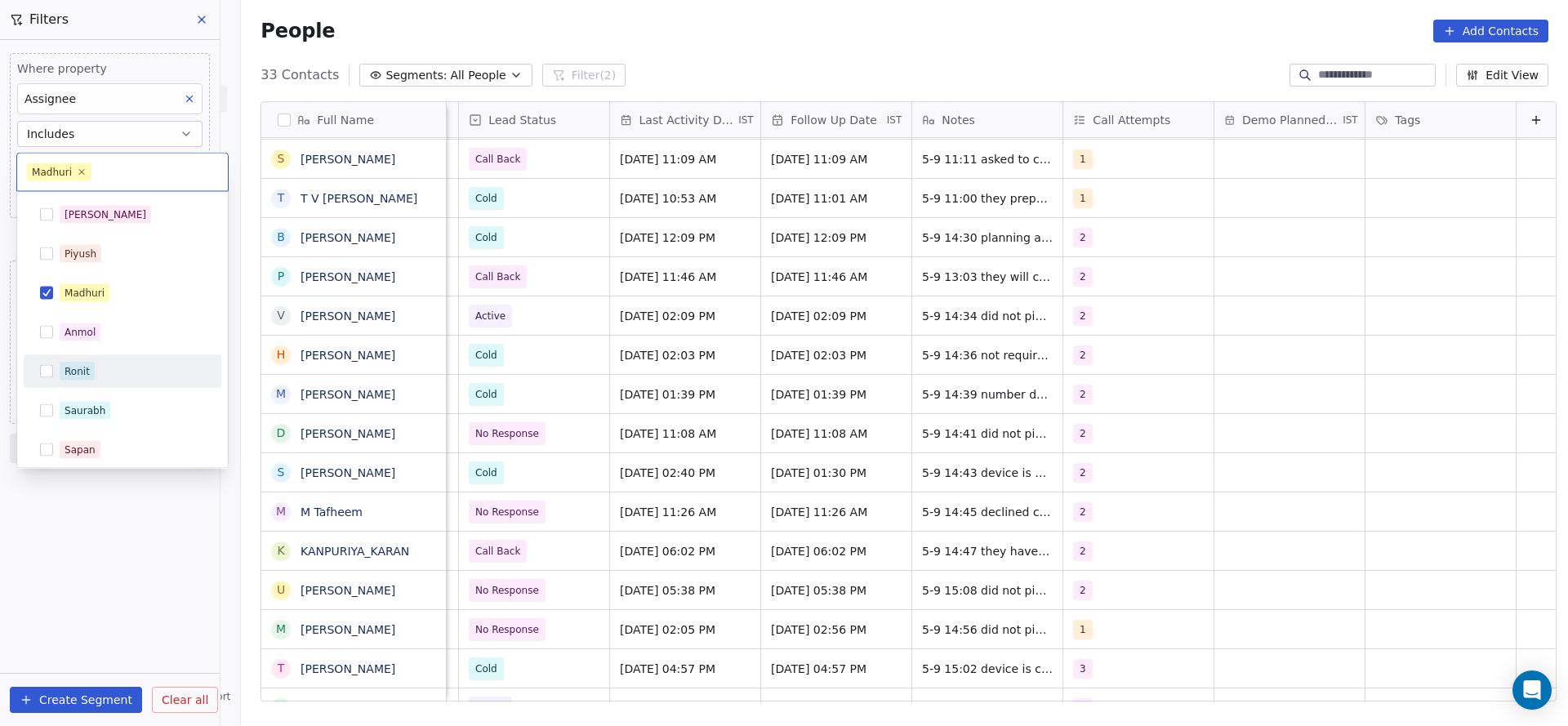
click at [69, 366] on div "Ronit" at bounding box center [77, 371] width 25 height 15
drag, startPoint x: 90, startPoint y: 290, endPoint x: 270, endPoint y: 346, distance: 188.5
click at [91, 289] on div "Madhuri" at bounding box center [84, 293] width 40 height 15
click at [751, 362] on html "On2Cook India Pvt. Ltd. Contacts People Marketing Workflows Campaigns Sales Pip…" at bounding box center [784, 363] width 1568 height 726
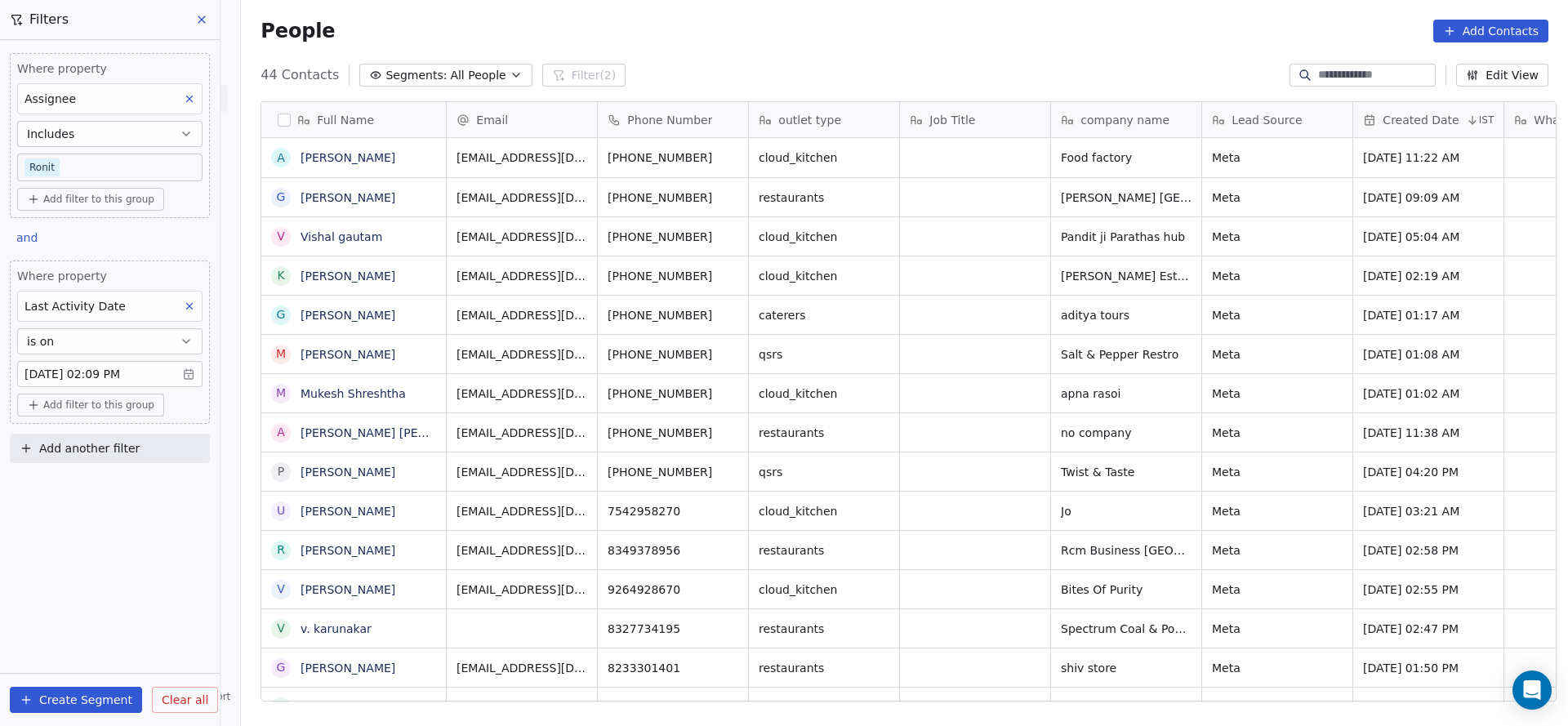
click at [91, 163] on body "On2Cook India Pvt. Ltd. Contacts People Marketing Workflows Campaigns Sales Pip…" at bounding box center [784, 363] width 1568 height 726
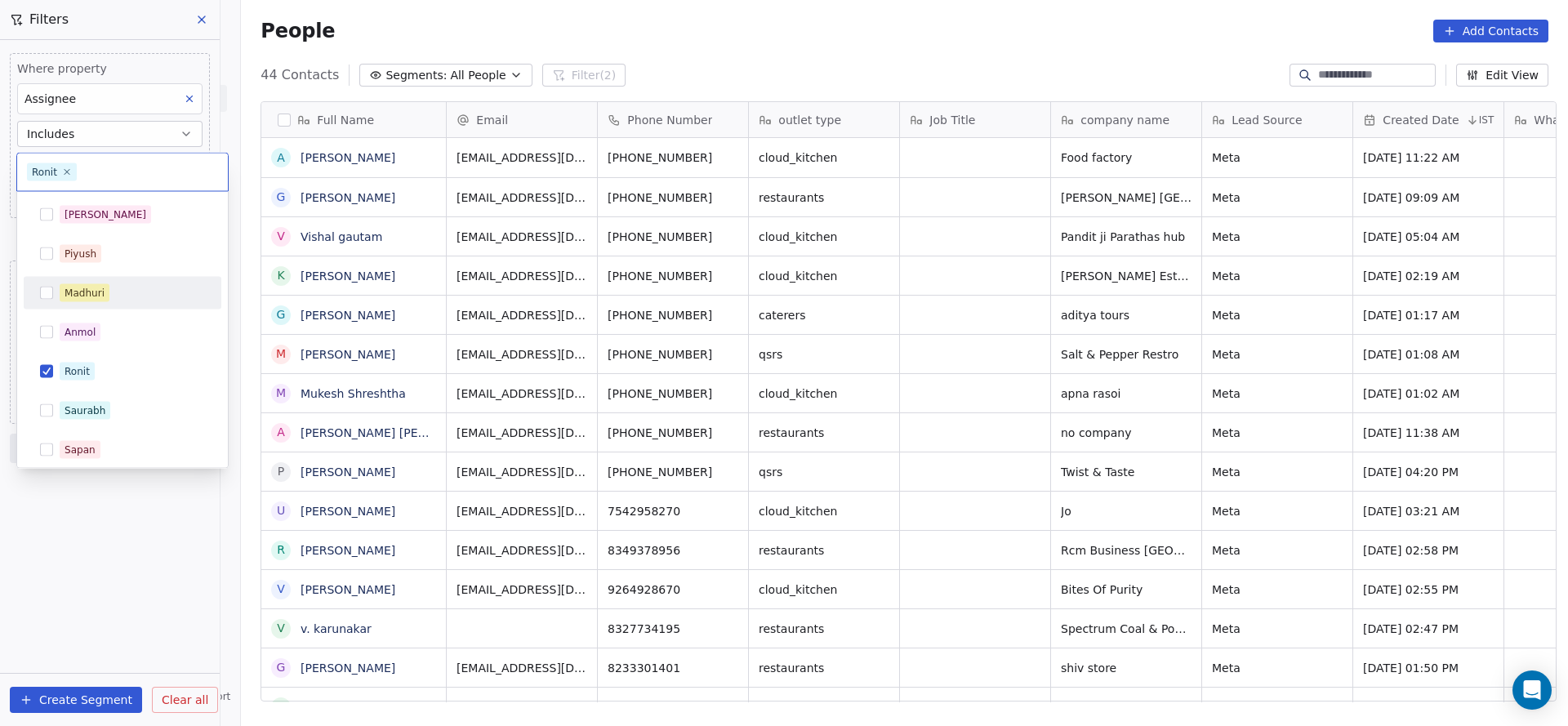
click at [103, 276] on div "Madhuri" at bounding box center [122, 293] width 198 height 33
click at [75, 373] on div "Ronit" at bounding box center [77, 371] width 25 height 15
click at [931, 372] on html "On2Cook India Pvt. Ltd. Contacts People Marketing Workflows Campaigns Sales Pip…" at bounding box center [784, 363] width 1568 height 726
